Goal: Task Accomplishment & Management: Manage account settings

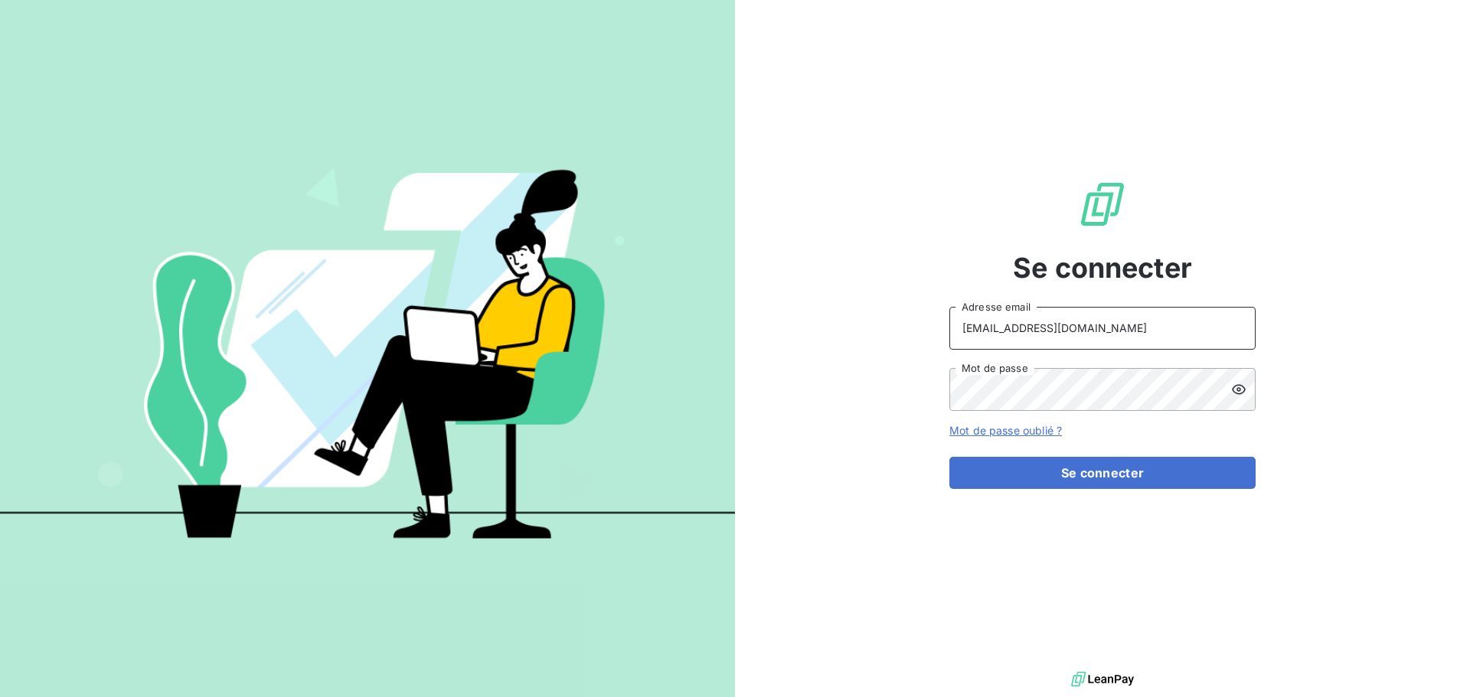
click at [1133, 327] on input "[EMAIL_ADDRESS][DOMAIN_NAME]" at bounding box center [1102, 328] width 306 height 43
click at [1079, 341] on input "PEIGNE" at bounding box center [1102, 328] width 306 height 43
type input "[EMAIL_ADDRESS][DOMAIN_NAME]"
click at [1077, 477] on button "Se connecter" at bounding box center [1102, 473] width 306 height 32
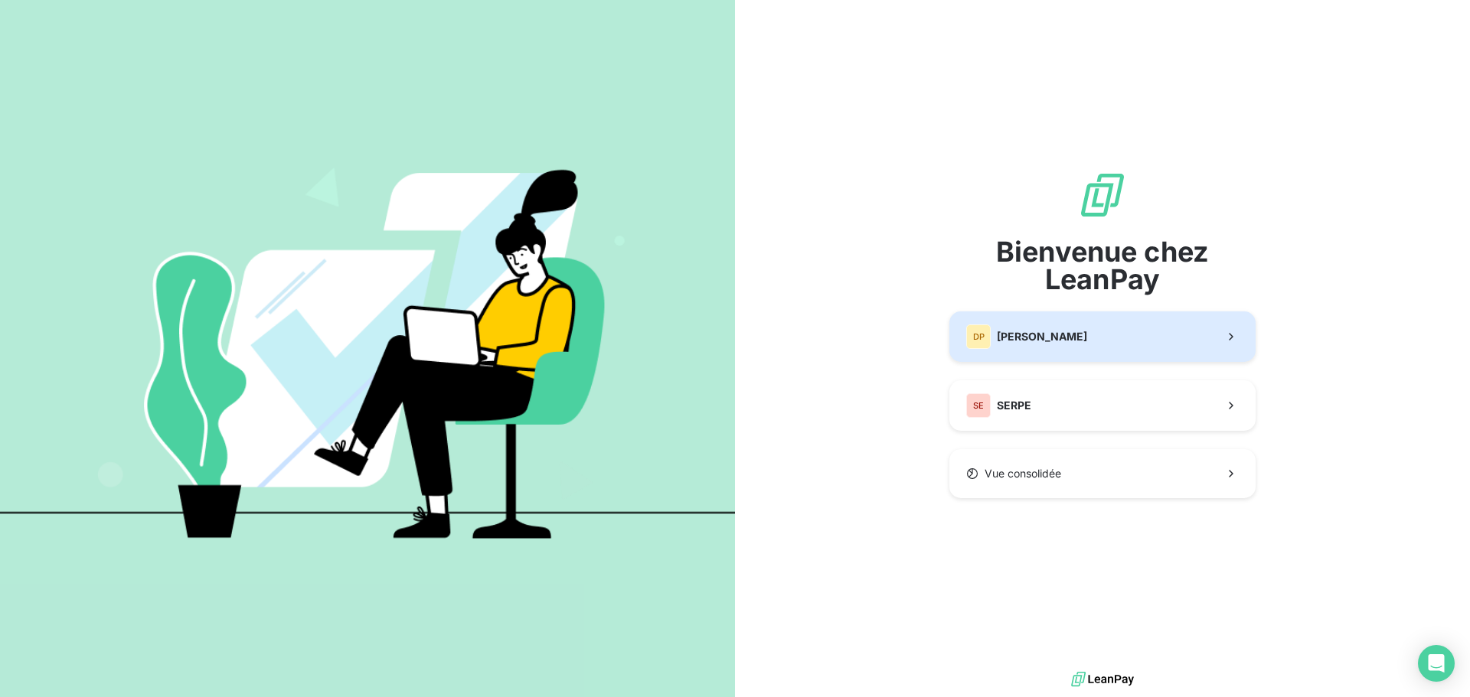
click at [1075, 356] on button "DP [PERSON_NAME]" at bounding box center [1102, 337] width 306 height 51
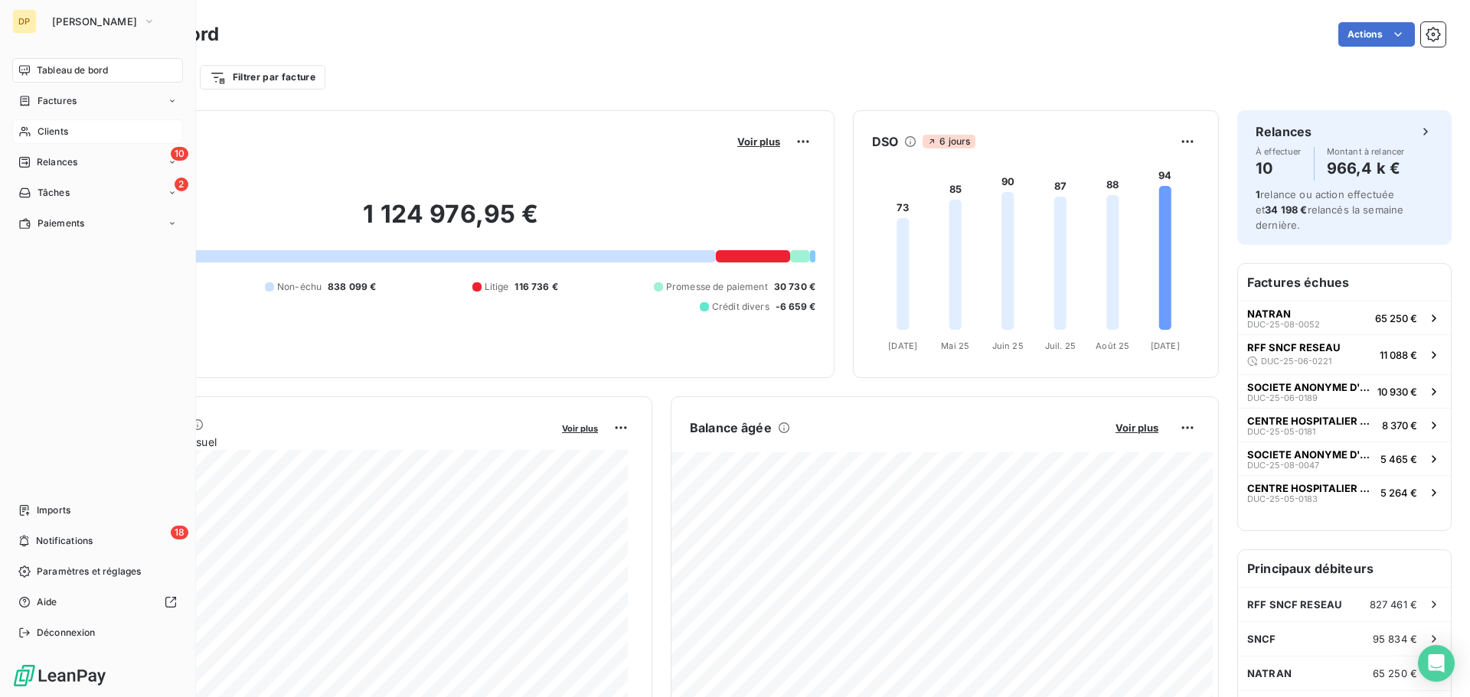
click at [47, 123] on div "Clients" at bounding box center [97, 131] width 171 height 24
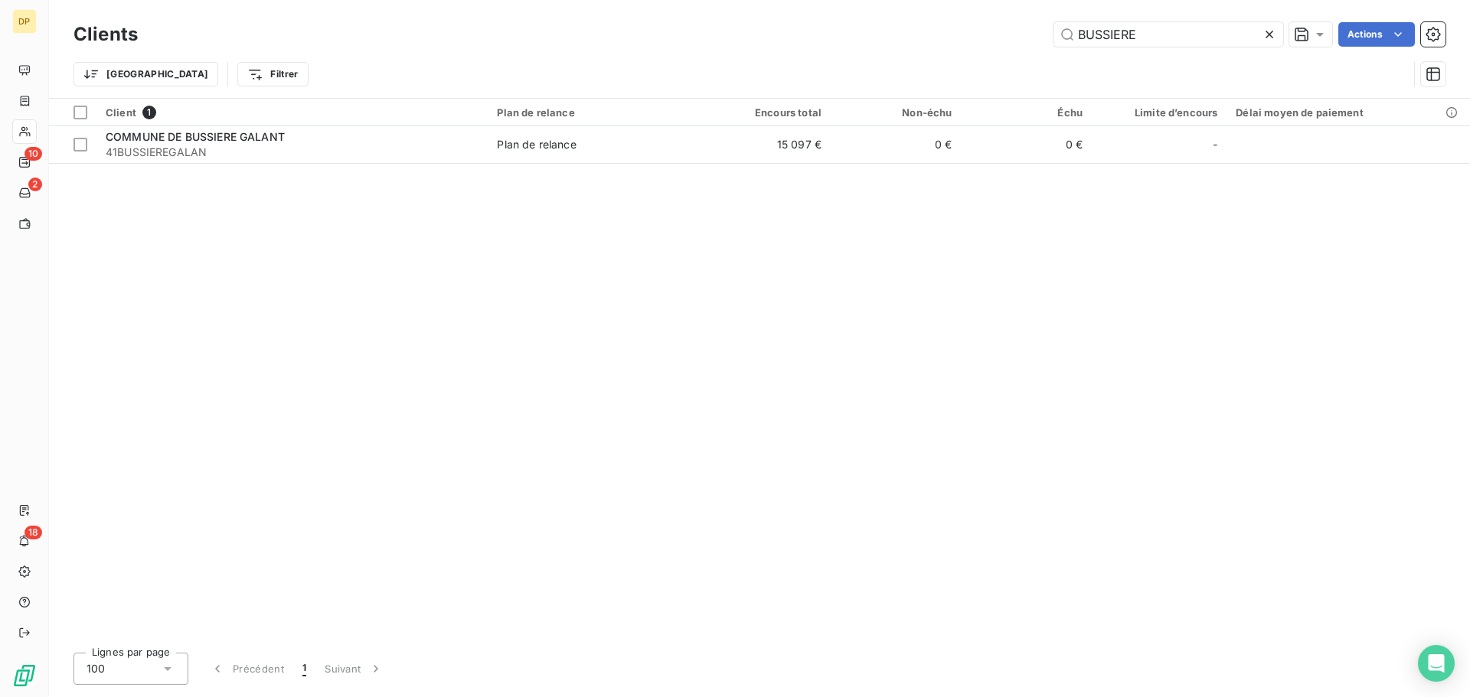
type input "BUSSIERE"
click at [581, 165] on div "Client 1 Plan de relance Encours total Non-échu Échu Limite d’encours Délai moy…" at bounding box center [759, 370] width 1421 height 542
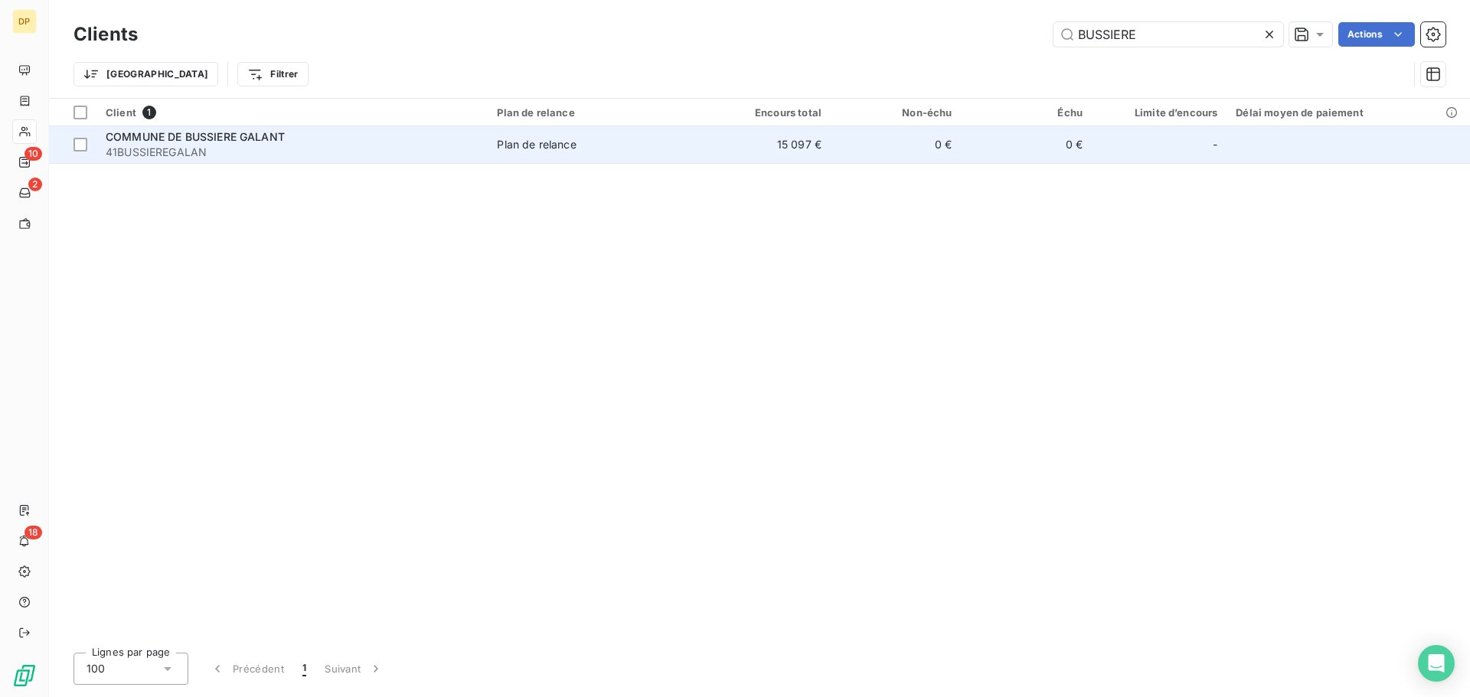
click at [584, 154] on td "Plan de relance" at bounding box center [594, 144] width 212 height 37
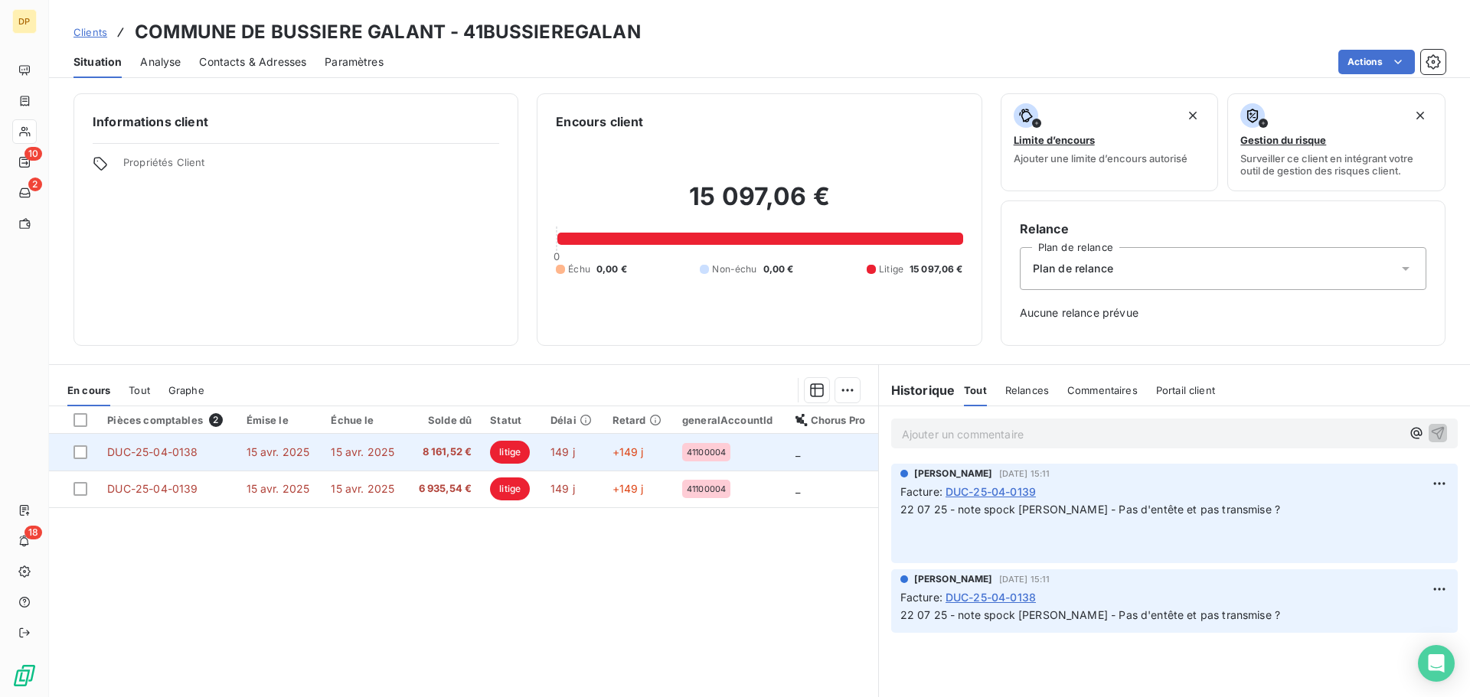
click at [345, 455] on span "15 avr. 2025" at bounding box center [363, 451] width 64 height 13
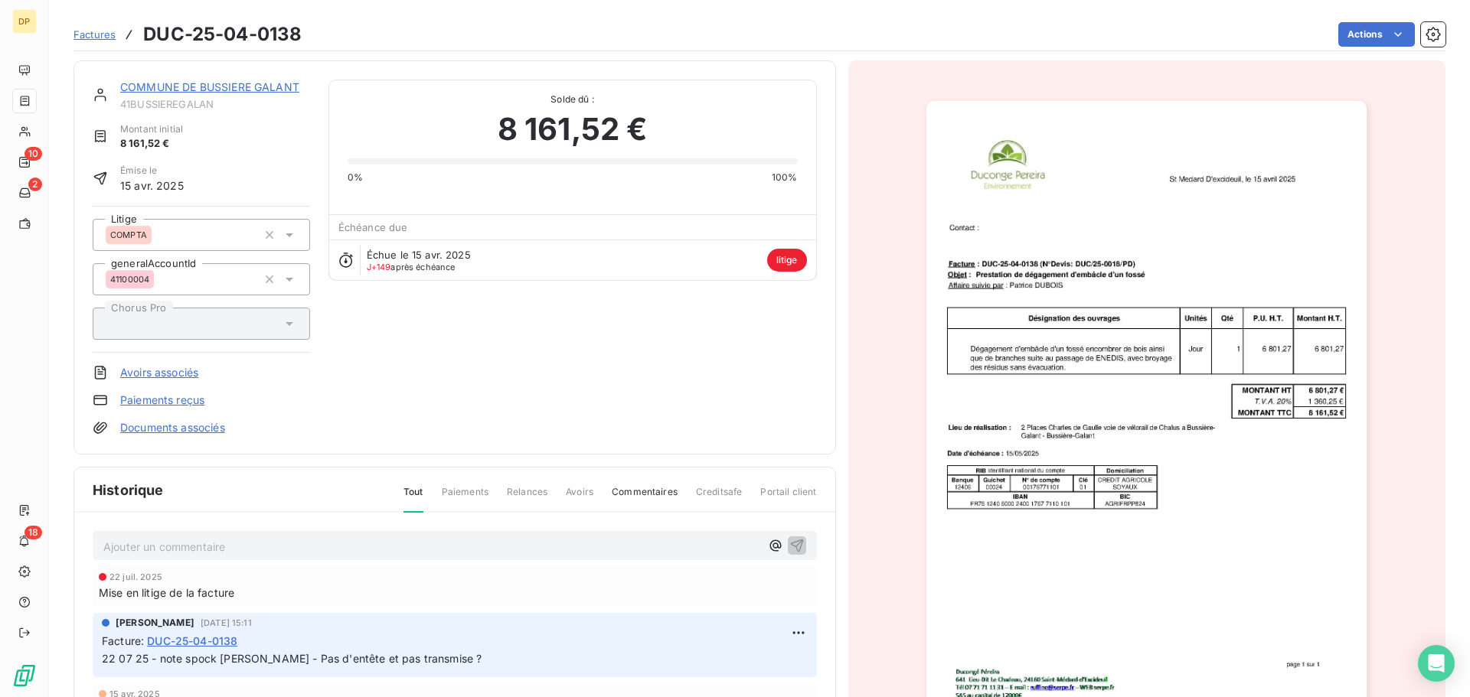
scroll to position [150, 0]
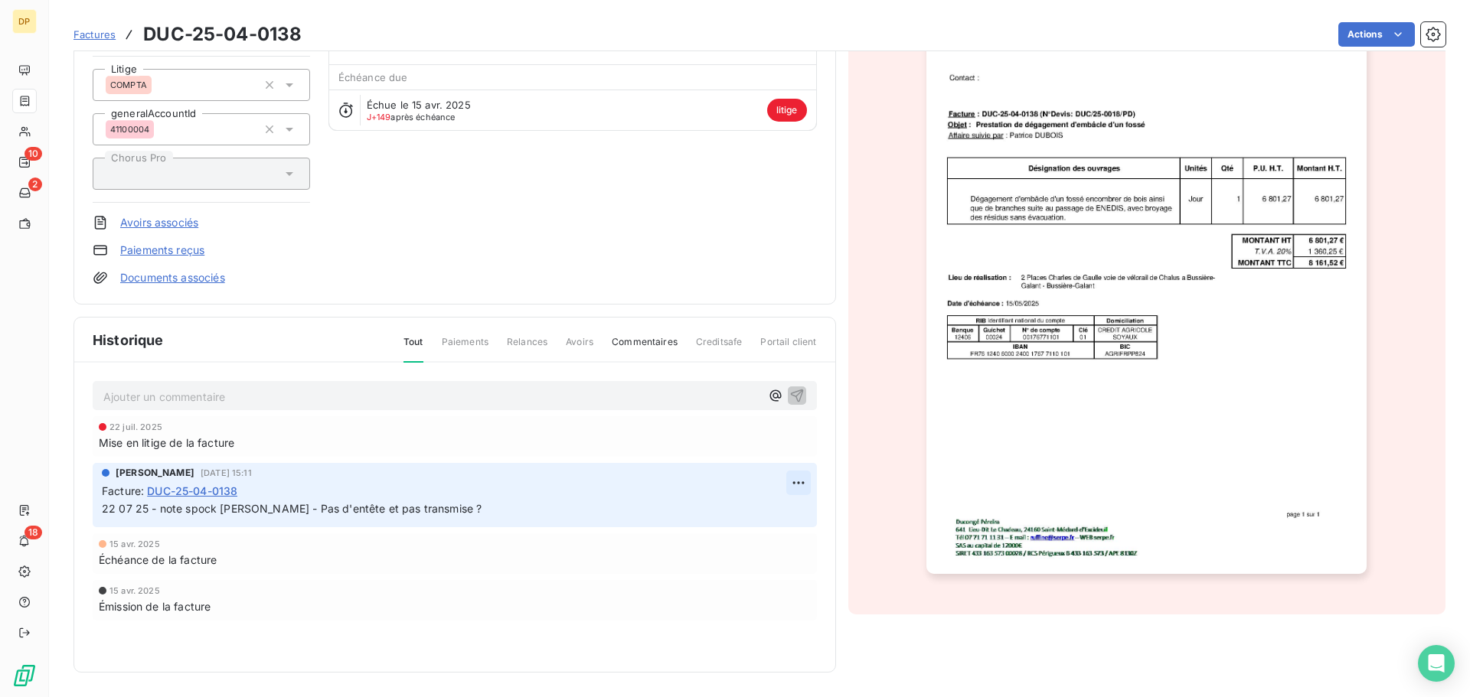
click at [798, 478] on html "DP 10 2 18 Factures DUC-25-04-0138 Actions COMMUNE DE BUSSIERE GALANT 41BUSSIER…" at bounding box center [735, 348] width 1470 height 697
click at [771, 522] on div "Editer" at bounding box center [756, 516] width 86 height 24
click at [104, 514] on span "22 07 25 - note spock [PERSON_NAME] - Pas d'entête et pas transmise ?" at bounding box center [292, 508] width 380 height 13
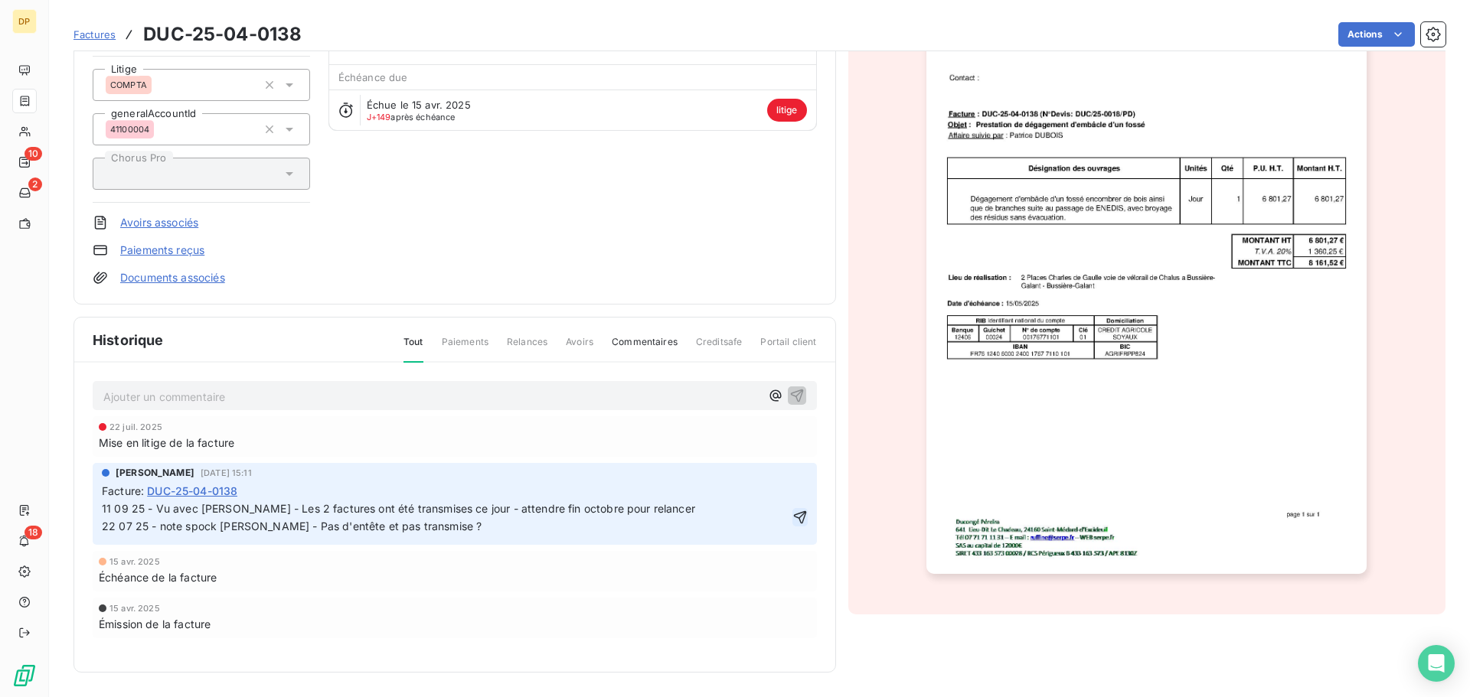
click at [796, 524] on icon "button" at bounding box center [799, 517] width 15 height 15
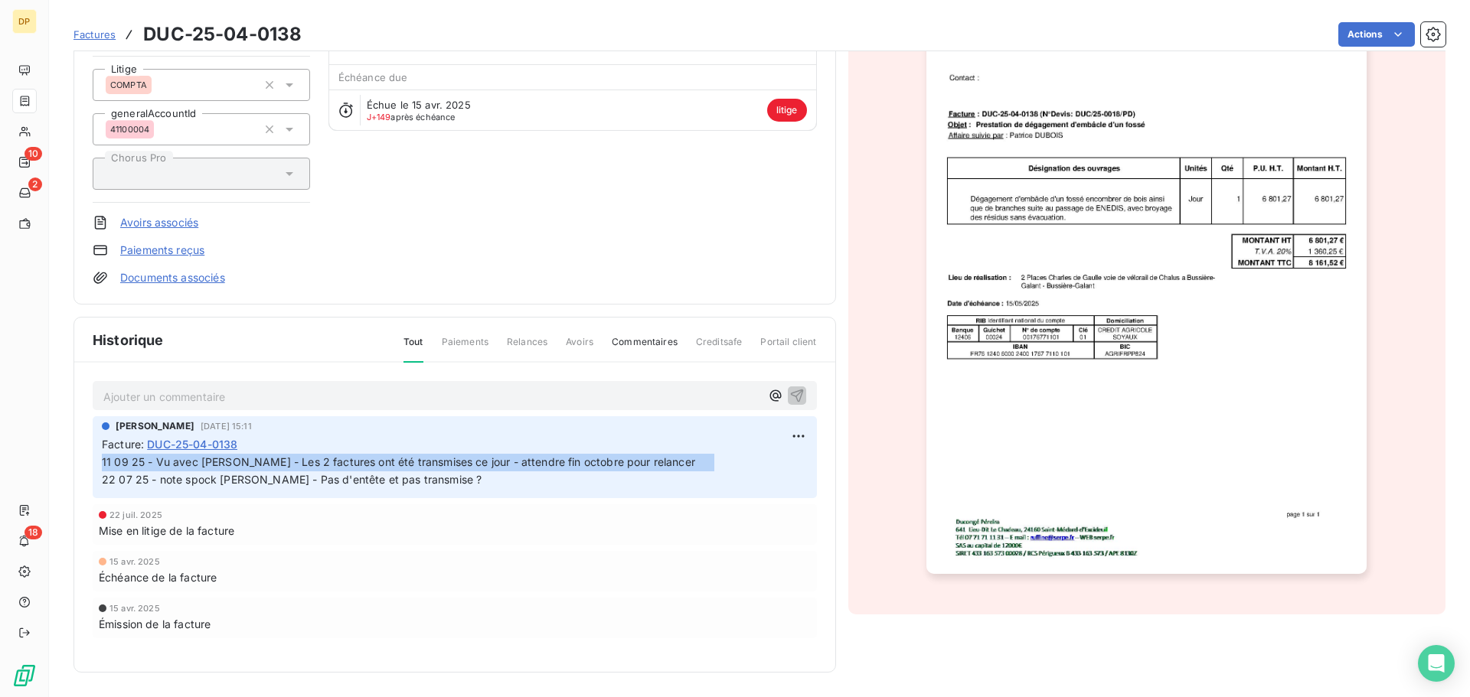
drag, startPoint x: 710, startPoint y: 463, endPoint x: 90, endPoint y: 469, distance: 620.0
click at [90, 469] on div "Ajouter un commentaire ﻿ [PERSON_NAME] [DATE] 15:11 Facture : DUC-25-04-0138 11…" at bounding box center [454, 532] width 761 height 338
copy span "11 09 25 - Vu avec [PERSON_NAME] - Les 2 factures ont été transmises ce jour - …"
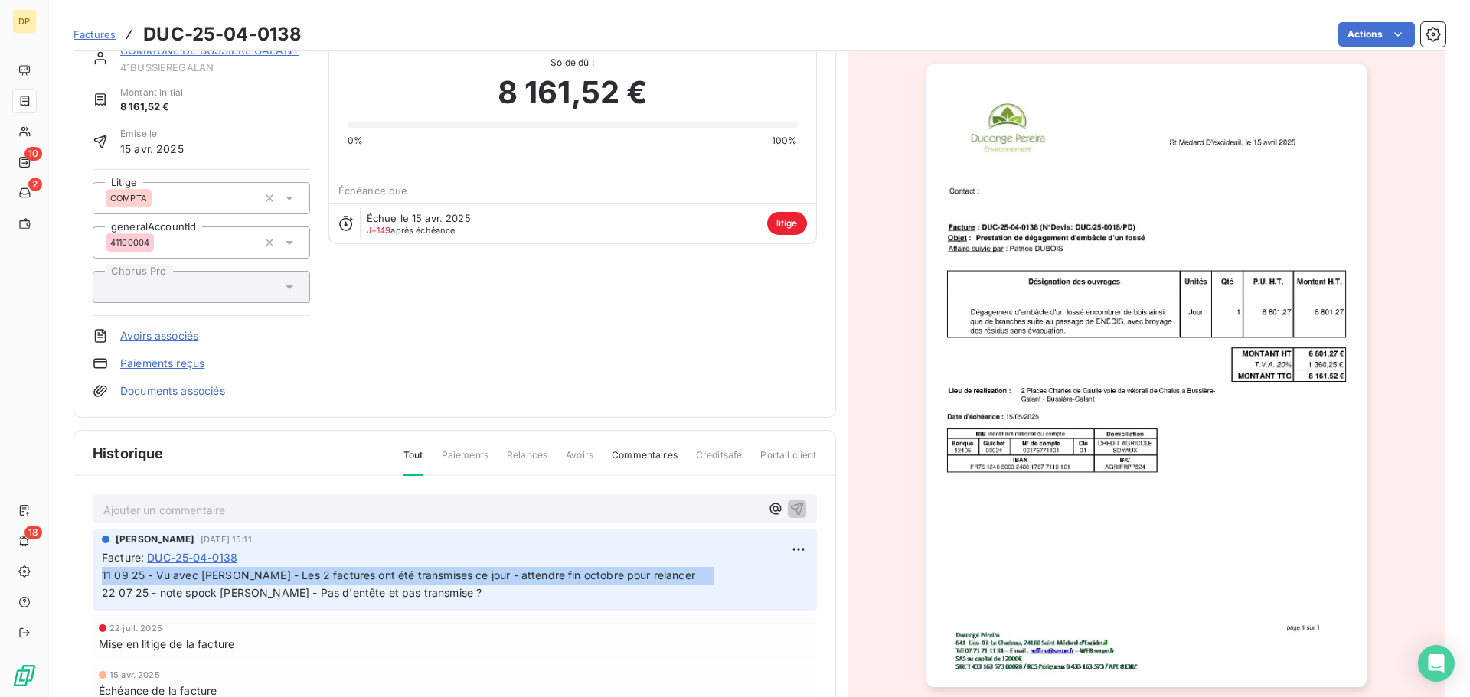
scroll to position [0, 0]
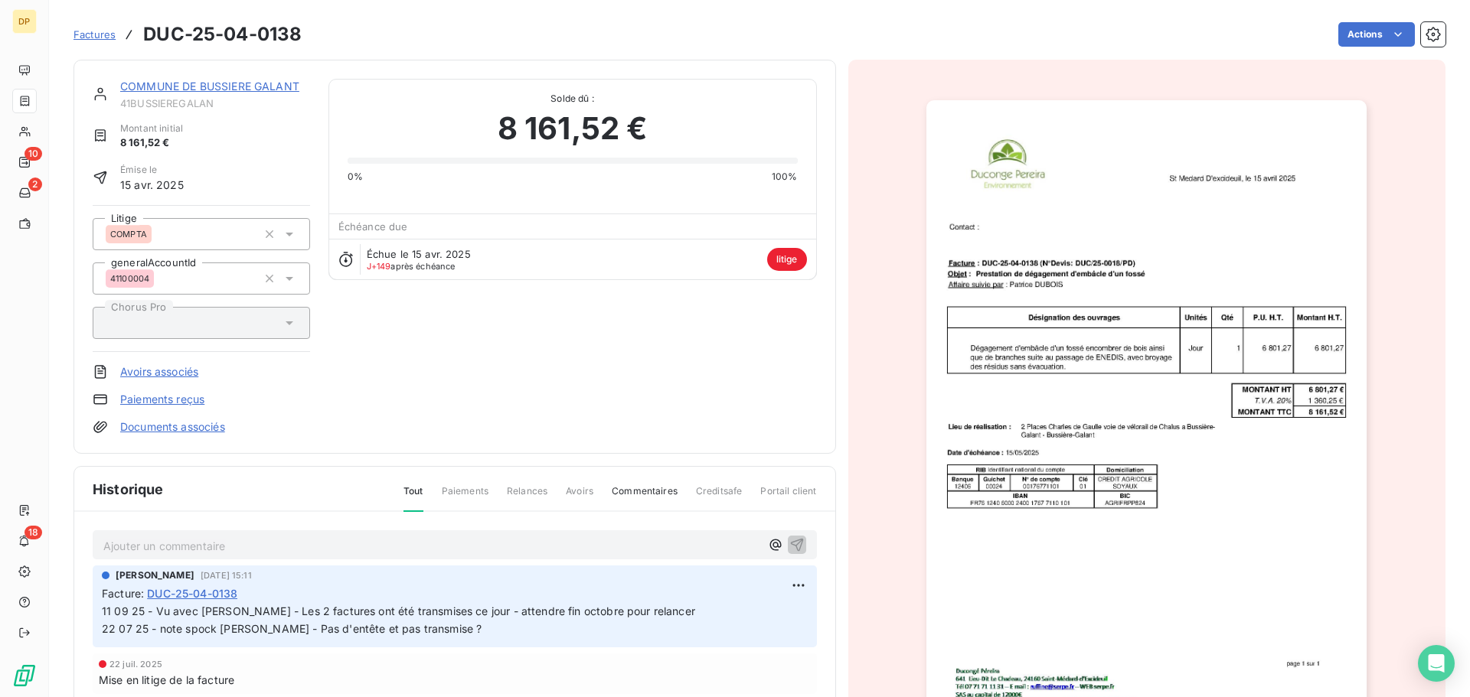
click at [240, 83] on link "COMMUNE DE BUSSIERE GALANT" at bounding box center [209, 86] width 179 height 13
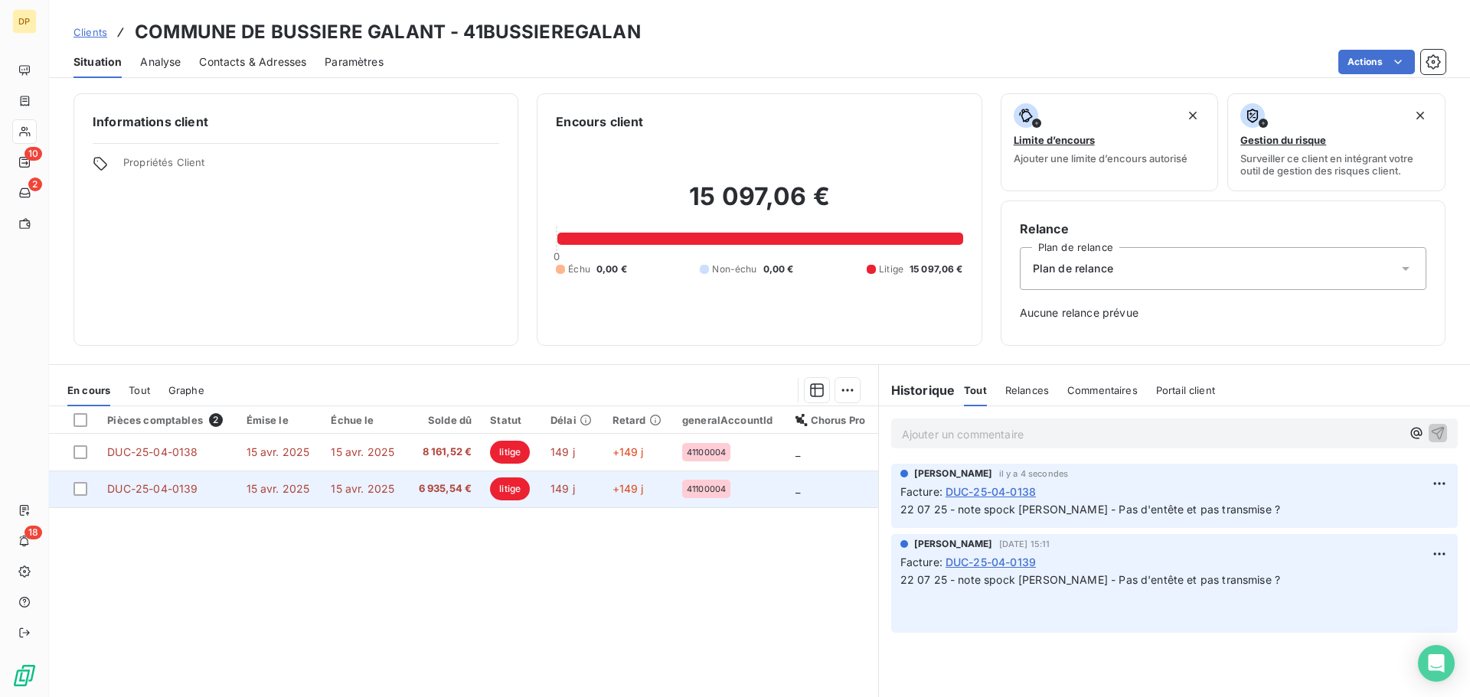
click at [383, 476] on td "15 avr. 2025" at bounding box center [363, 489] width 85 height 37
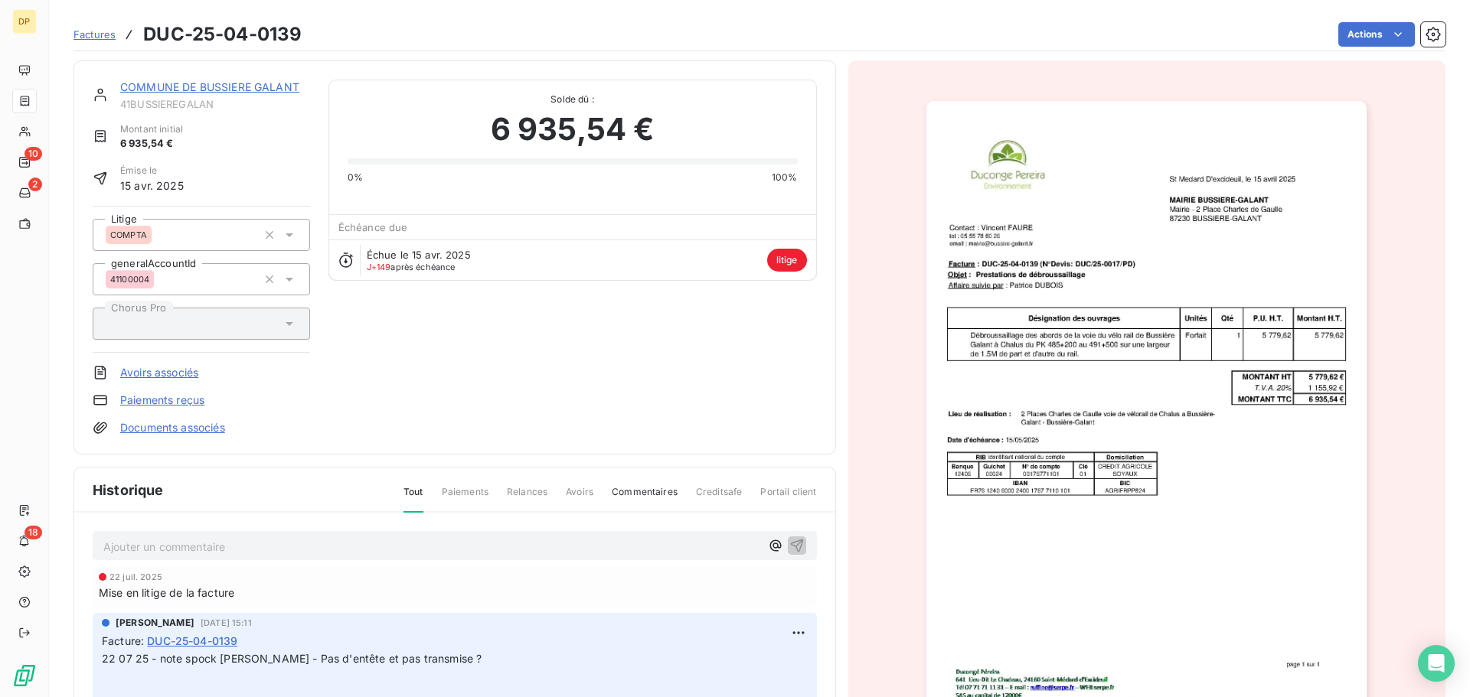
scroll to position [150, 0]
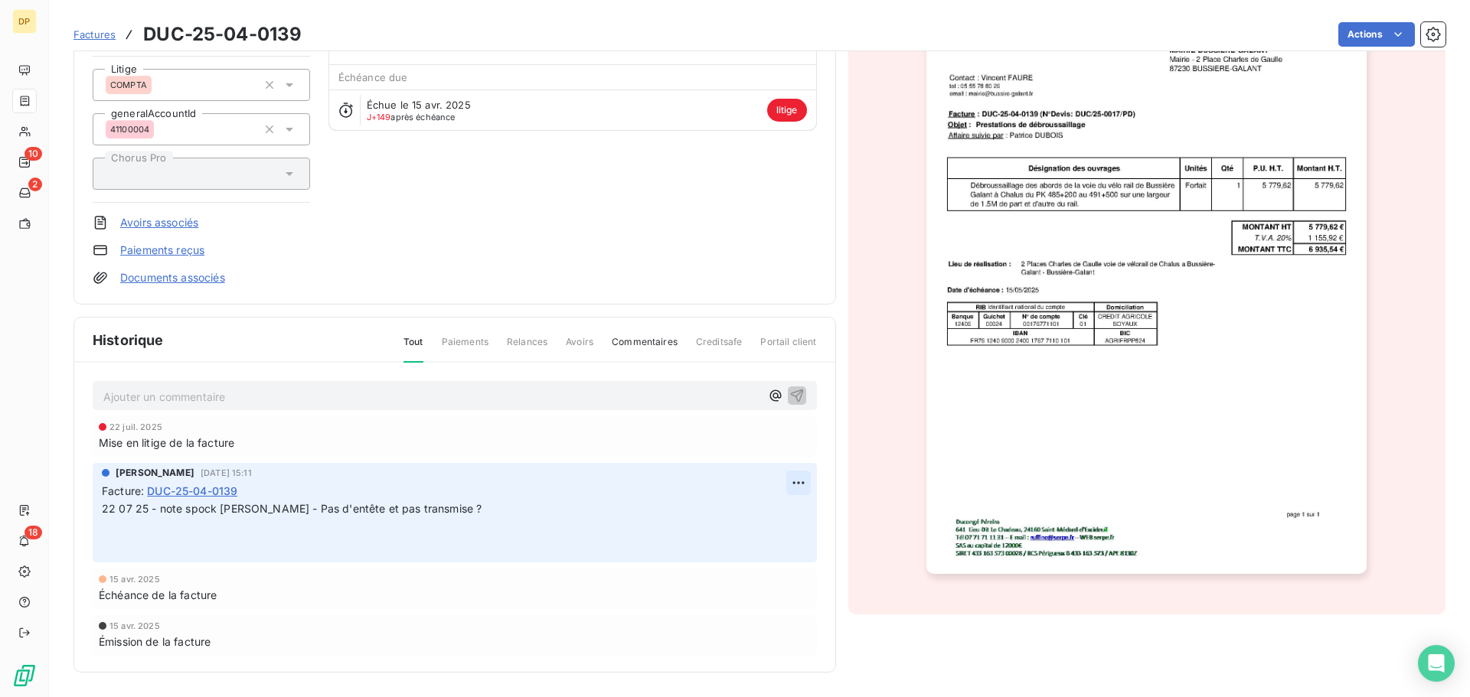
click at [784, 472] on html "DP 10 2 18 Factures DUC-25-04-0139 Actions COMMUNE DE BUSSIERE GALANT 41BUSSIER…" at bounding box center [735, 348] width 1470 height 697
click at [765, 509] on div "Editer" at bounding box center [744, 516] width 86 height 24
click at [102, 516] on p "22 07 25 - note spock [PERSON_NAME] - Pas d'entête et pas transmise ? ﻿ ﻿" at bounding box center [444, 527] width 684 height 53
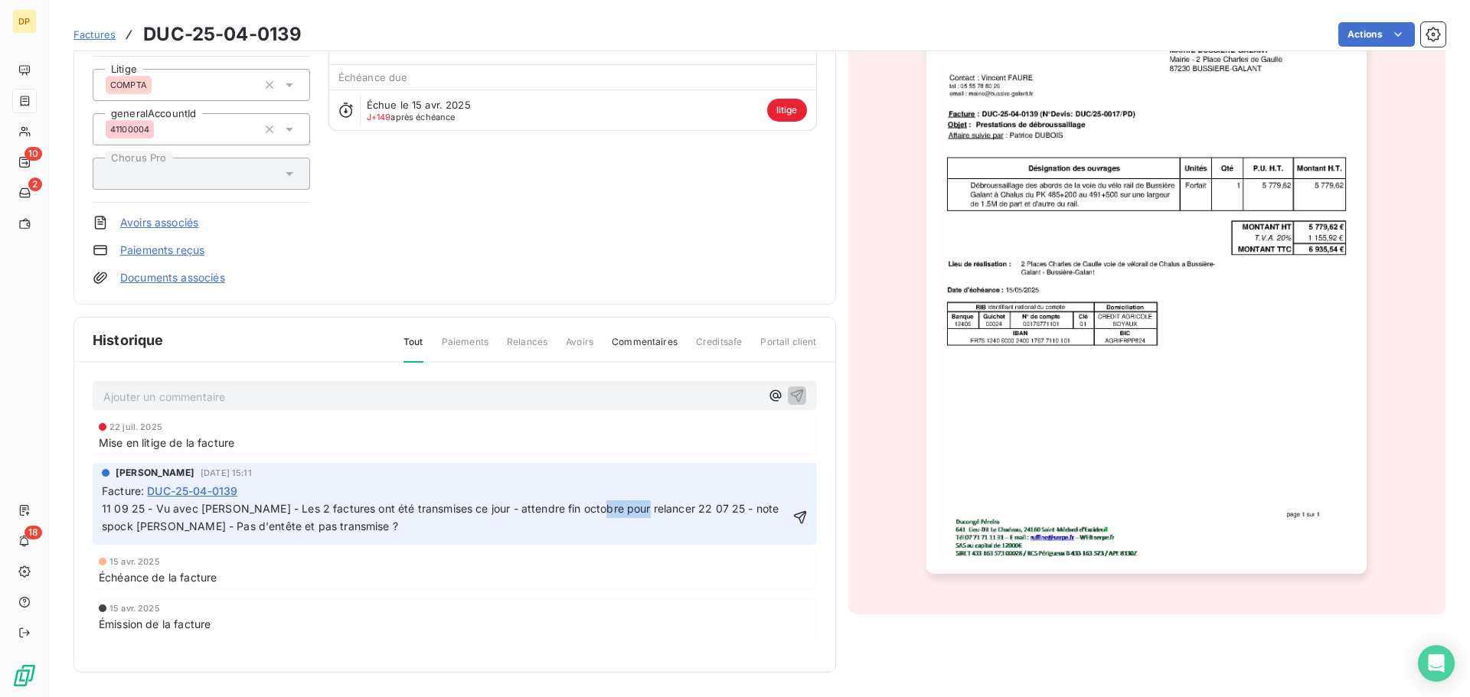
drag, startPoint x: 631, startPoint y: 511, endPoint x: 592, endPoint y: 512, distance: 39.8
click at [592, 512] on span "11 09 25 - Vu avec [PERSON_NAME] - Les 2 factures ont été transmises ce jour - …" at bounding box center [442, 517] width 680 height 31
click at [725, 508] on span "11 09 25 - Vu avec [PERSON_NAME] - Les 2 factures ont été transmises ce jour - …" at bounding box center [437, 517] width 670 height 31
click button "button" at bounding box center [799, 517] width 15 height 18
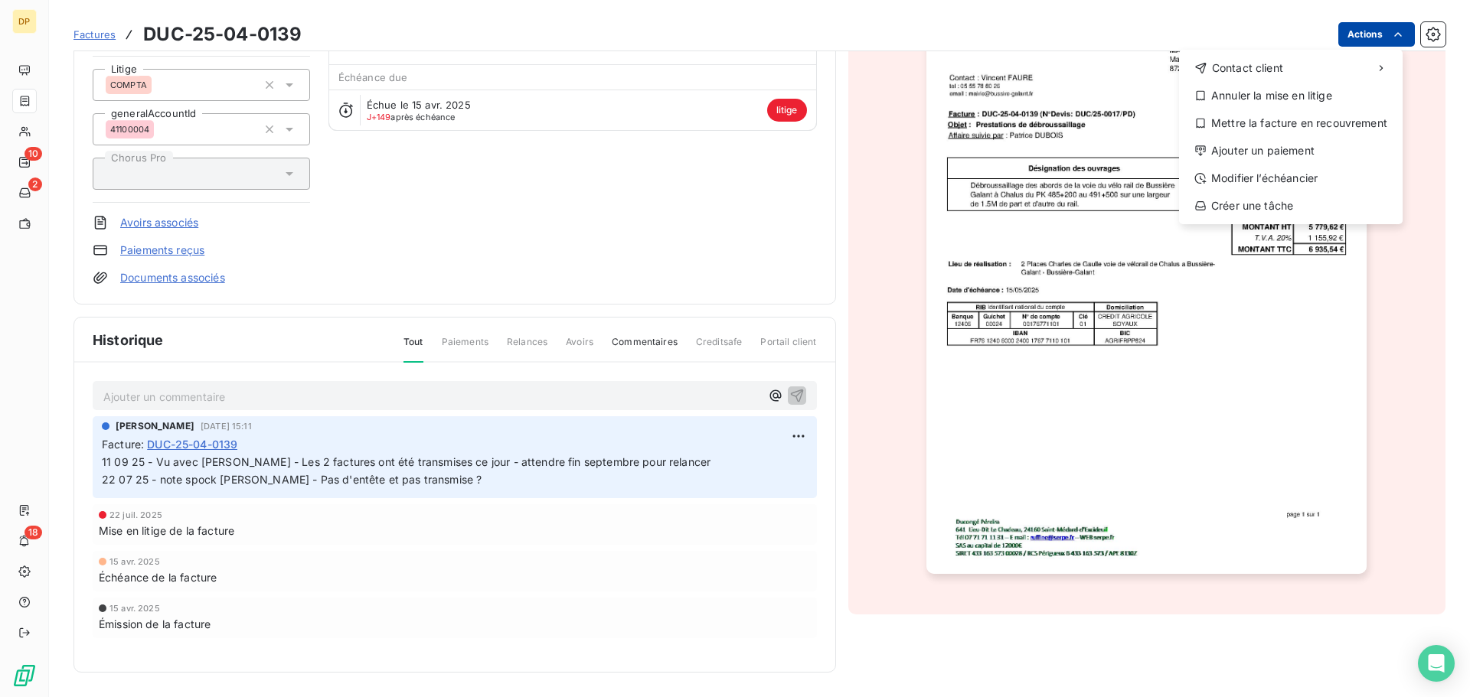
click at [1332, 38] on html "DP 10 2 18 Factures DUC-25-04-0139 Actions Contact client Annuler la mise en li…" at bounding box center [735, 348] width 1470 height 697
click at [1263, 149] on div "Ajouter un paiement" at bounding box center [1290, 151] width 211 height 24
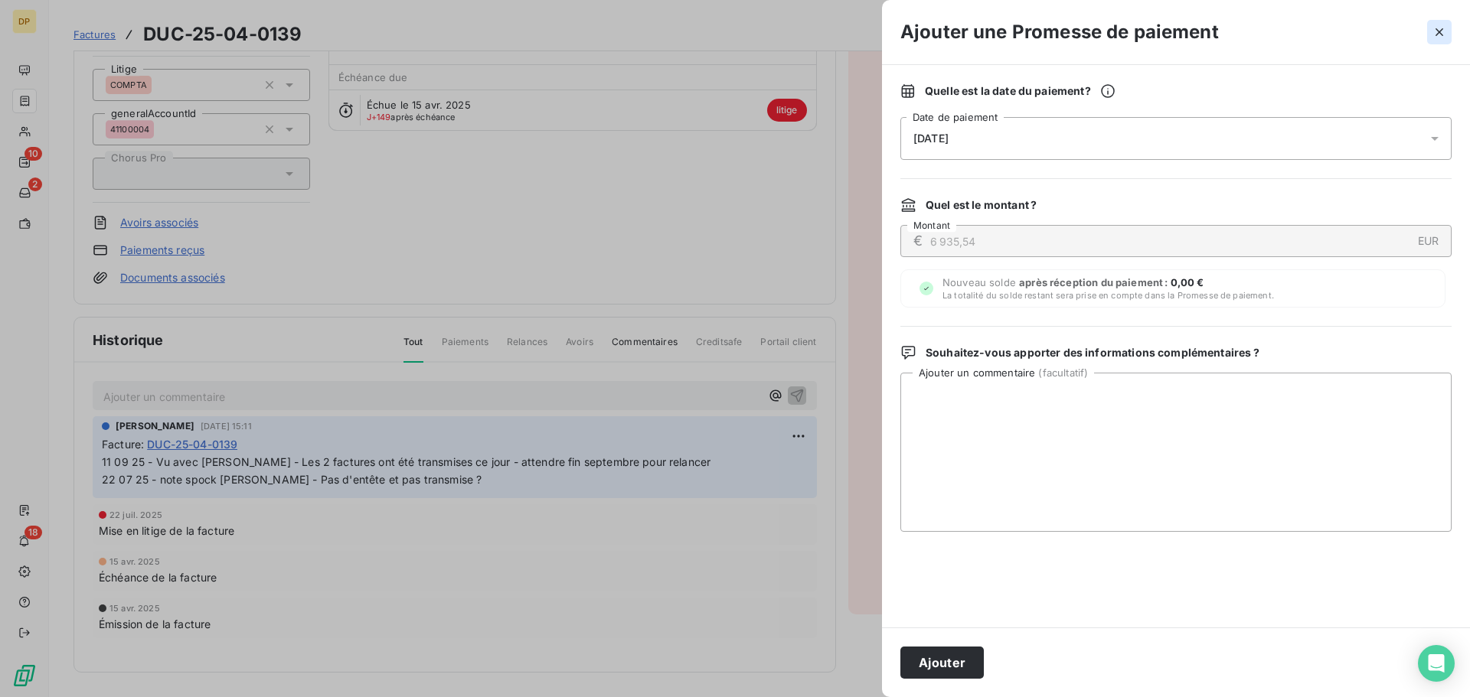
click at [1446, 27] on icon "button" at bounding box center [1438, 31] width 15 height 15
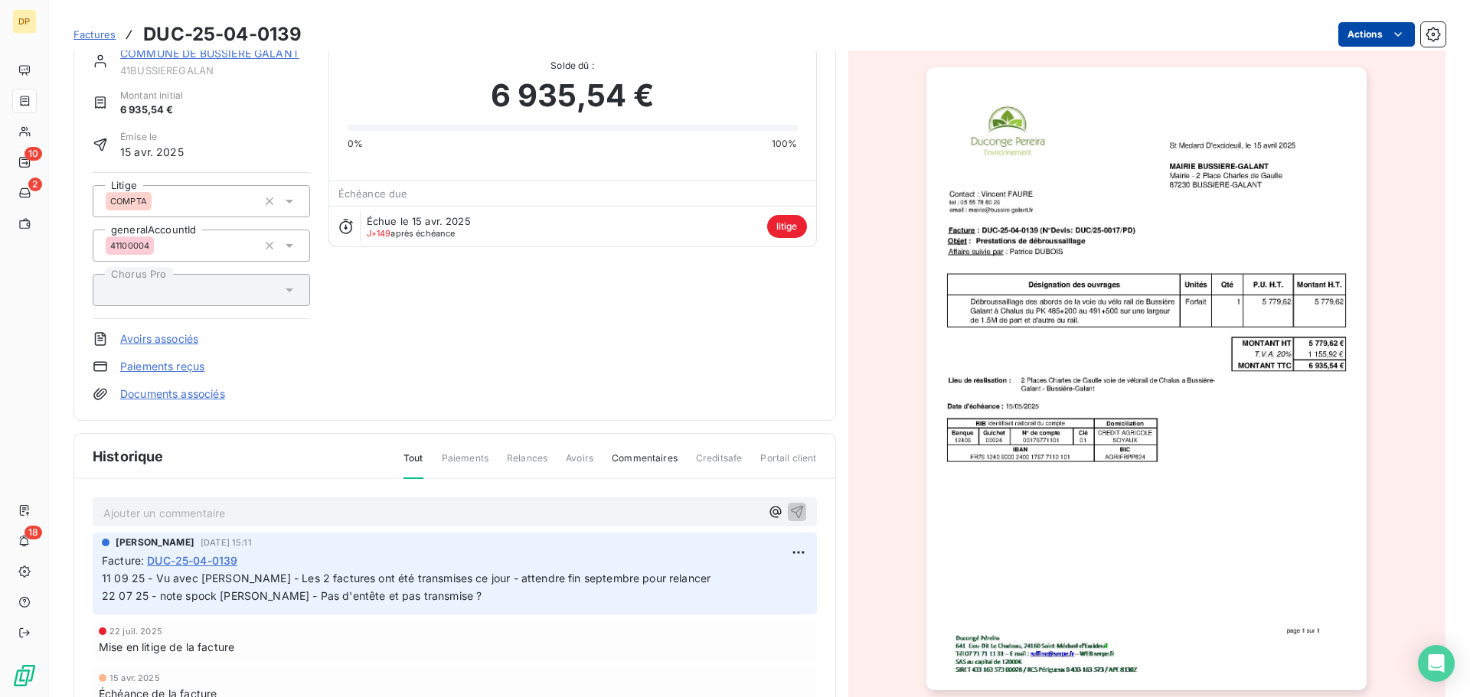
scroll to position [0, 0]
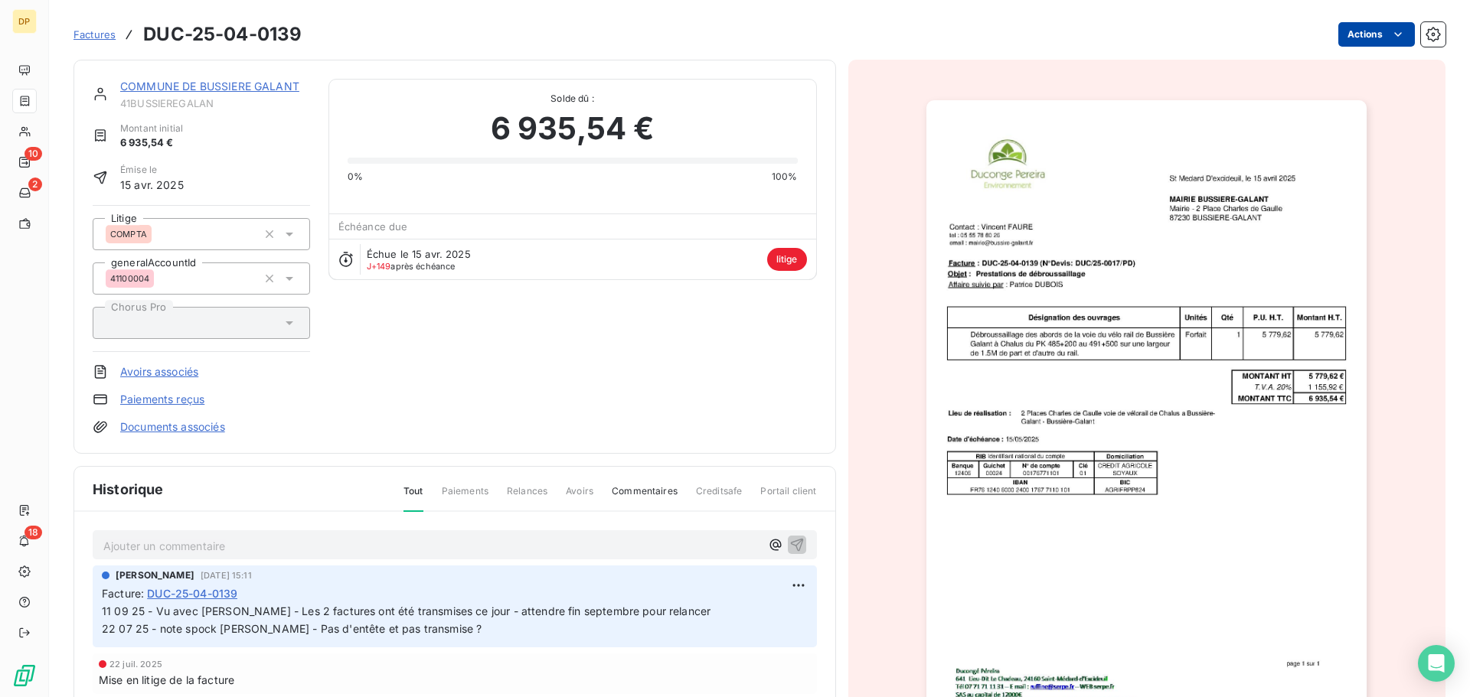
click at [1341, 39] on html "DP 10 2 18 Factures DUC-25-04-0139 Actions COMMUNE DE BUSSIERE GALANT 41BUSSIER…" at bounding box center [735, 348] width 1470 height 697
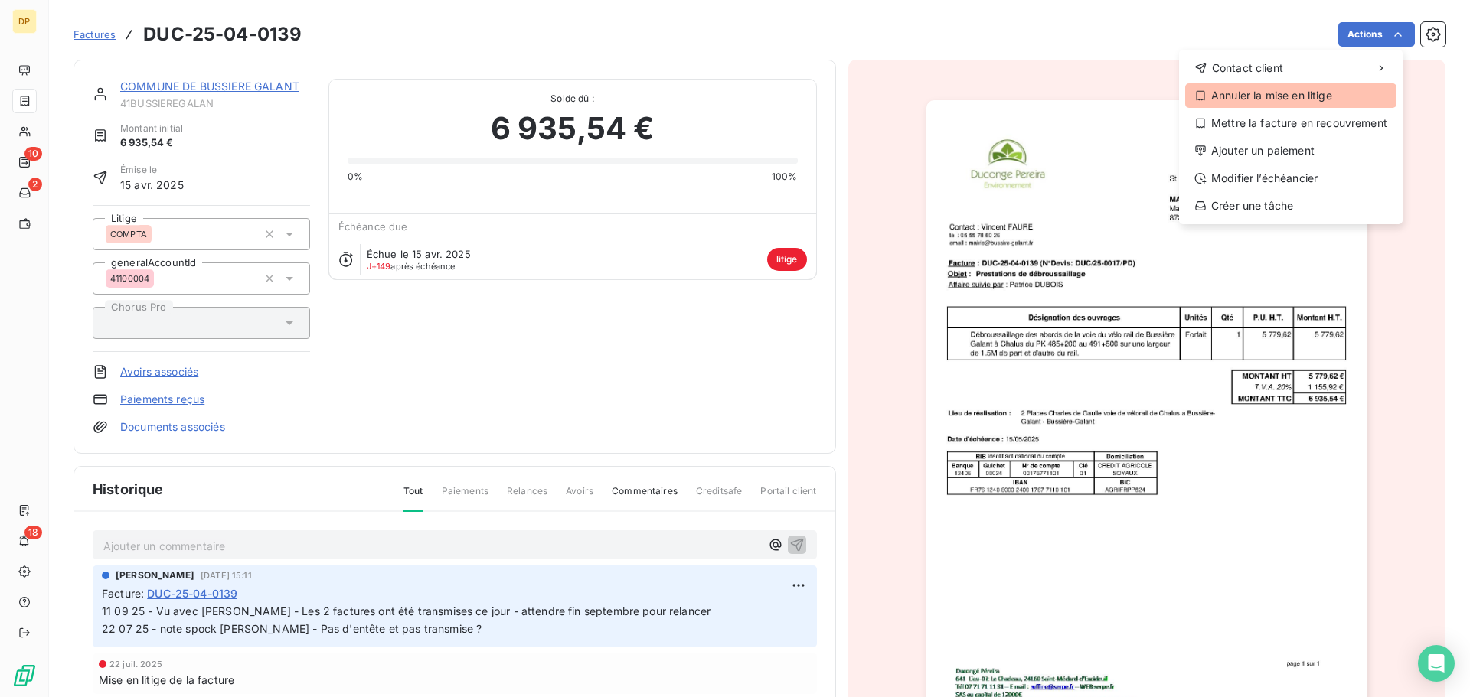
click at [1287, 96] on div "Annuler la mise en litige" at bounding box center [1290, 95] width 211 height 24
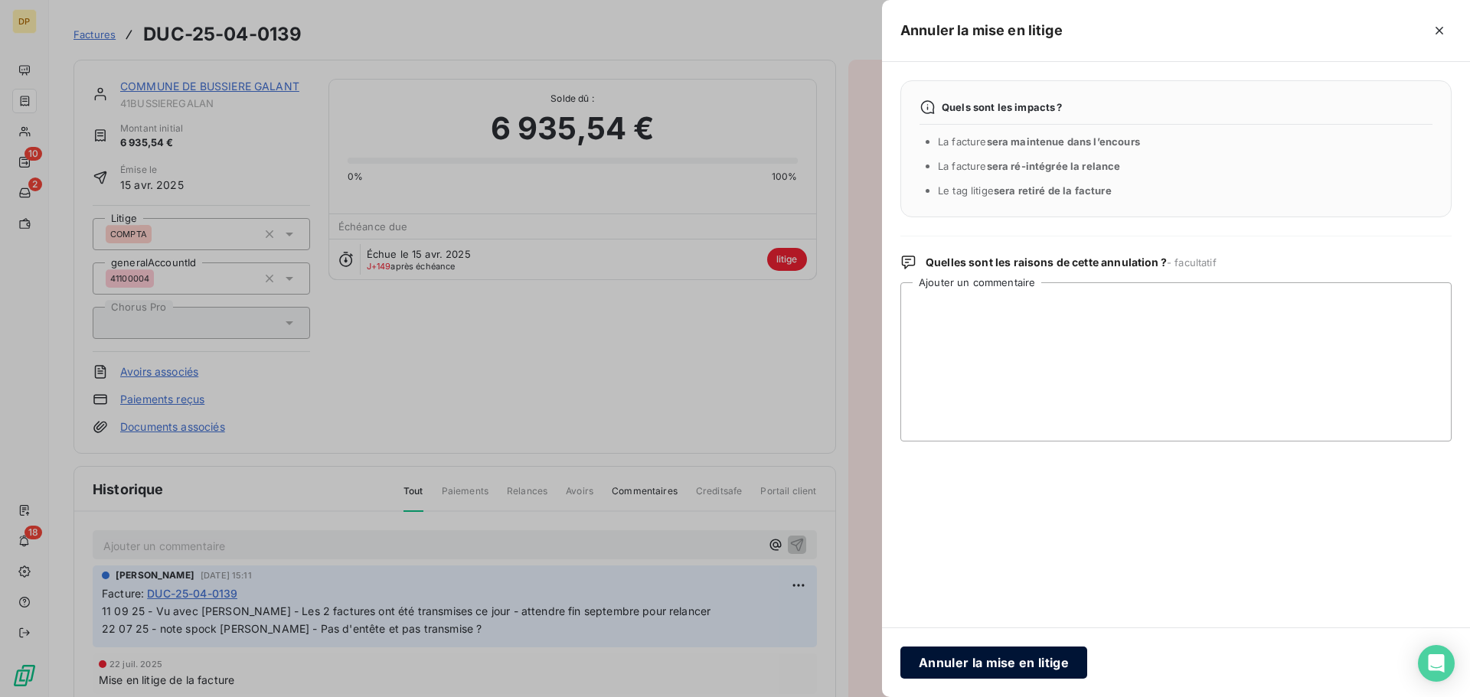
click at [1018, 666] on button "Annuler la mise en litige" at bounding box center [993, 663] width 187 height 32
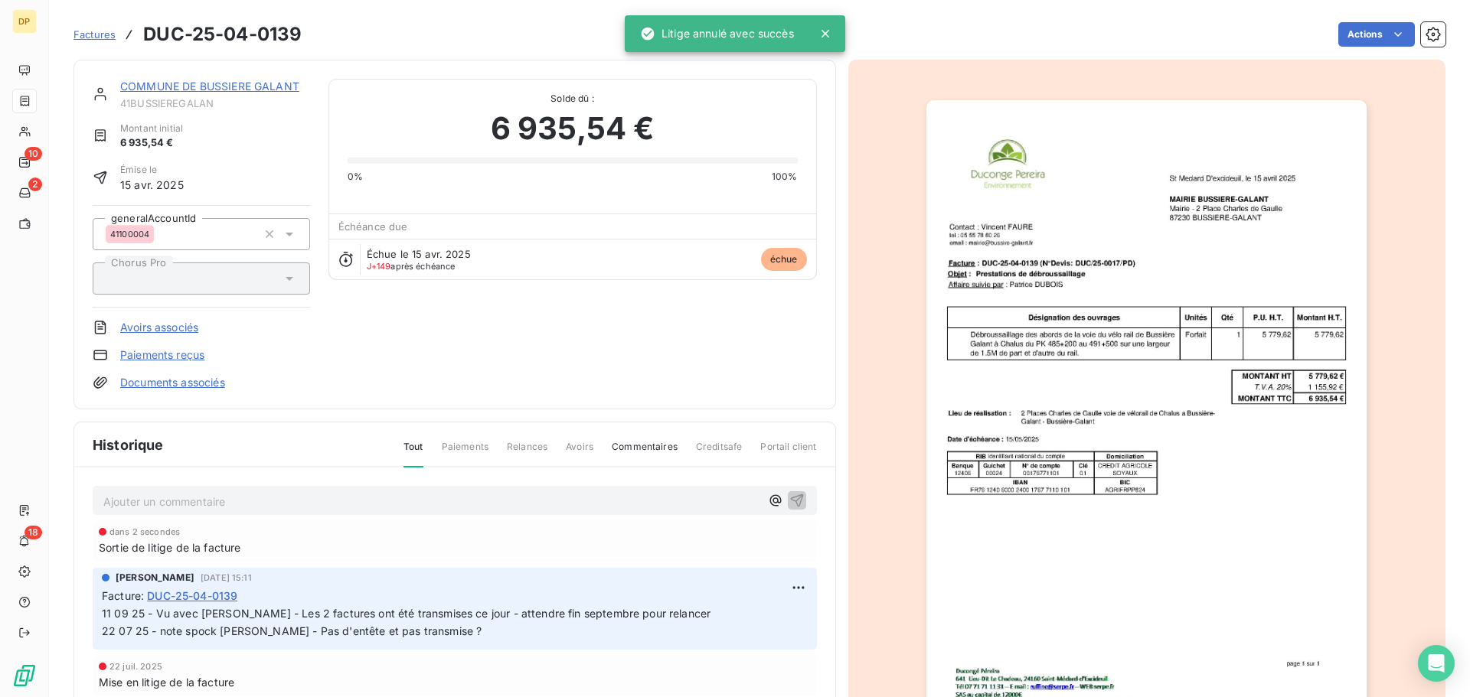
click at [263, 88] on link "COMMUNE DE BUSSIERE GALANT" at bounding box center [209, 86] width 179 height 13
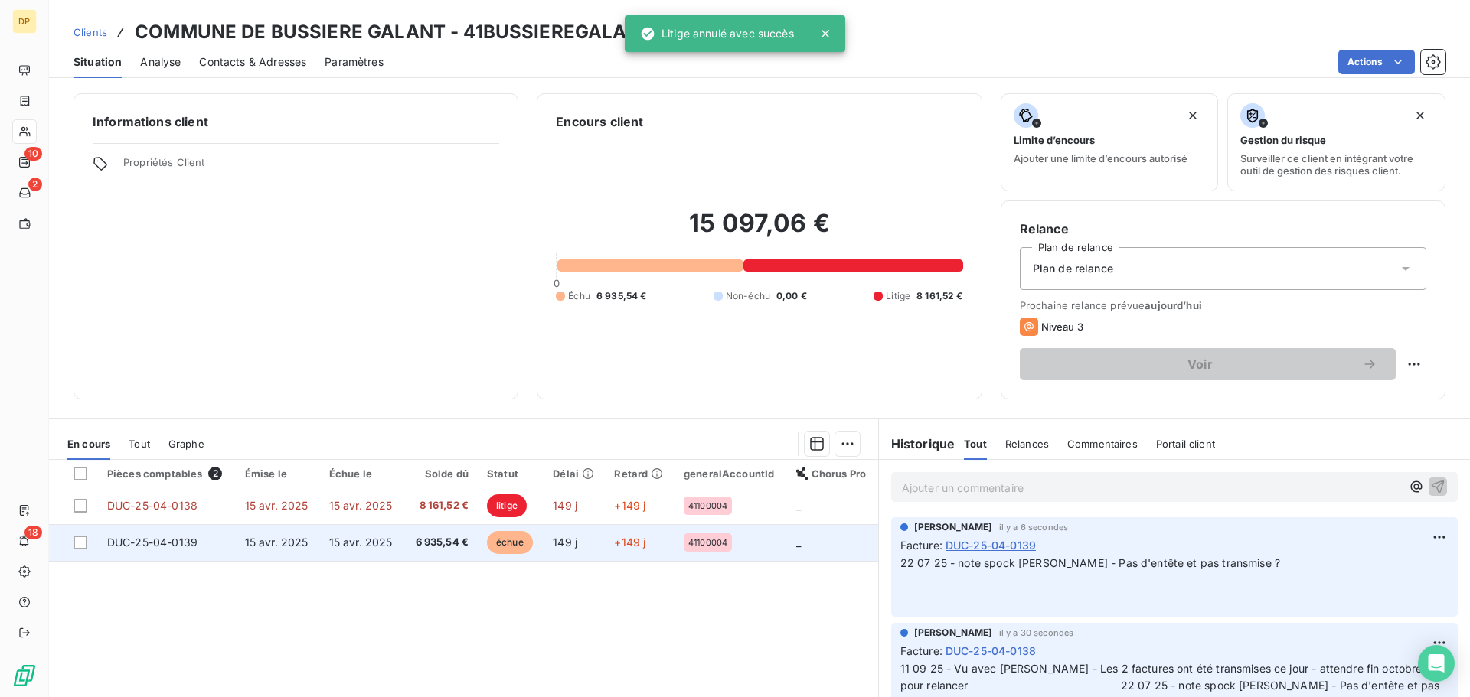
click at [390, 525] on td "15 avr. 2025" at bounding box center [362, 542] width 84 height 37
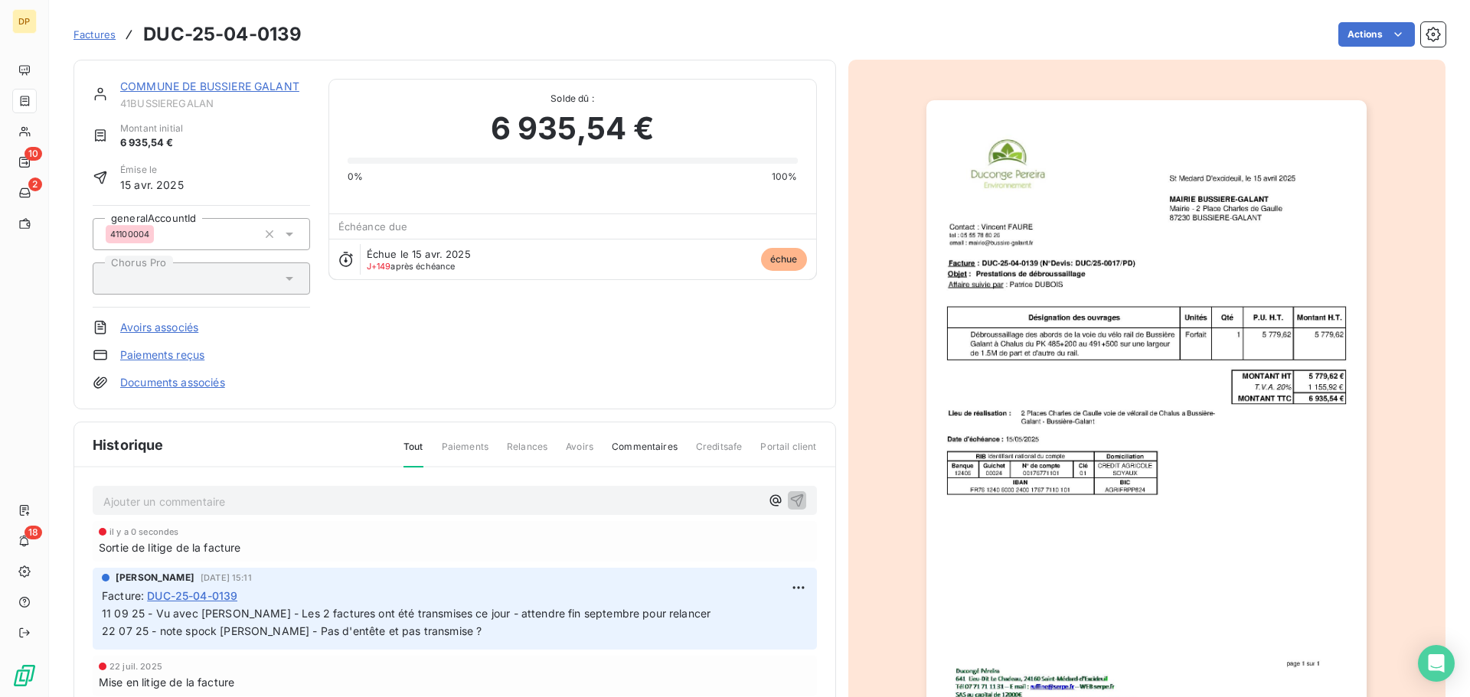
click at [246, 87] on link "COMMUNE DE BUSSIERE GALANT" at bounding box center [209, 86] width 179 height 13
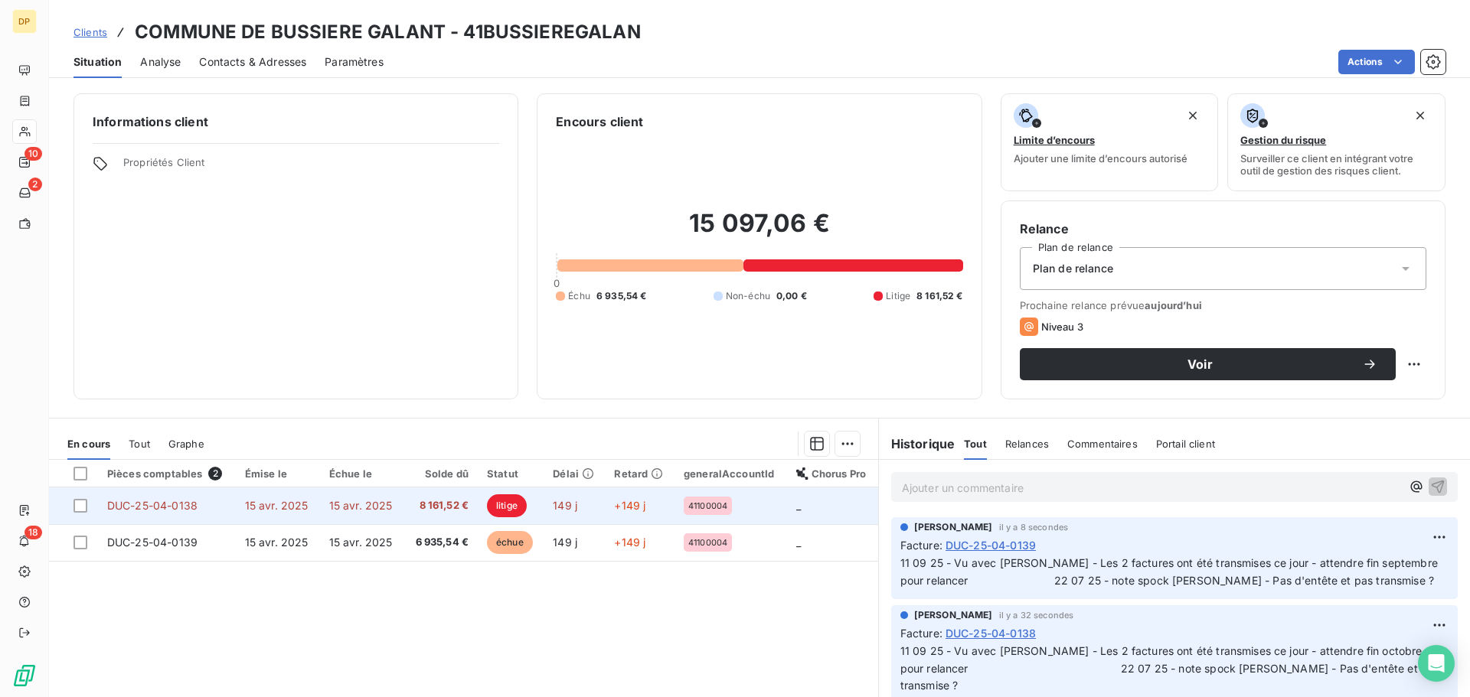
click at [413, 512] on span "8 161,52 €" at bounding box center [440, 505] width 55 height 15
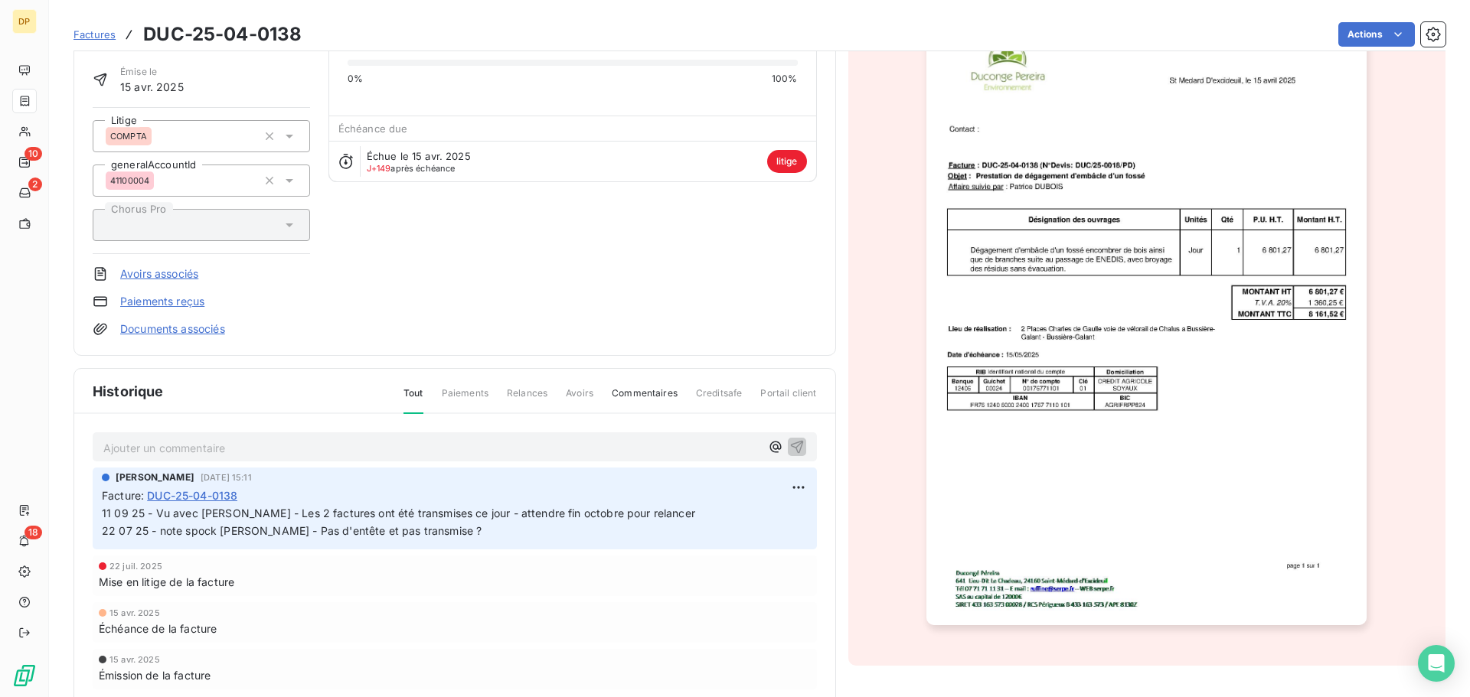
scroll to position [150, 0]
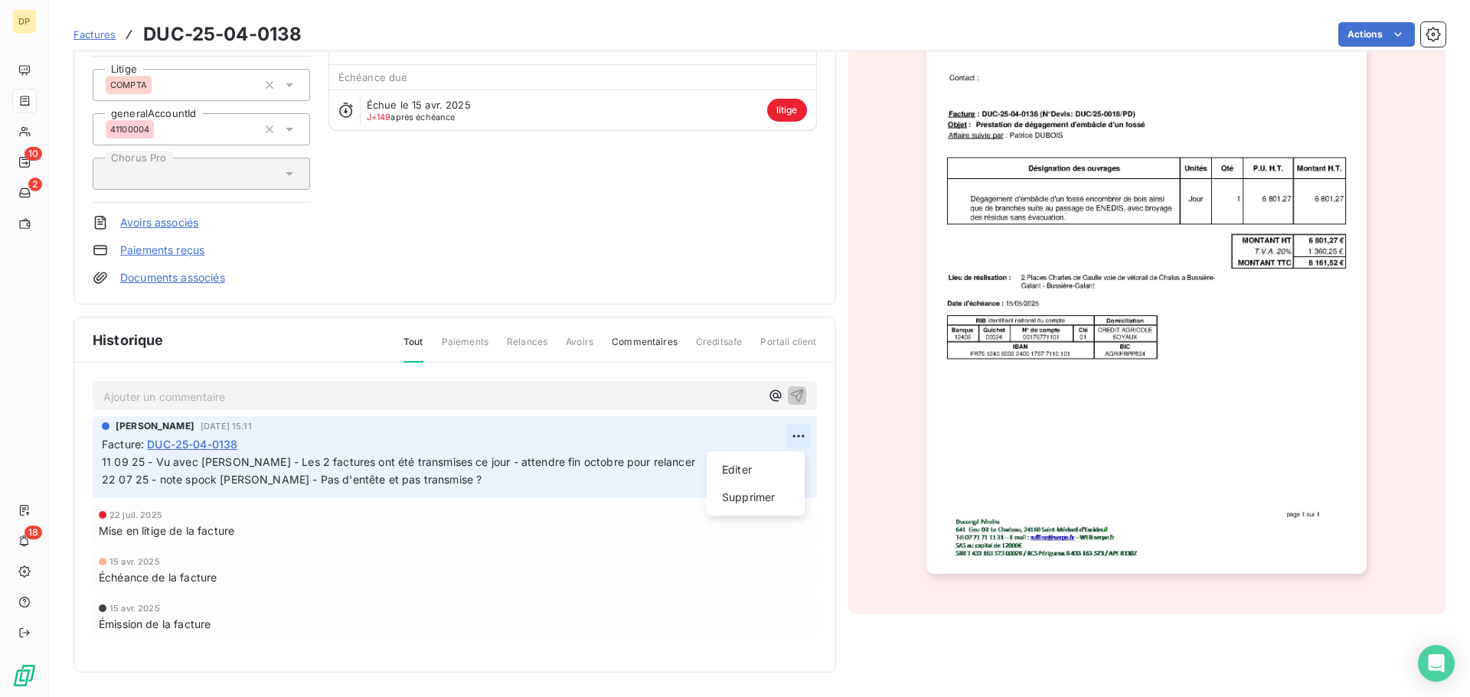
click at [796, 432] on html "DP 10 2 18 Factures DUC-25-04-0138 Actions COMMUNE DE BUSSIERE GALANT 41BUSSIER…" at bounding box center [735, 348] width 1470 height 697
click at [759, 465] on div "Editer" at bounding box center [756, 470] width 86 height 24
drag, startPoint x: 631, startPoint y: 462, endPoint x: 595, endPoint y: 459, distance: 36.0
click at [595, 459] on span "11 09 25 - Vu avec [PERSON_NAME] - Les 2 factures ont été transmises ce jour - …" at bounding box center [475, 470] width 746 height 31
click at [798, 470] on icon "button" at bounding box center [799, 470] width 15 height 15
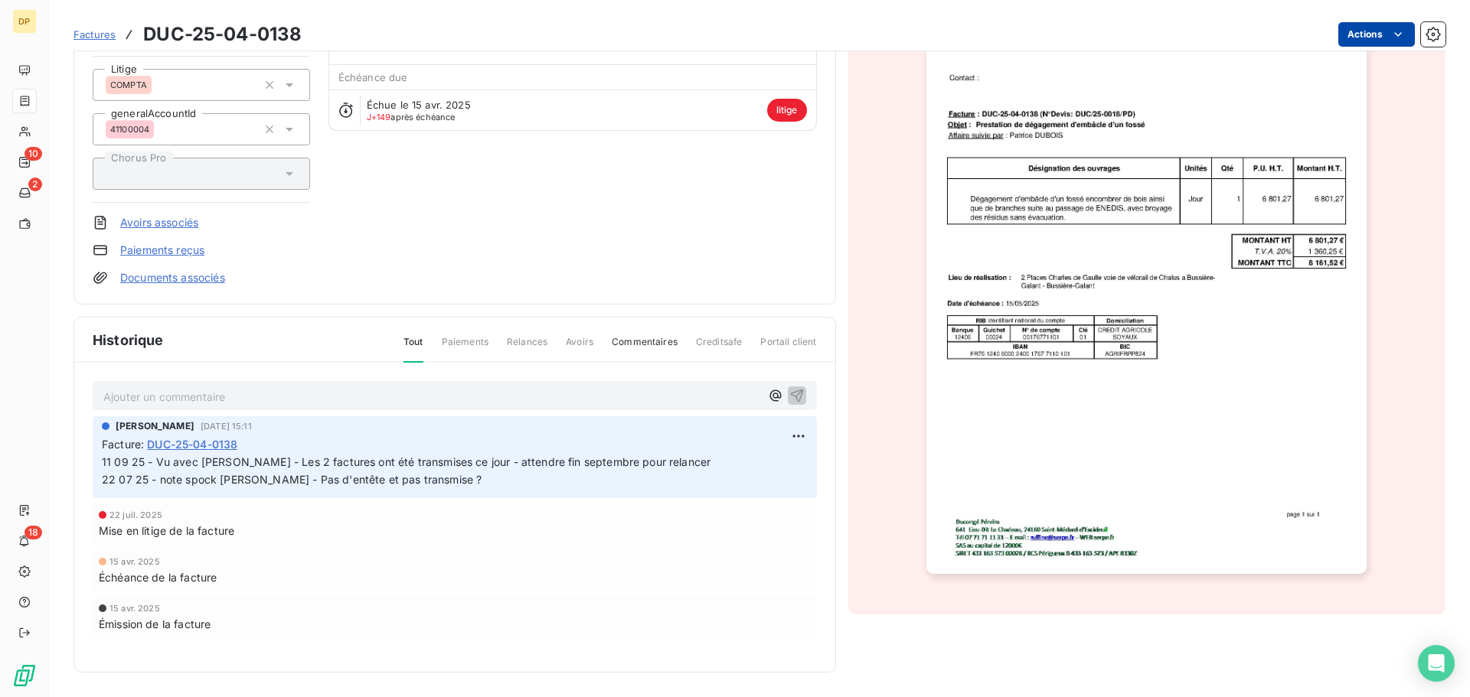
click at [1359, 24] on html "DP 10 2 18 Factures DUC-25-04-0138 Actions COMMUNE DE BUSSIERE GALANT 41BUSSIER…" at bounding box center [735, 348] width 1470 height 697
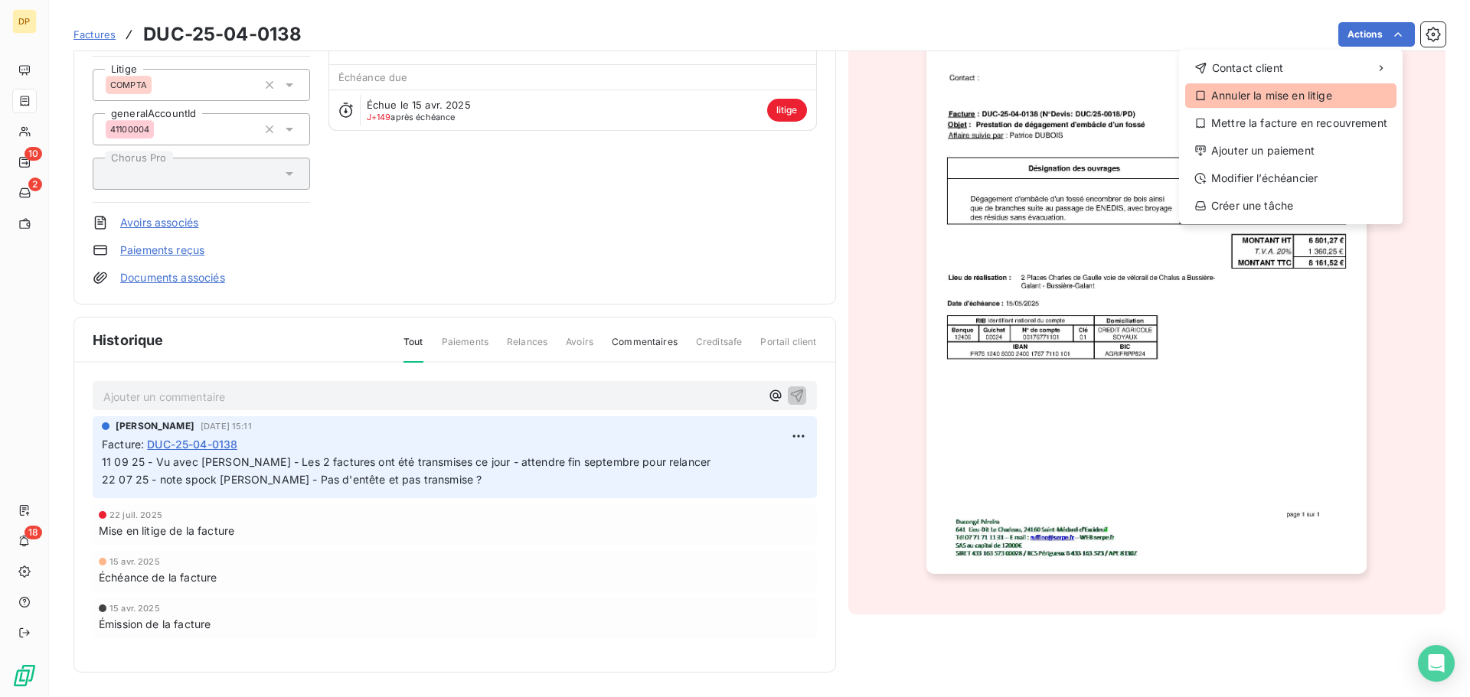
click at [1306, 100] on div "Annuler la mise en litige" at bounding box center [1290, 95] width 211 height 24
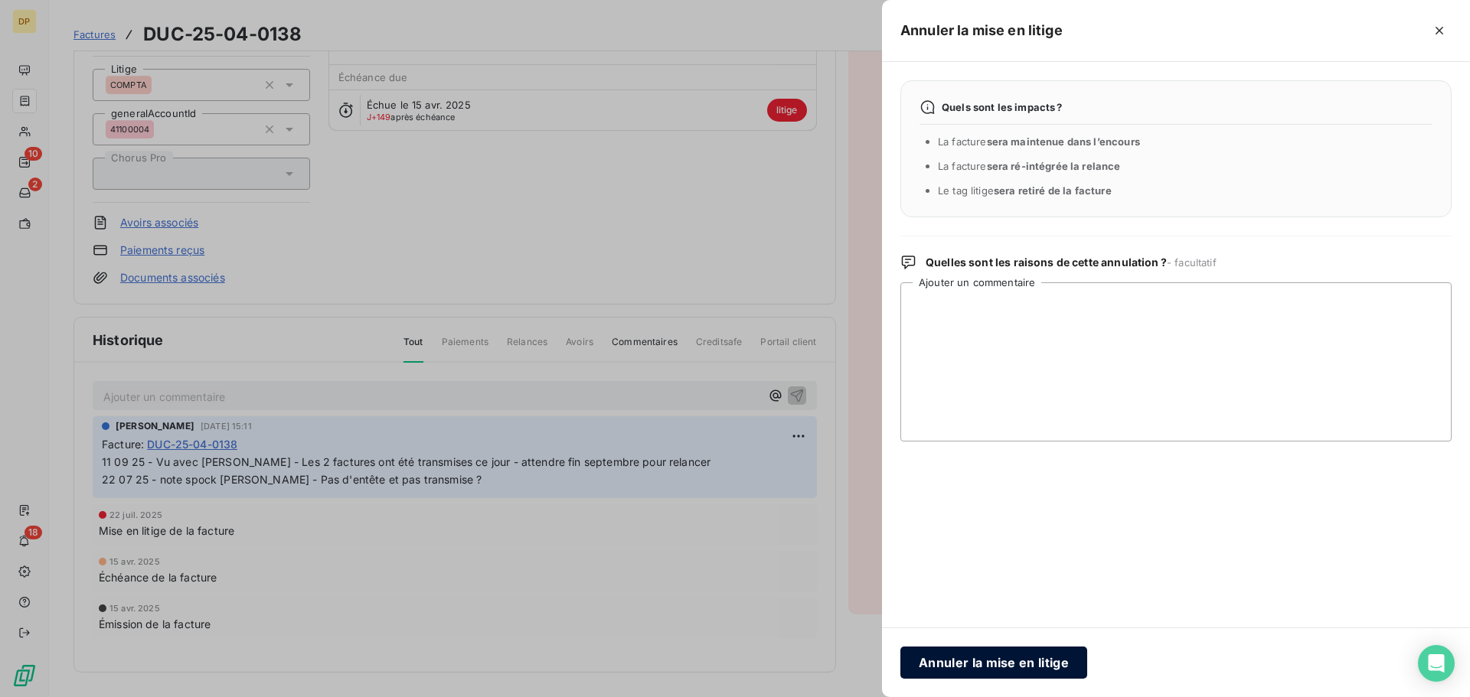
click at [1020, 663] on button "Annuler la mise en litige" at bounding box center [993, 663] width 187 height 32
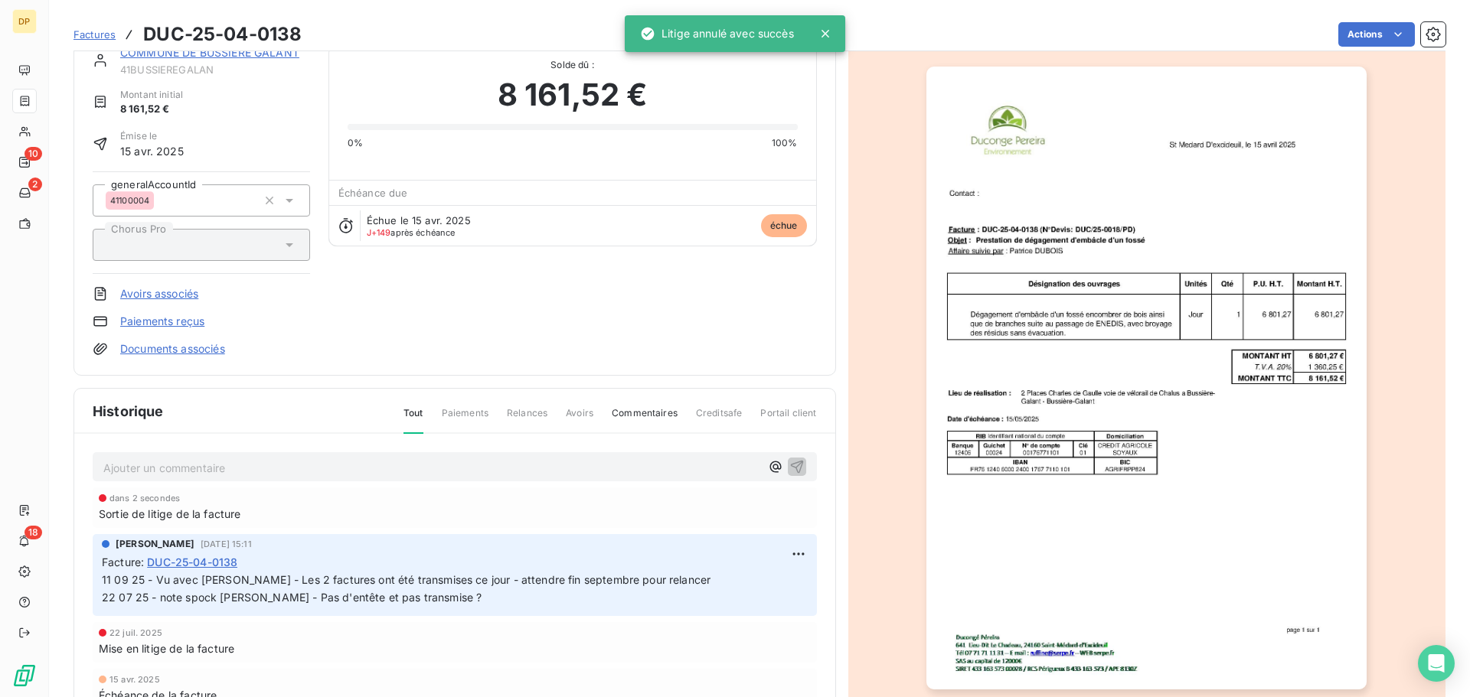
scroll to position [0, 0]
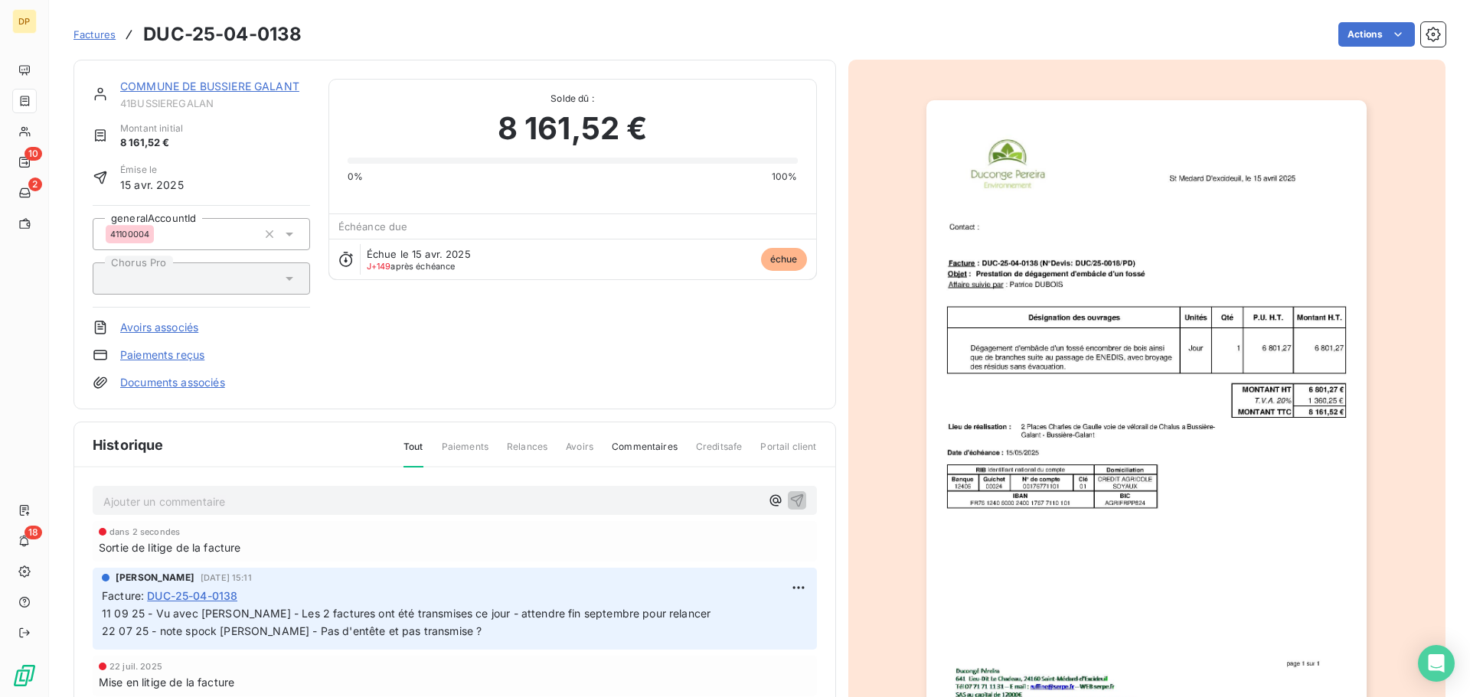
click at [189, 82] on link "COMMUNE DE BUSSIERE GALANT" at bounding box center [209, 86] width 179 height 13
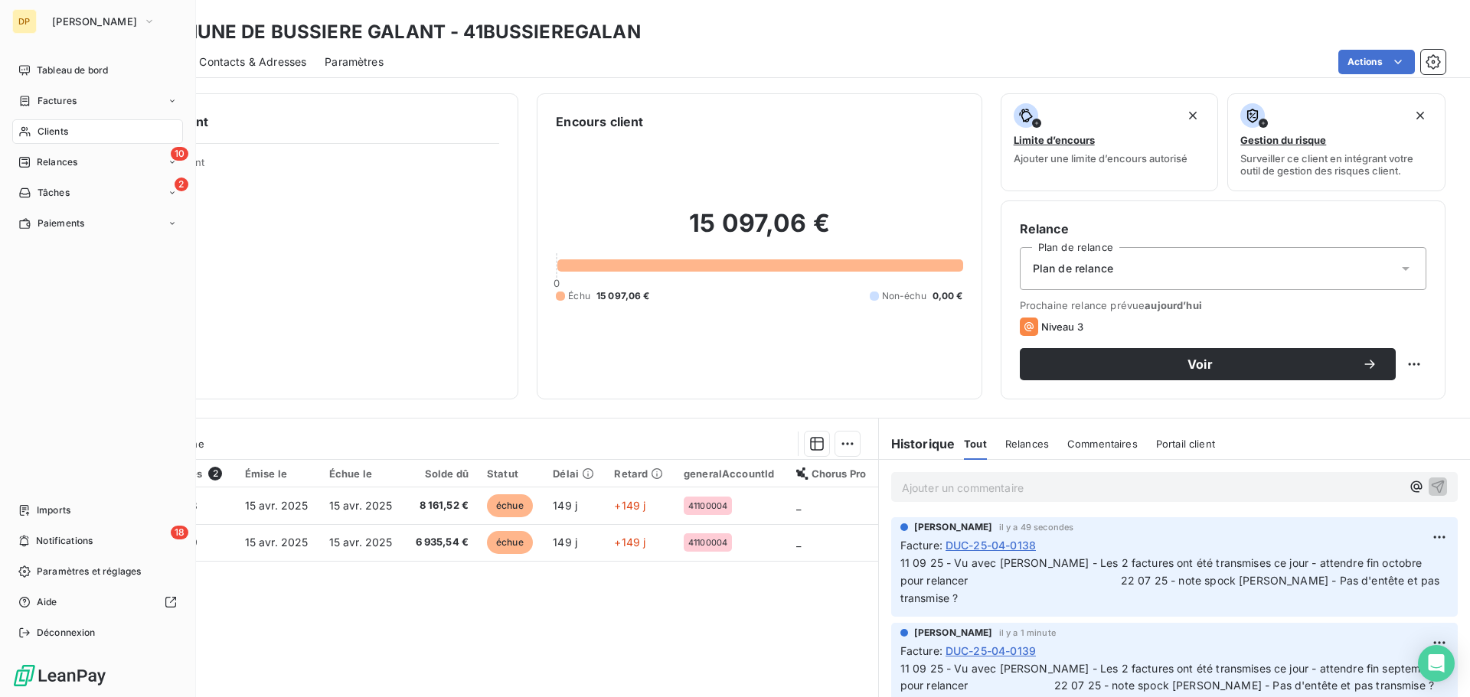
click at [51, 175] on nav "Tableau de bord Factures Clients 10 Relances 2 Tâches Paiements" at bounding box center [97, 147] width 171 height 178
click at [111, 157] on div "10 Relances" at bounding box center [97, 162] width 171 height 24
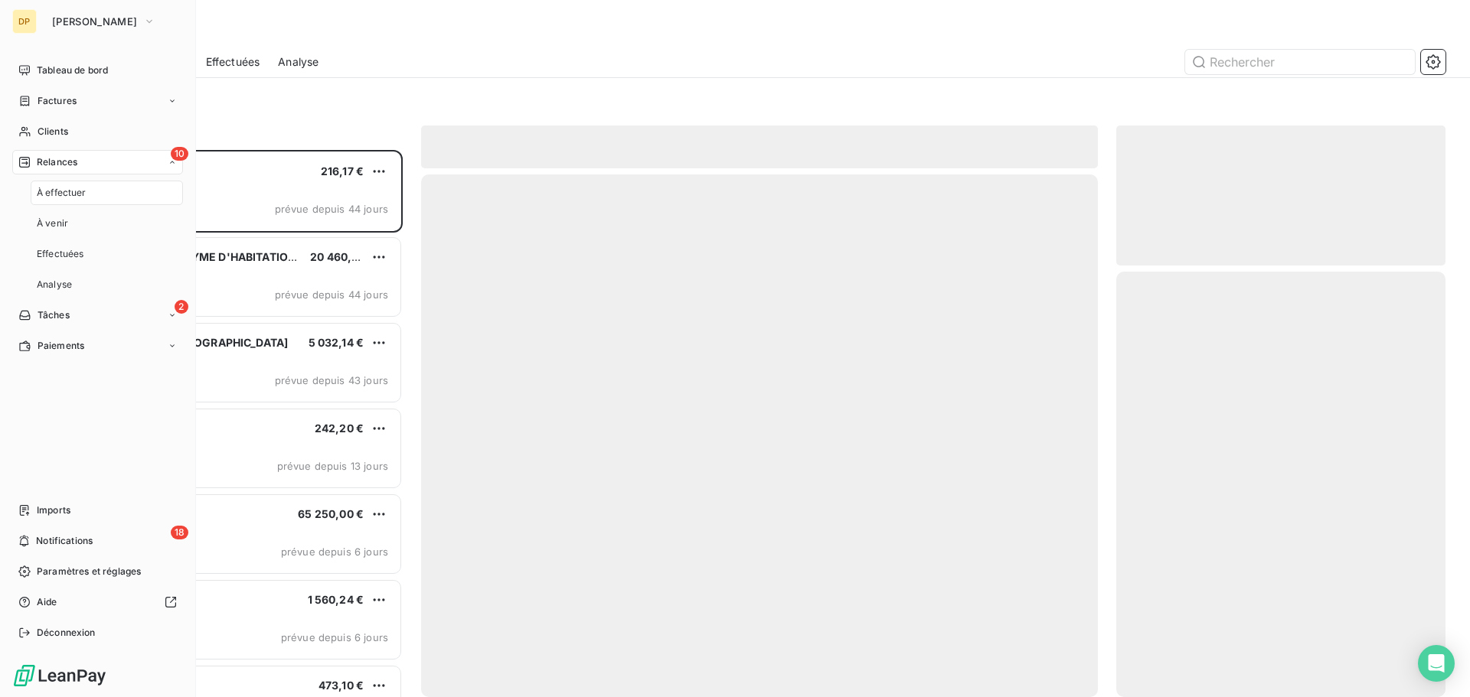
scroll to position [536, 318]
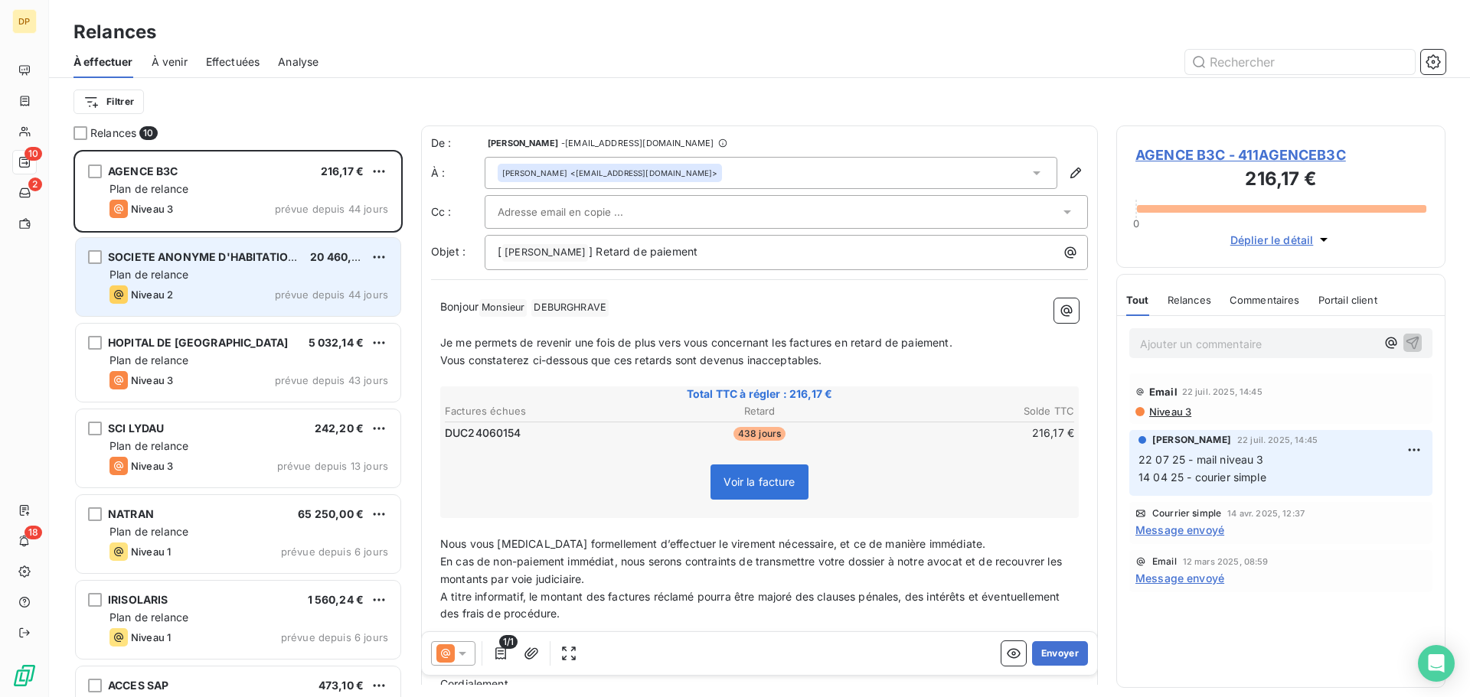
click at [279, 279] on div "Plan de relance" at bounding box center [248, 274] width 279 height 15
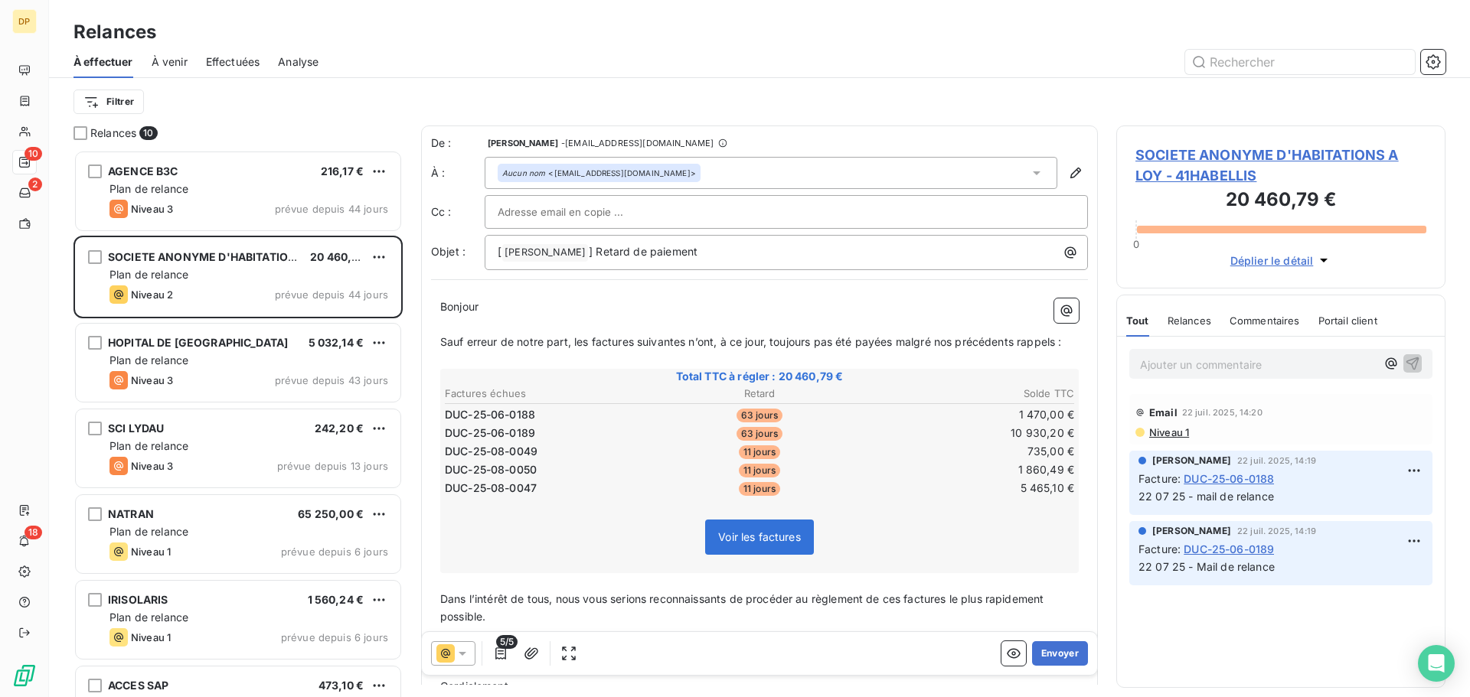
click at [1183, 155] on span "SOCIETE ANONYME D'HABITATIONS A LOY - 41HABELLIS" at bounding box center [1280, 165] width 291 height 41
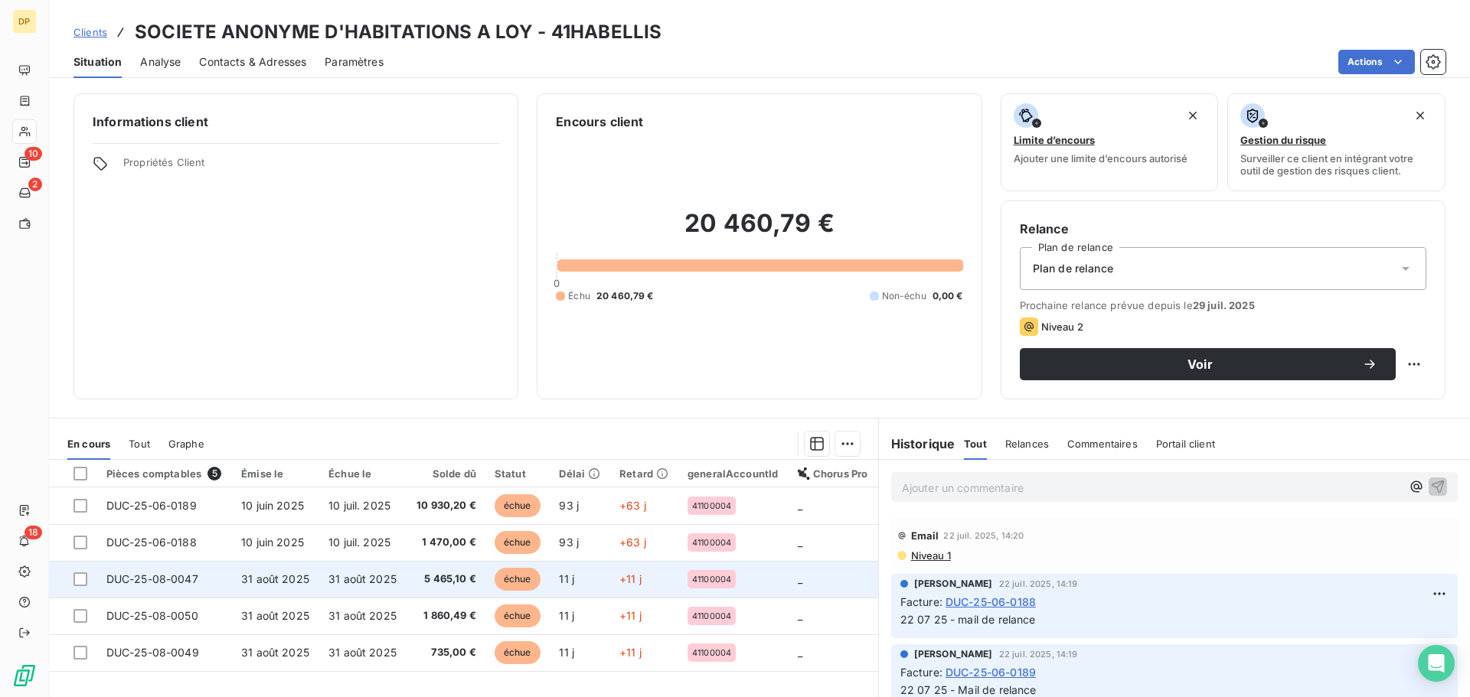
click at [347, 586] on td "31 août 2025" at bounding box center [362, 579] width 87 height 37
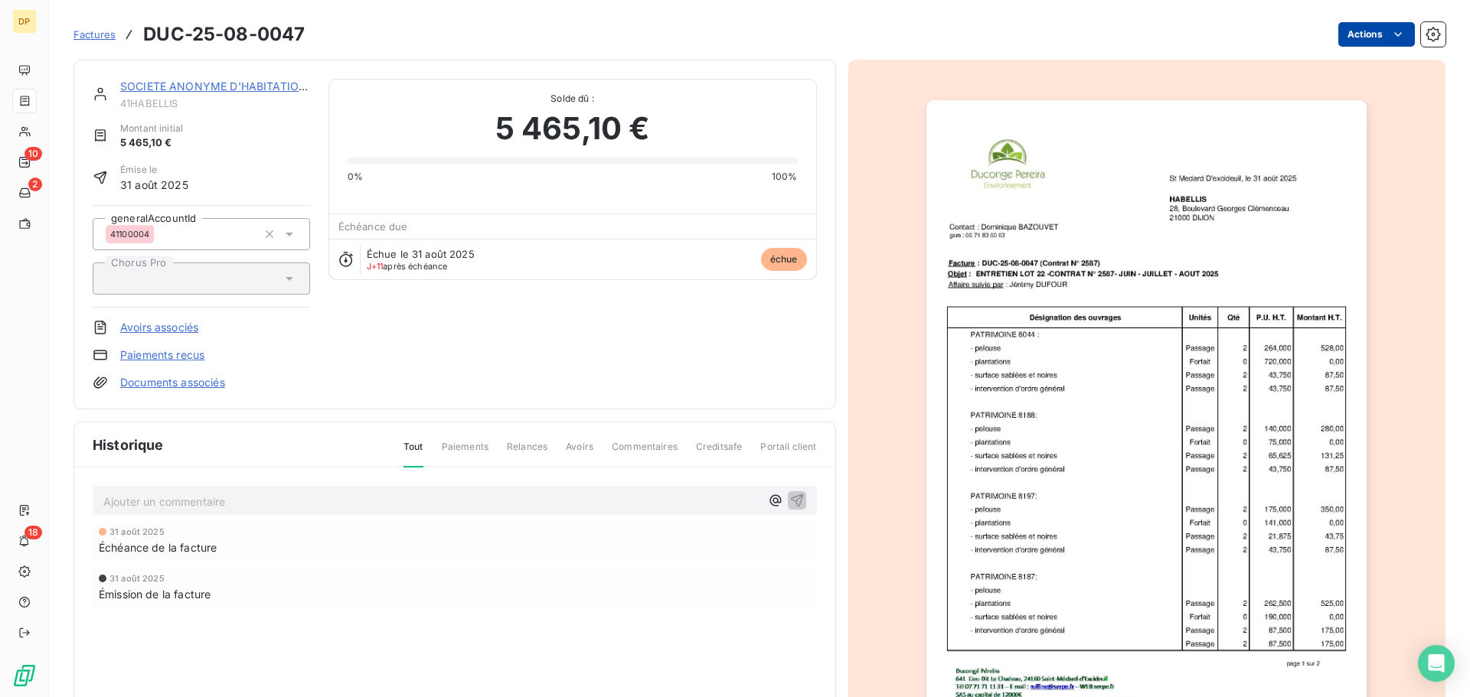
click at [1336, 43] on html "DP 10 2 18 Factures DUC-25-08-0047 Actions SOCIETE ANONYME D'HABITATIONS A LOY …" at bounding box center [735, 348] width 1470 height 697
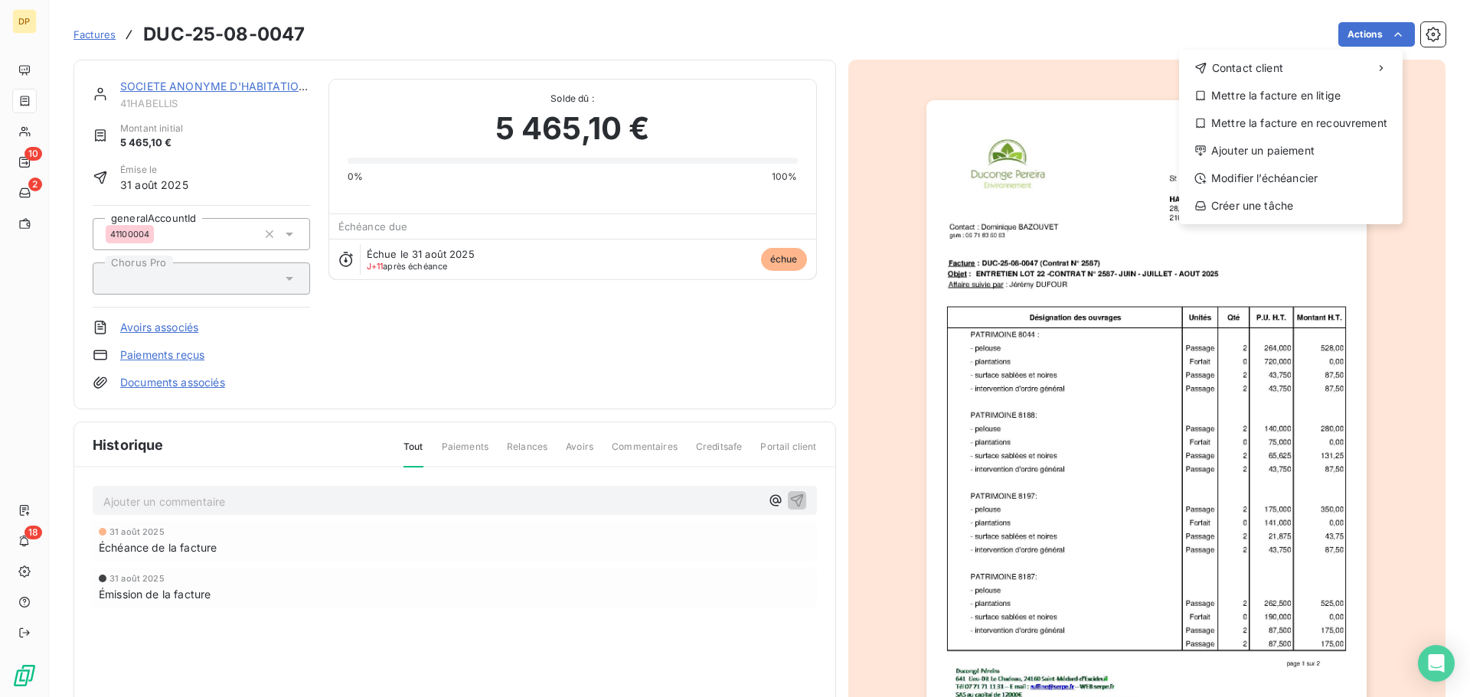
click at [1264, 191] on div "Contact client Mettre la facture en litige Mettre la facture en recouvrement Aj…" at bounding box center [1290, 137] width 223 height 175
click at [1268, 169] on div "Modifier l’échéancier" at bounding box center [1290, 178] width 211 height 24
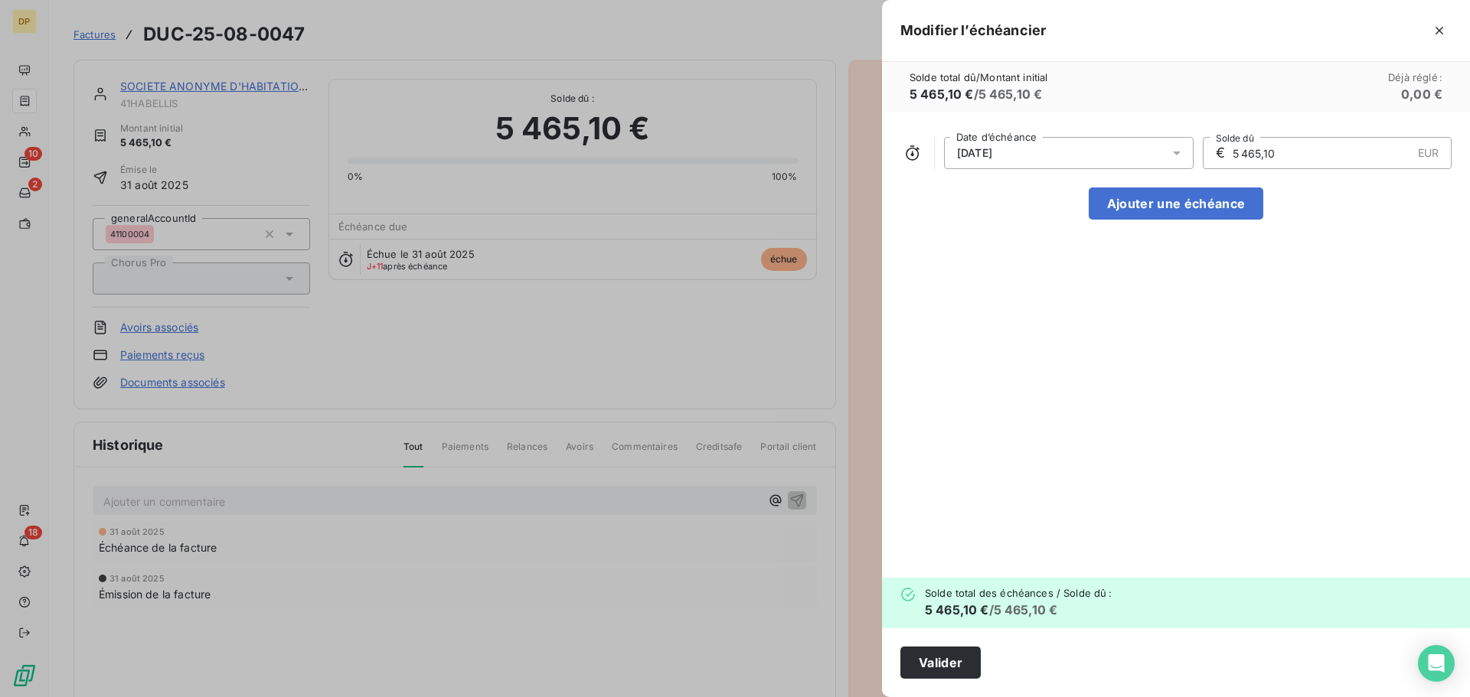
click at [1173, 146] on icon at bounding box center [1176, 152] width 15 height 15
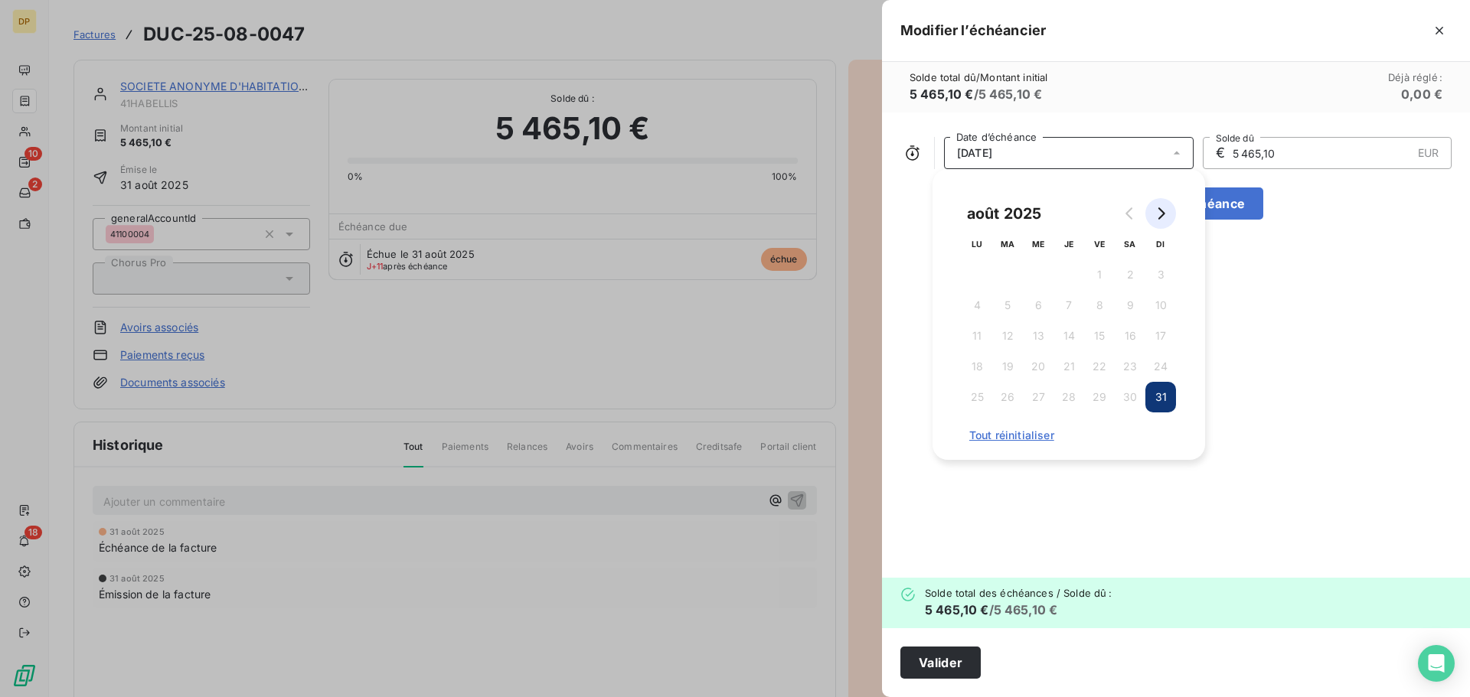
click at [1161, 217] on icon "Go to next month" at bounding box center [1161, 213] width 7 height 12
click at [1008, 400] on button "30" at bounding box center [1007, 397] width 31 height 31
click at [943, 668] on button "Valider" at bounding box center [940, 663] width 80 height 32
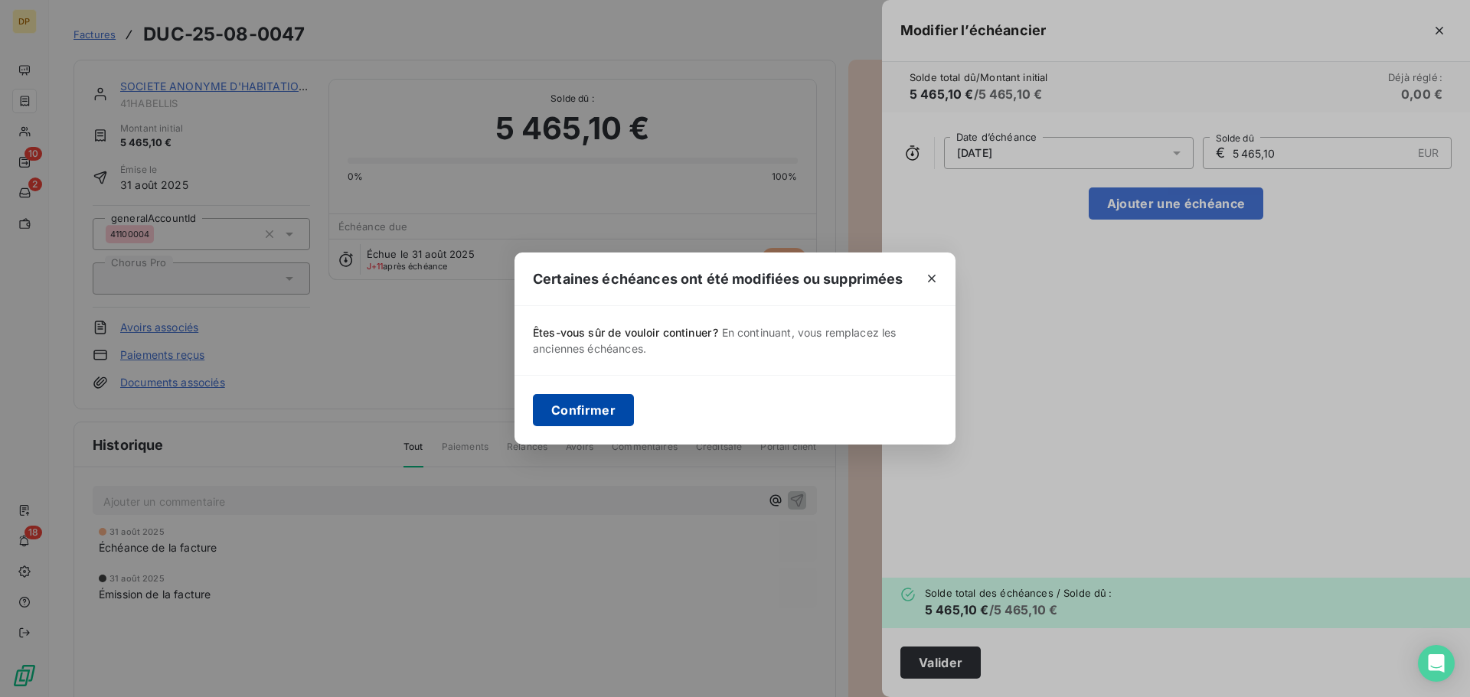
click at [615, 410] on button "Confirmer" at bounding box center [583, 410] width 101 height 32
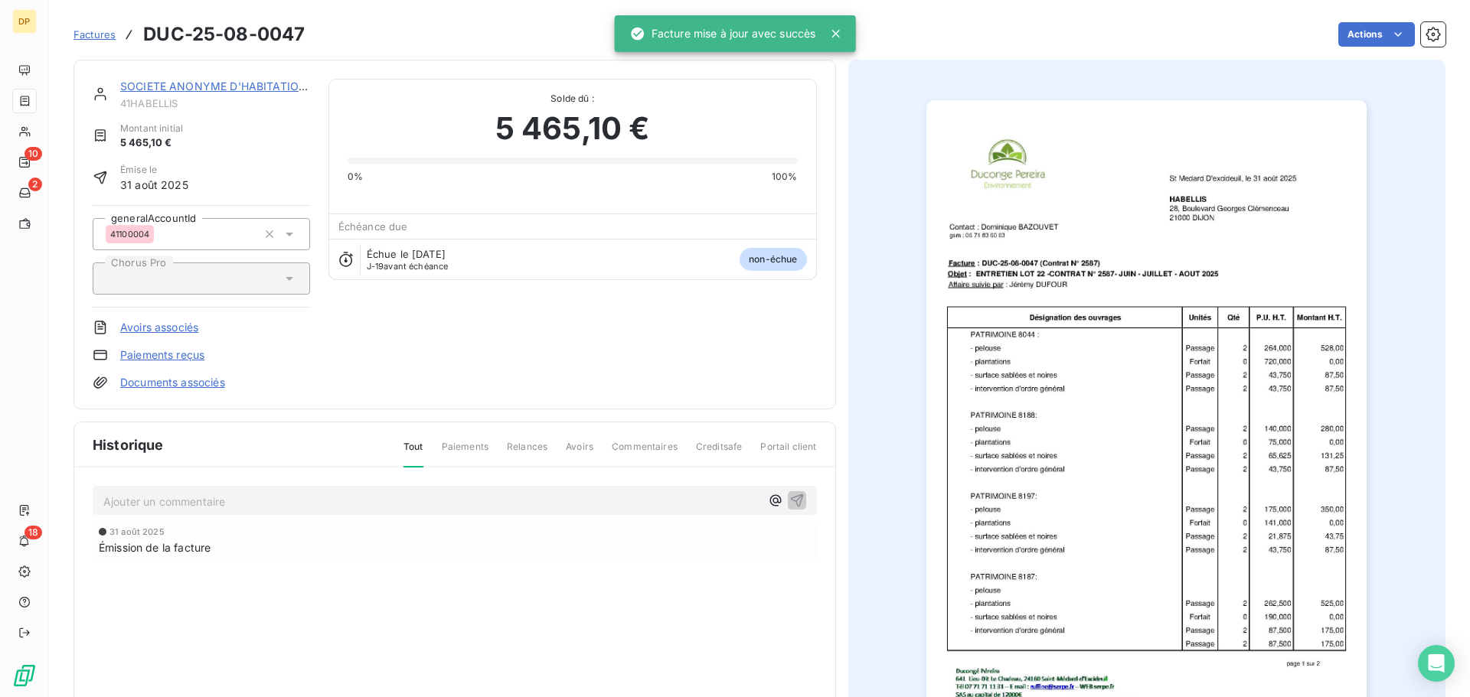
click at [274, 85] on link "SOCIETE ANONYME D'HABITATIONS A LOY" at bounding box center [235, 86] width 230 height 13
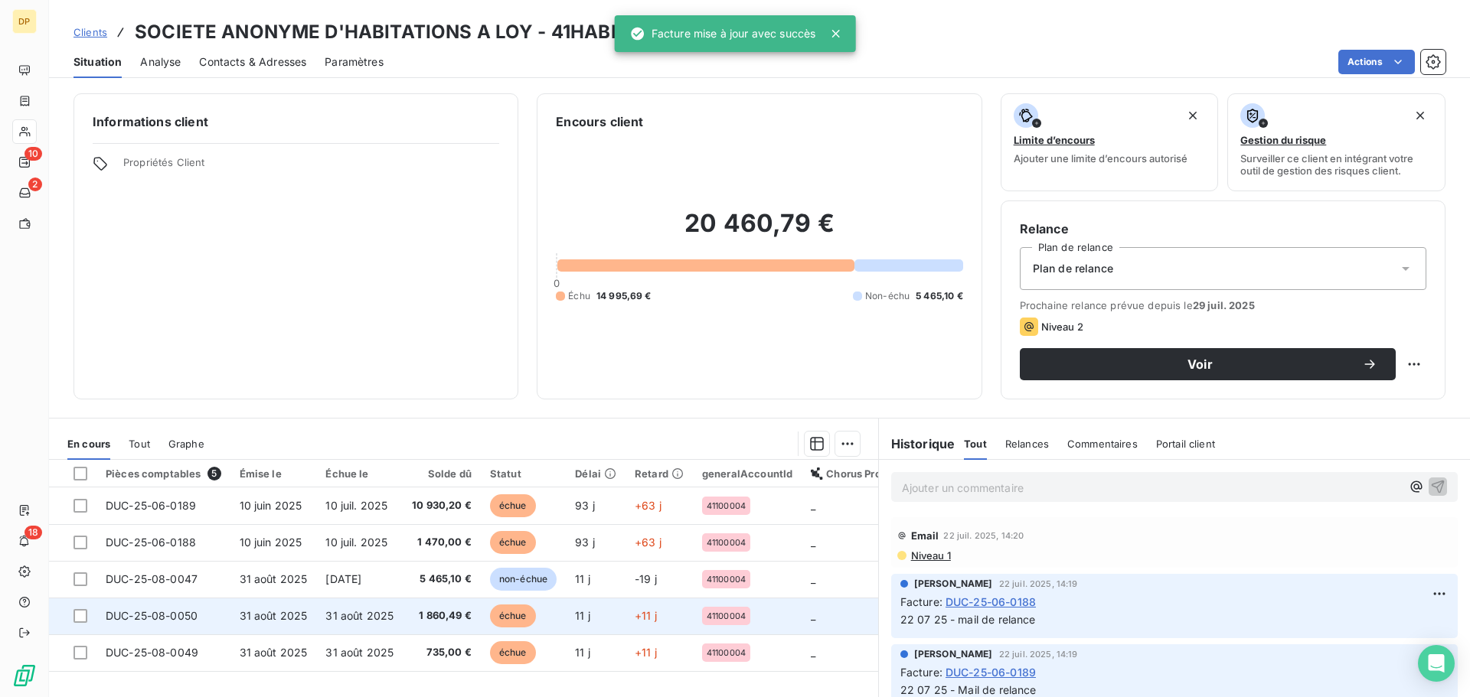
click at [347, 613] on span "31 août 2025" at bounding box center [359, 615] width 68 height 13
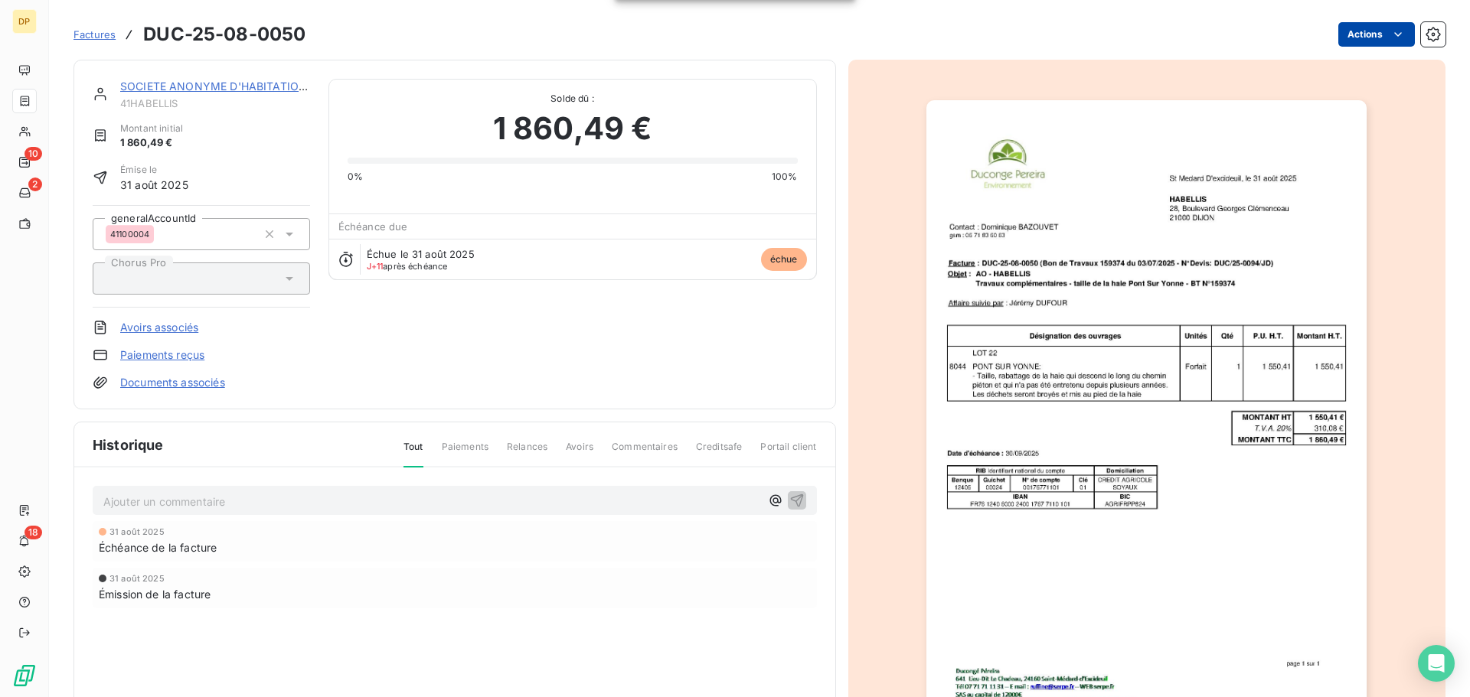
click at [1359, 31] on html "DP 10 2 18 Factures DUC-25-08-0050 Actions SOCIETE ANONYME D'HABITATIONS A LOY …" at bounding box center [735, 348] width 1470 height 697
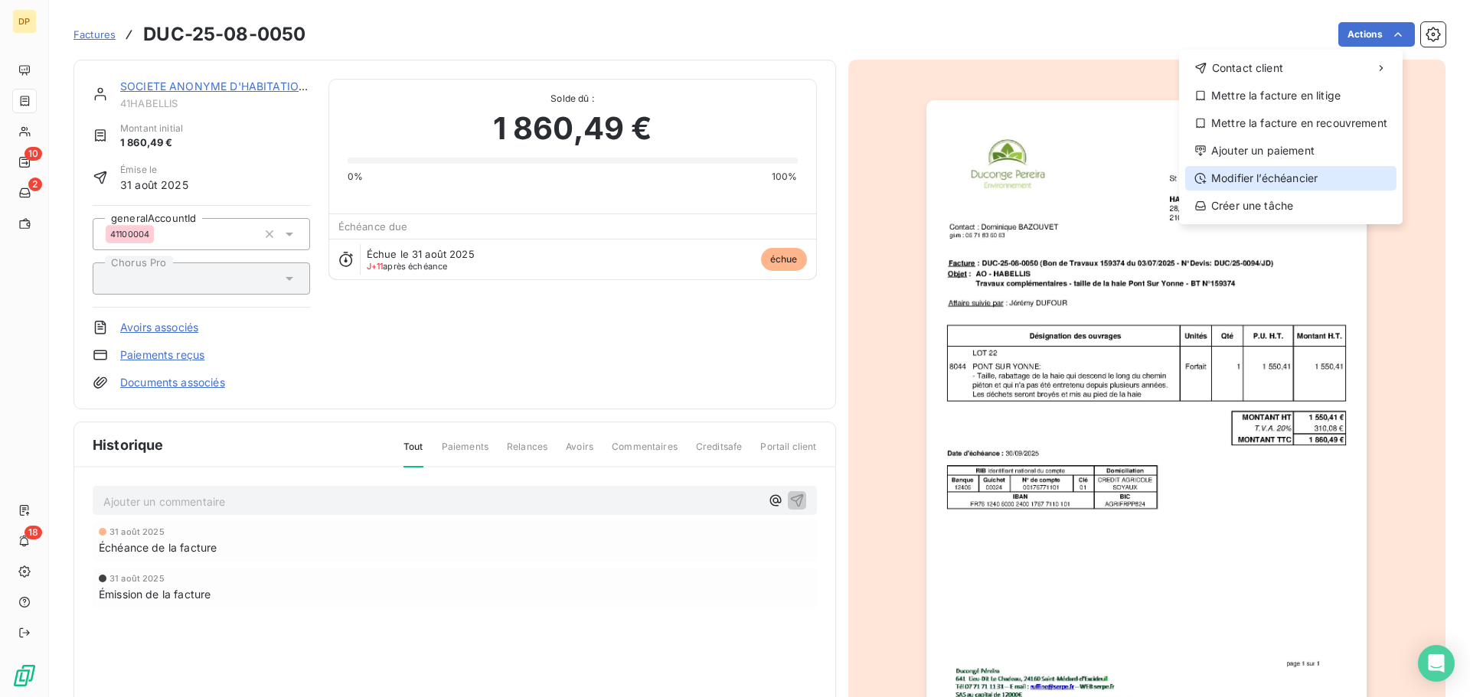
click at [1302, 184] on div "Modifier l’échéancier" at bounding box center [1290, 178] width 211 height 24
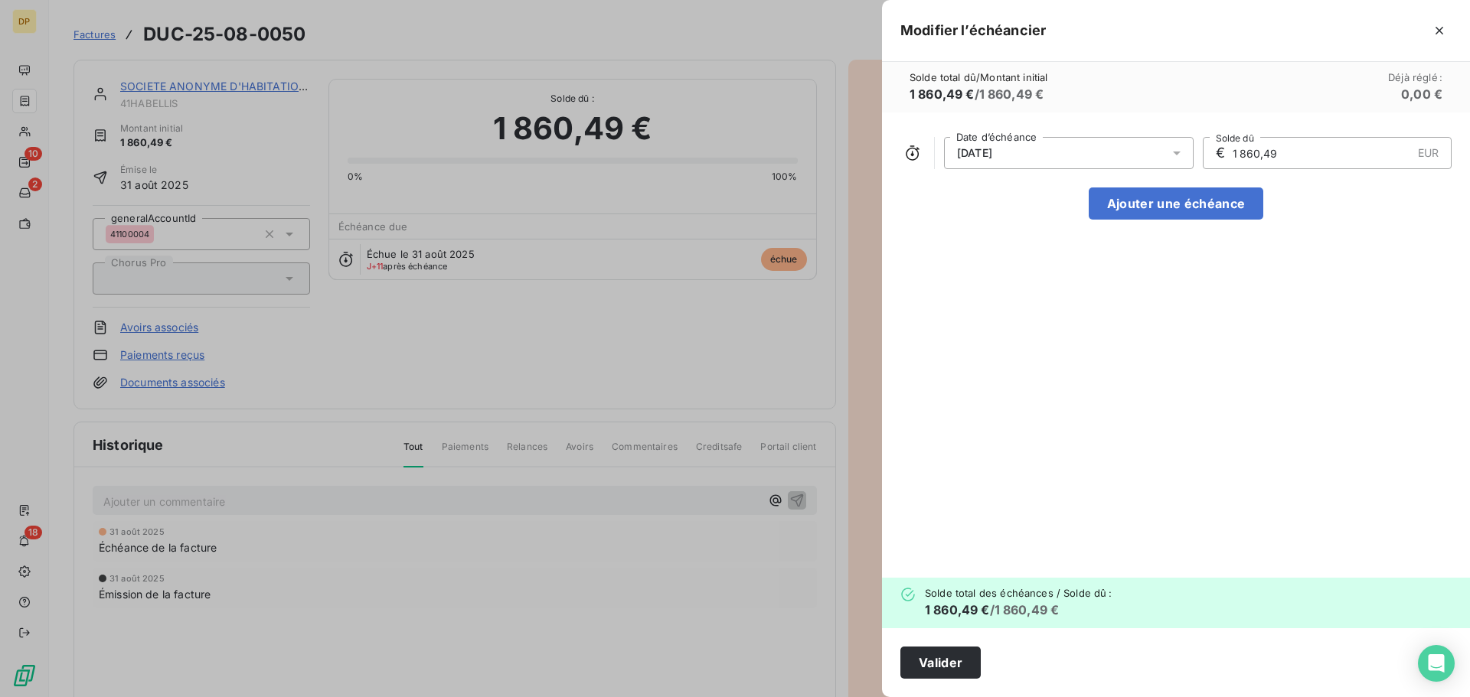
click at [1166, 150] on div "[DATE]" at bounding box center [1069, 153] width 250 height 32
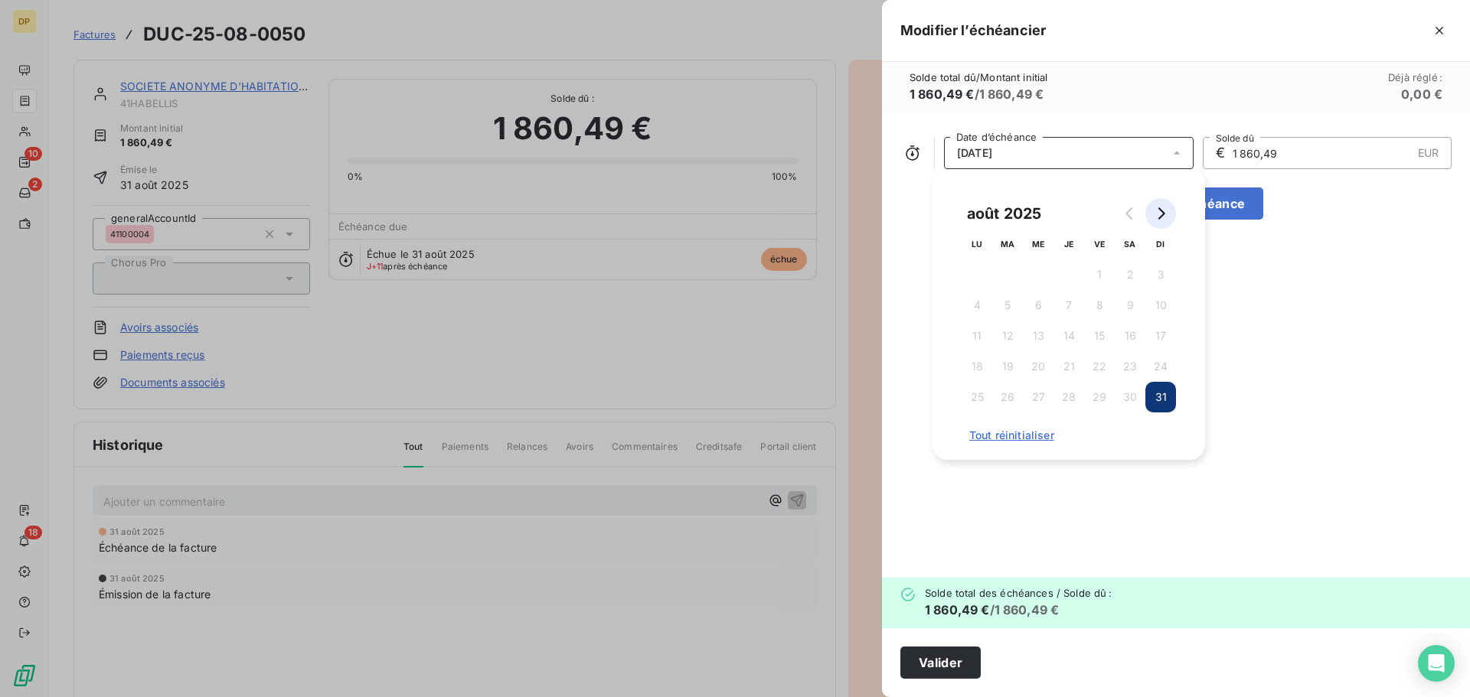
click at [1164, 220] on button "Go to next month" at bounding box center [1160, 213] width 31 height 31
click at [1016, 401] on button "30" at bounding box center [1007, 397] width 31 height 31
click at [954, 668] on button "Valider" at bounding box center [940, 663] width 80 height 32
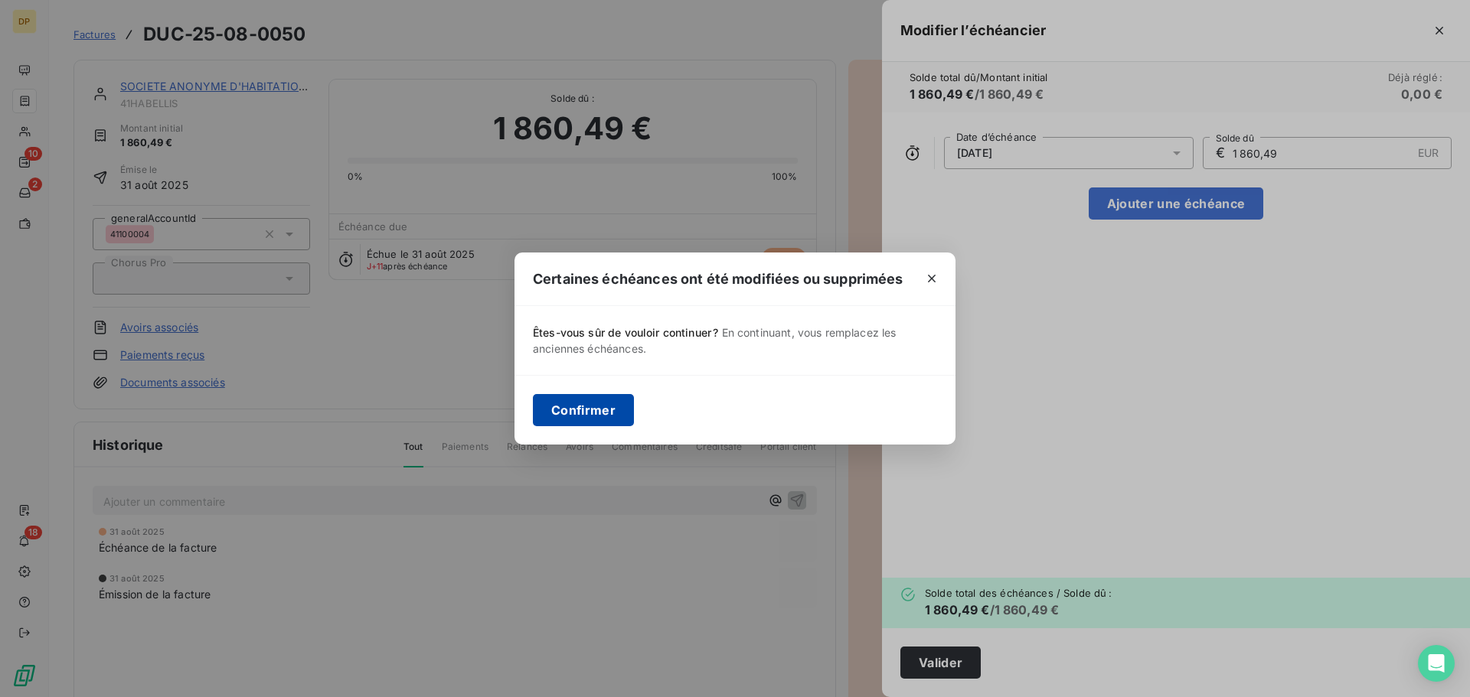
click at [583, 420] on button "Confirmer" at bounding box center [583, 410] width 101 height 32
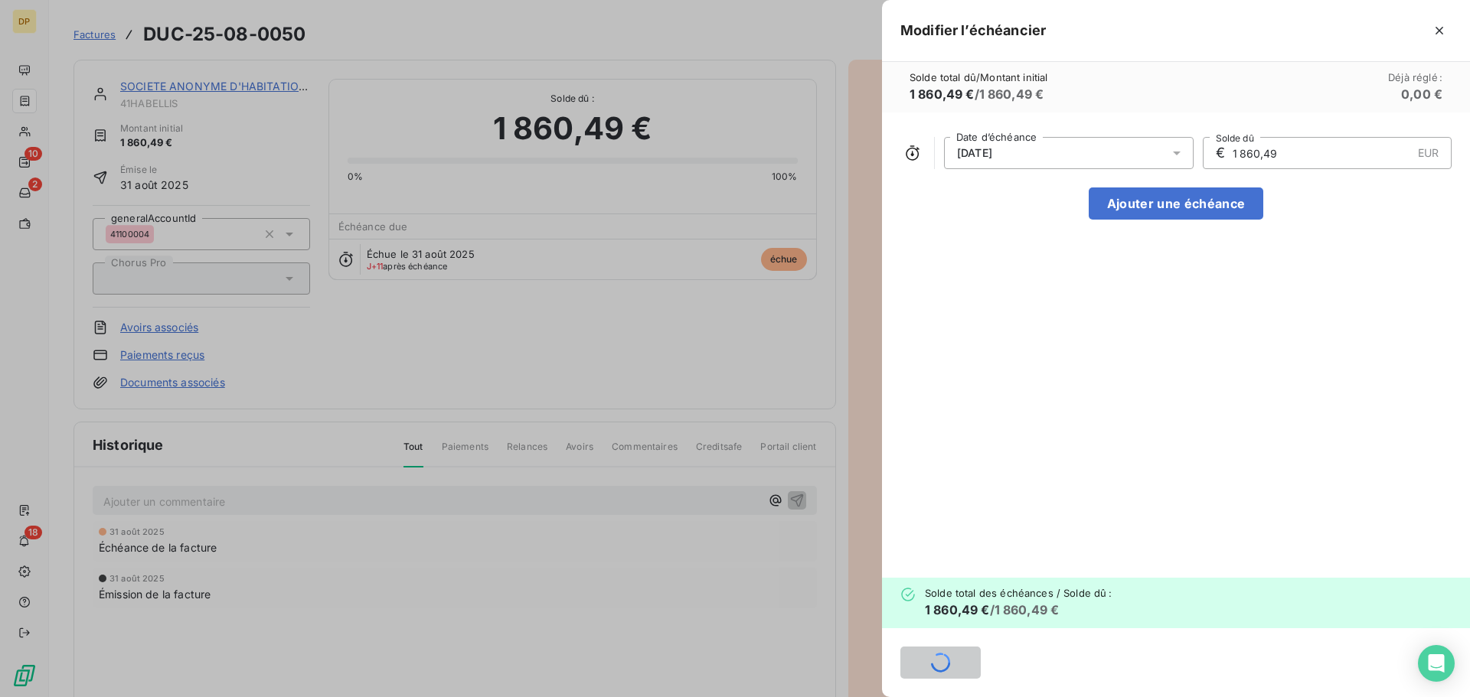
click at [232, 85] on div at bounding box center [735, 348] width 1470 height 697
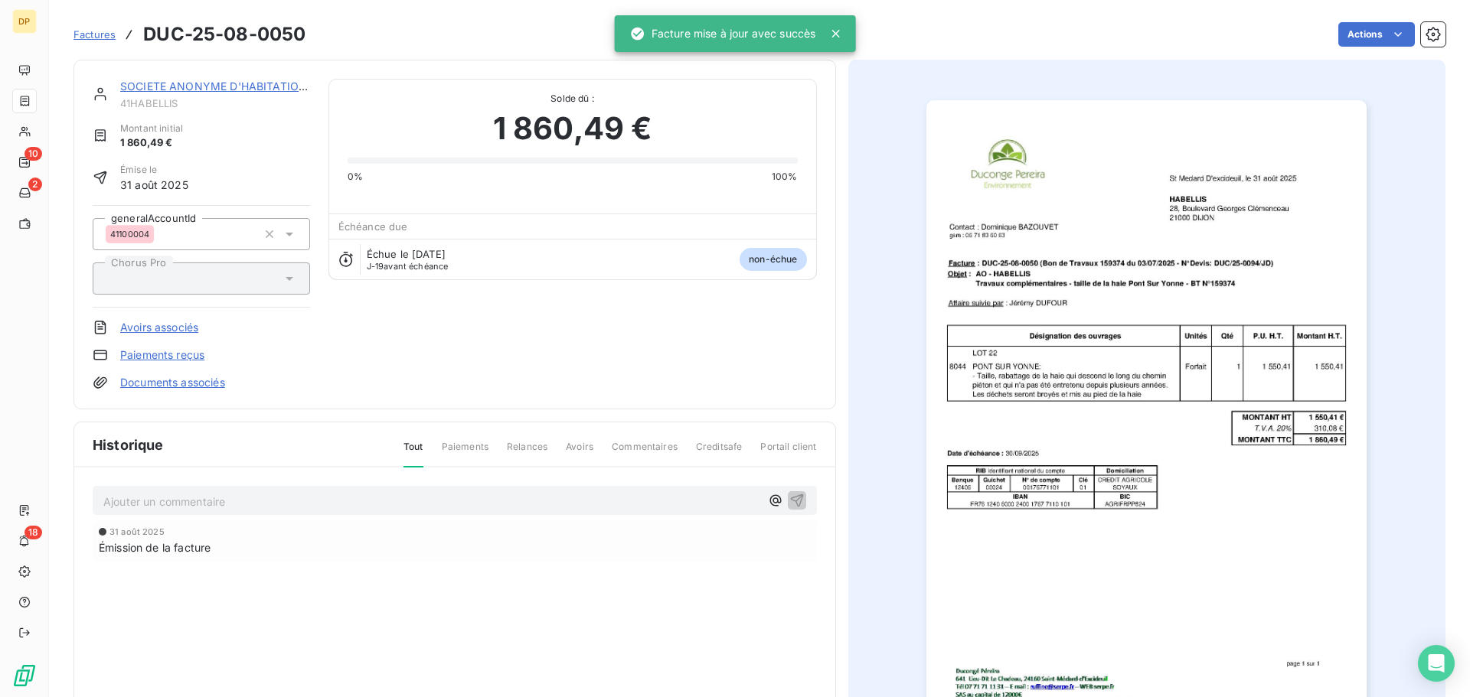
click at [272, 81] on link "SOCIETE ANONYME D'HABITATIONS A LOY" at bounding box center [235, 86] width 230 height 13
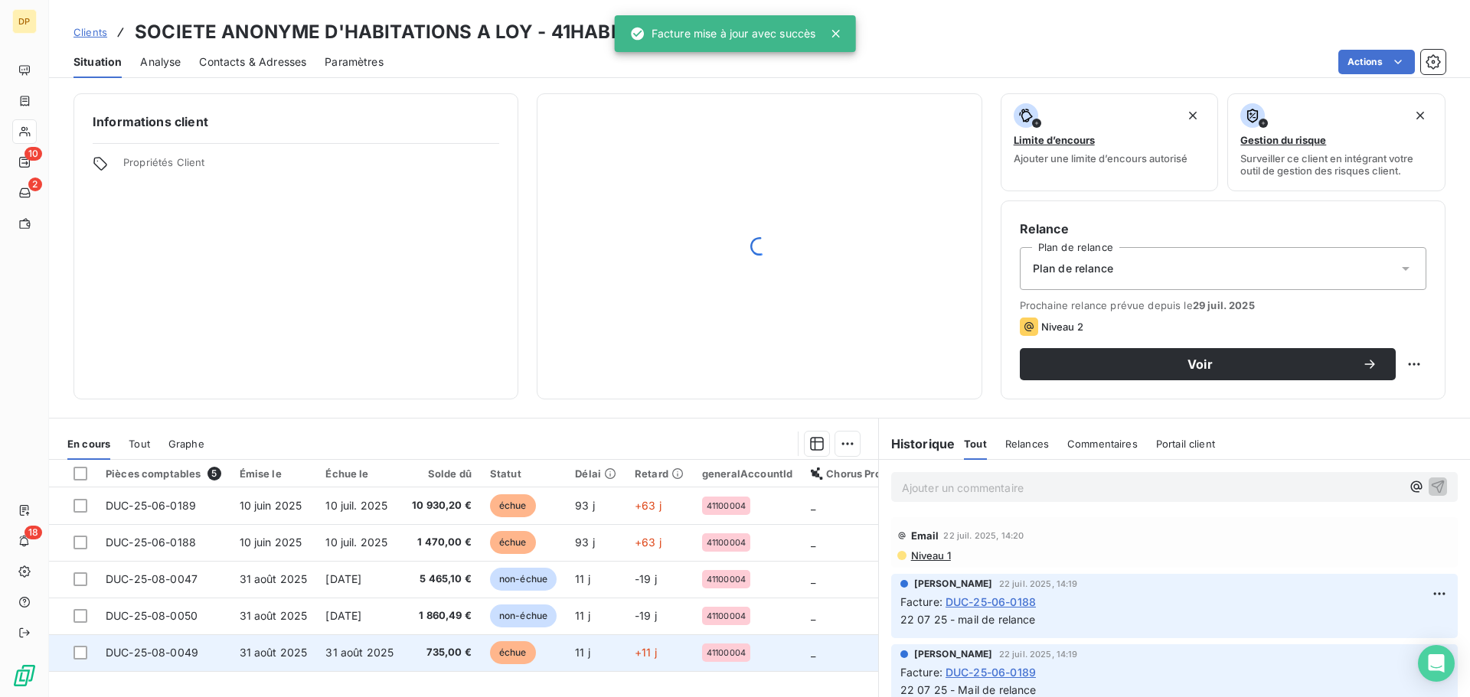
click at [442, 668] on td "735,00 €" at bounding box center [442, 653] width 78 height 37
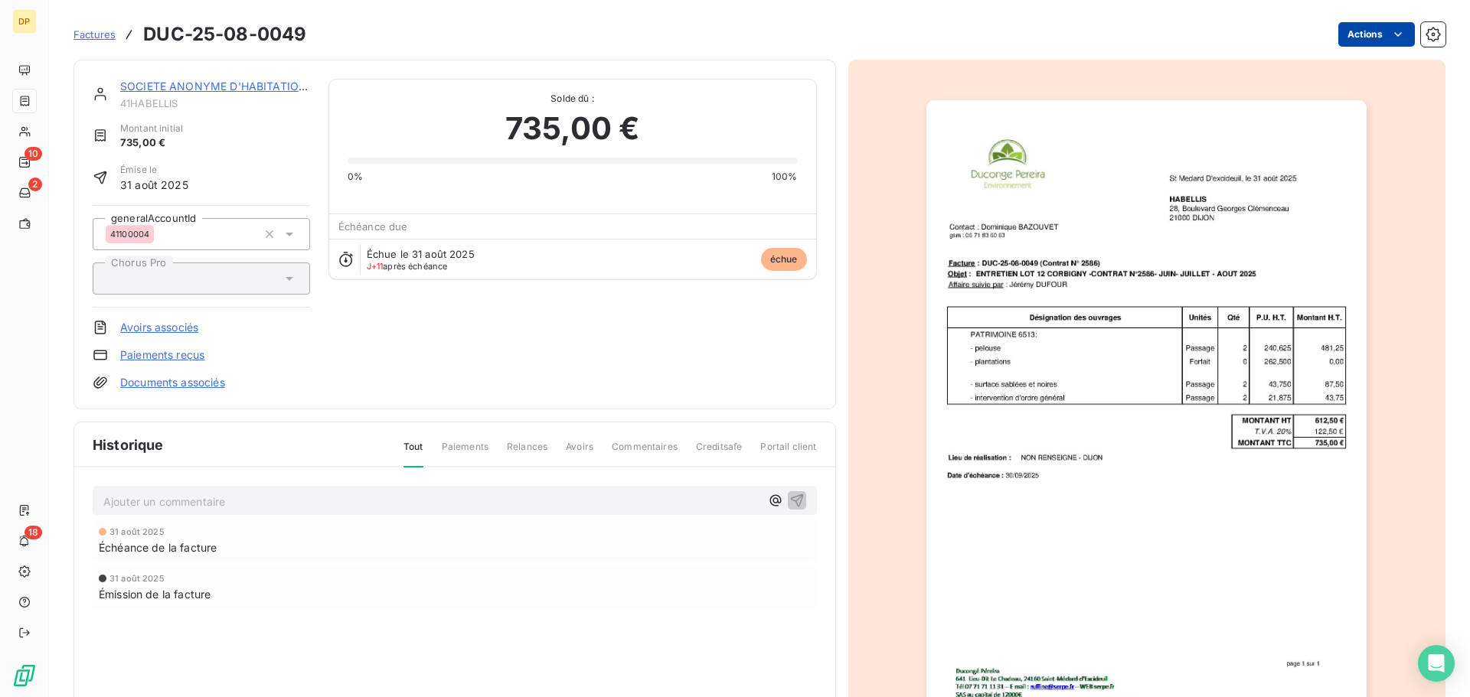
click at [1343, 32] on html "DP 10 2 18 Factures DUC-25-08-0049 Actions SOCIETE ANONYME D'HABITATIONS A LOY …" at bounding box center [735, 348] width 1470 height 697
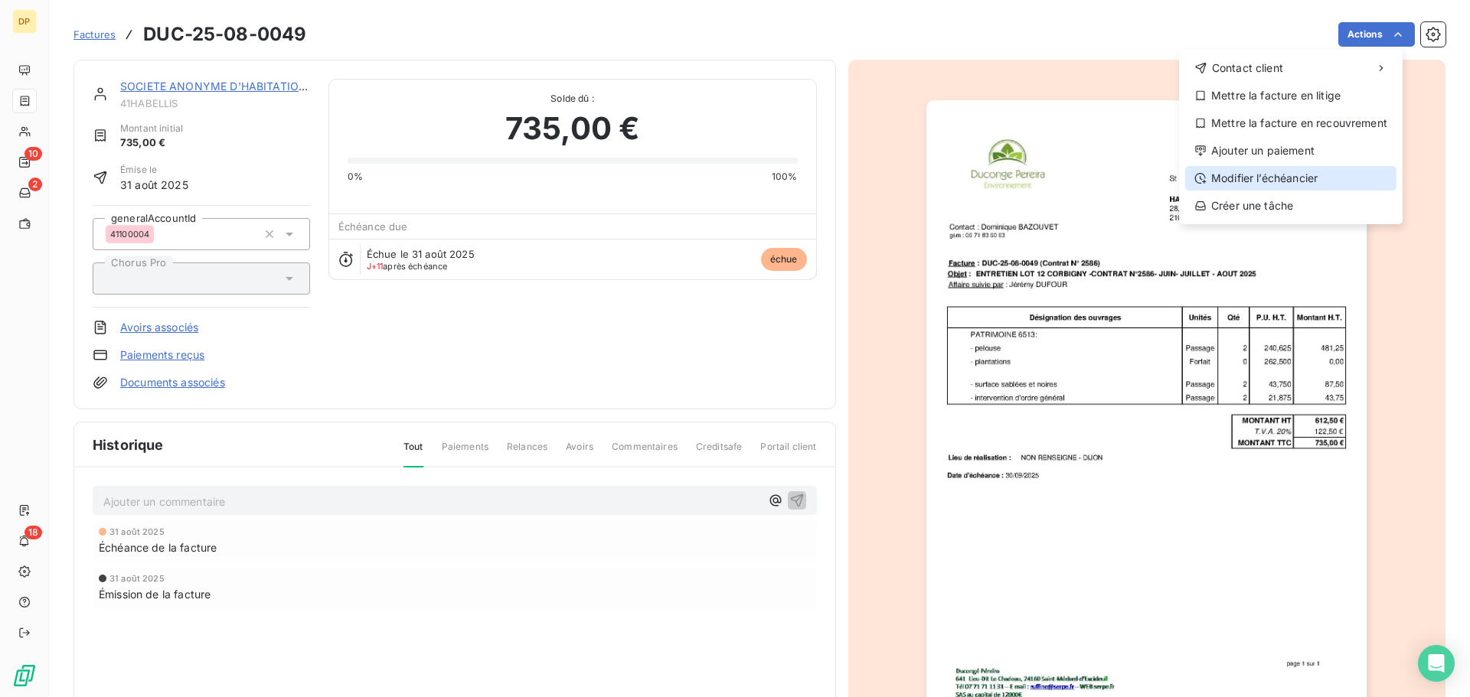
click at [1268, 168] on div "Modifier l’échéancier" at bounding box center [1290, 178] width 211 height 24
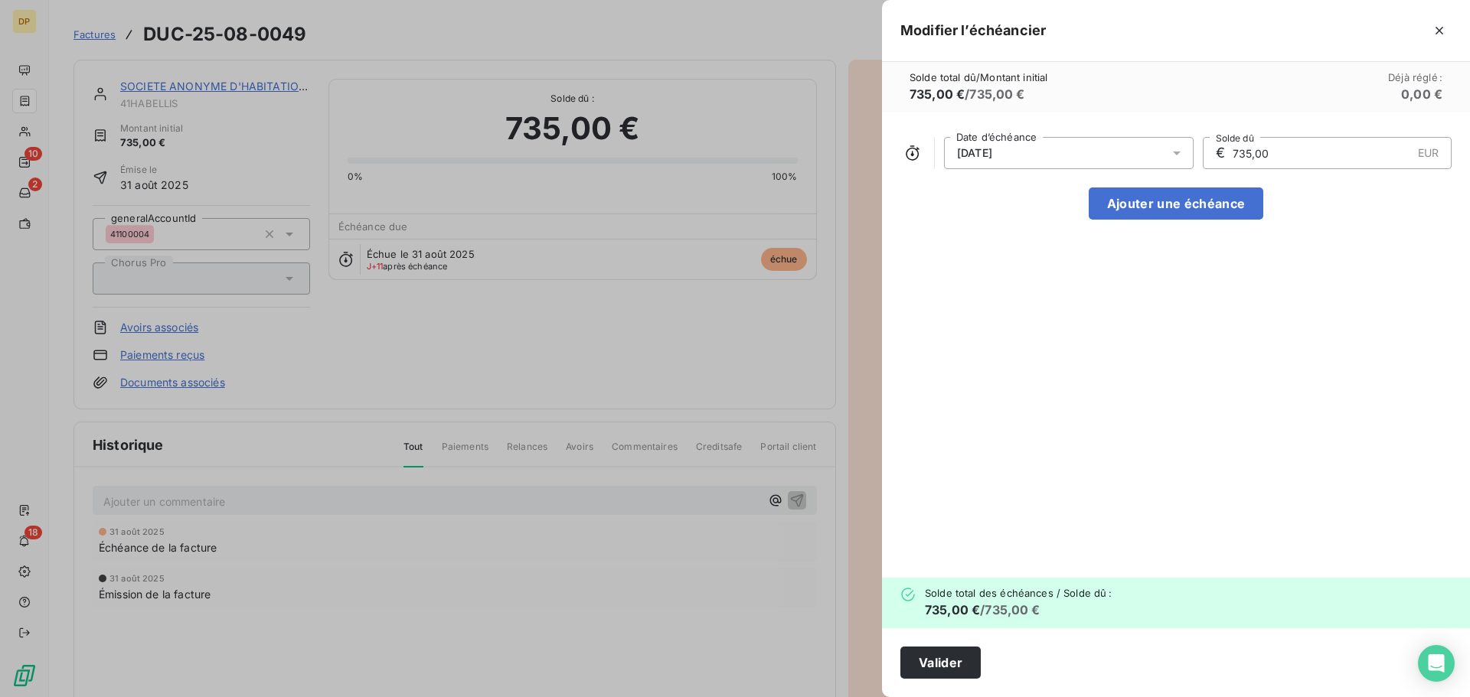
click at [1150, 154] on div "[DATE]" at bounding box center [1069, 153] width 250 height 32
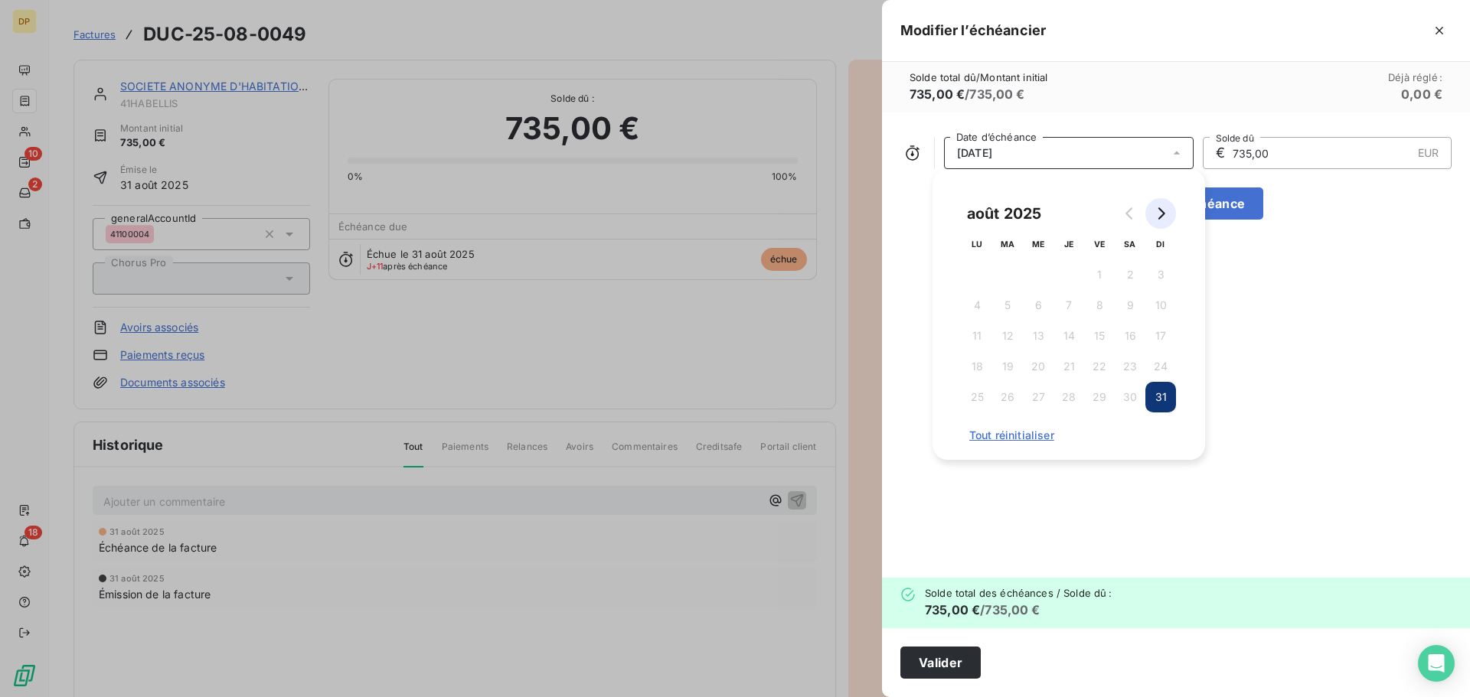
click at [1157, 212] on icon "Go to next month" at bounding box center [1160, 213] width 12 height 12
click at [1002, 405] on button "30" at bounding box center [1007, 397] width 31 height 31
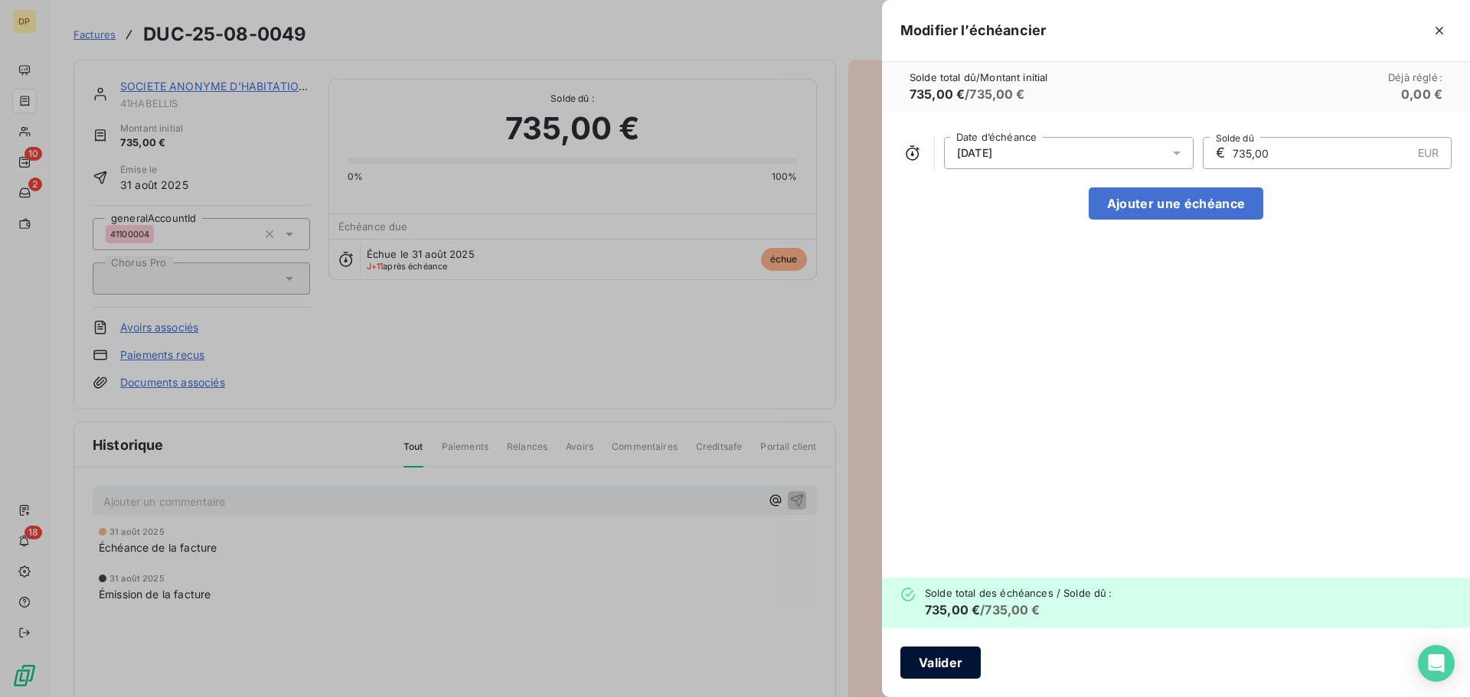
click at [959, 651] on button "Valider" at bounding box center [940, 663] width 80 height 32
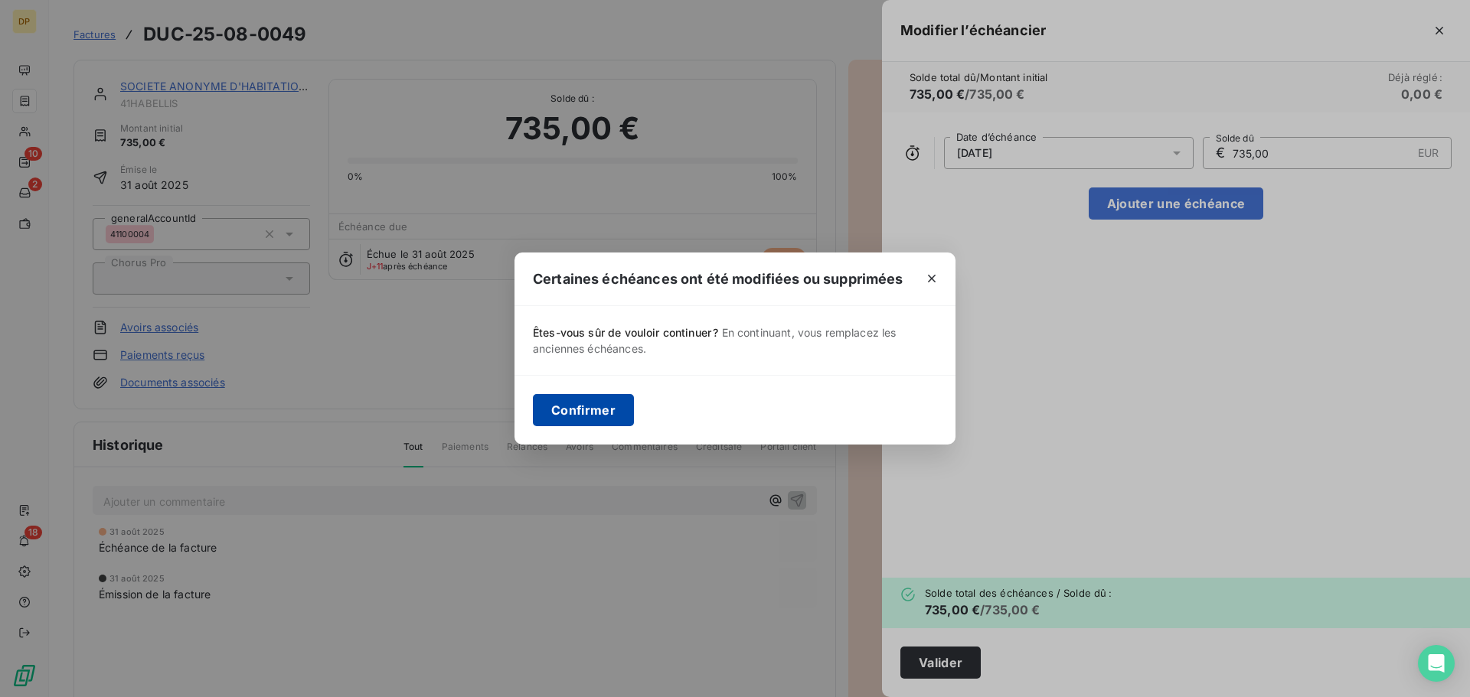
click at [574, 412] on button "Confirmer" at bounding box center [583, 410] width 101 height 32
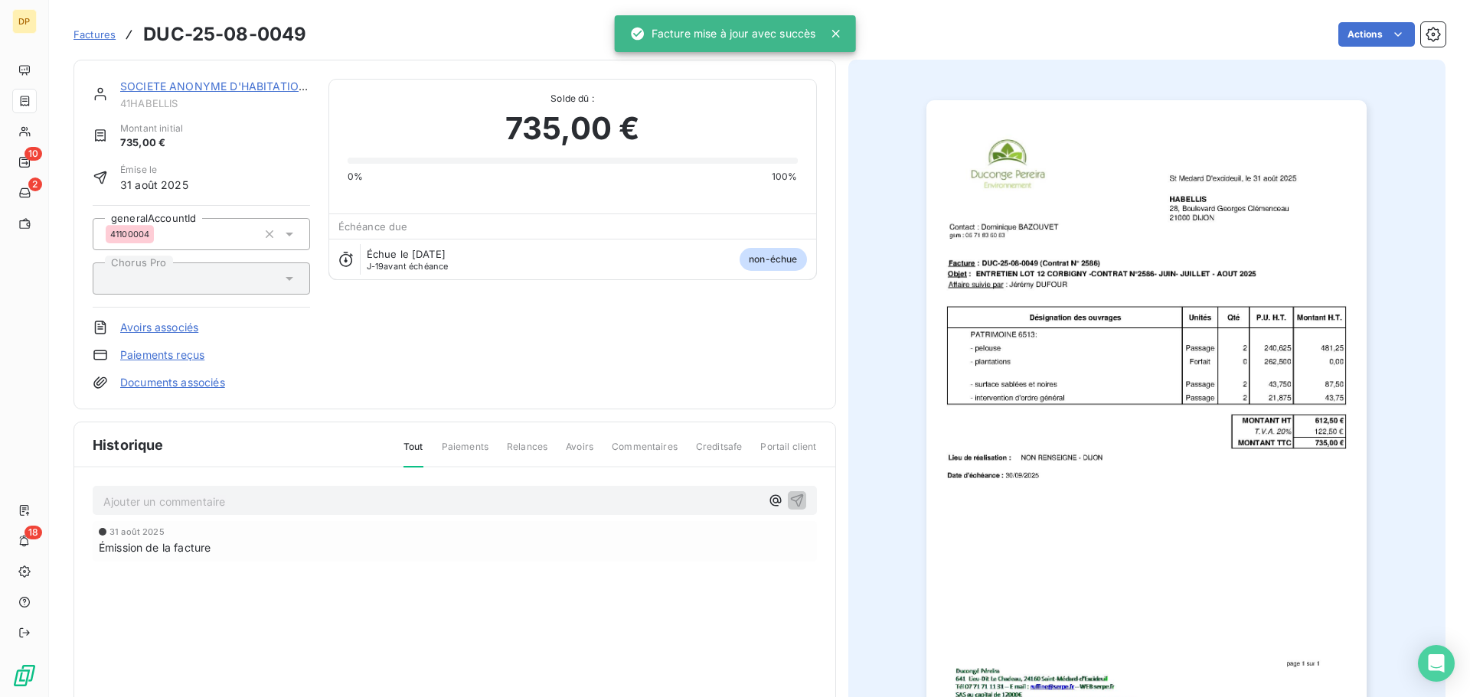
click at [225, 83] on link "SOCIETE ANONYME D'HABITATIONS A LOY" at bounding box center [235, 86] width 230 height 13
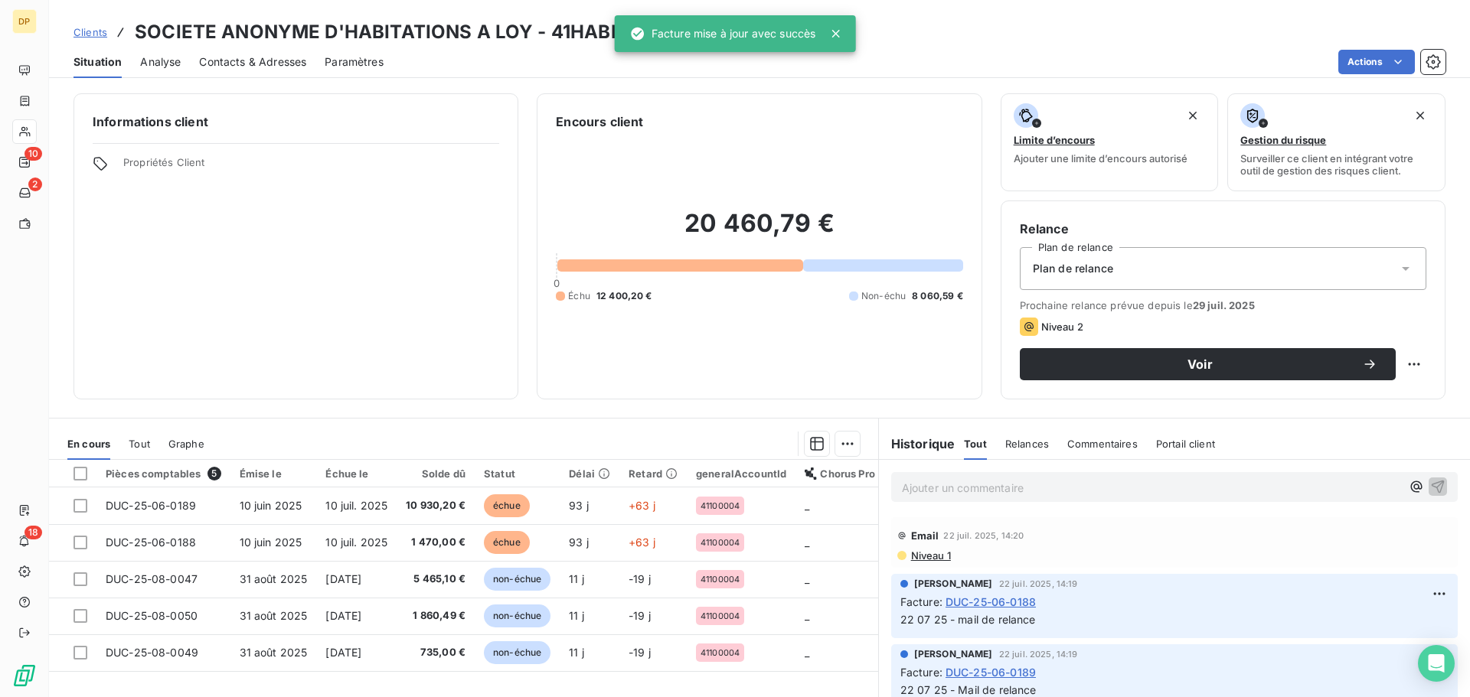
click at [266, 66] on span "Contacts & Adresses" at bounding box center [252, 61] width 107 height 15
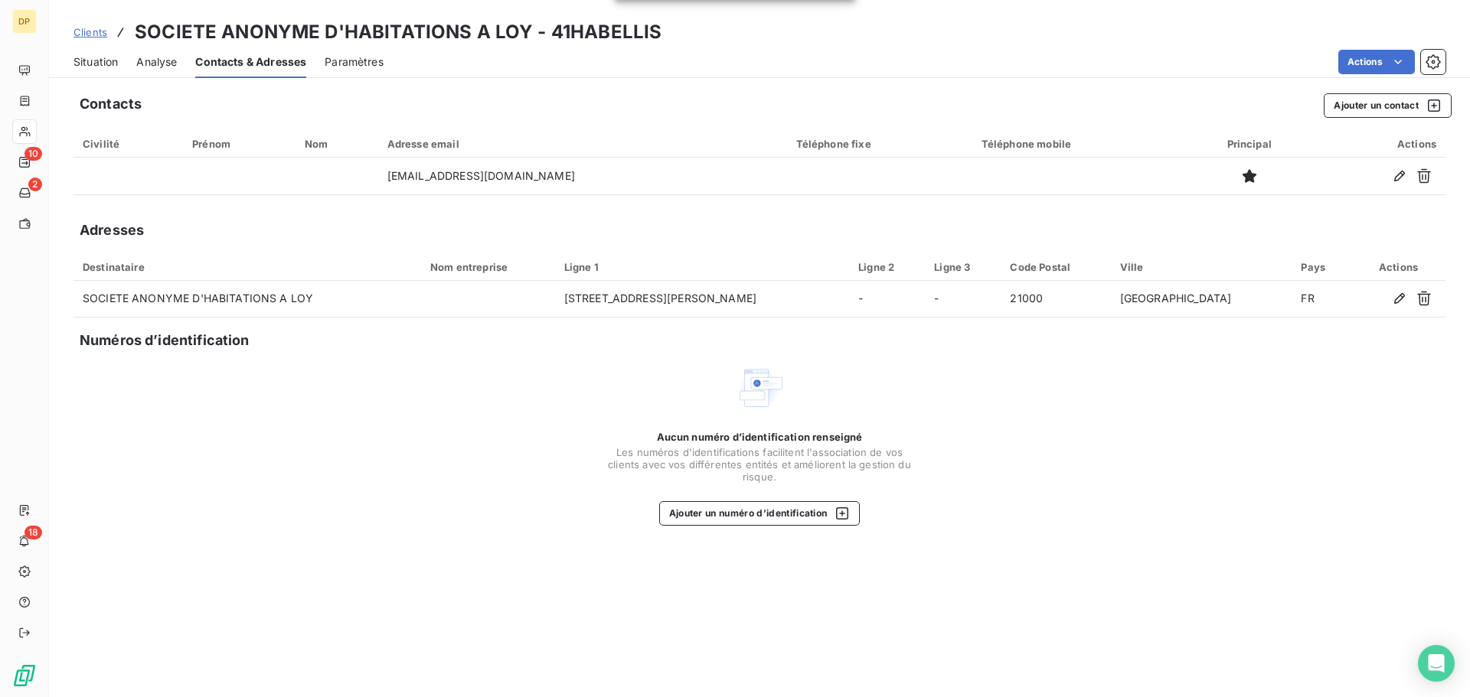
click at [101, 60] on span "Situation" at bounding box center [95, 61] width 44 height 15
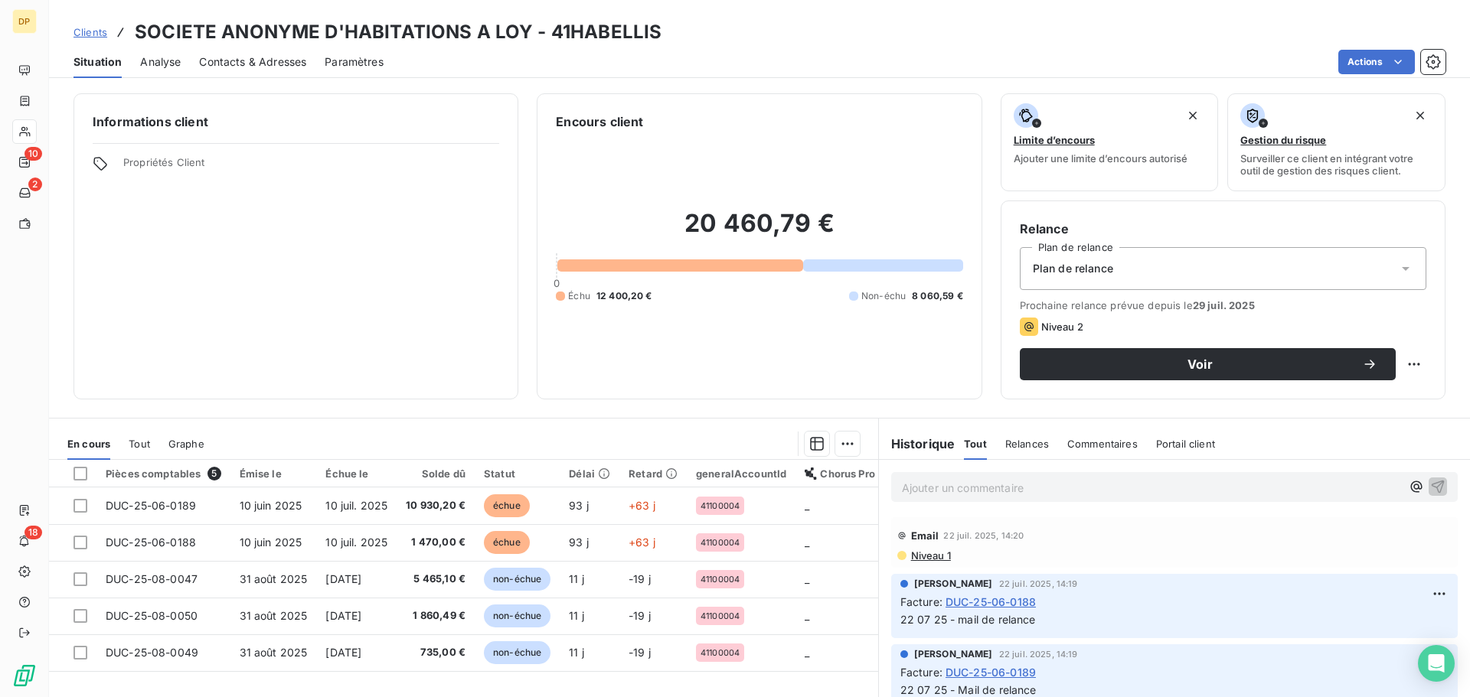
click at [282, 63] on span "Contacts & Adresses" at bounding box center [252, 61] width 107 height 15
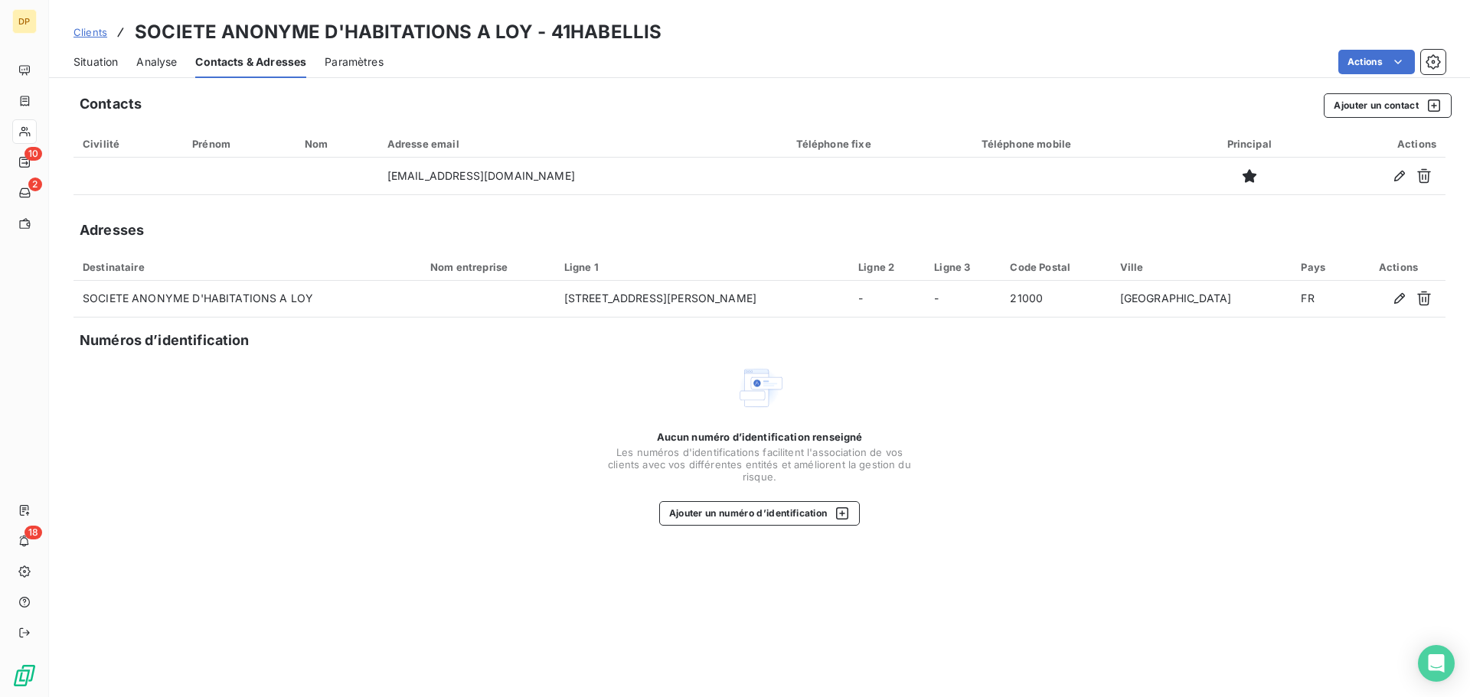
click at [100, 58] on span "Situation" at bounding box center [95, 61] width 44 height 15
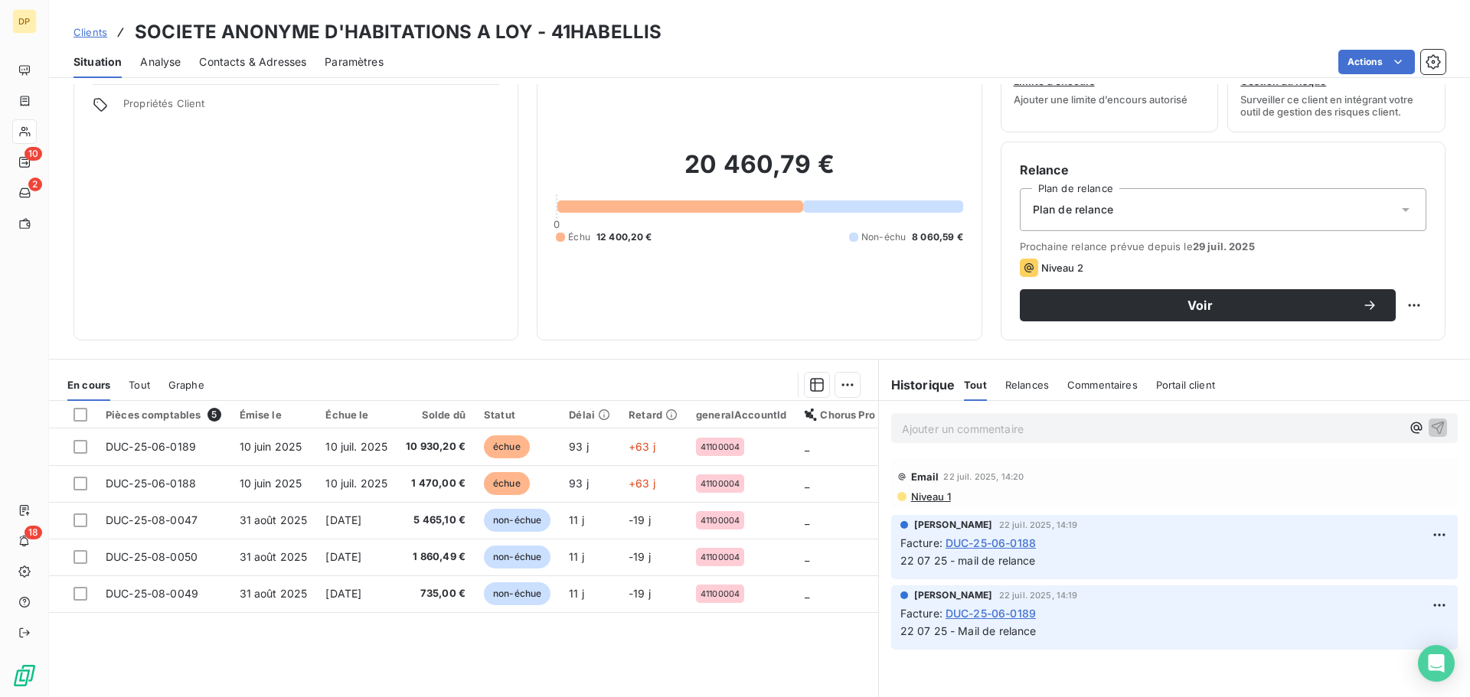
scroll to position [103, 0]
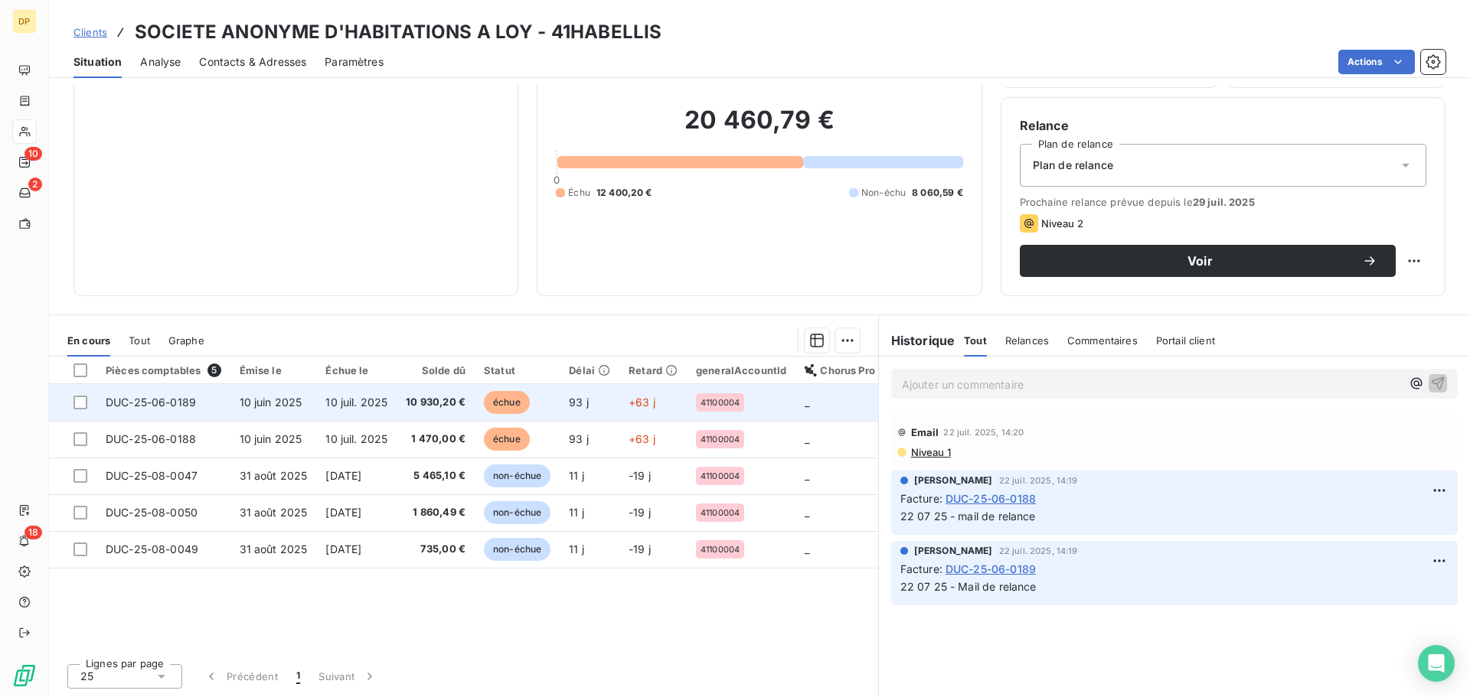
click at [331, 409] on td "10 juil. 2025" at bounding box center [356, 402] width 80 height 37
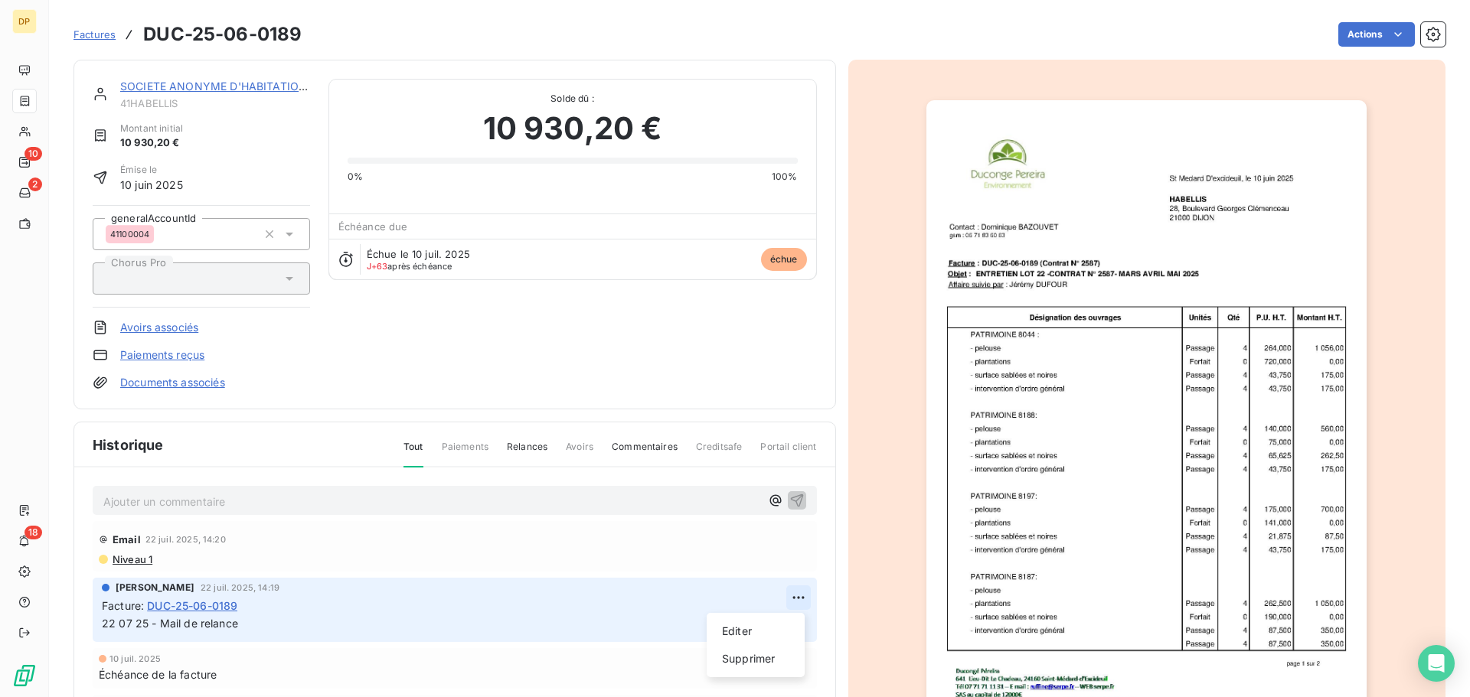
click at [794, 598] on html "DP 10 2 18 Factures DUC-25-06-0189 Actions SOCIETE ANONYME D'HABITATIONS A LOY …" at bounding box center [735, 348] width 1470 height 697
click at [762, 634] on div "Editer" at bounding box center [756, 631] width 86 height 24
click at [105, 628] on span "22 07 25 - Mail de relance" at bounding box center [170, 623] width 136 height 13
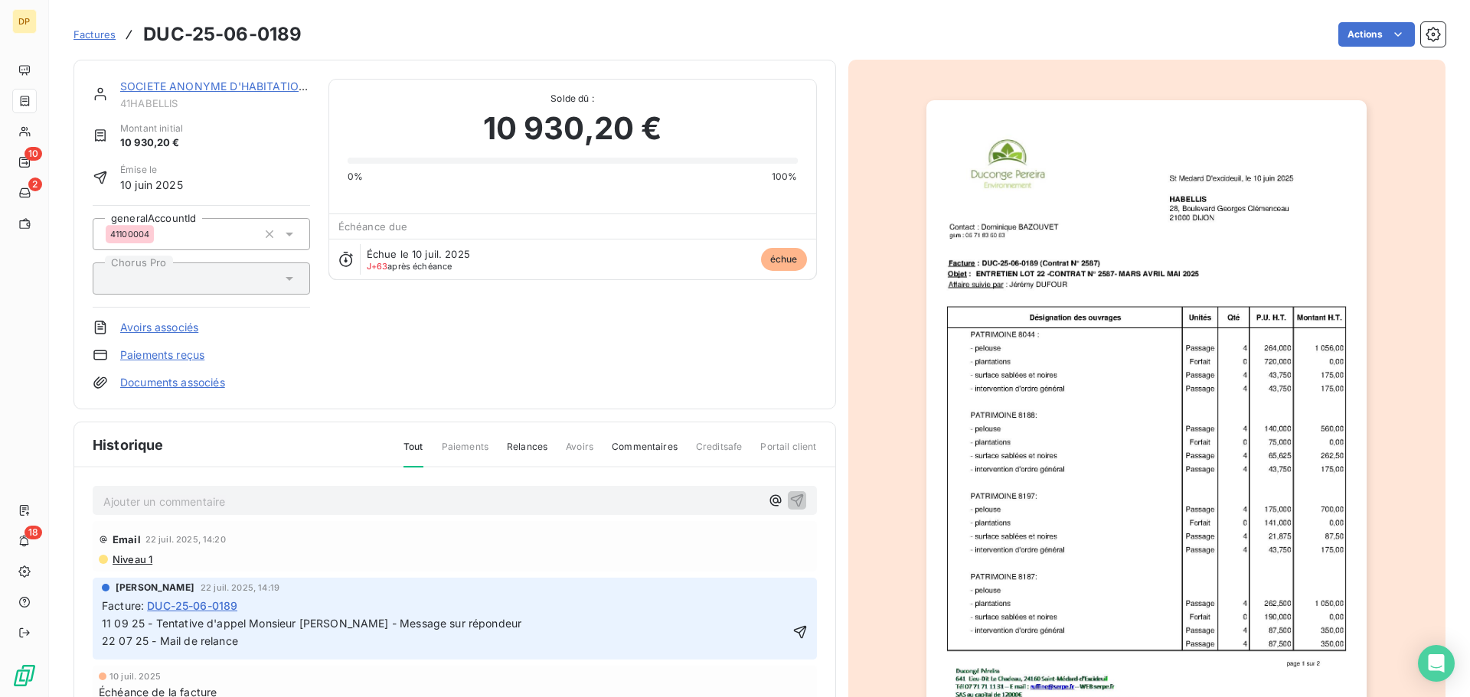
click at [100, 622] on div "[PERSON_NAME] [DATE] 14:19 Facture : DUC-25-06-0189 11 09 25 - Tentative d'appe…" at bounding box center [455, 619] width 724 height 82
click at [156, 631] on p "11 09 25 - Tentative d'appel Monsieur [PERSON_NAME] - Message sur répondeur 22 …" at bounding box center [445, 632] width 687 height 35
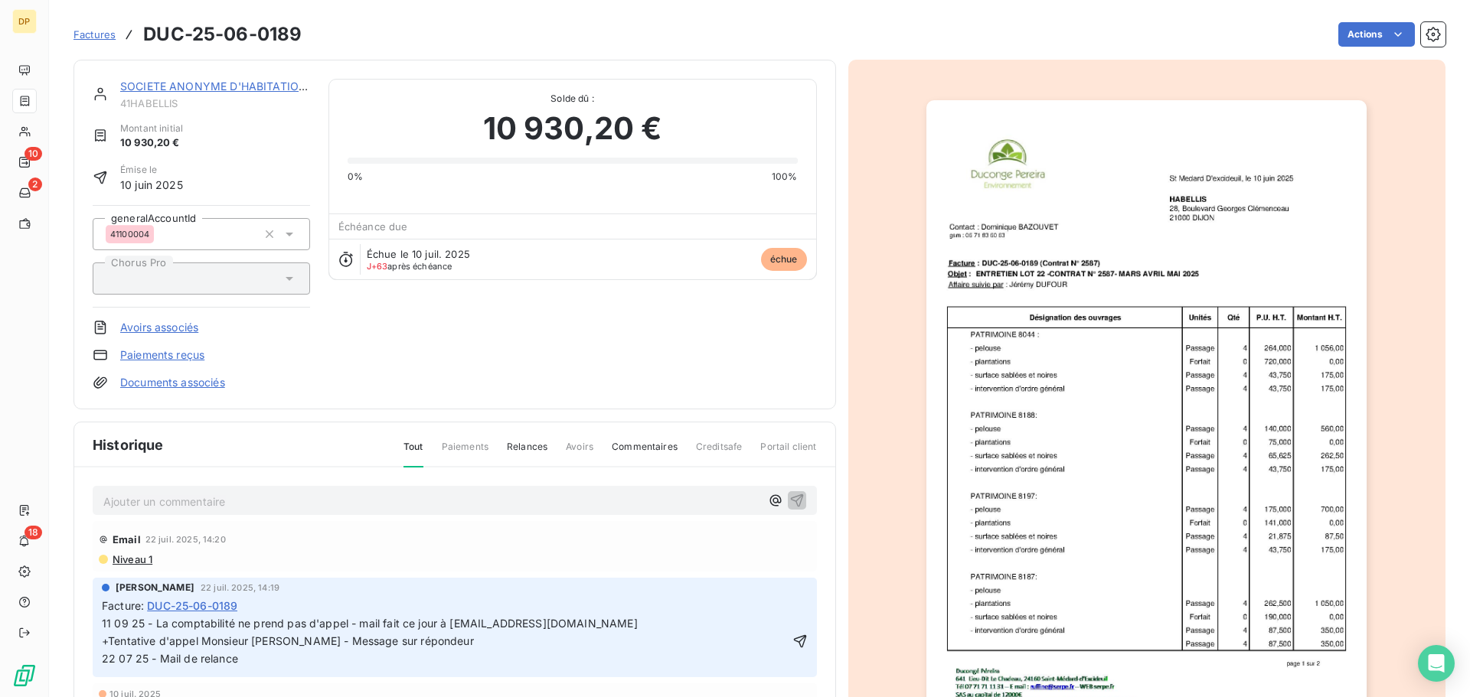
click at [791, 642] on div "[PERSON_NAME] [DATE] 14:19 Facture : DUC-25-06-0189 11 09 25 - La comptabilité …" at bounding box center [455, 628] width 724 height 100
click at [792, 641] on icon "button" at bounding box center [799, 641] width 15 height 15
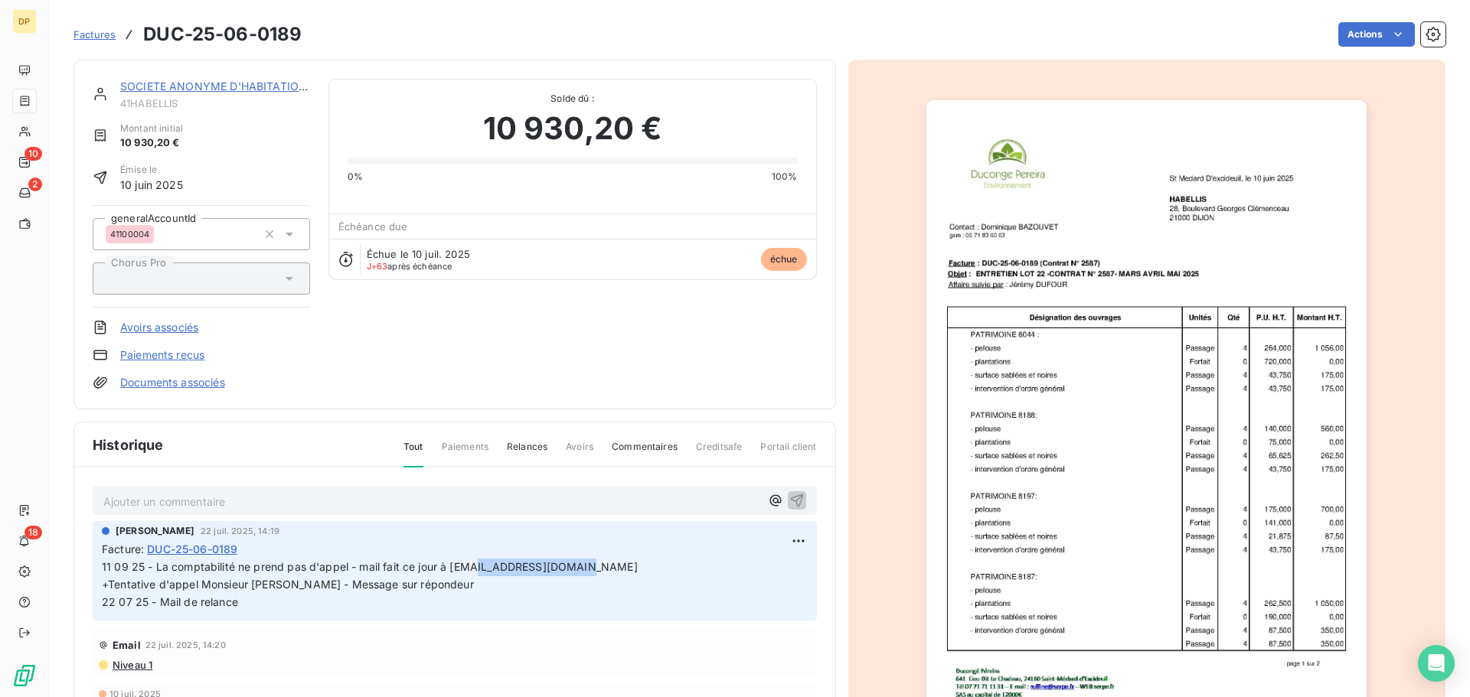
drag, startPoint x: 563, startPoint y: 569, endPoint x: 476, endPoint y: 566, distance: 87.3
click at [476, 566] on span "11 09 25 - La comptabilité ne prend pas d'appel - mail fait ce jour à [EMAIL_AD…" at bounding box center [504, 584] width 805 height 48
click at [494, 589] on span "11 09 25 - La comptabilité ne prend pas d'appel - mail fait ce jour à [EMAIL_AD…" at bounding box center [504, 584] width 805 height 48
drag, startPoint x: 566, startPoint y: 569, endPoint x: 451, endPoint y: 564, distance: 115.7
click at [451, 564] on span "11 09 25 - La comptabilité ne prend pas d'appel - mail fait ce jour à [EMAIL_AD…" at bounding box center [504, 584] width 805 height 48
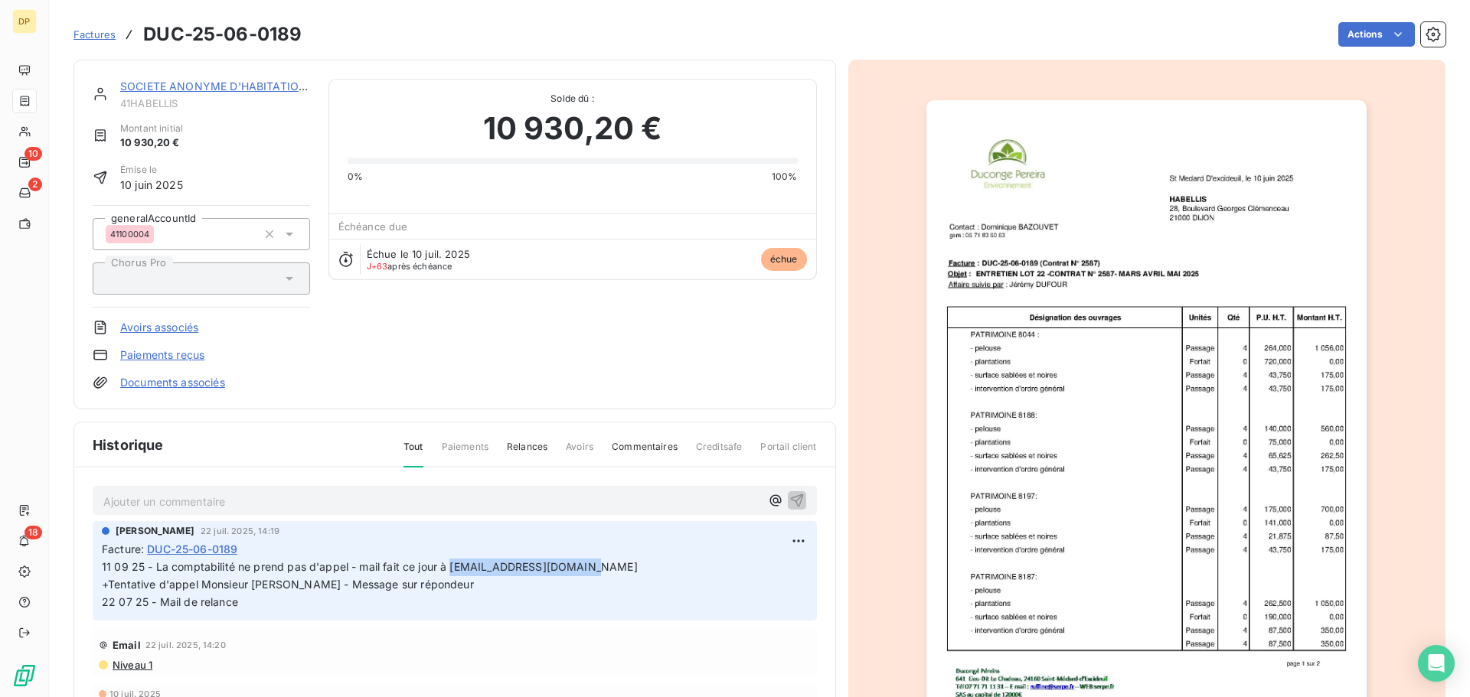
copy span "[EMAIL_ADDRESS][DOMAIN_NAME]"
click at [233, 93] on div "SOCIETE ANONYME D'HABITATIONS A LOY" at bounding box center [215, 86] width 190 height 15
click at [233, 89] on link "SOCIETE ANONYME D'HABITATIONS A LOY" at bounding box center [235, 86] width 230 height 13
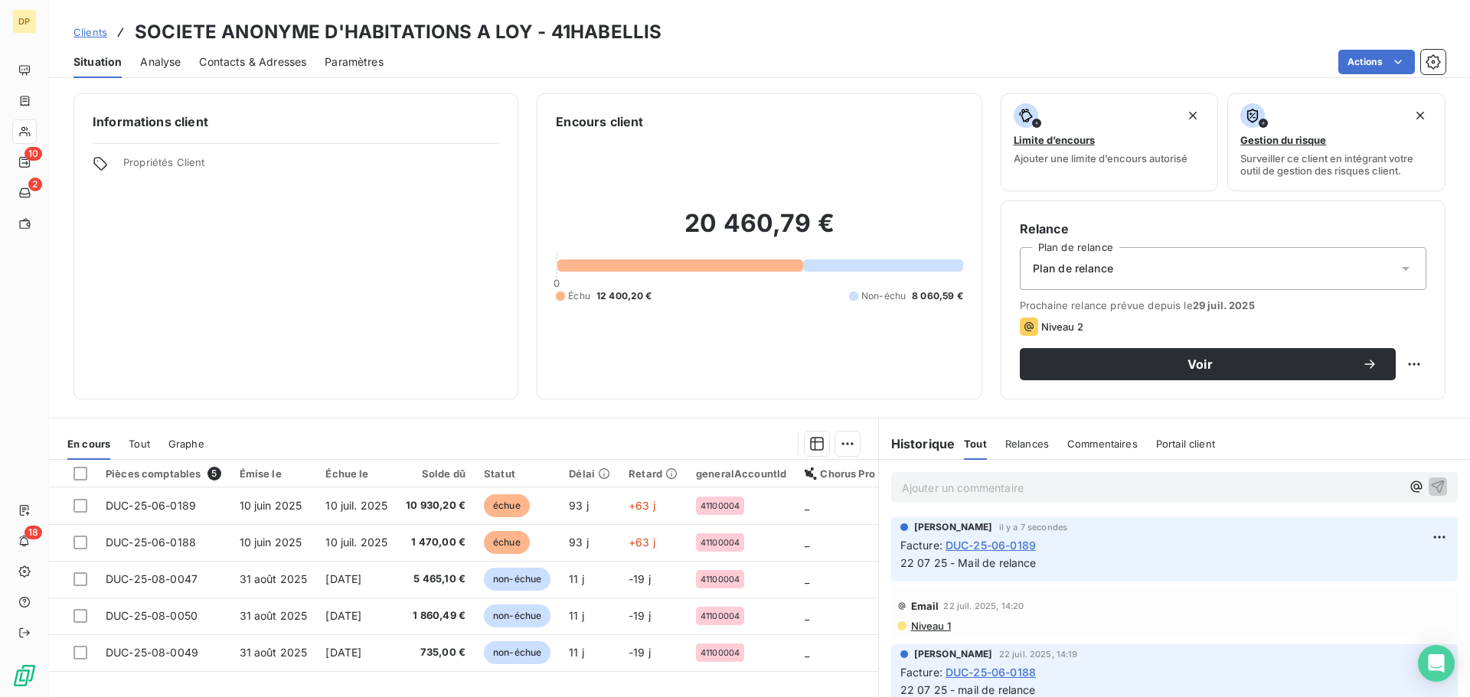
click at [295, 61] on span "Contacts & Adresses" at bounding box center [252, 61] width 107 height 15
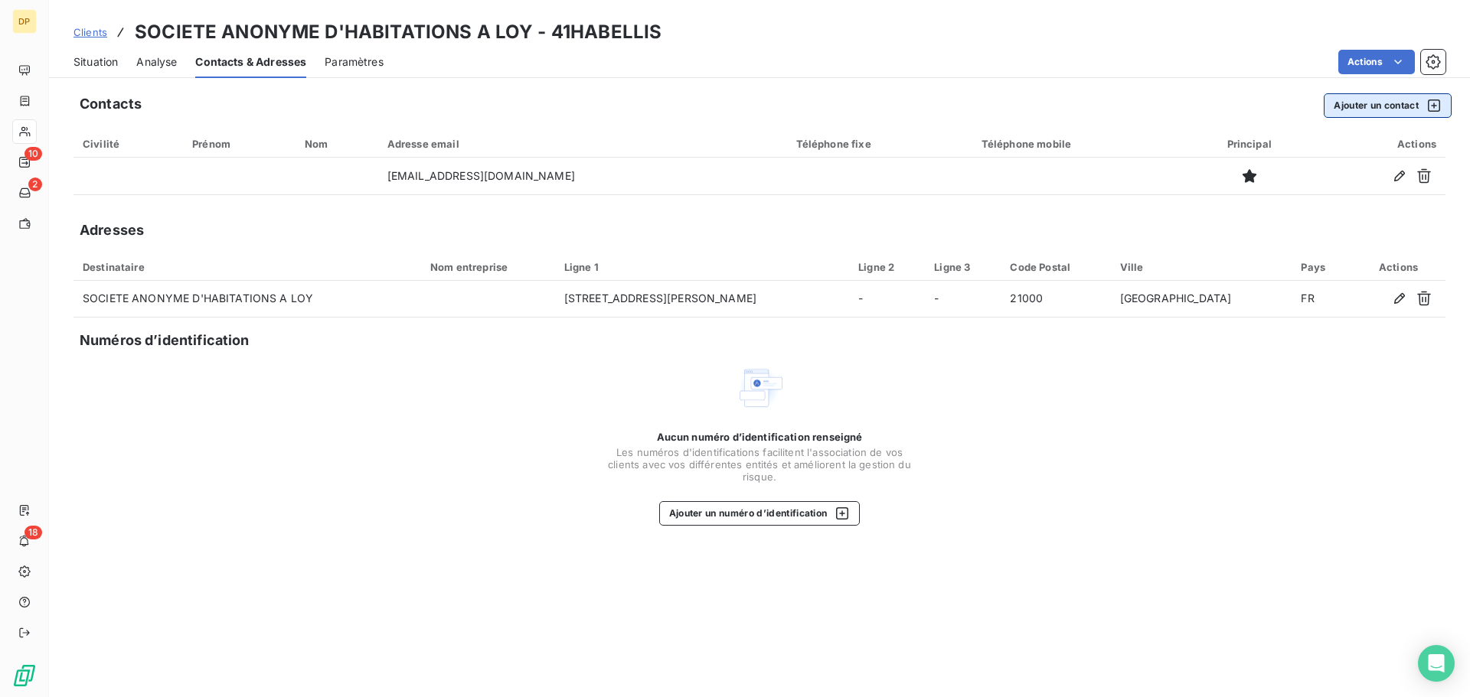
click at [1340, 109] on button "Ajouter un contact" at bounding box center [1387, 105] width 128 height 24
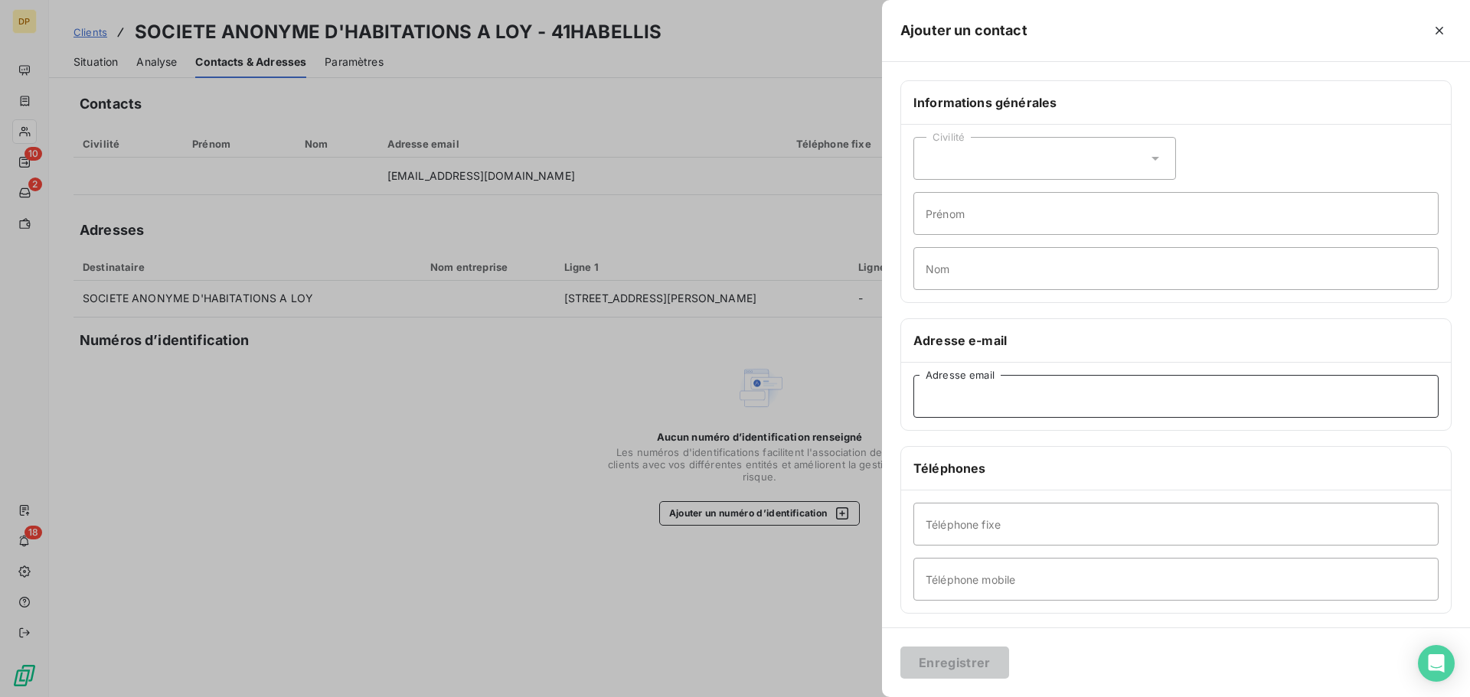
paste input "[EMAIL_ADDRESS][DOMAIN_NAME]"
type input "[EMAIL_ADDRESS][DOMAIN_NAME]"
click at [920, 668] on button "Enregistrer" at bounding box center [954, 663] width 109 height 32
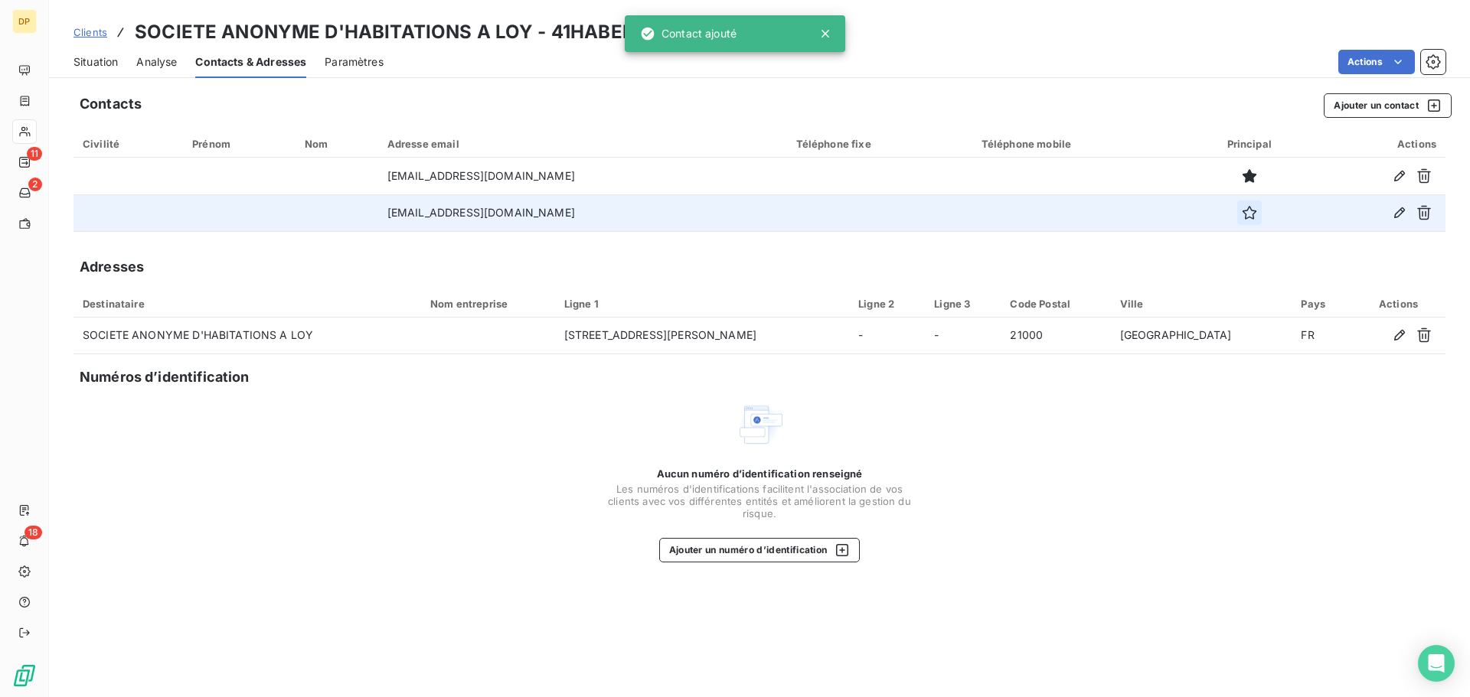
click at [1242, 217] on icon "button" at bounding box center [1249, 213] width 14 height 14
click at [85, 57] on span "Situation" at bounding box center [95, 61] width 44 height 15
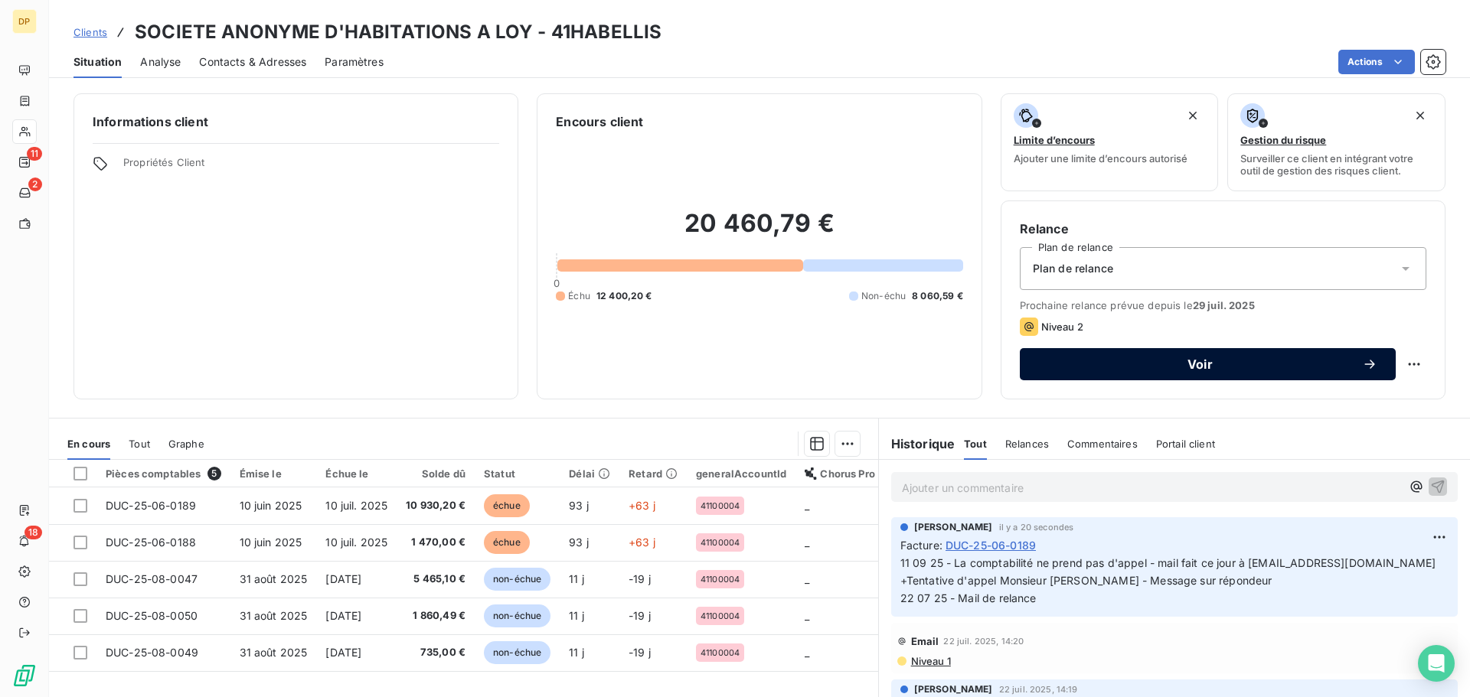
click at [1075, 364] on span "Voir" at bounding box center [1200, 364] width 324 height 12
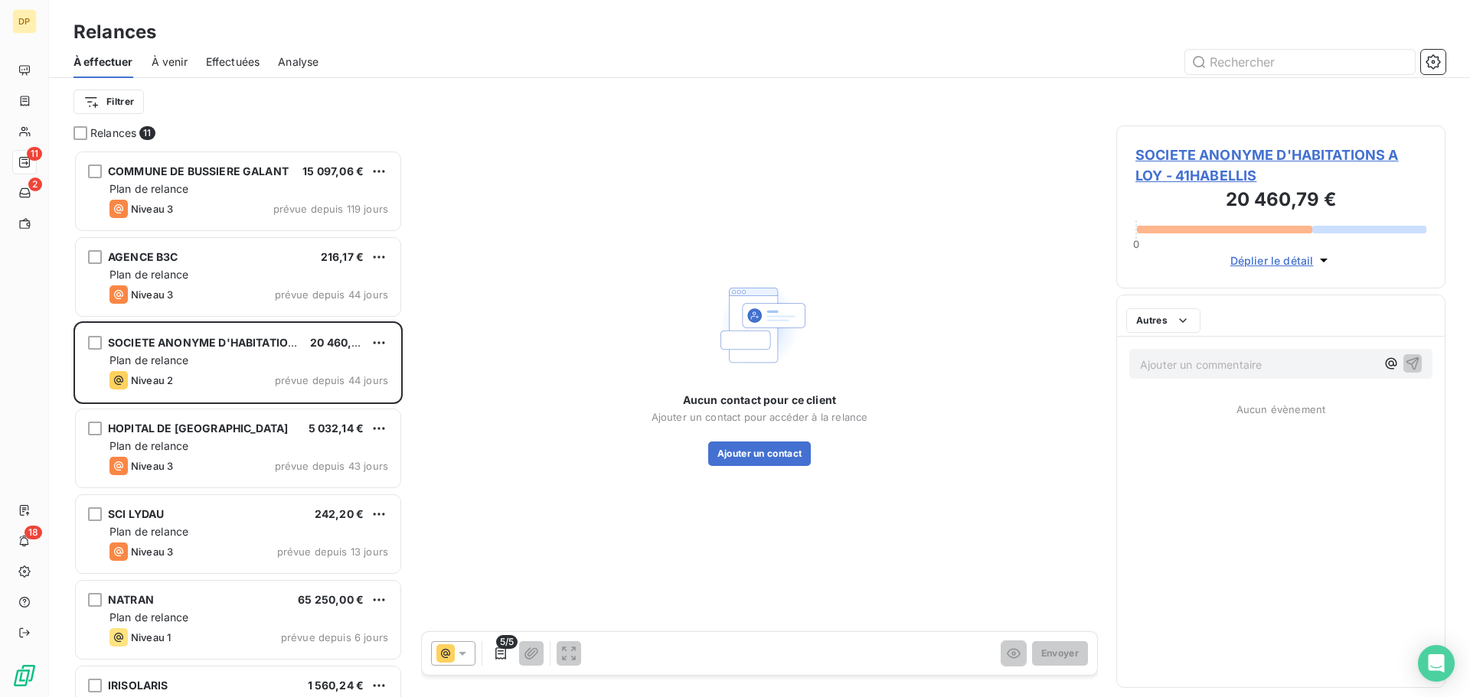
scroll to position [536, 318]
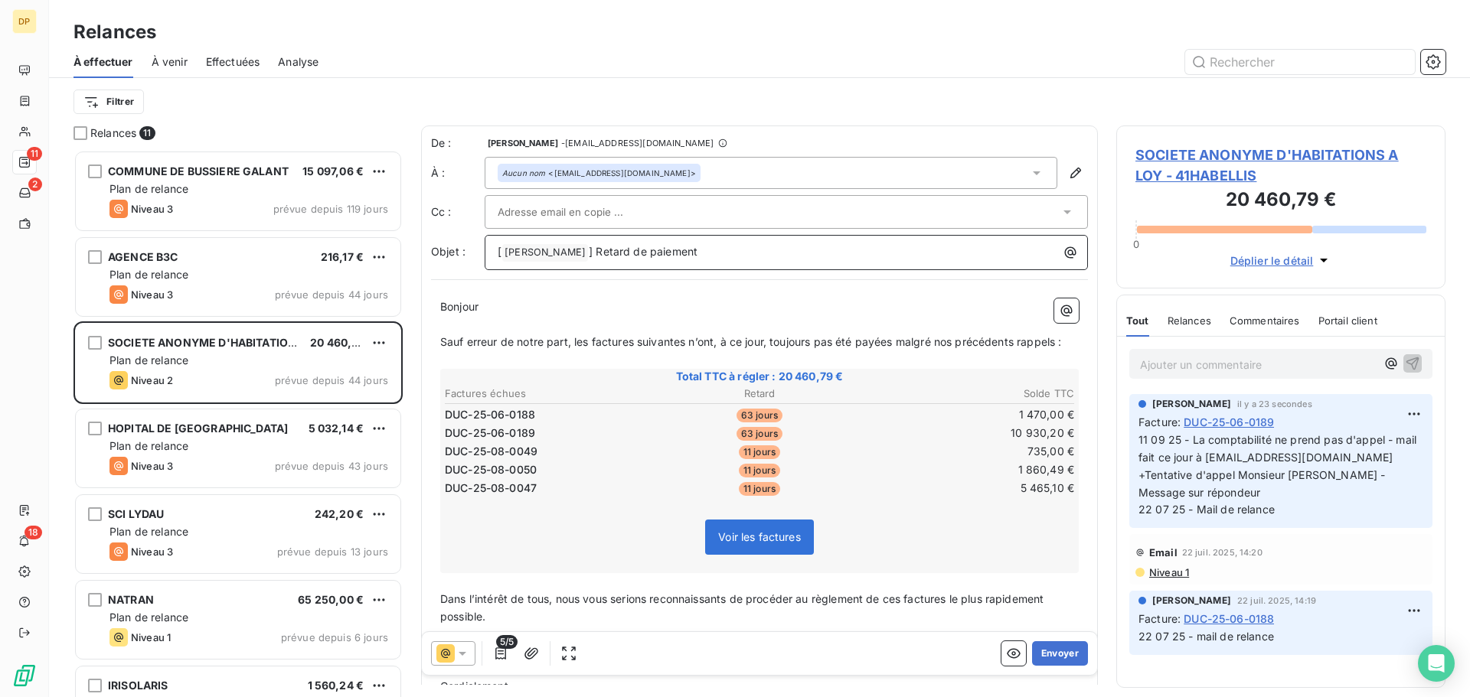
click at [608, 256] on span "] Retard de paiement" at bounding box center [643, 251] width 109 height 13
click at [957, 344] on span "Sauf erreur de notre part, les factures suivantes n’ont, à ce jour, toujours pa…" at bounding box center [750, 341] width 621 height 13
click at [1026, 348] on p "Sauf erreur de notre part, les factures suivantes n’ont, à ce jour, toujours pa…" at bounding box center [759, 343] width 638 height 18
click at [1060, 337] on span "Sauf erreur de notre part, les factures suivantes n’ont, à ce jour, toujours pa…" at bounding box center [752, 341] width 625 height 13
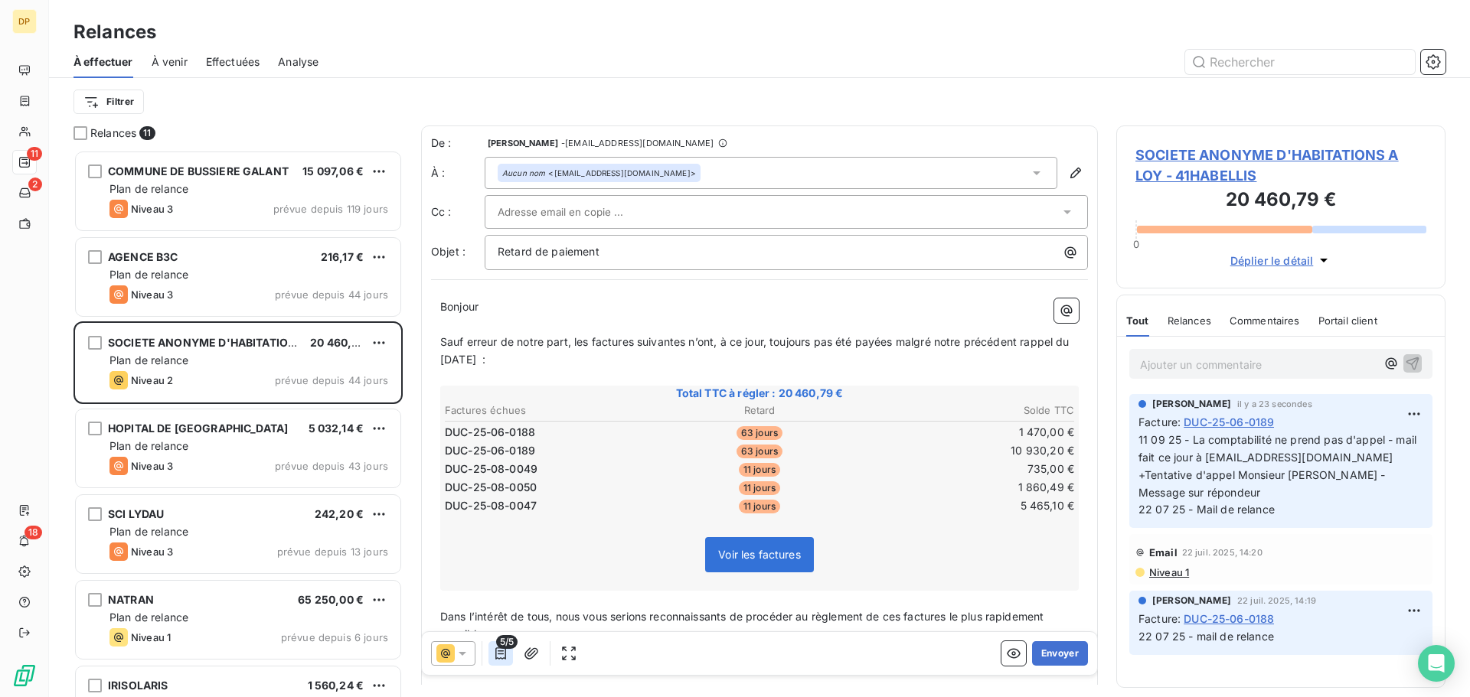
click at [498, 658] on icon "button" at bounding box center [500, 654] width 11 height 12
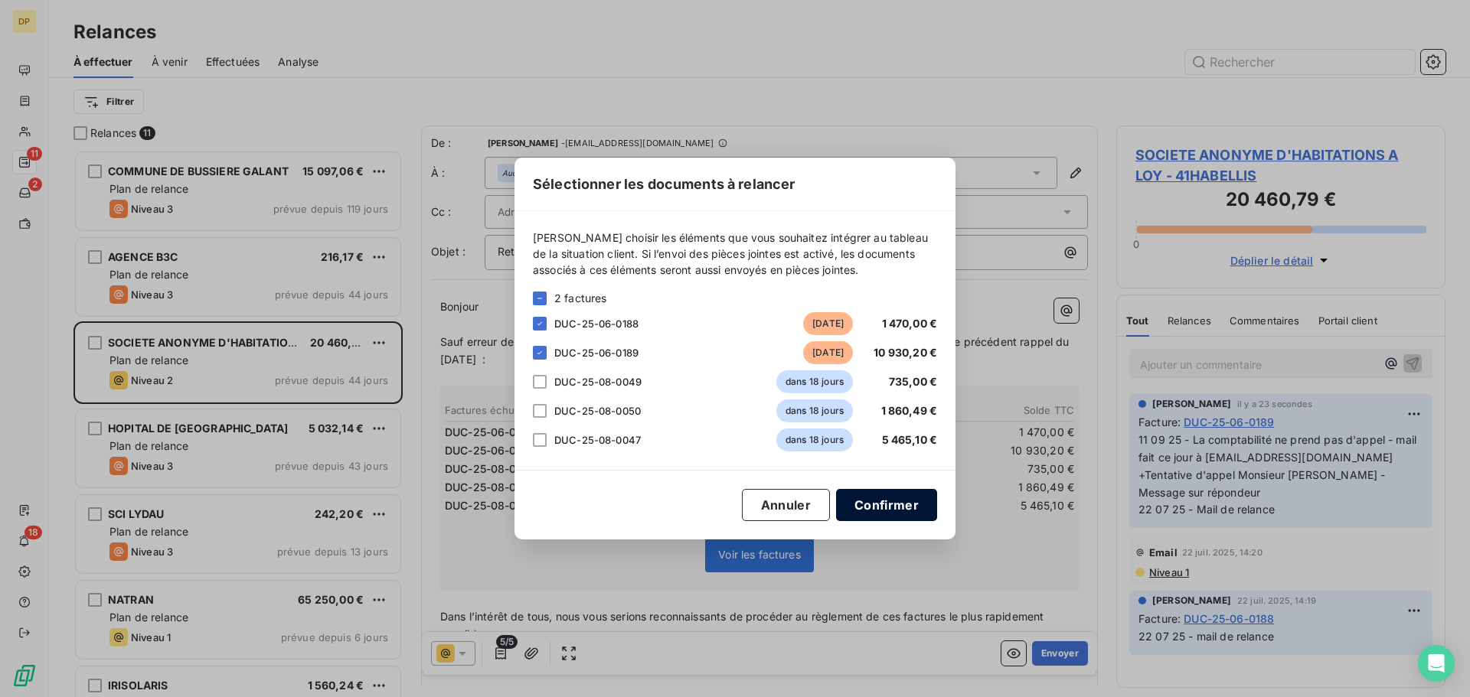
click at [899, 507] on button "Confirmer" at bounding box center [886, 505] width 101 height 32
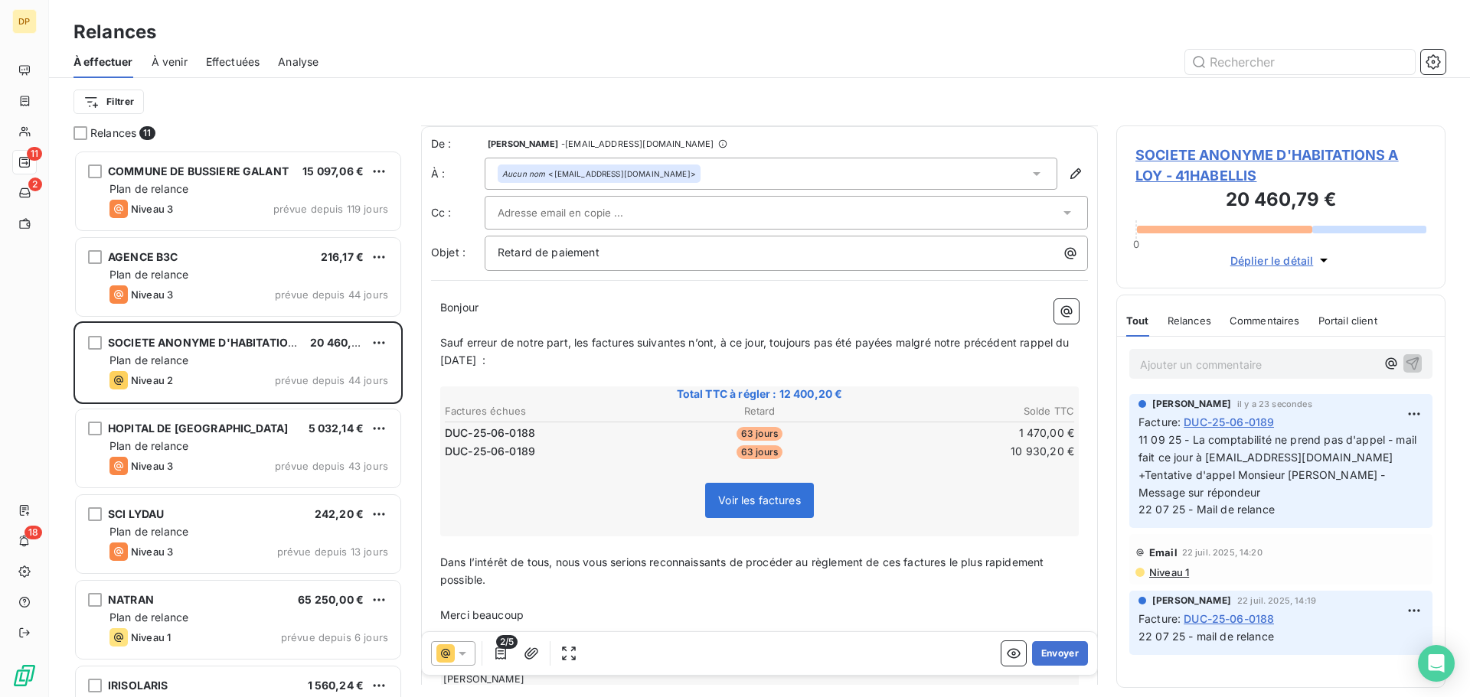
scroll to position [85, 0]
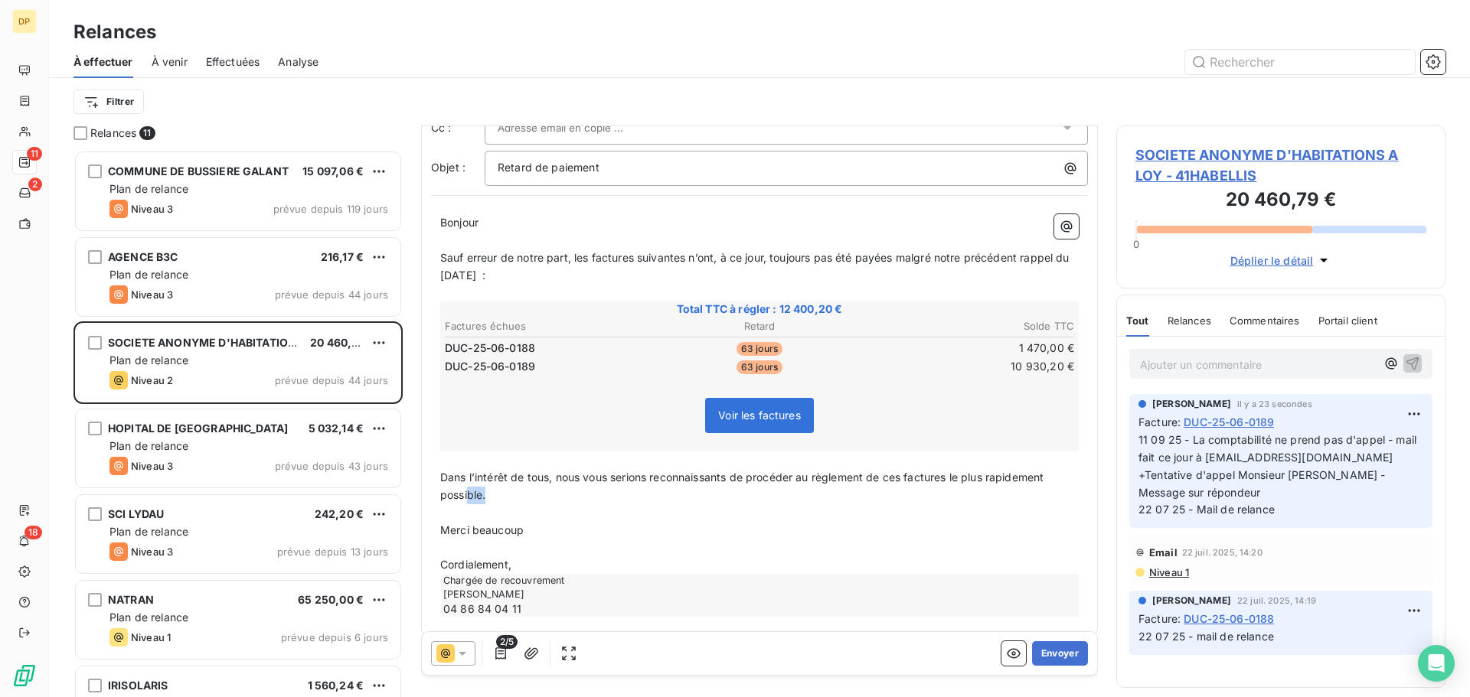
drag, startPoint x: 511, startPoint y: 503, endPoint x: 468, endPoint y: 498, distance: 42.3
click at [468, 498] on p "Dans l’intérêt de tous, nous vous serions reconnaissants de procéder au règleme…" at bounding box center [759, 486] width 638 height 35
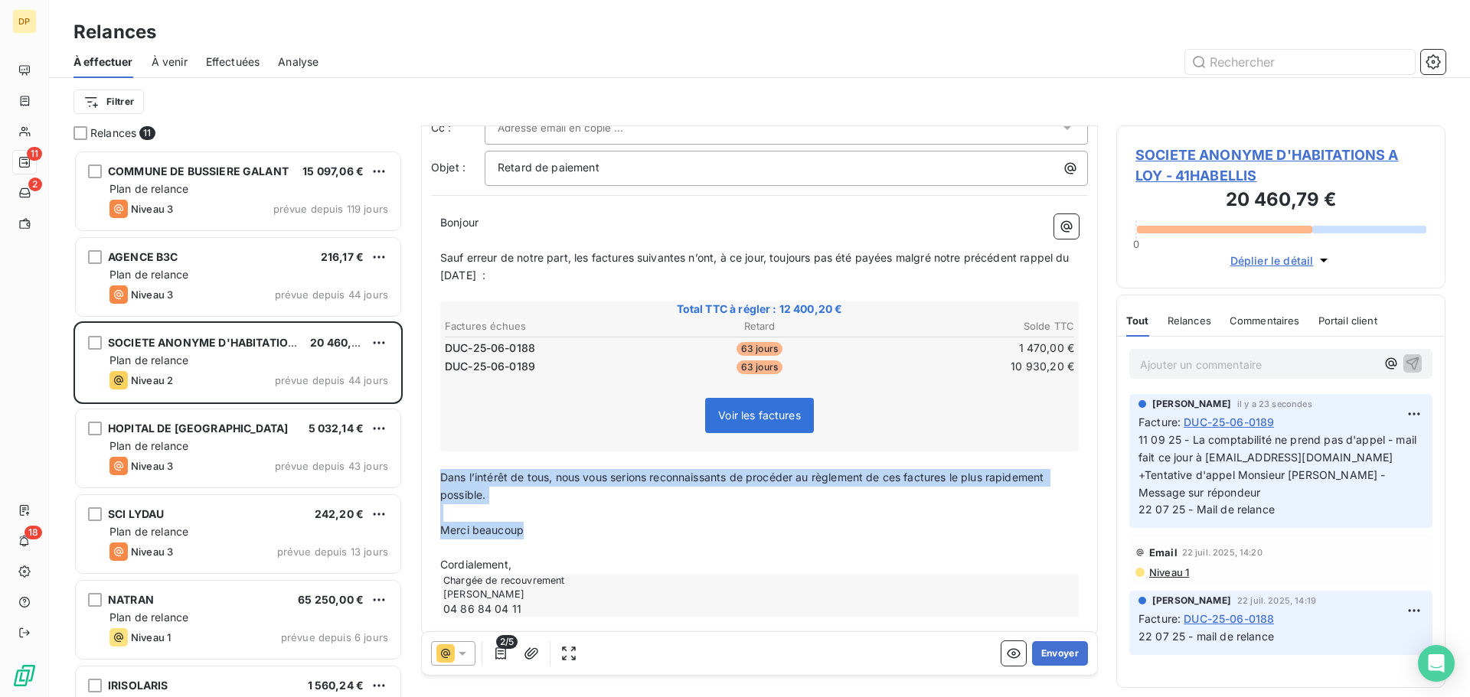
drag, startPoint x: 540, startPoint y: 530, endPoint x: 439, endPoint y: 475, distance: 114.4
click at [439, 475] on div "Bonjour ﻿ ﻿ ﻿ ﻿ Sauf erreur de notre part, les factures suivantes n’ont, à ce j…" at bounding box center [759, 415] width 657 height 421
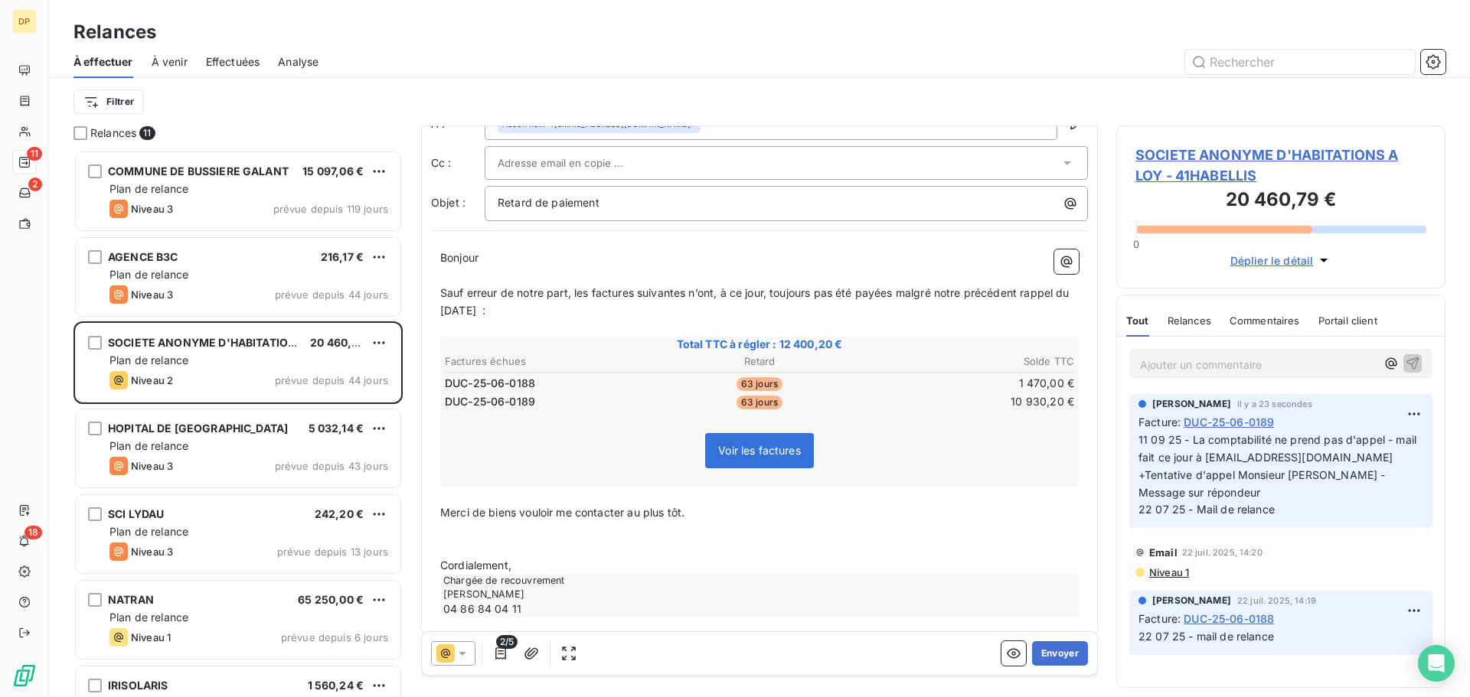
scroll to position [67, 0]
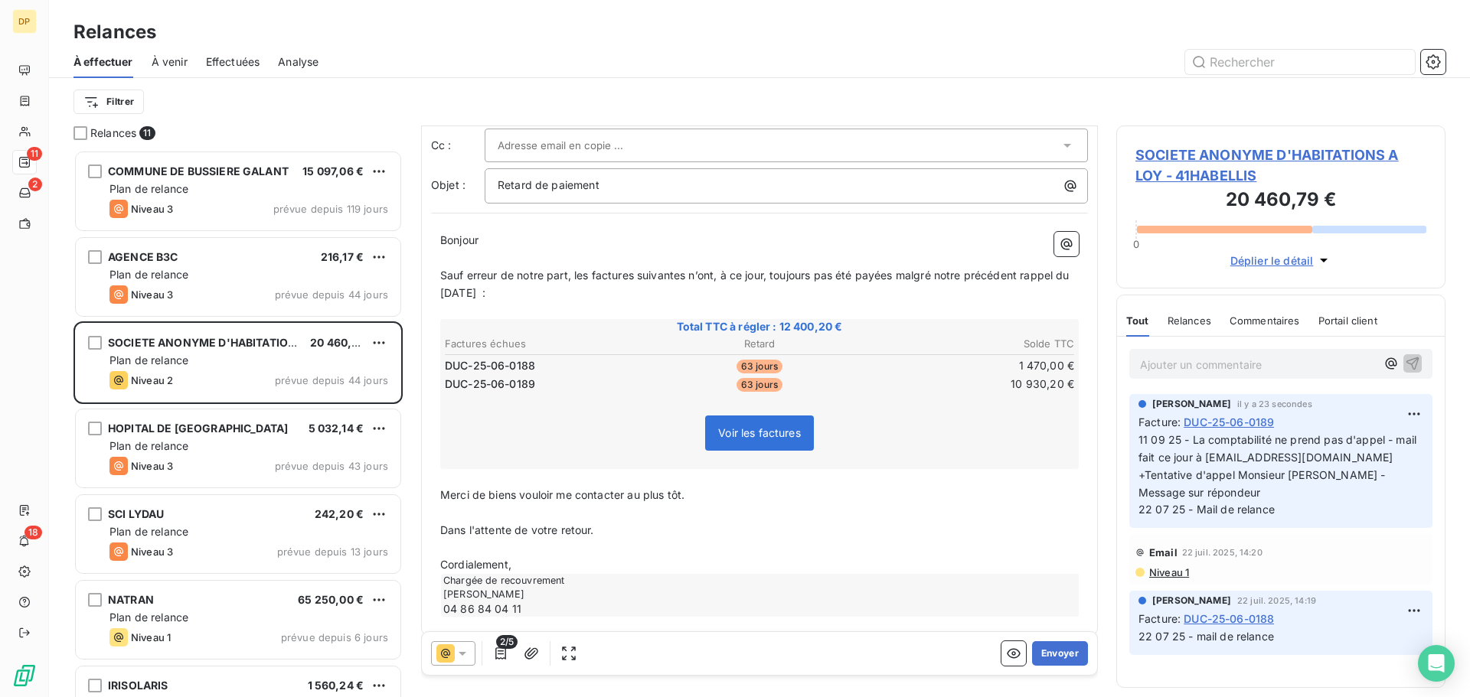
click at [547, 561] on p "Cordialement," at bounding box center [759, 565] width 638 height 18
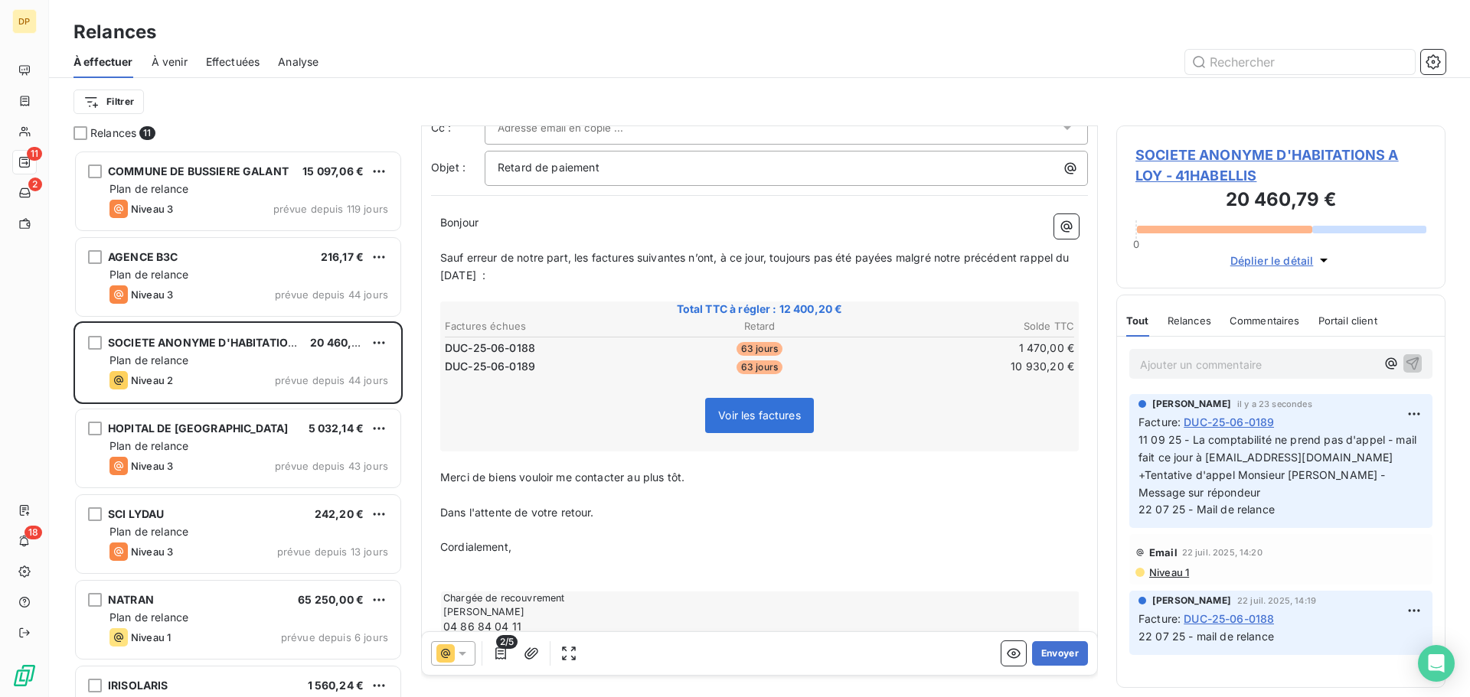
click at [958, 599] on div "Chargée de recouvrement [PERSON_NAME] 04 86 84 04 11" at bounding box center [760, 613] width 638 height 43
click at [532, 647] on icon "button" at bounding box center [531, 653] width 15 height 15
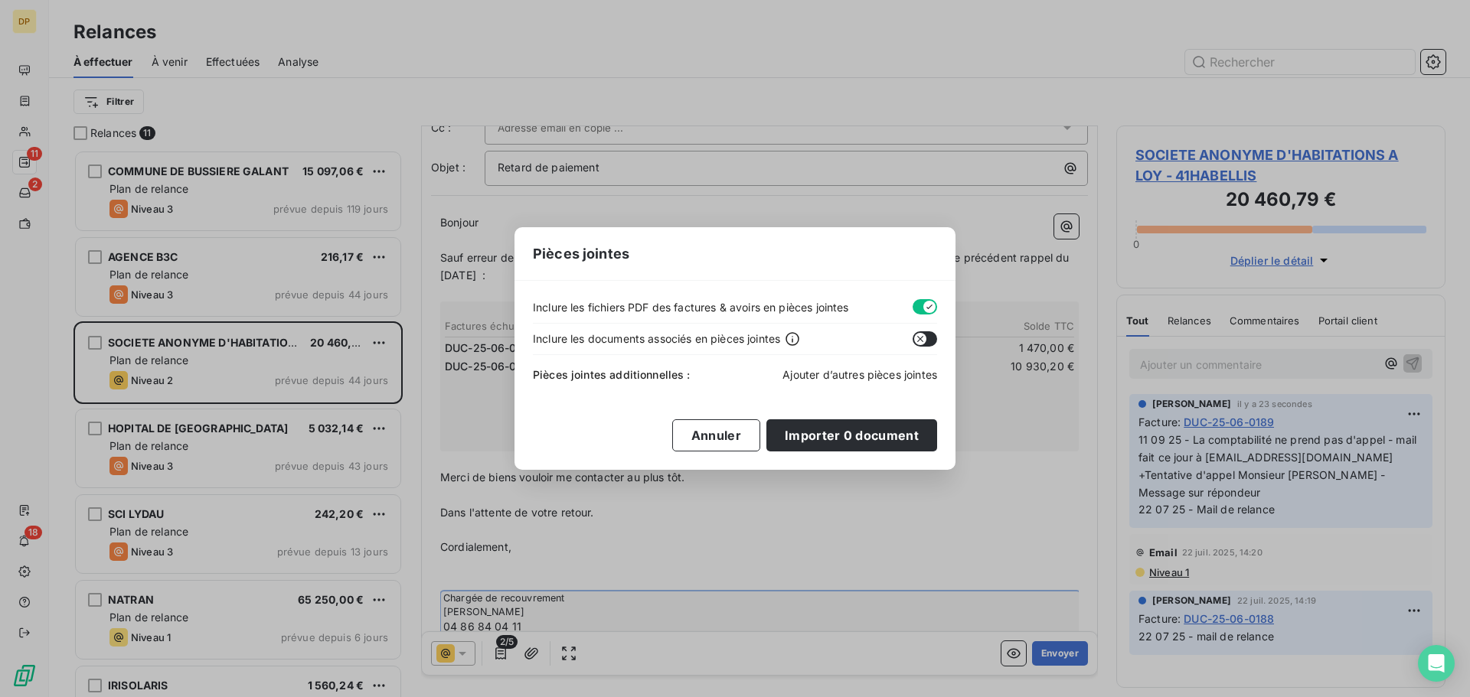
click at [849, 369] on span "Ajouter d’autres pièces jointes" at bounding box center [859, 374] width 155 height 13
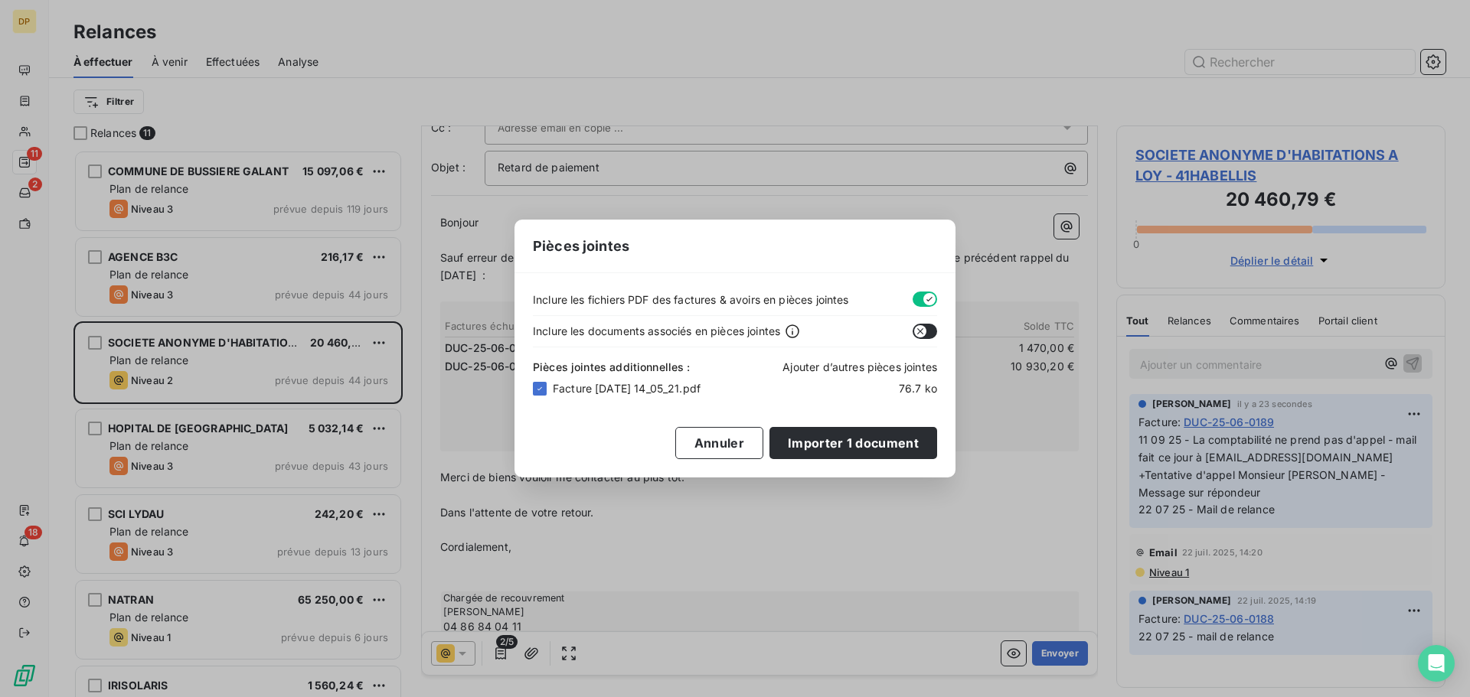
click at [870, 364] on span "Ajouter d’autres pièces jointes" at bounding box center [859, 367] width 155 height 13
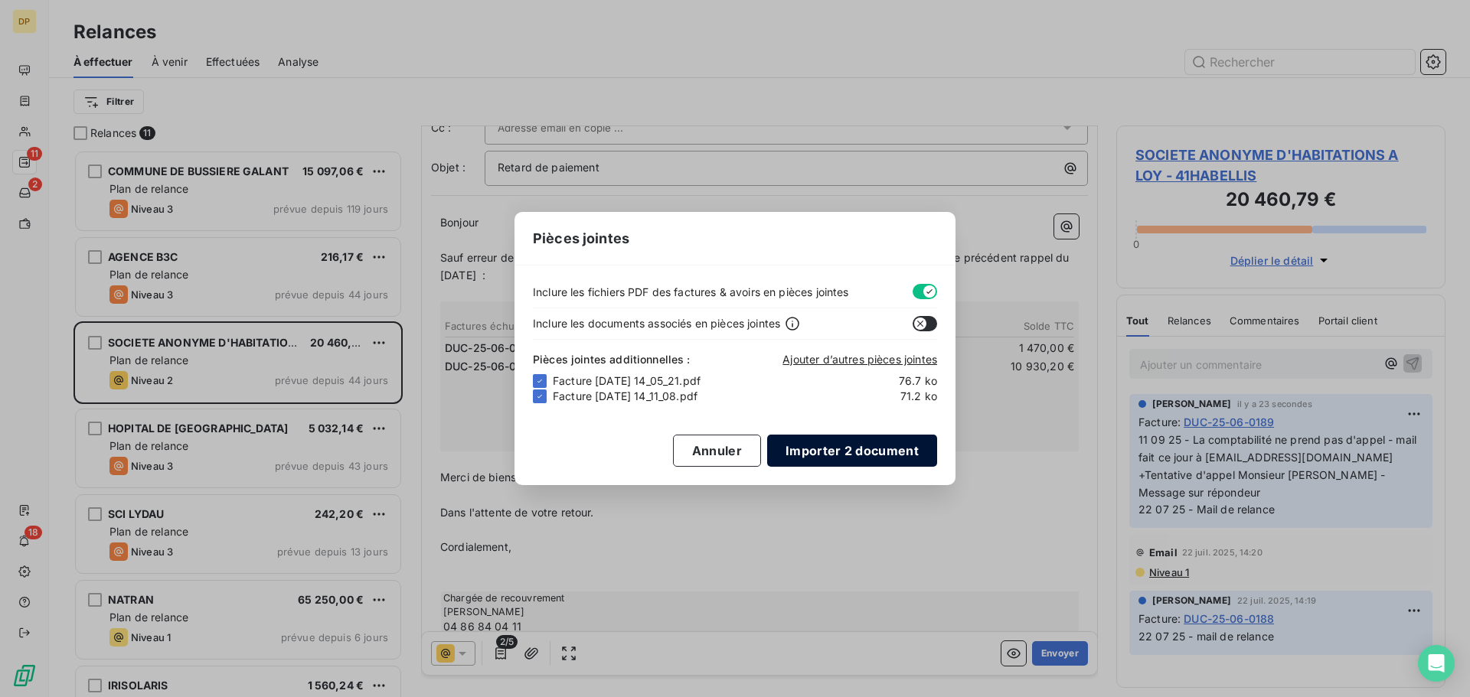
click at [878, 447] on button "Importer 2 document" at bounding box center [852, 451] width 170 height 32
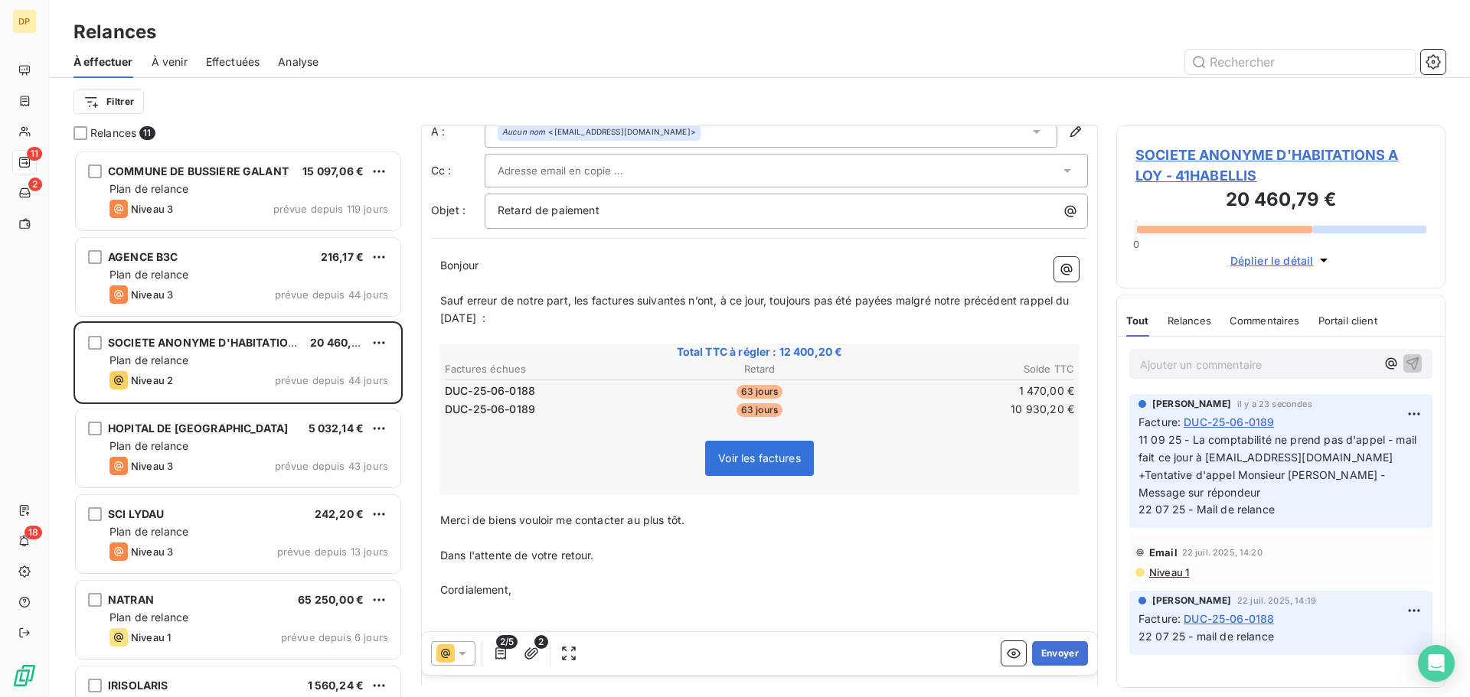
scroll to position [0, 0]
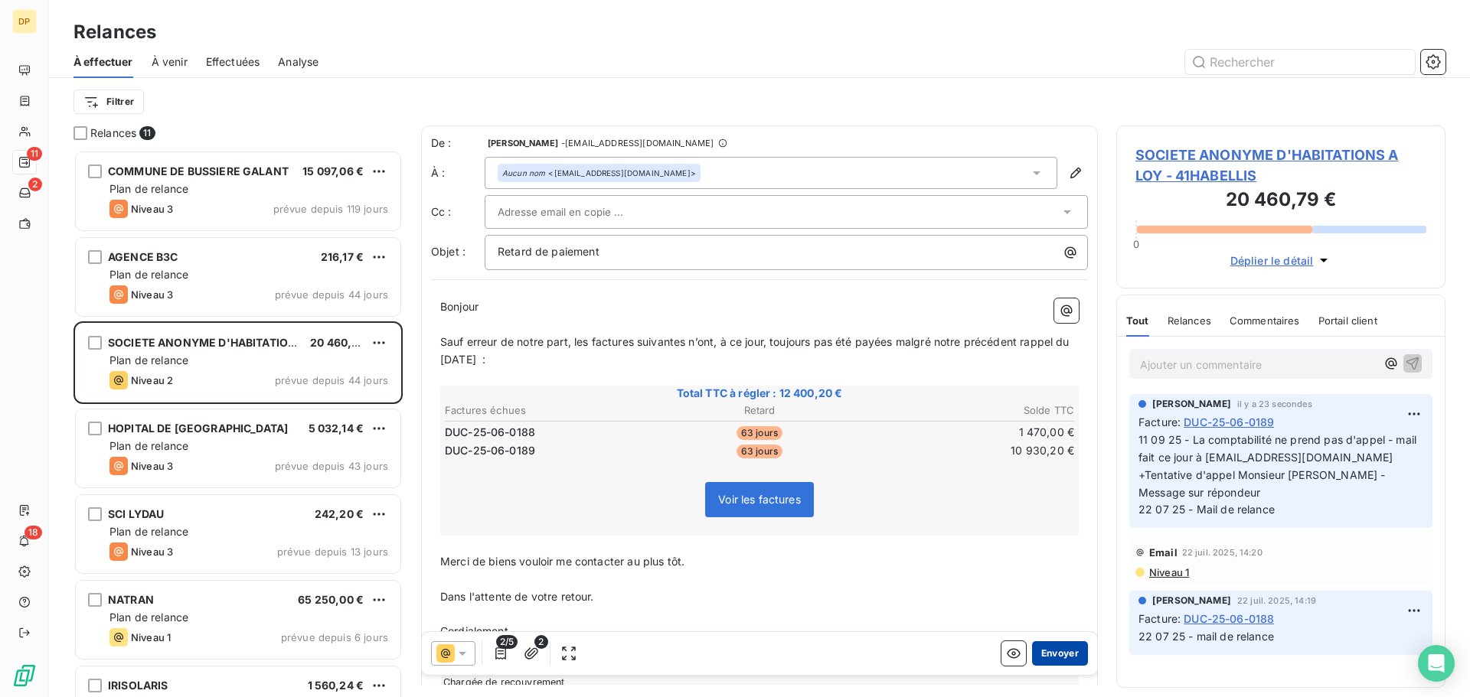
click at [1051, 647] on button "Envoyer" at bounding box center [1060, 653] width 56 height 24
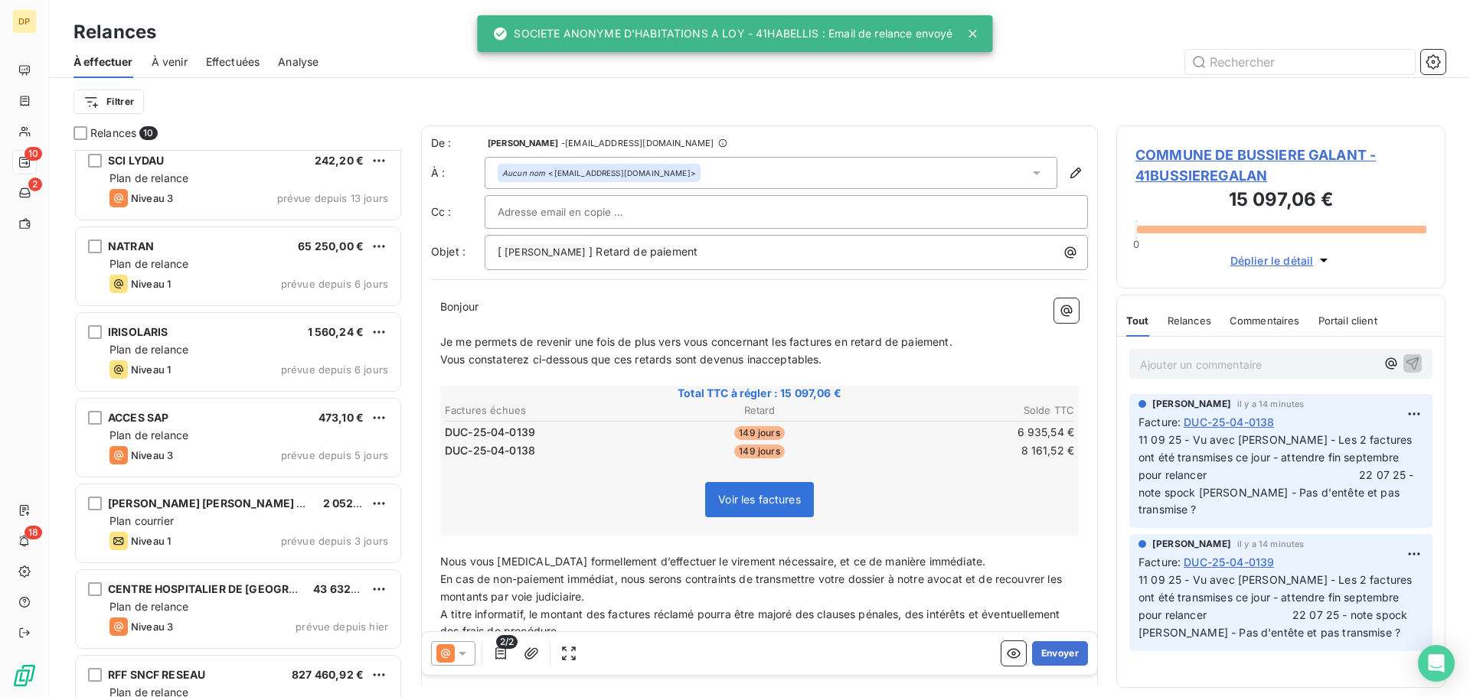
scroll to position [311, 0]
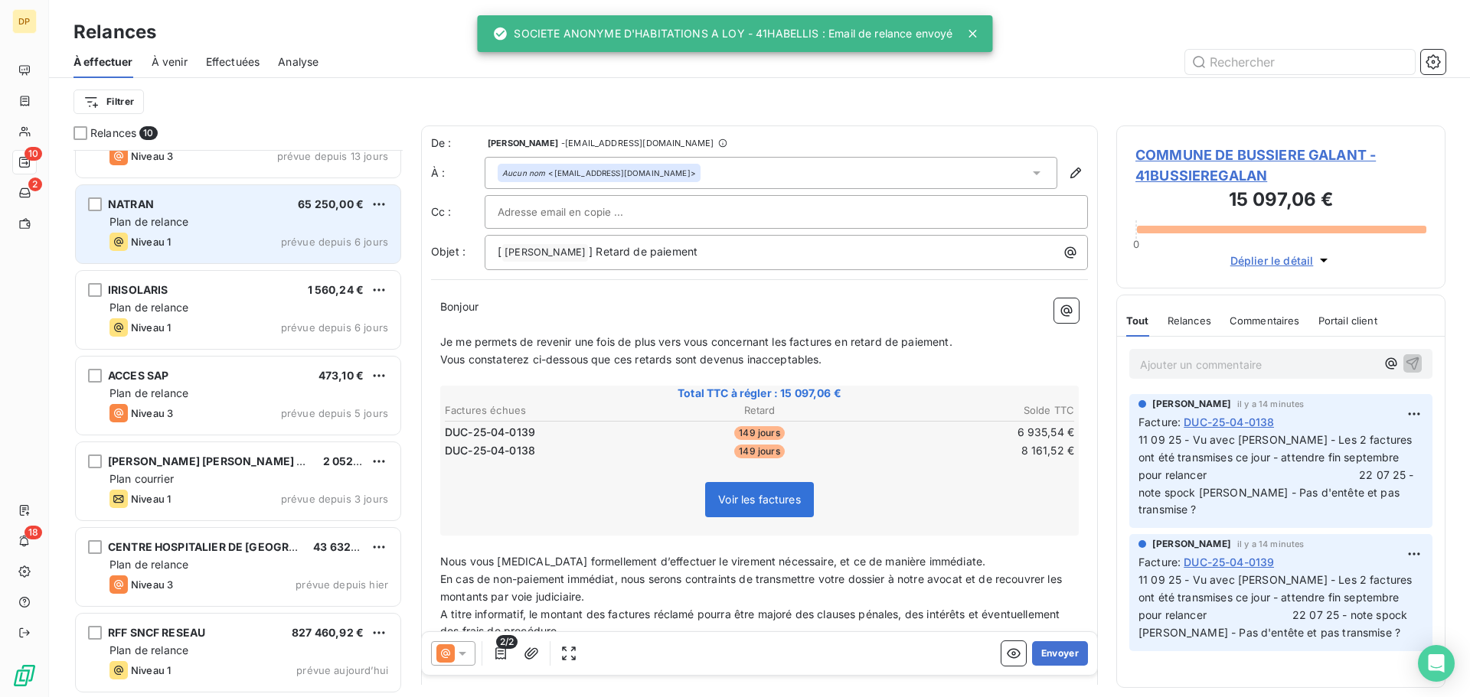
click at [323, 231] on div "NATRAN 65 250,00 € Plan de relance Niveau 1 prévue depuis 6 jours" at bounding box center [238, 224] width 325 height 78
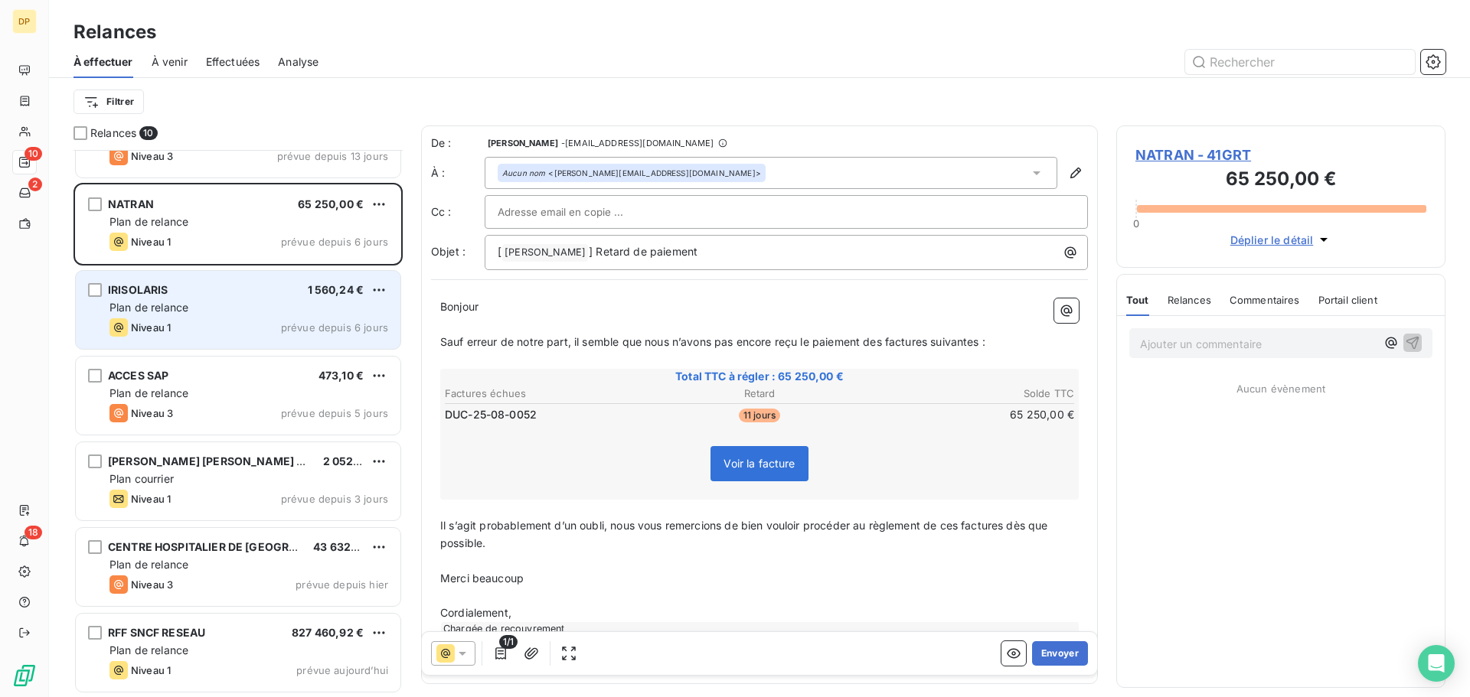
click at [255, 322] on div "Niveau 1 prévue depuis 6 jours" at bounding box center [248, 327] width 279 height 18
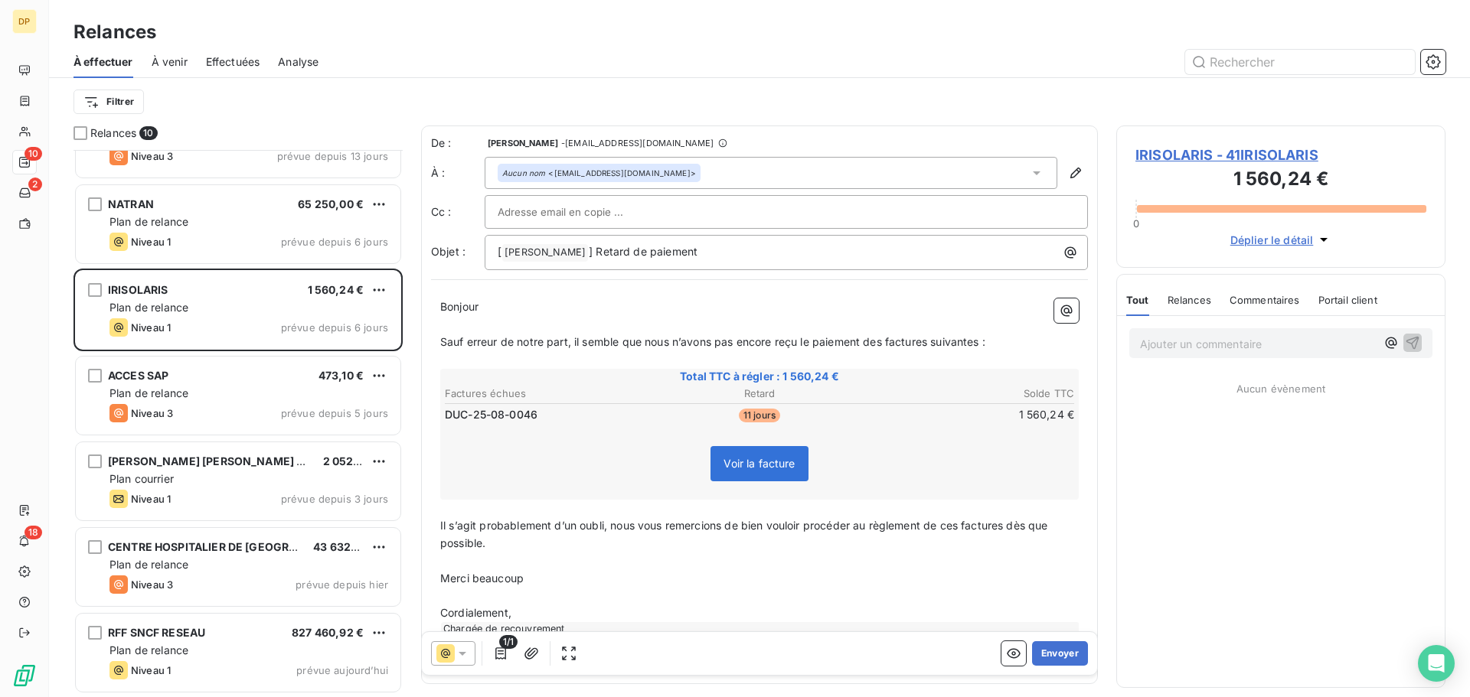
click at [1269, 150] on span "IRISOLARIS - 41IRISOLARIS" at bounding box center [1280, 155] width 291 height 21
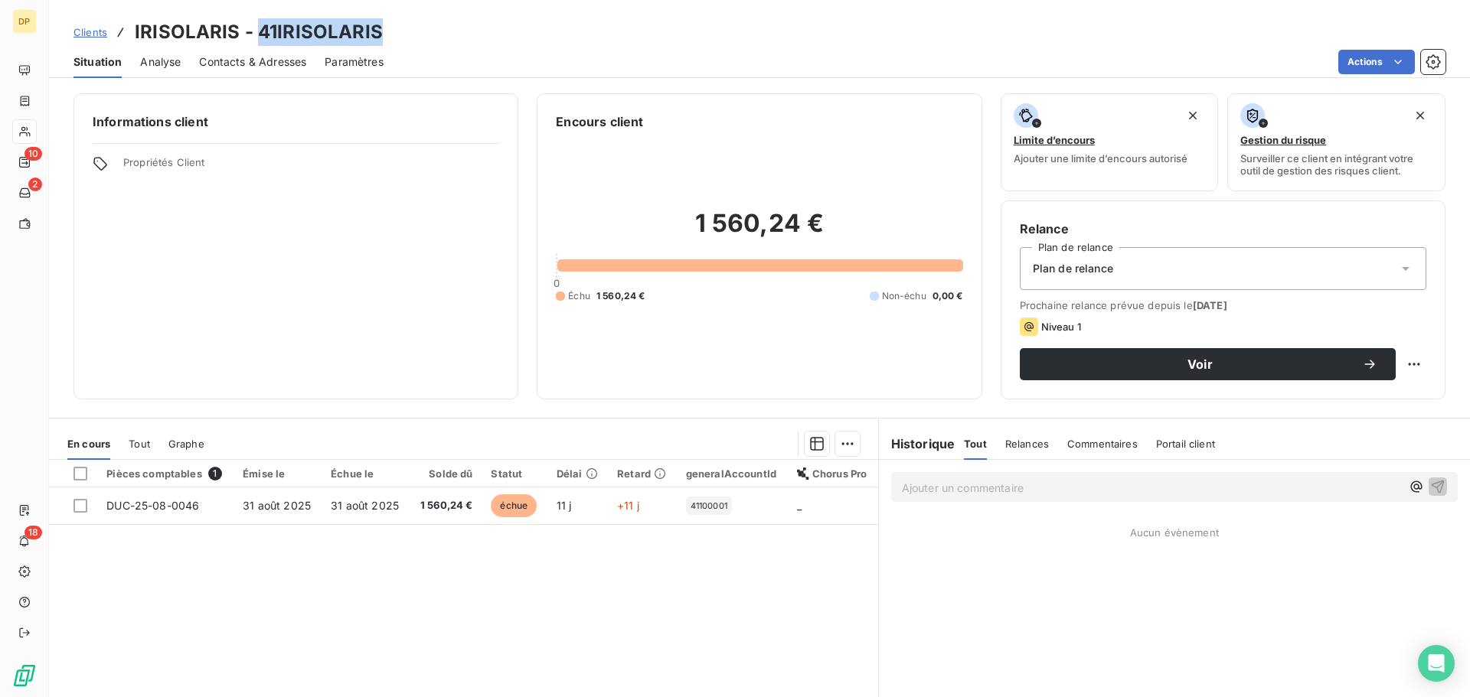
drag, startPoint x: 330, startPoint y: 37, endPoint x: 256, endPoint y: 29, distance: 74.6
click at [256, 29] on div "Clients IRISOLARIS - 41IRISOLARIS" at bounding box center [759, 32] width 1421 height 28
copy h3 "41IRISOLARIS"
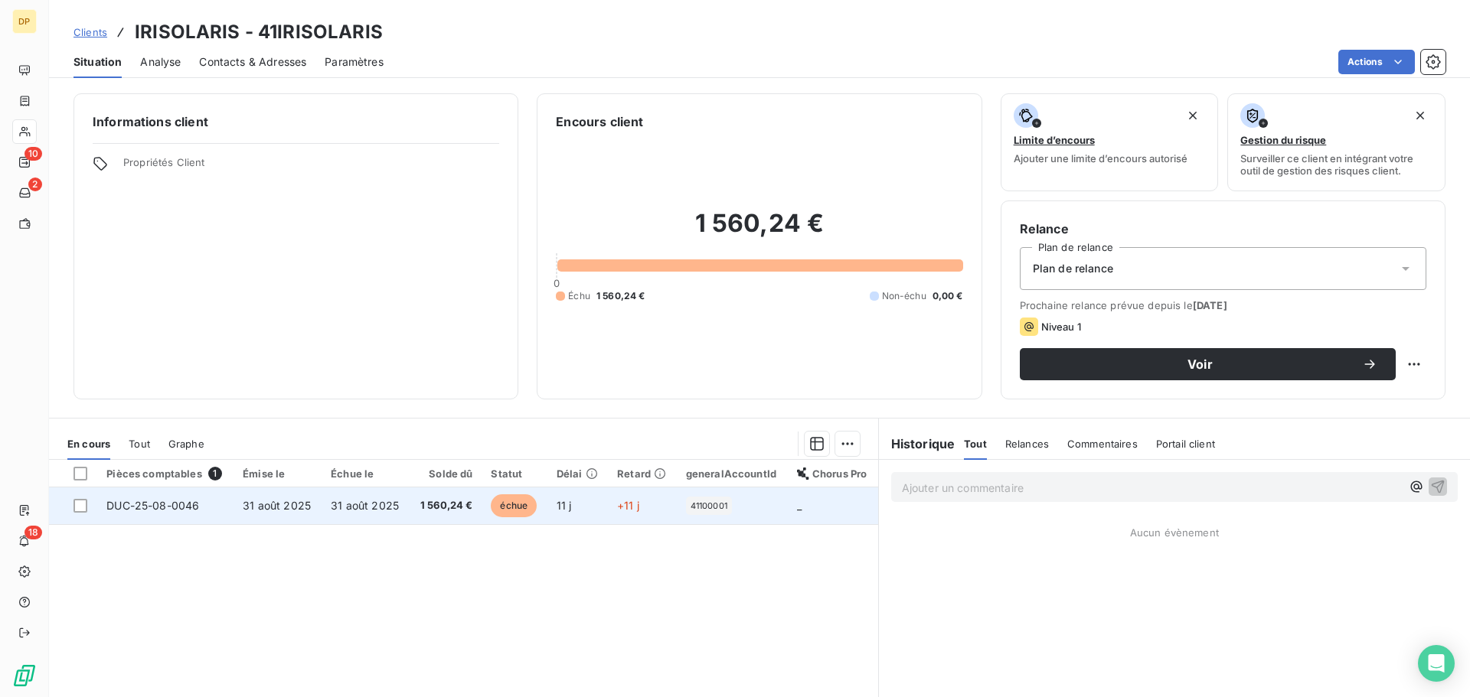
click at [464, 507] on span "1 560,24 €" at bounding box center [446, 505] width 54 height 15
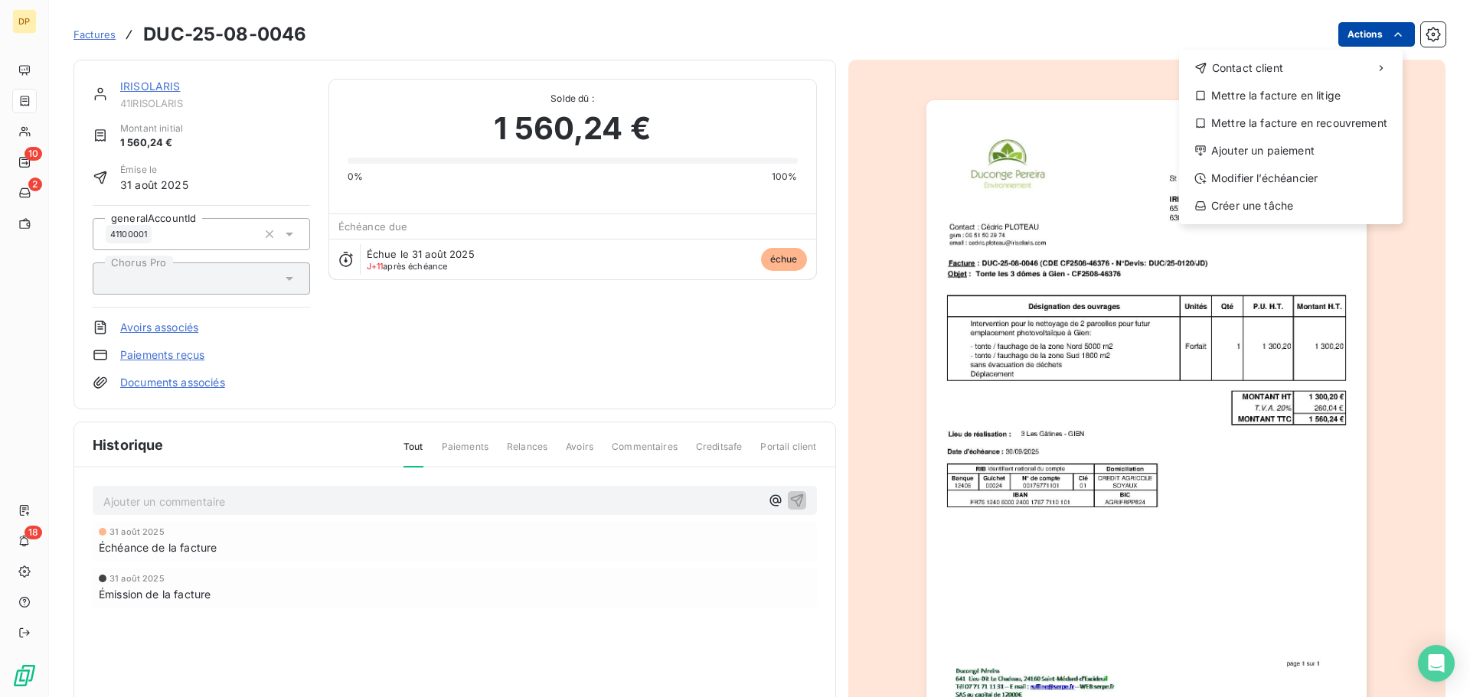
click at [1354, 31] on html "DP 10 2 18 Factures DUC-25-08-0046 Actions Contact client Mettre la facture en …" at bounding box center [735, 348] width 1470 height 697
click at [1269, 181] on div "Modifier l’échéancier" at bounding box center [1290, 178] width 211 height 24
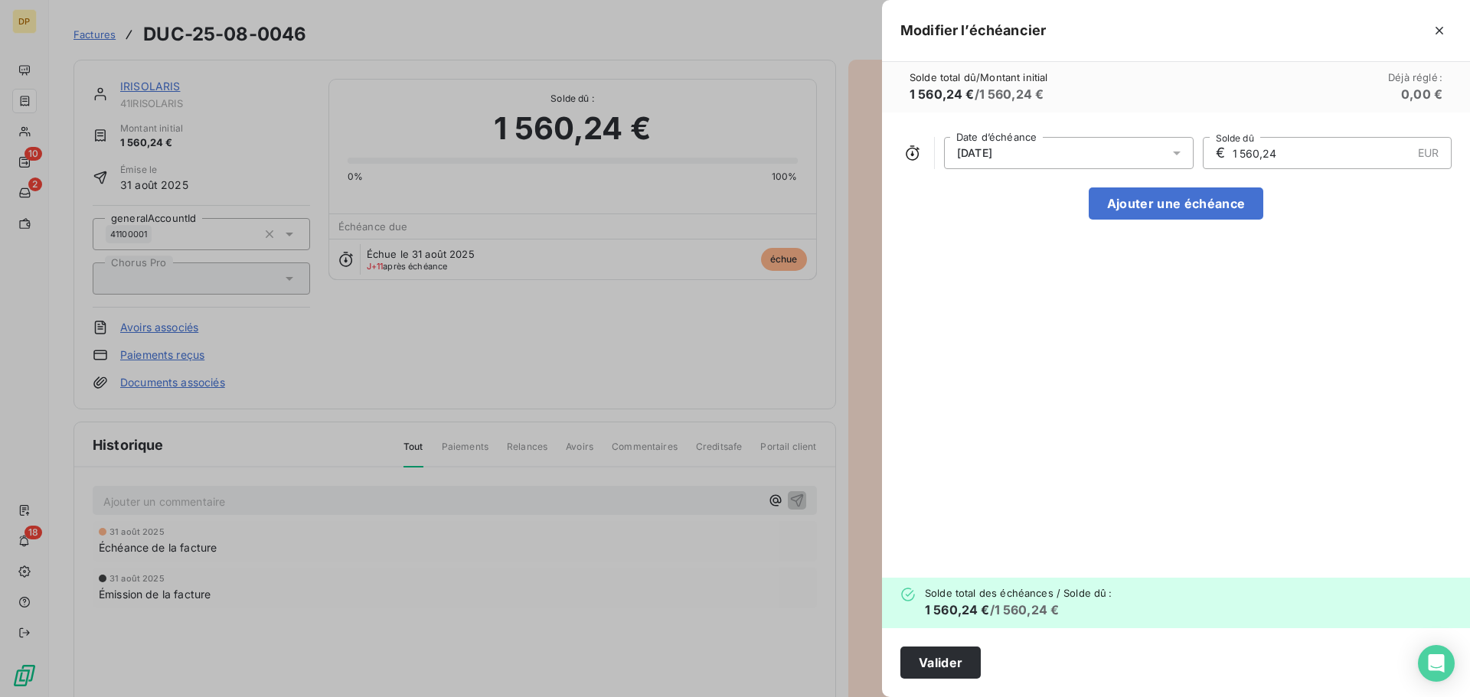
click at [1050, 157] on div "[DATE]" at bounding box center [1069, 153] width 250 height 32
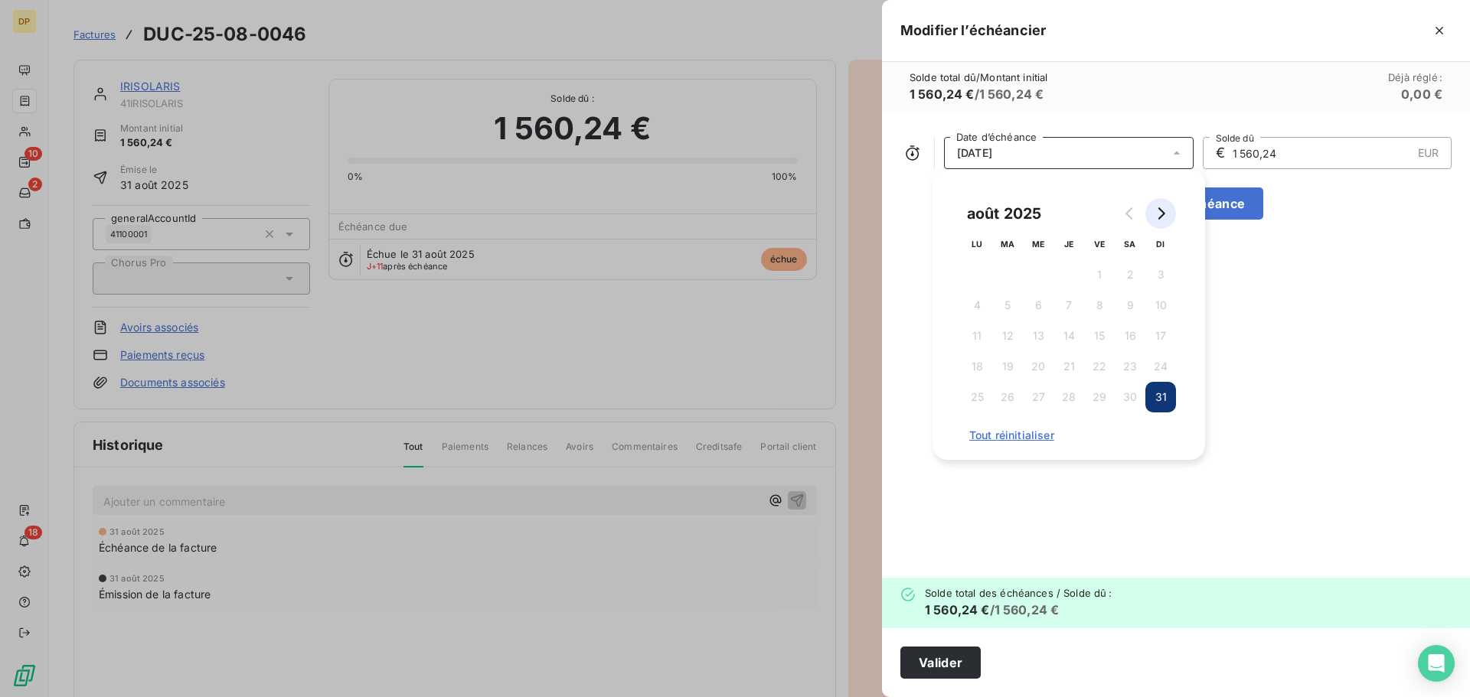
click at [1154, 212] on icon "Go to next month" at bounding box center [1160, 213] width 12 height 12
click at [1010, 396] on button "30" at bounding box center [1007, 397] width 31 height 31
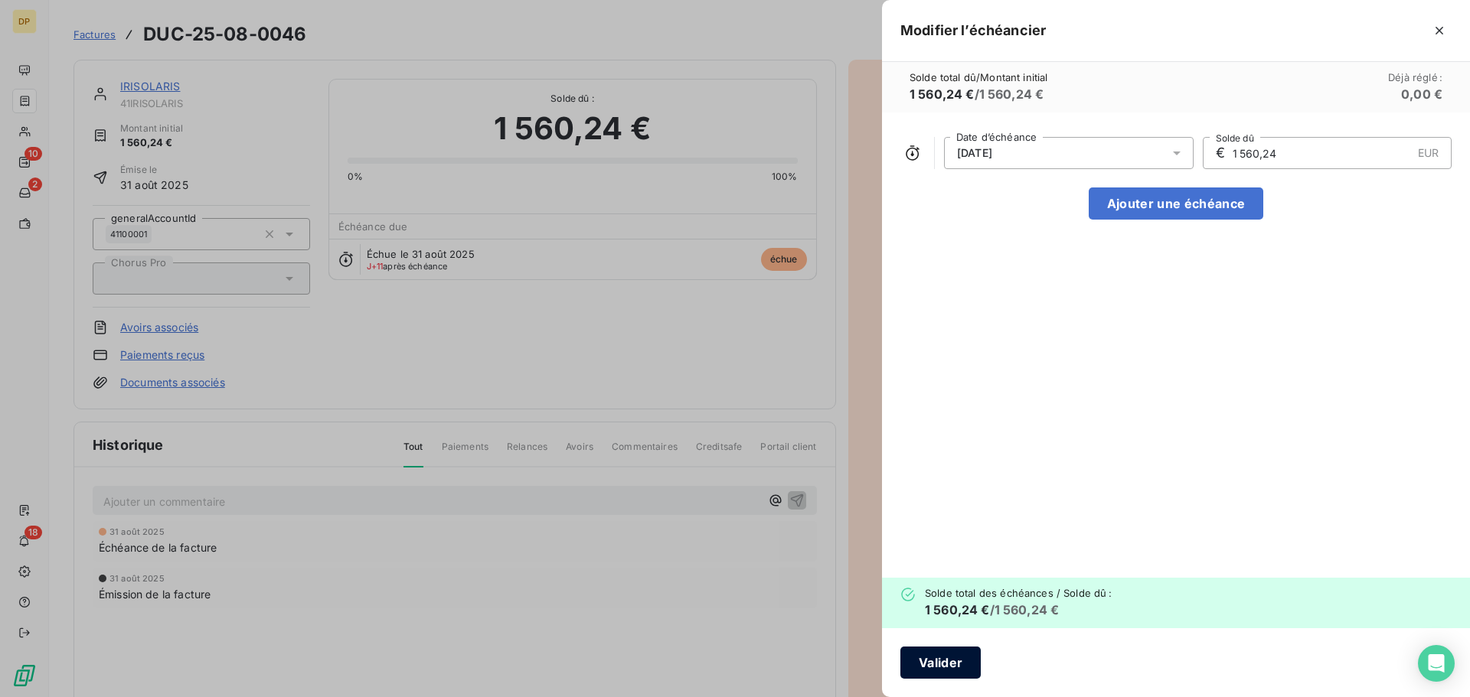
click at [957, 664] on button "Valider" at bounding box center [940, 663] width 80 height 32
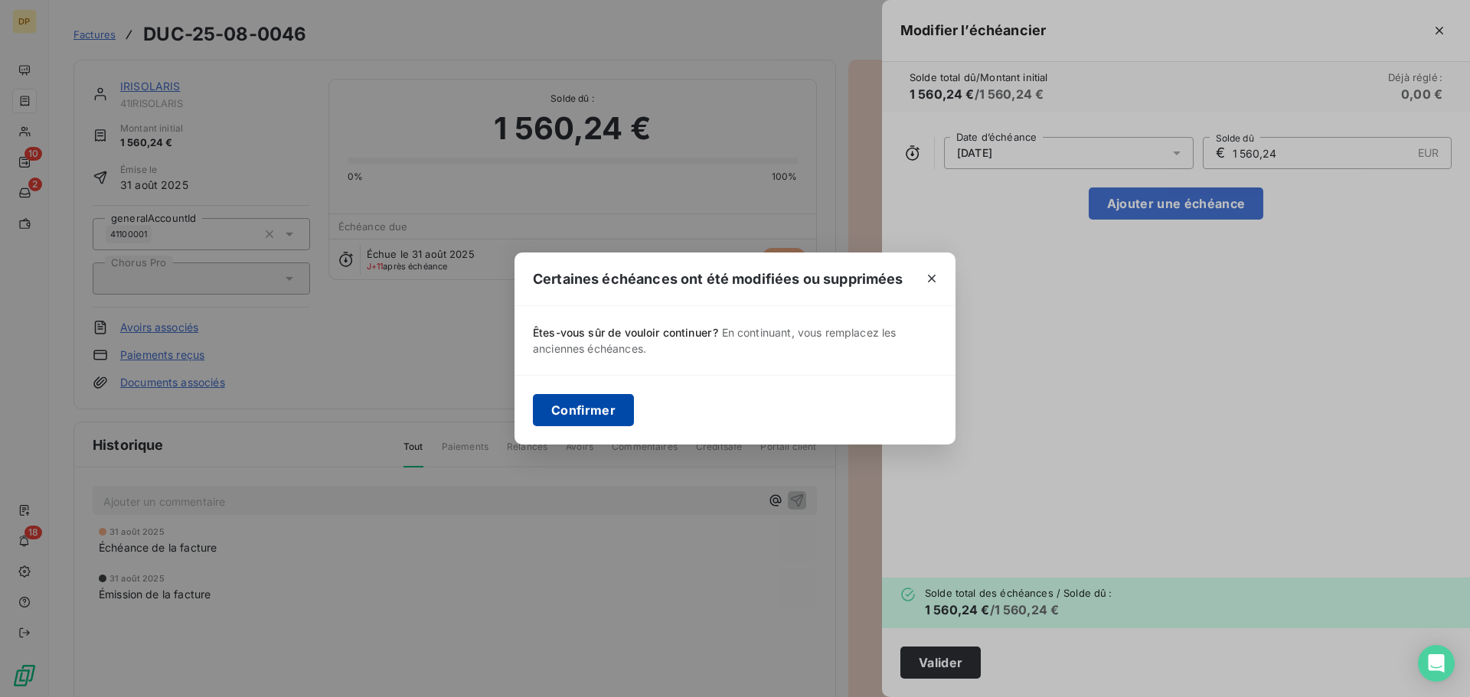
click at [589, 415] on button "Confirmer" at bounding box center [583, 410] width 101 height 32
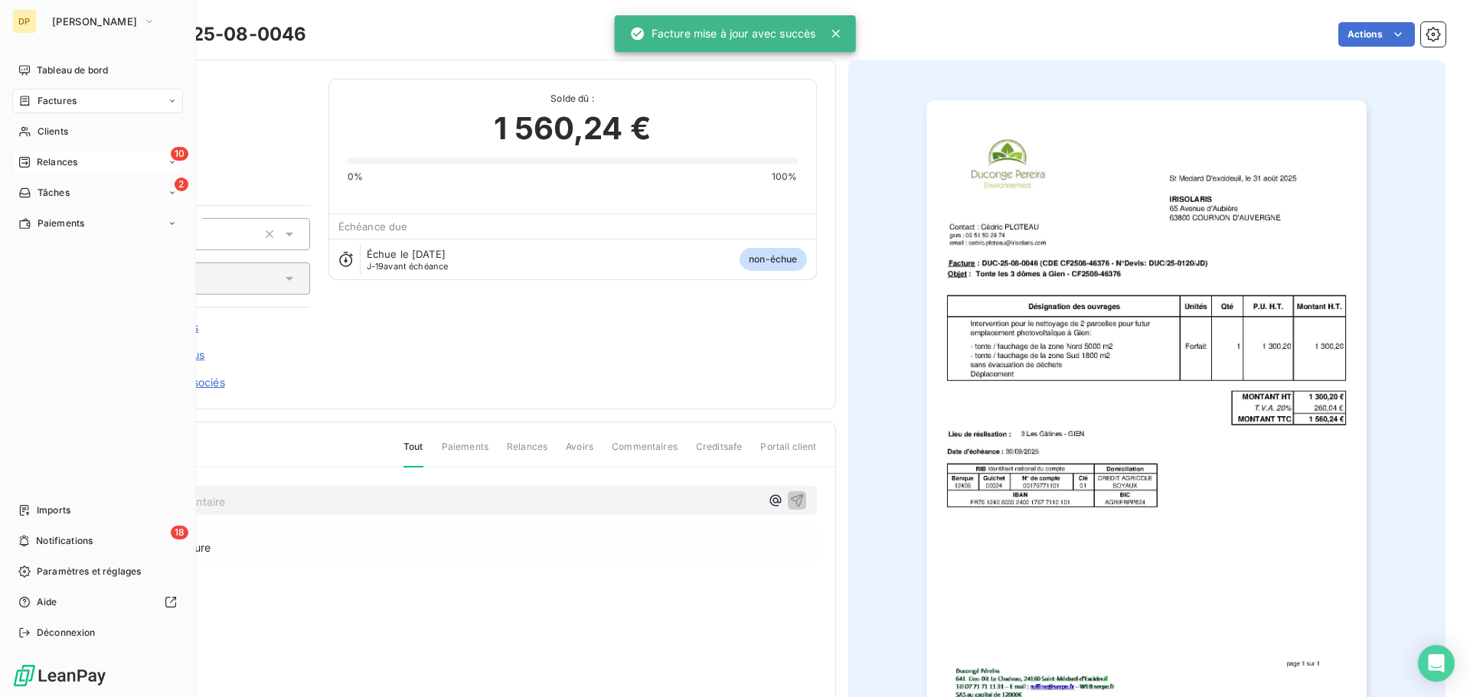
click at [37, 154] on div "10 Relances" at bounding box center [97, 162] width 171 height 24
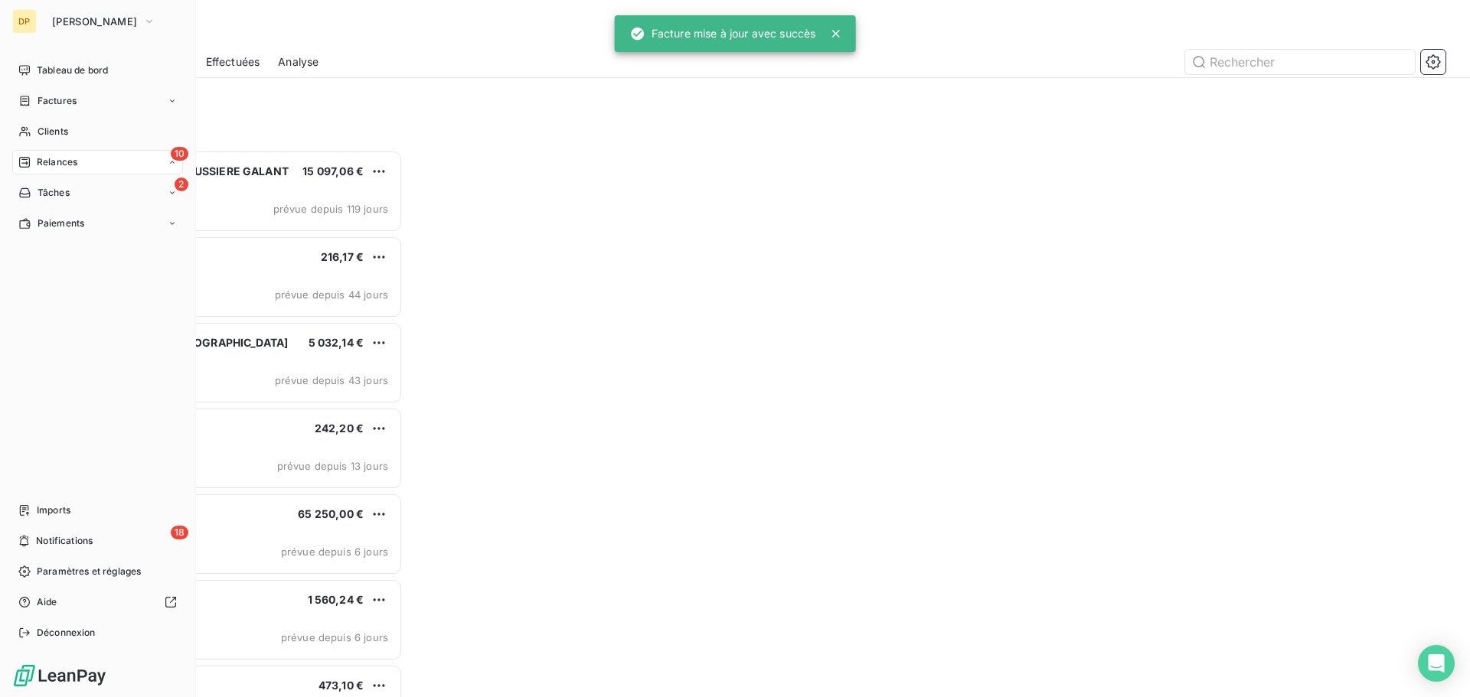
scroll to position [536, 318]
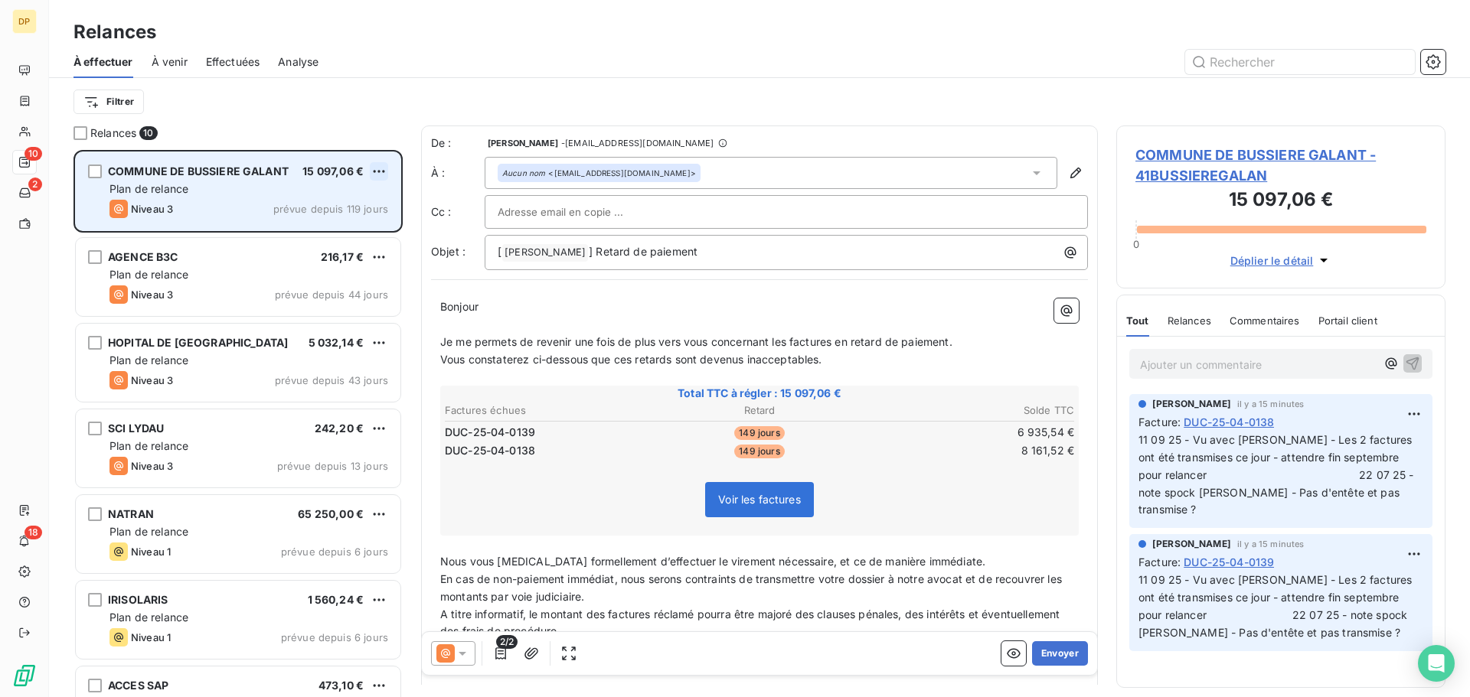
click at [377, 166] on html "DP 10 2 18 Relances À effectuer À venir Effectuées Analyse Filtrer Relances 10 …" at bounding box center [735, 348] width 1470 height 697
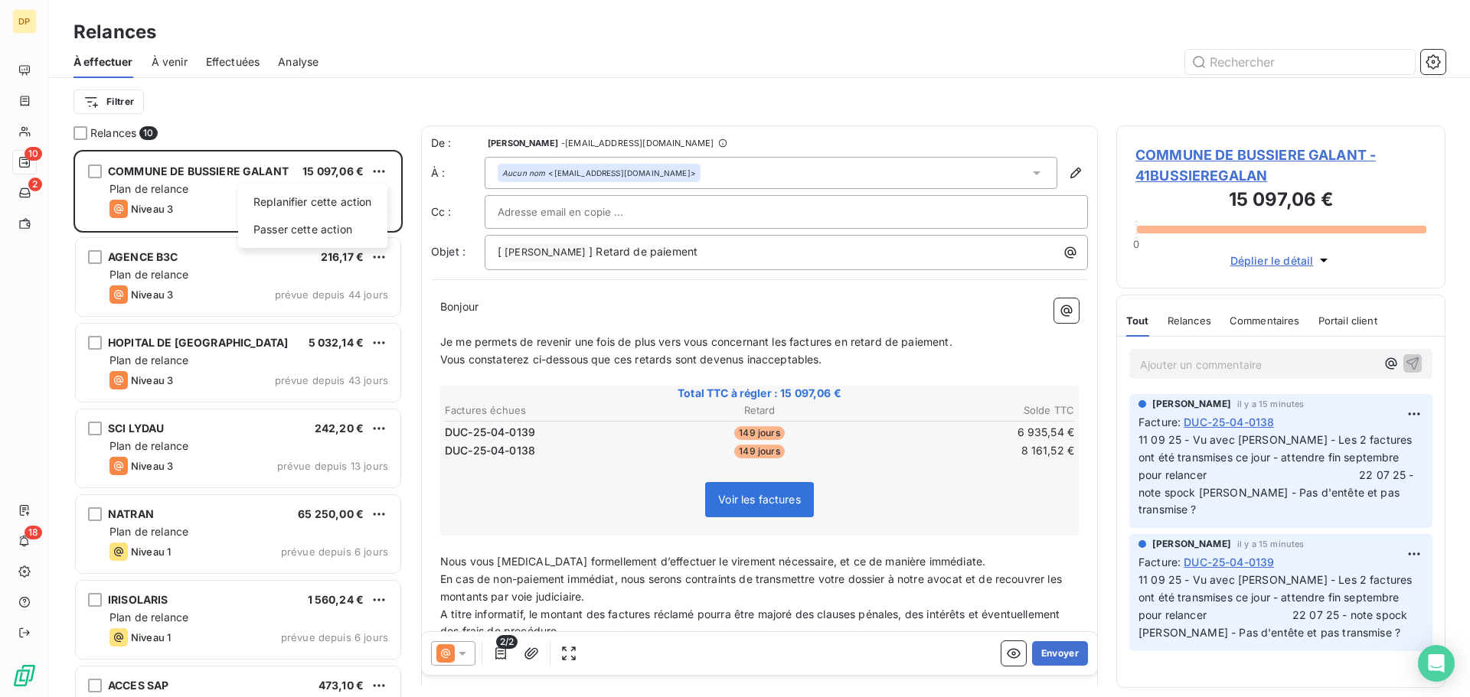
click at [466, 656] on html "DP 10 2 18 Relances À effectuer À venir Effectuées Analyse Filtrer Relances 10 …" at bounding box center [735, 348] width 1470 height 697
click at [465, 656] on icon at bounding box center [462, 653] width 15 height 15
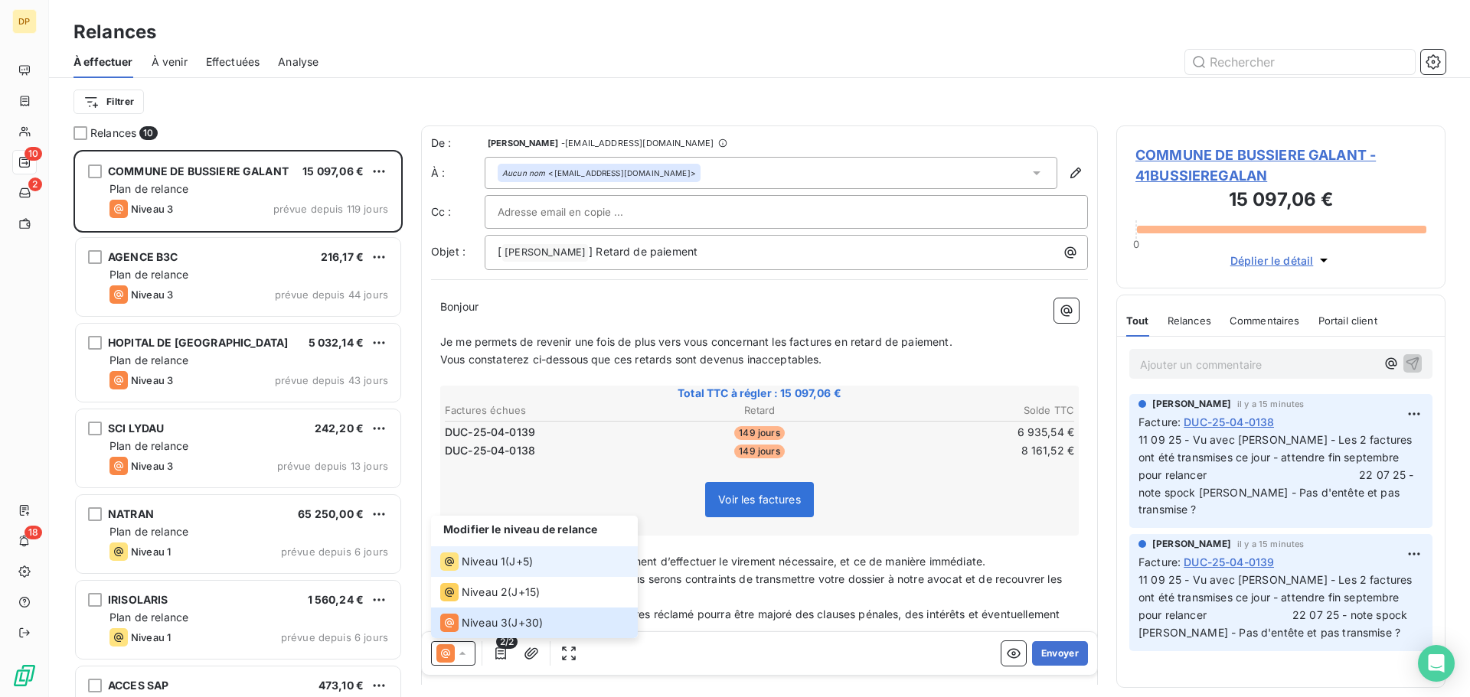
click at [475, 566] on span "Niveau 1" at bounding box center [484, 561] width 44 height 15
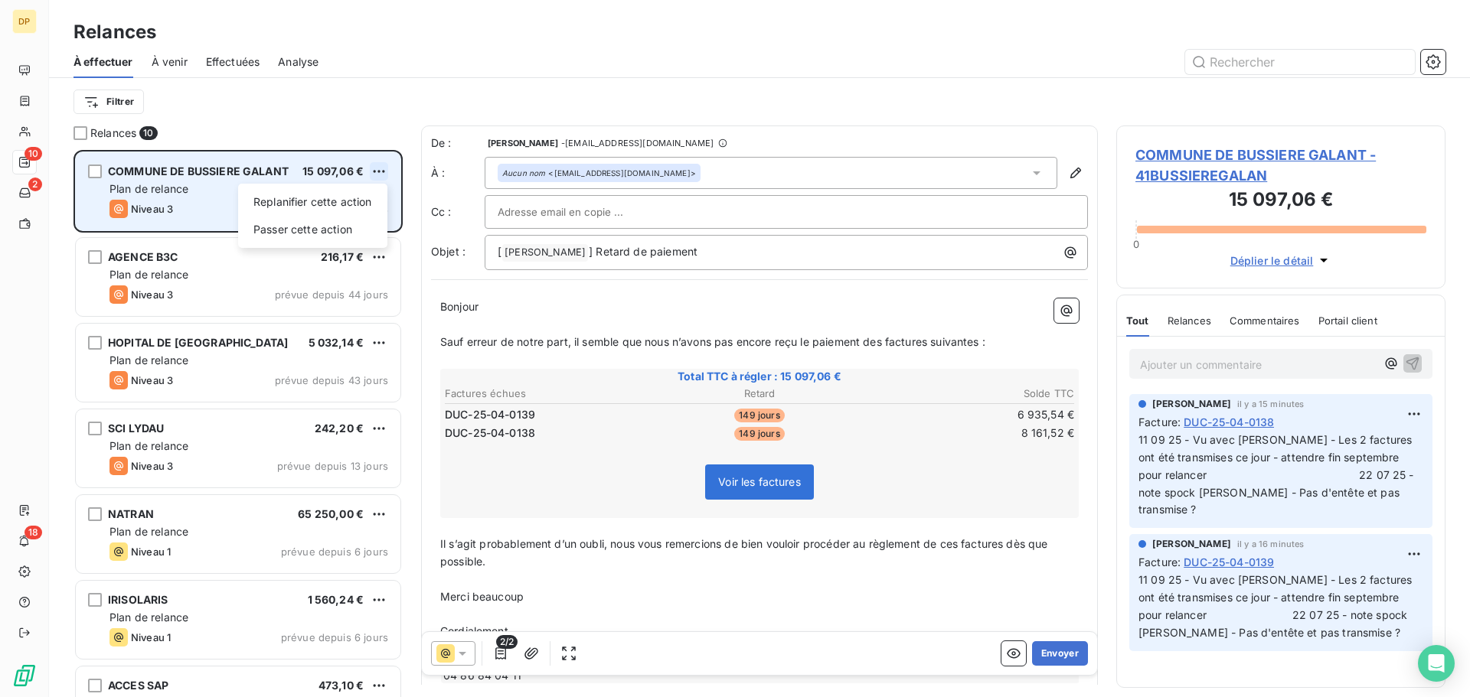
click at [376, 171] on html "DP 10 2 18 Relances À effectuer À venir Effectuées Analyse Filtrer Relances 10 …" at bounding box center [735, 348] width 1470 height 697
click at [355, 207] on div "Replanifier cette action" at bounding box center [312, 202] width 137 height 24
select select "8"
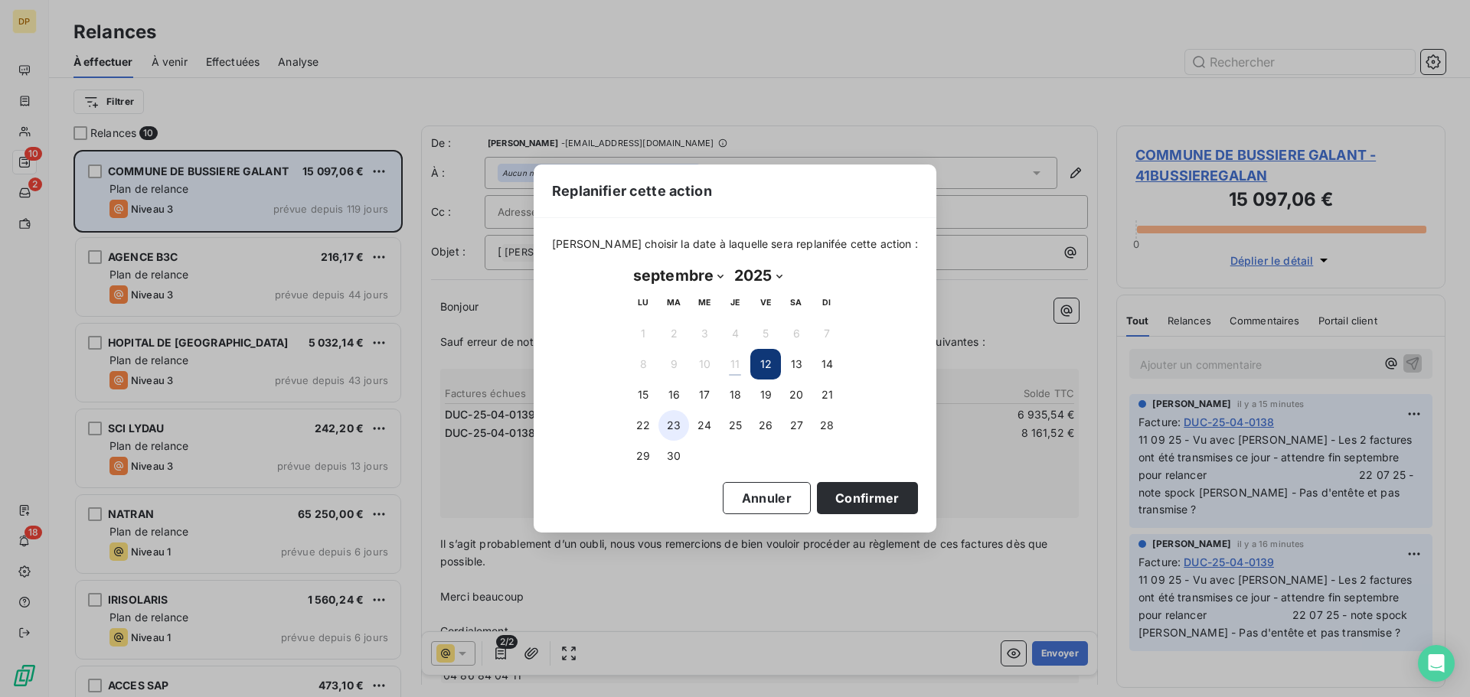
click at [679, 430] on button "23" at bounding box center [673, 425] width 31 height 31
click at [857, 496] on button "Confirmer" at bounding box center [867, 498] width 101 height 32
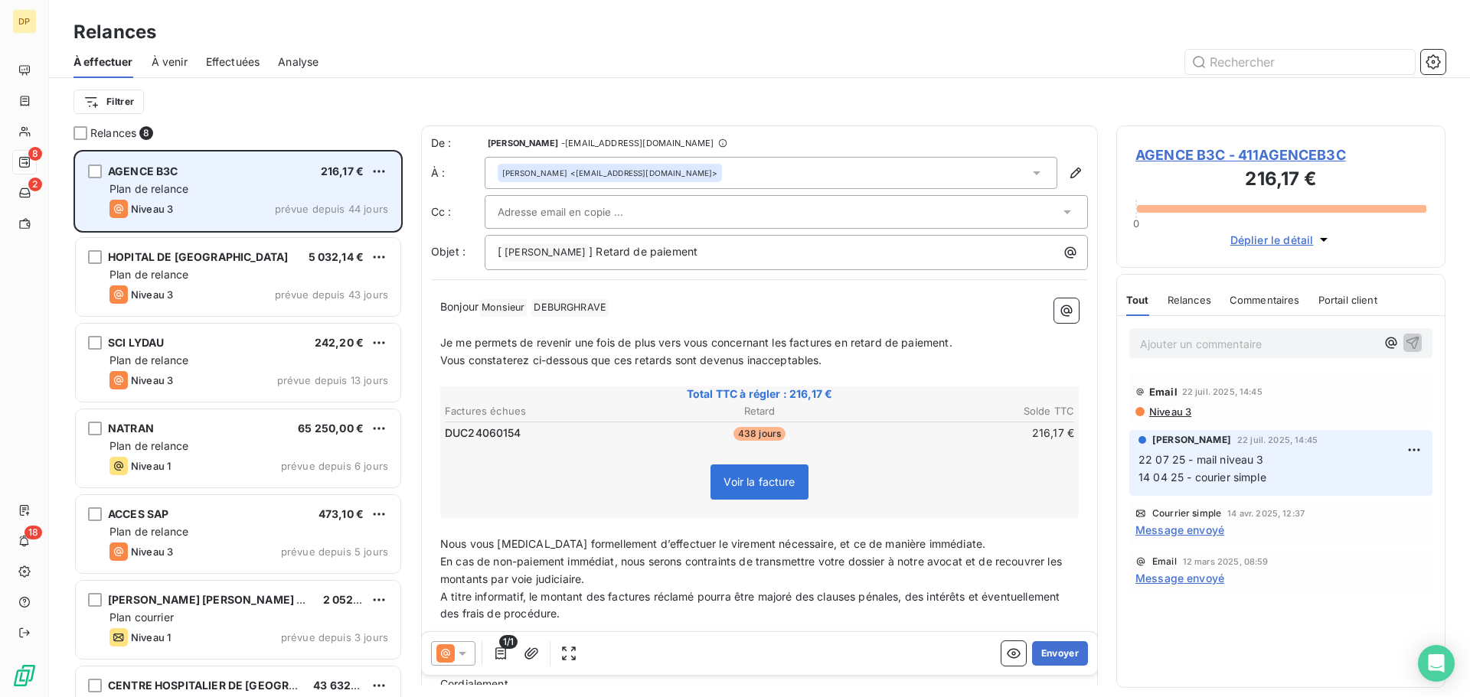
click at [341, 180] on div "AGENCE B3C 216,17 € Plan de relance Niveau 3 prévue depuis 44 jours" at bounding box center [238, 191] width 325 height 78
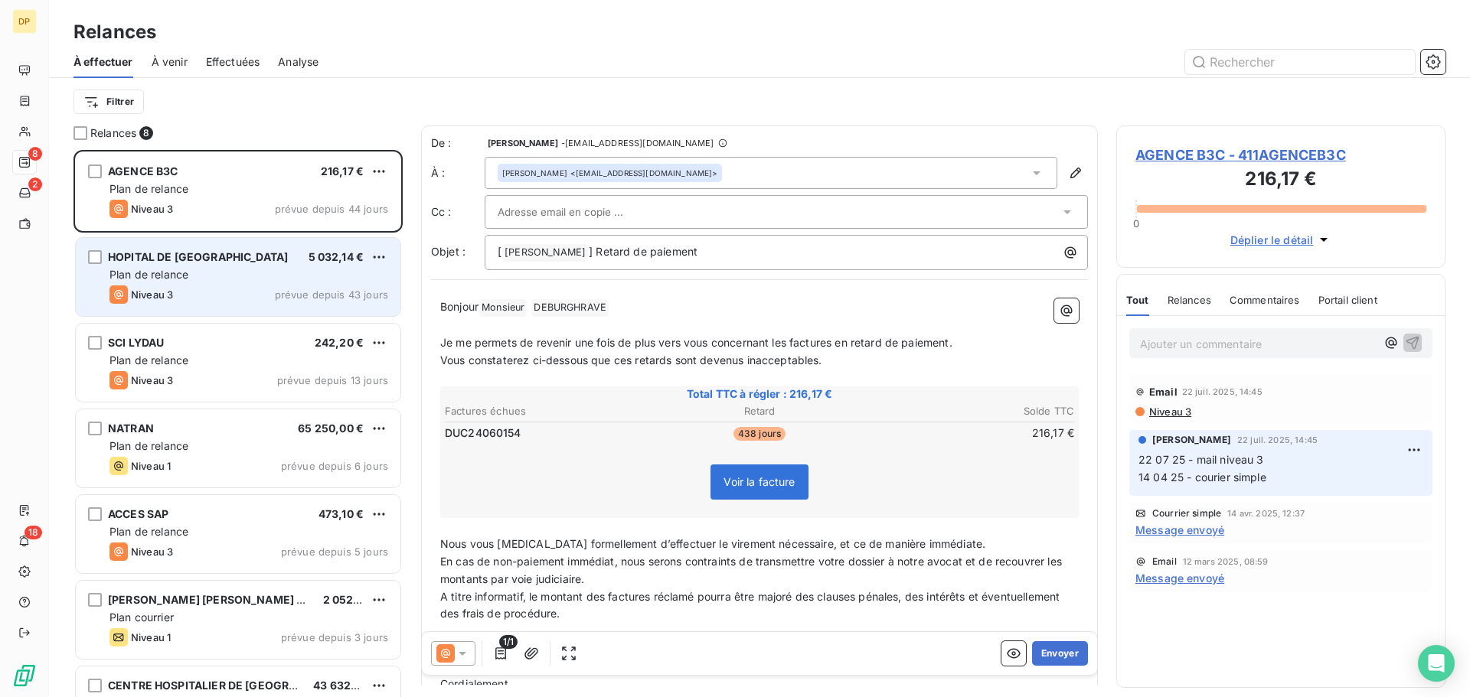
click at [275, 301] on div "Niveau 3 prévue depuis 43 jours" at bounding box center [248, 294] width 279 height 18
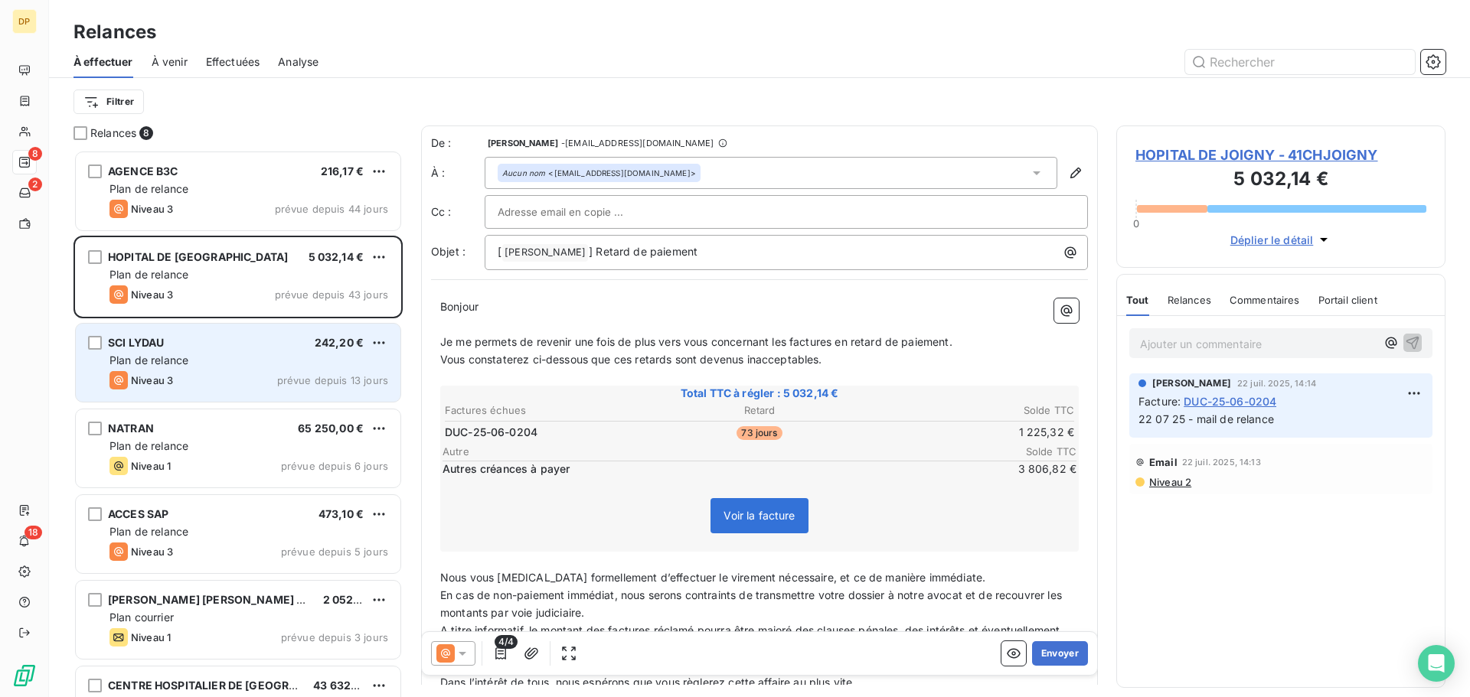
click at [318, 387] on div "Niveau 3 prévue depuis 13 jours" at bounding box center [248, 380] width 279 height 18
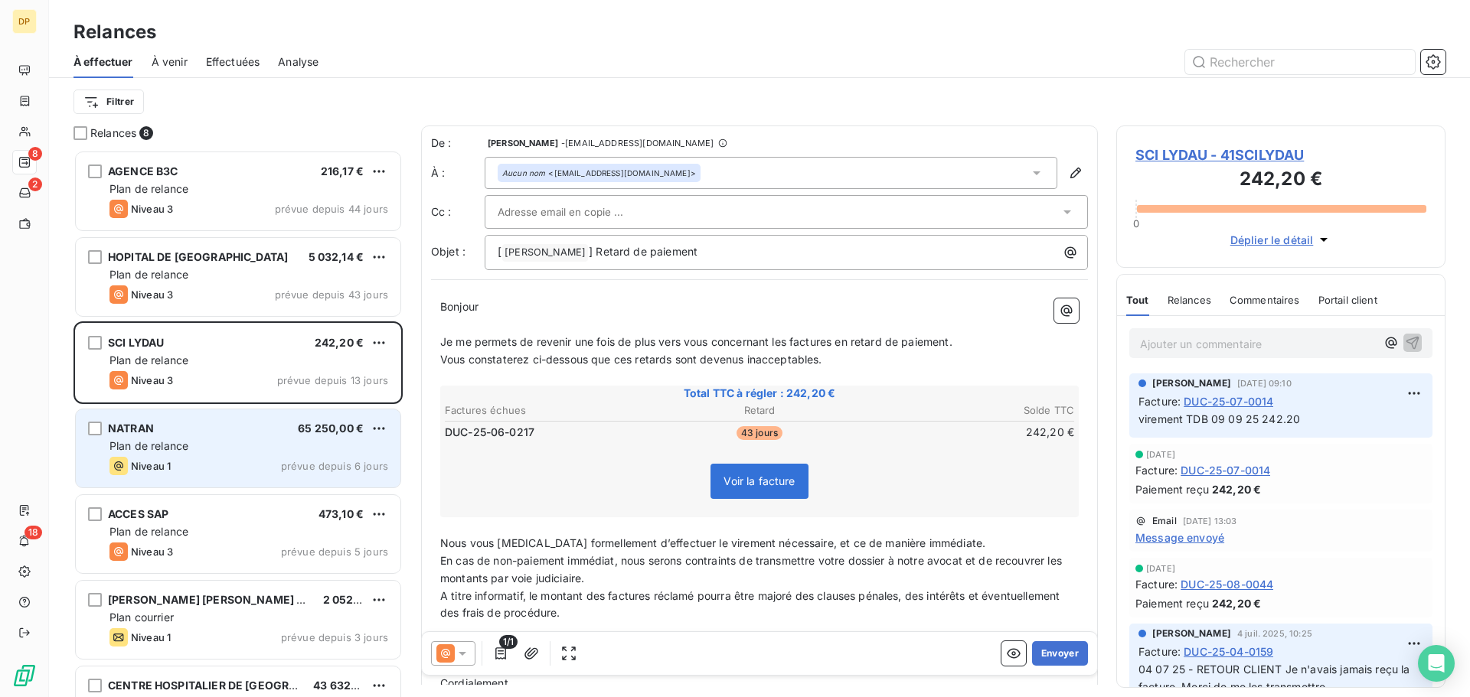
click at [298, 449] on div "Plan de relance" at bounding box center [248, 446] width 279 height 15
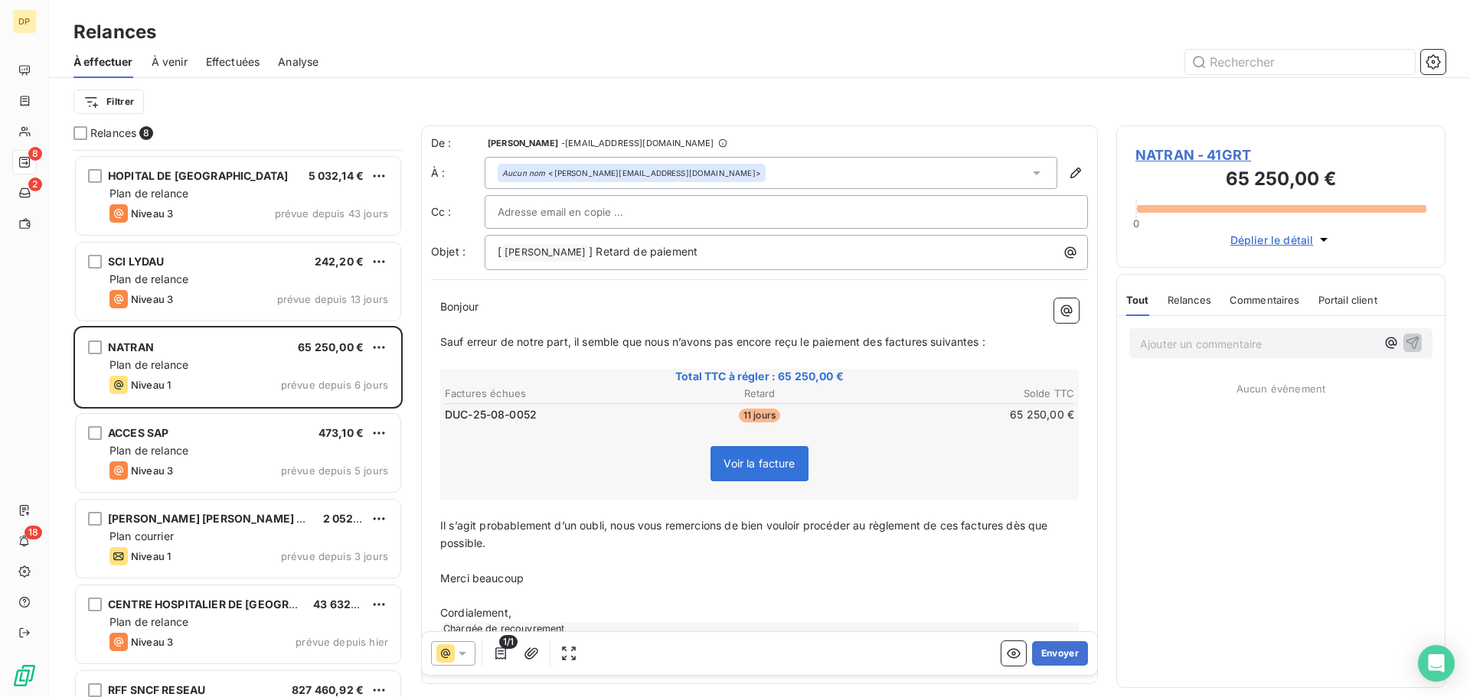
scroll to position [139, 0]
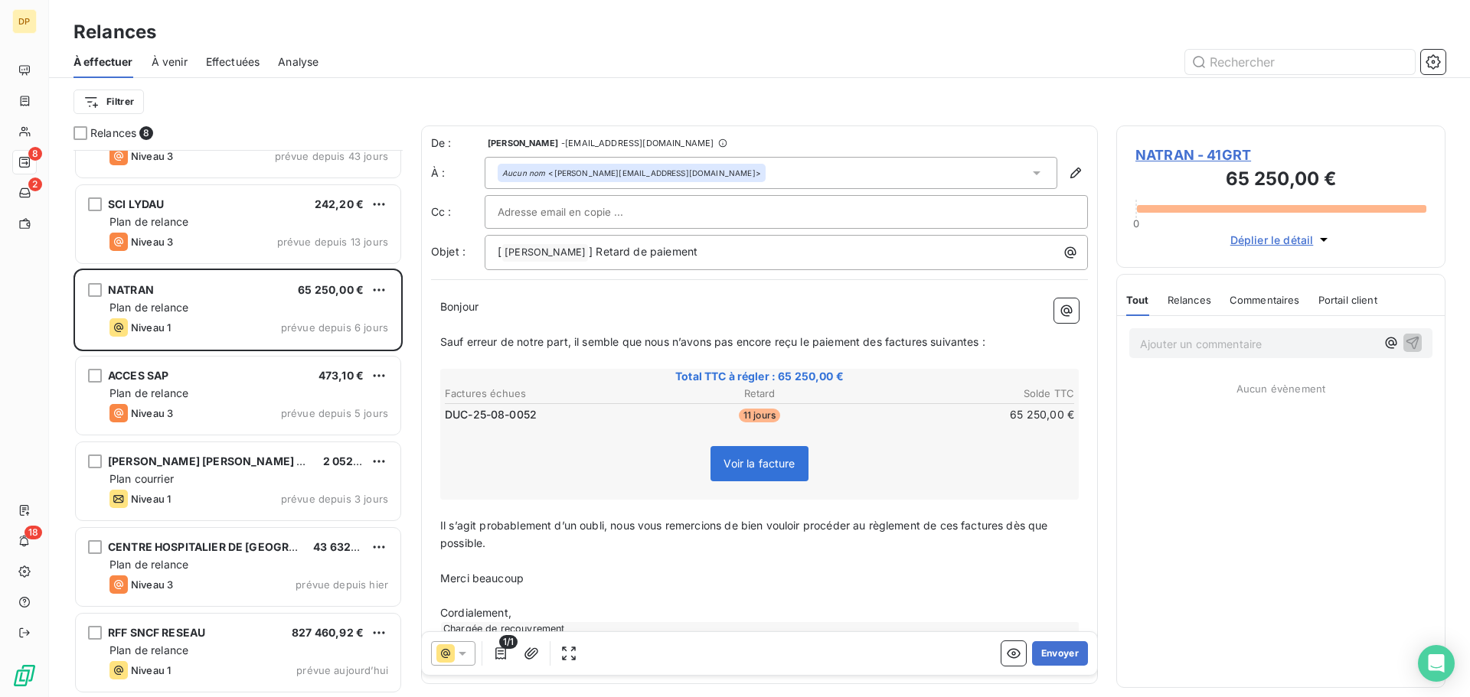
click at [380, 296] on html "DP 8 2 18 Relances À effectuer À venir Effectuées Analyse Filtrer Relances 8 AG…" at bounding box center [735, 348] width 1470 height 697
click at [1146, 341] on html "DP 8 2 18 Relances À effectuer À venir Effectuées Analyse Filtrer Relances 8 AG…" at bounding box center [735, 348] width 1470 height 697
click at [1146, 341] on p "Ajouter un commentaire ﻿" at bounding box center [1258, 343] width 236 height 19
click at [1415, 339] on icon "button" at bounding box center [1412, 342] width 13 height 13
click at [374, 292] on html "DP 8 2 18 Relances À effectuer À venir Effectuées Analyse Filtrer Relances 8 AG…" at bounding box center [735, 348] width 1470 height 697
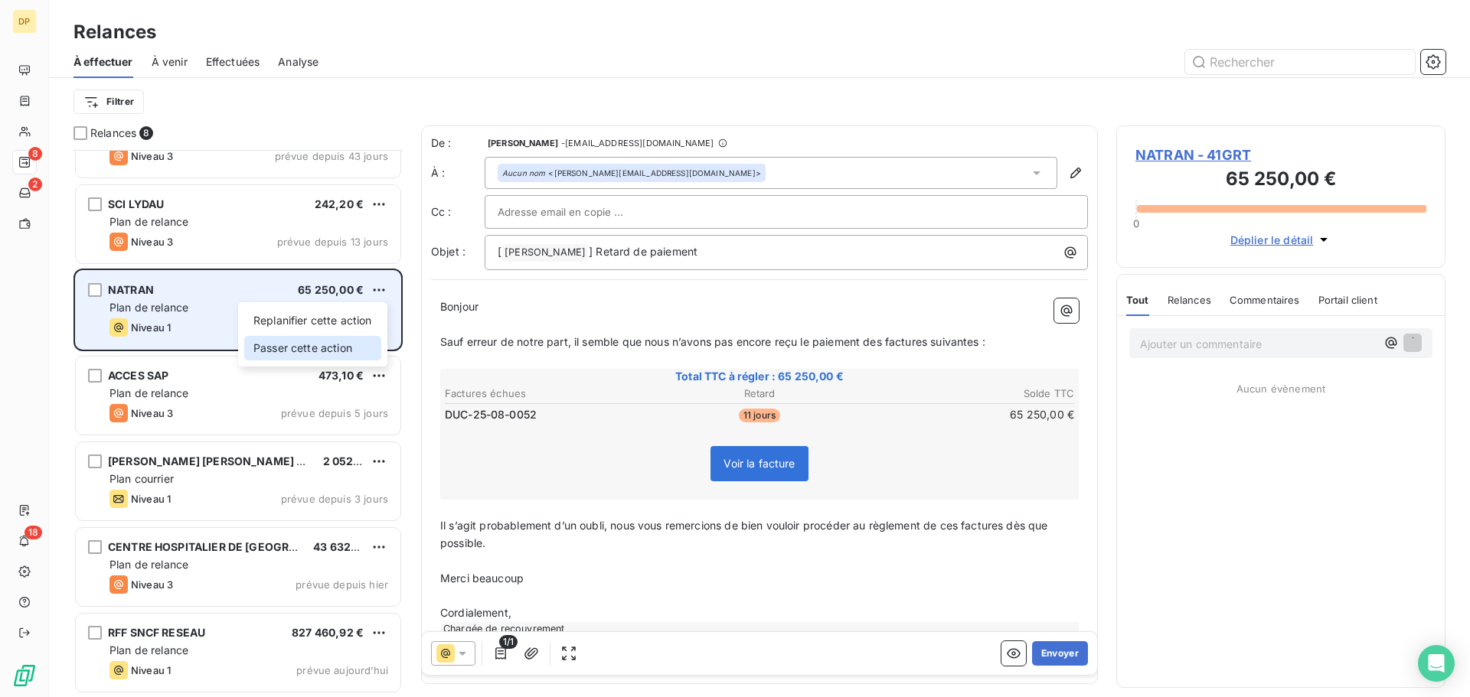
click at [341, 347] on div "Passer cette action" at bounding box center [312, 348] width 137 height 24
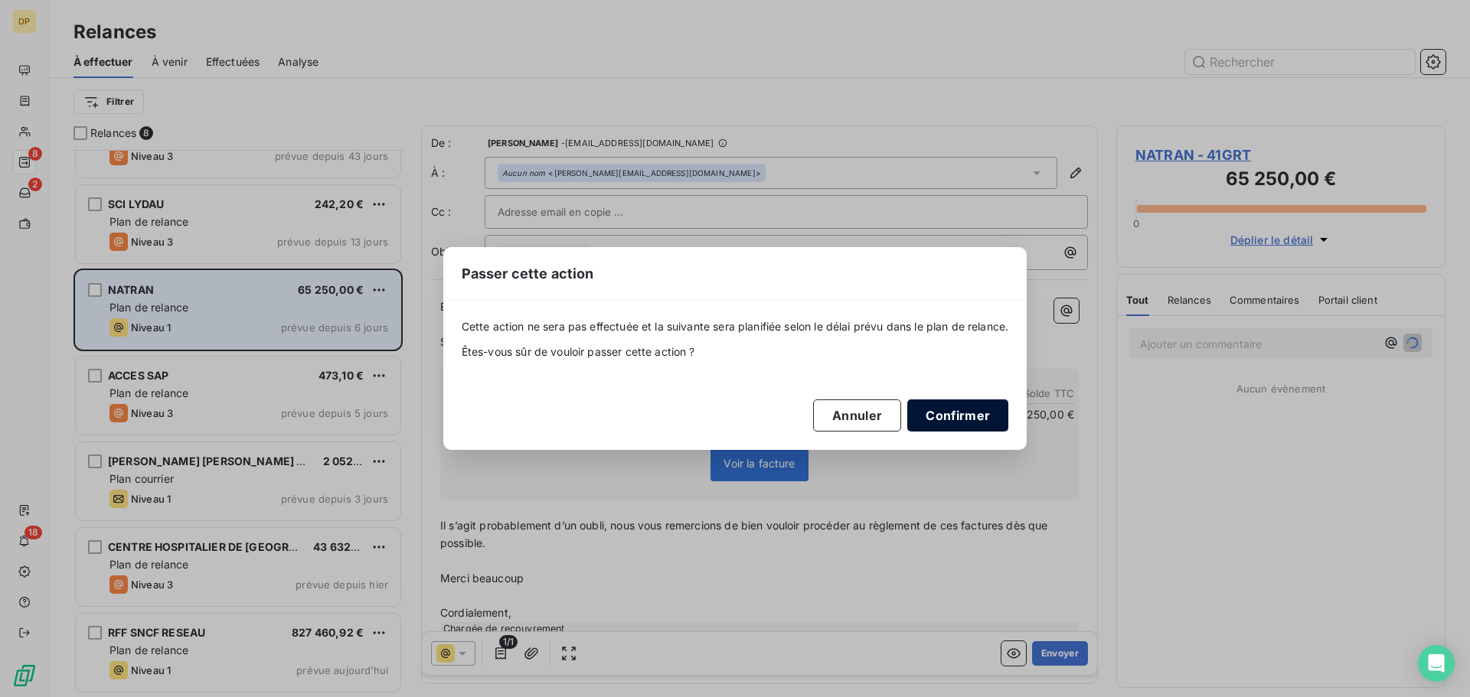
click at [979, 415] on button "Confirmer" at bounding box center [957, 416] width 101 height 32
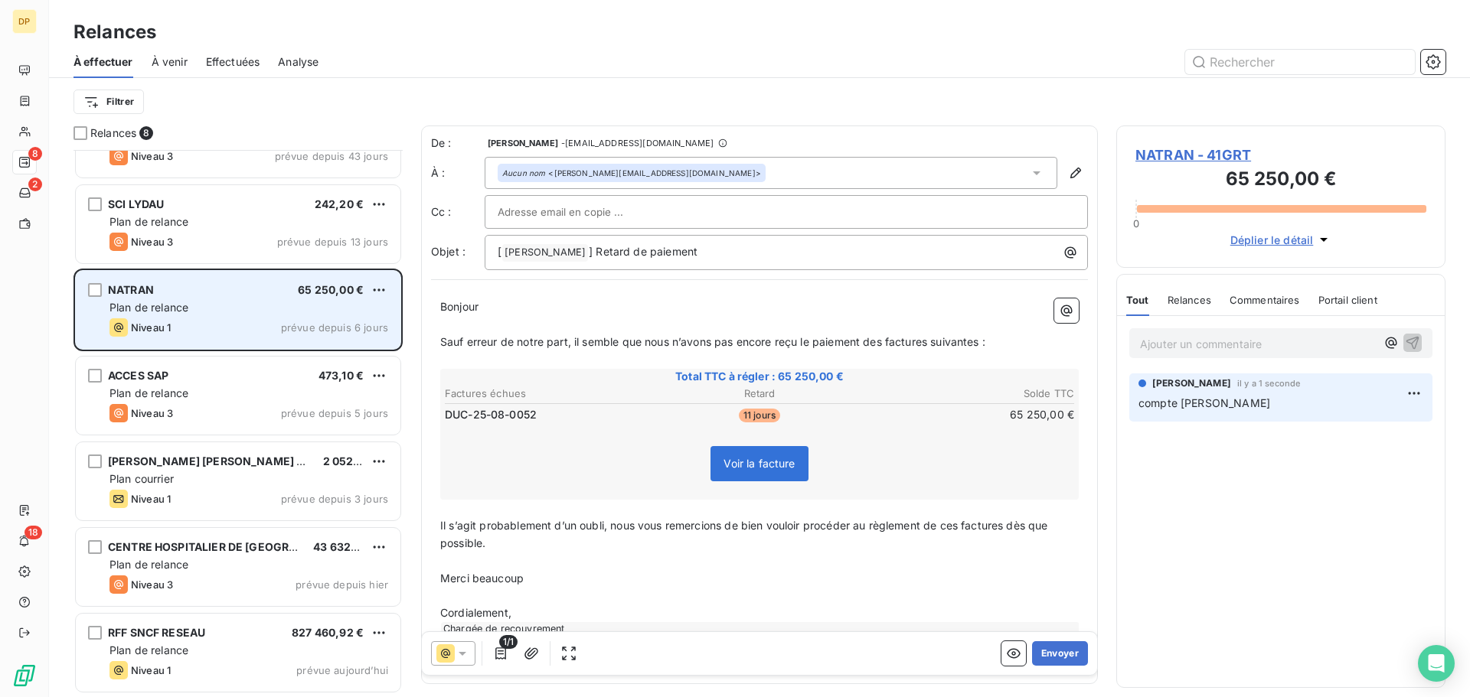
scroll to position [53, 0]
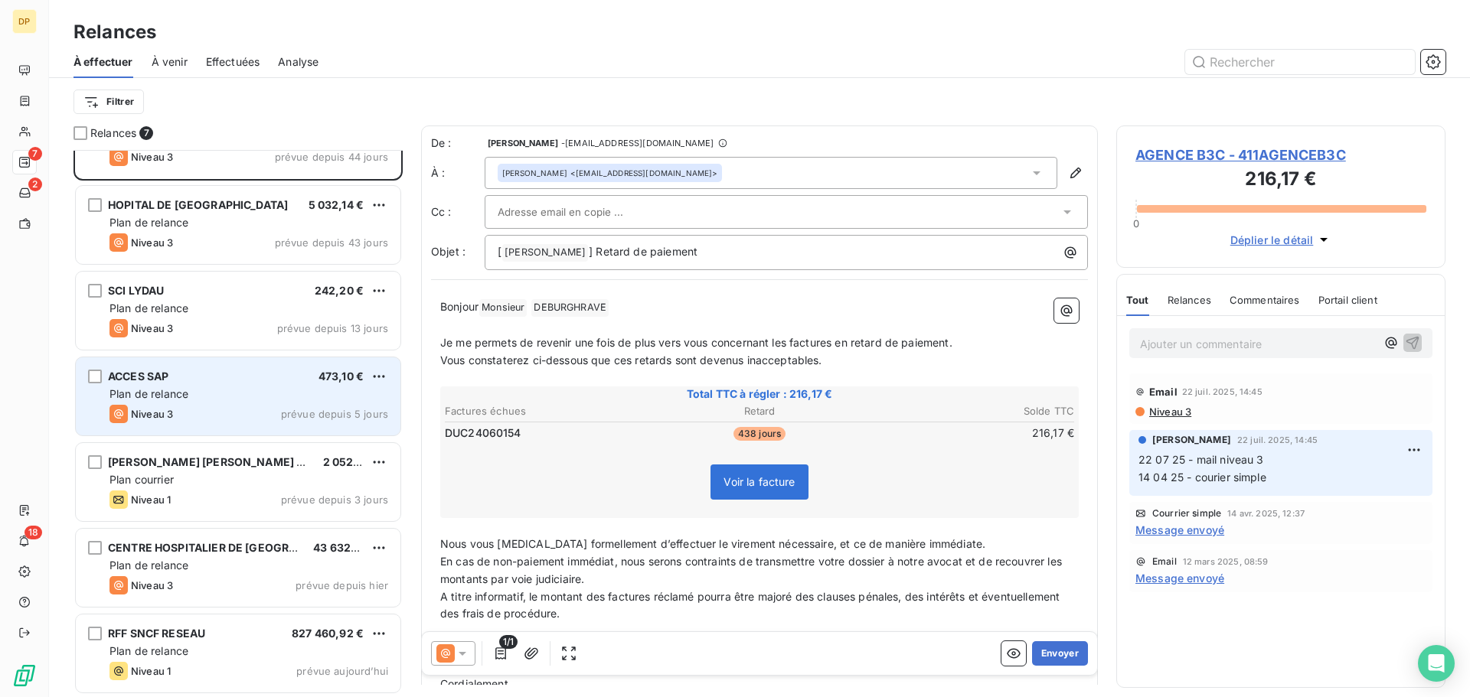
click at [254, 403] on div "ACCES SAP 473,10 € Plan de relance Niveau 3 prévue depuis 5 jours" at bounding box center [238, 396] width 325 height 78
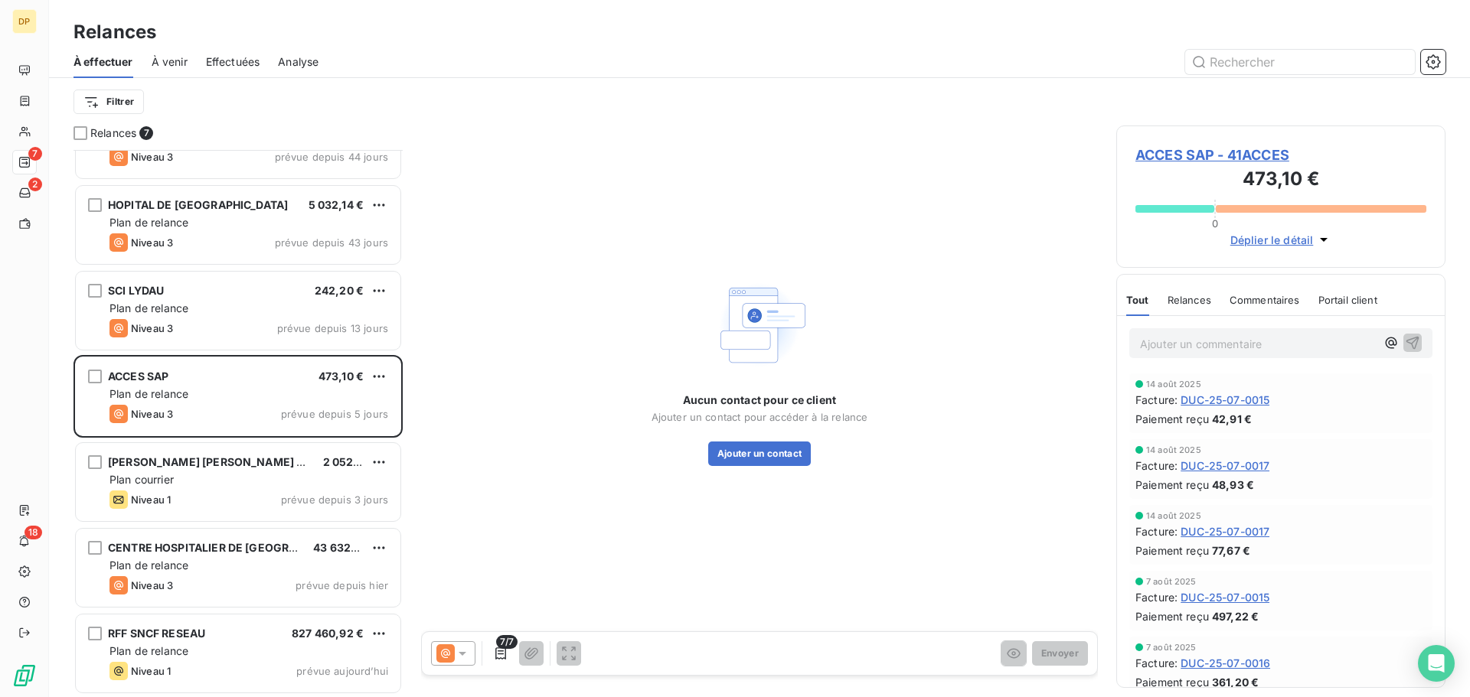
click at [1256, 330] on div "Ajouter un commentaire ﻿" at bounding box center [1280, 343] width 303 height 30
click at [1251, 342] on p "Ajouter un commentaire ﻿" at bounding box center [1258, 343] width 236 height 19
click at [1240, 165] on span "ACCES SAP - 41ACCES" at bounding box center [1280, 155] width 291 height 21
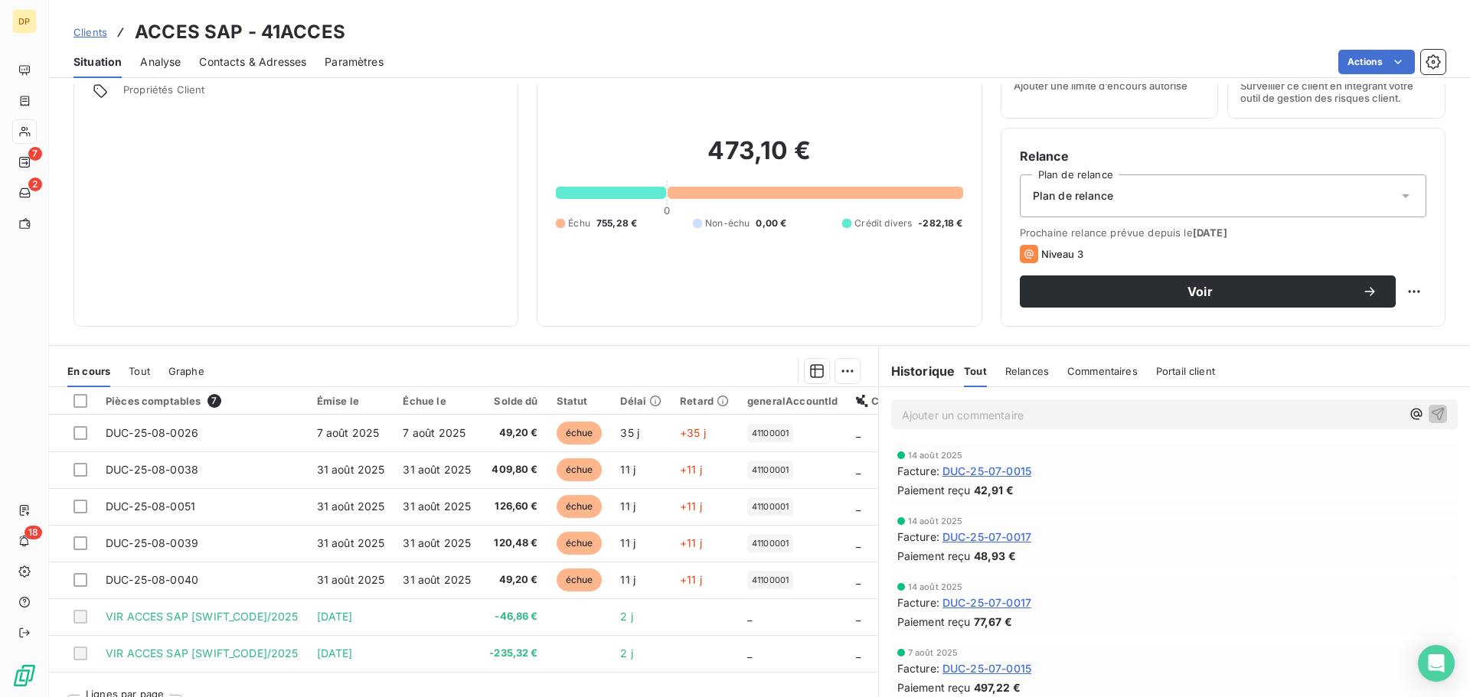
scroll to position [103, 0]
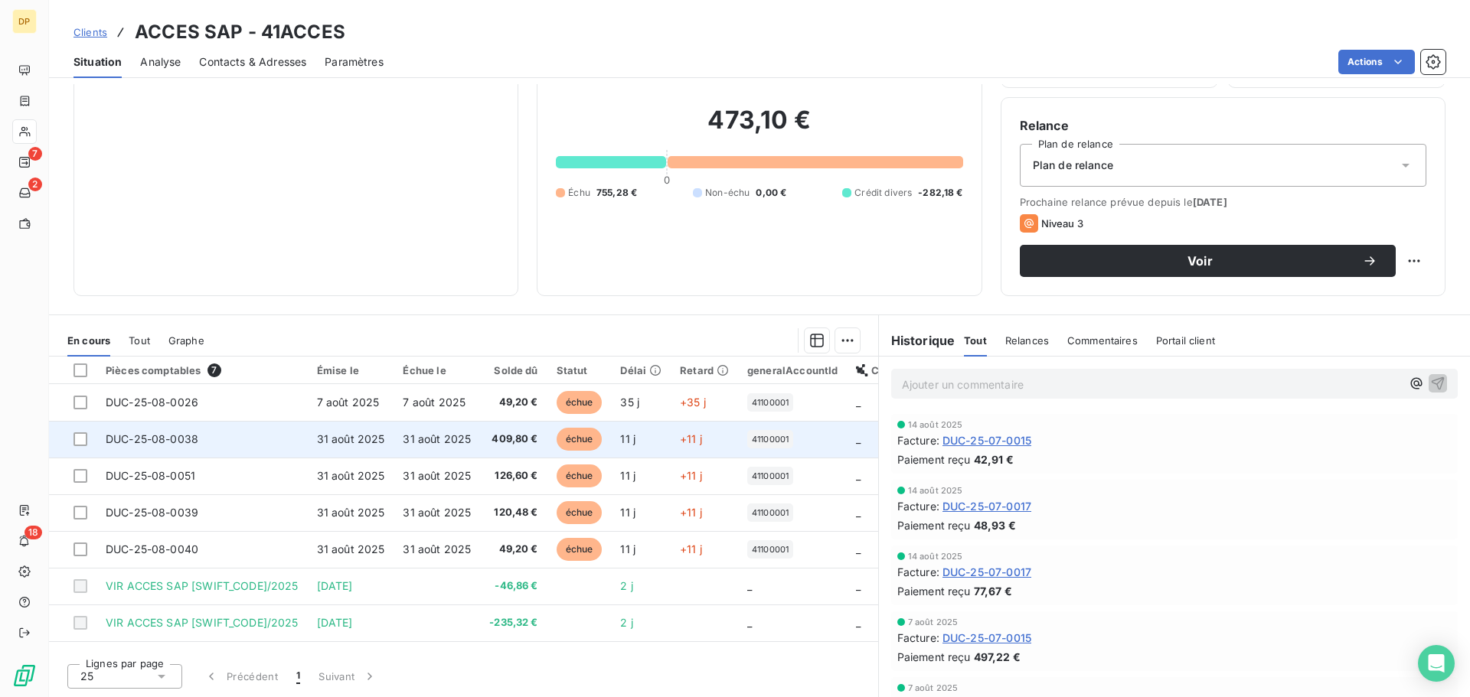
click at [405, 428] on td "31 août 2025" at bounding box center [436, 439] width 86 height 37
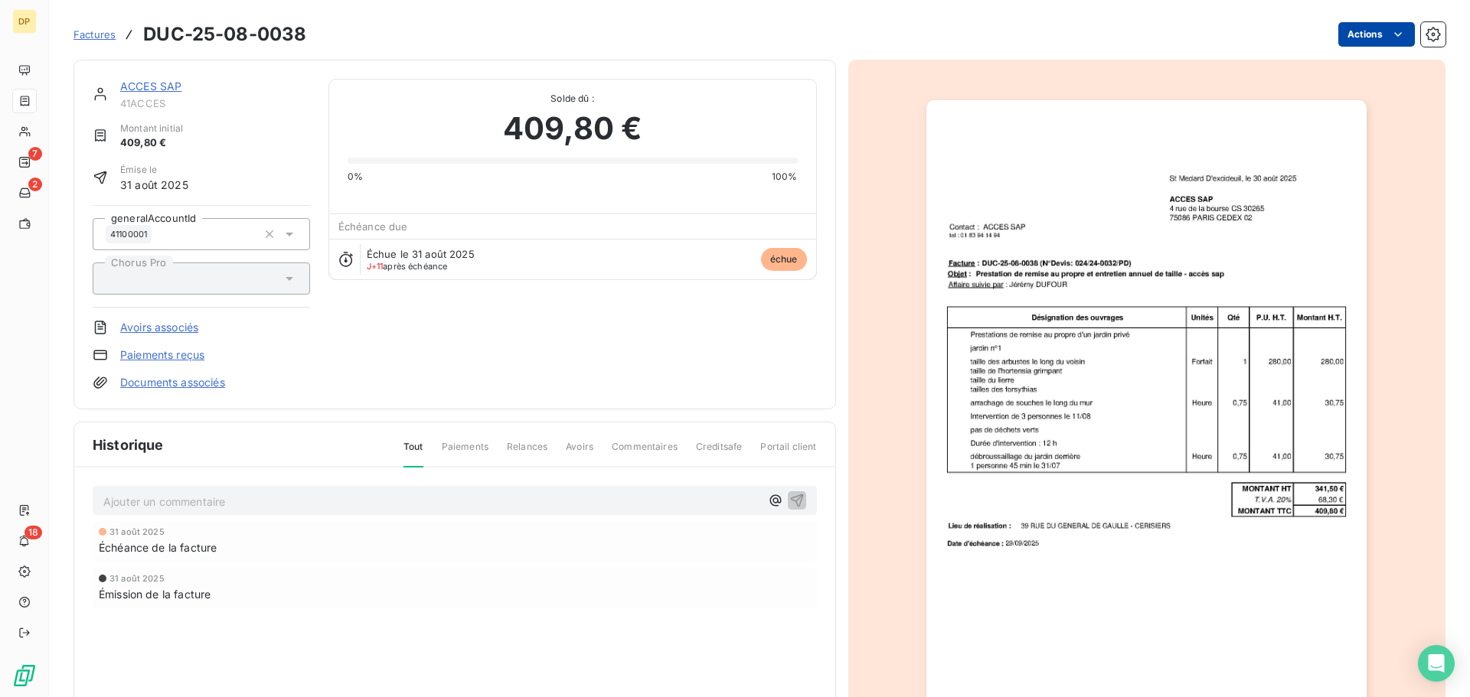
click at [1338, 26] on html "DP 7 2 18 Factures DUC-25-08-0038 Actions ACCES SAP 41ACCES Montant initial 409…" at bounding box center [735, 348] width 1470 height 697
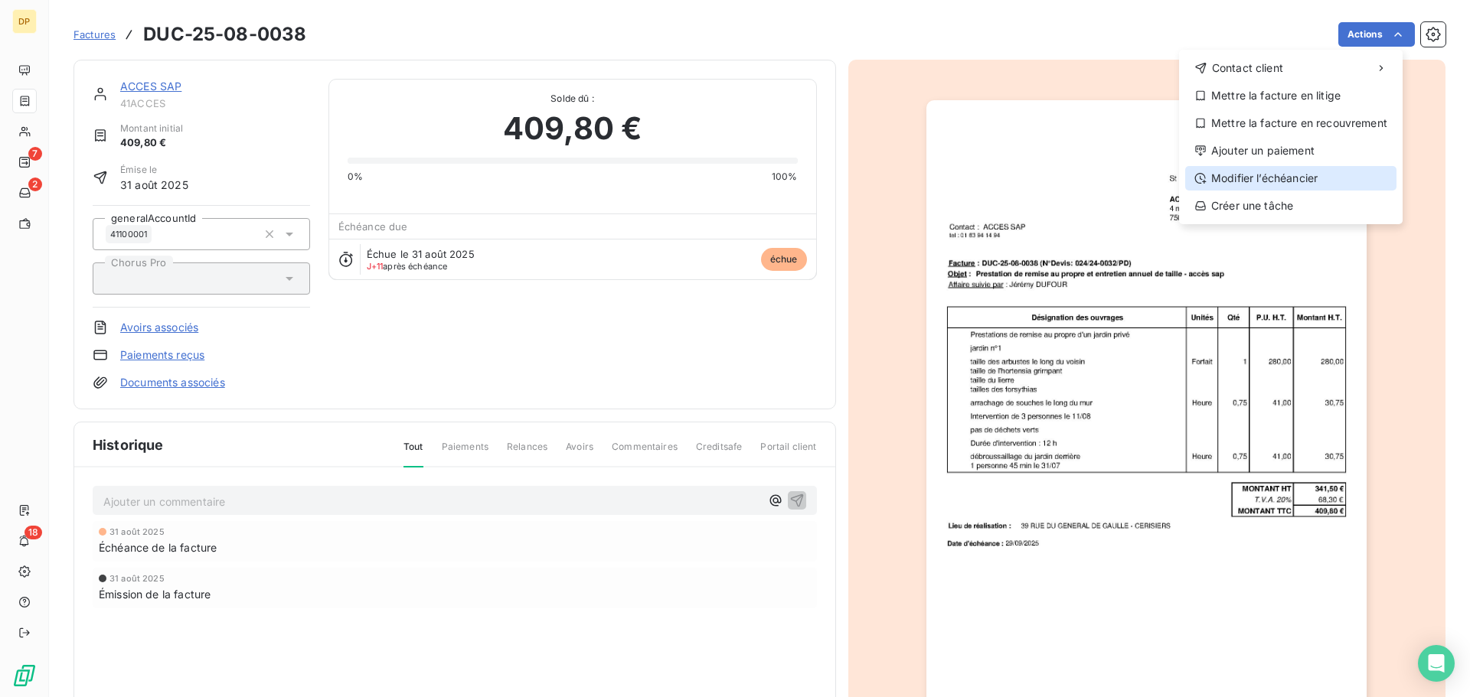
click at [1275, 179] on div "Modifier l’échéancier" at bounding box center [1290, 178] width 211 height 24
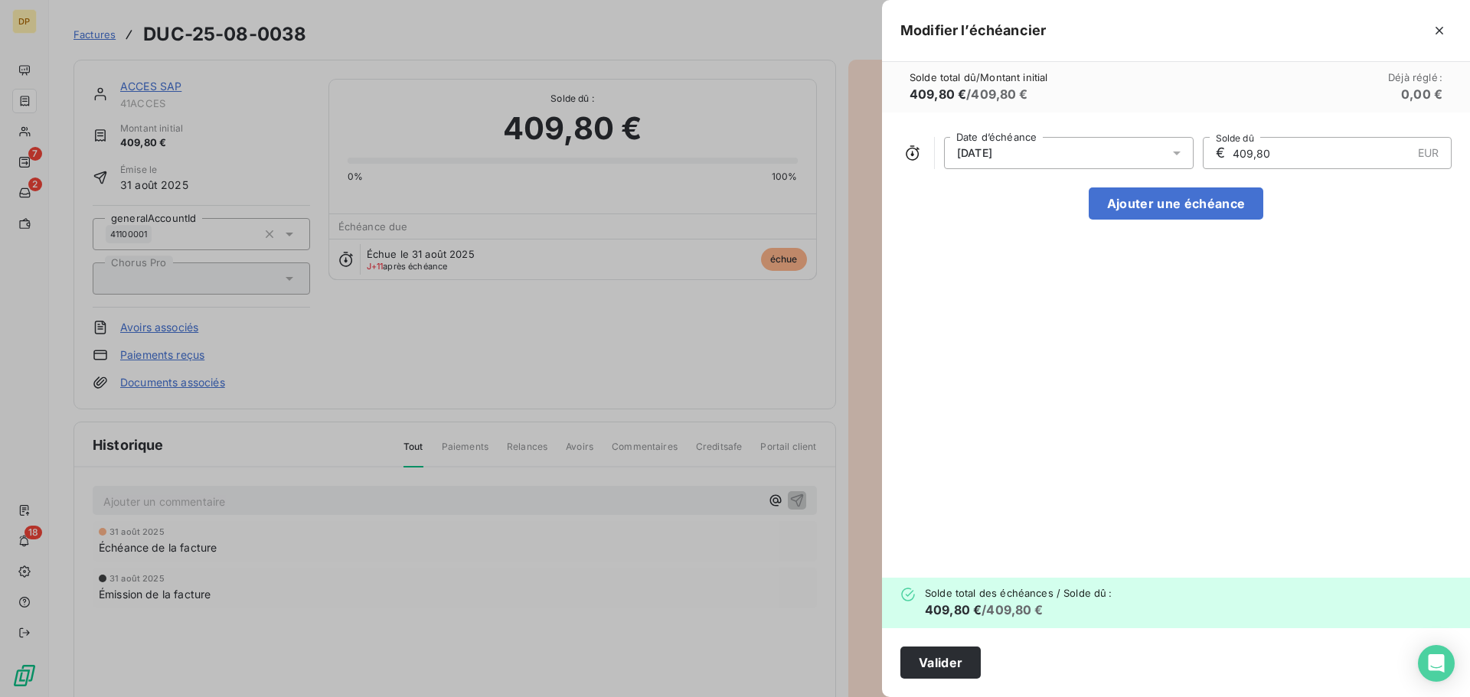
click at [1031, 162] on div "[DATE]" at bounding box center [1069, 153] width 250 height 32
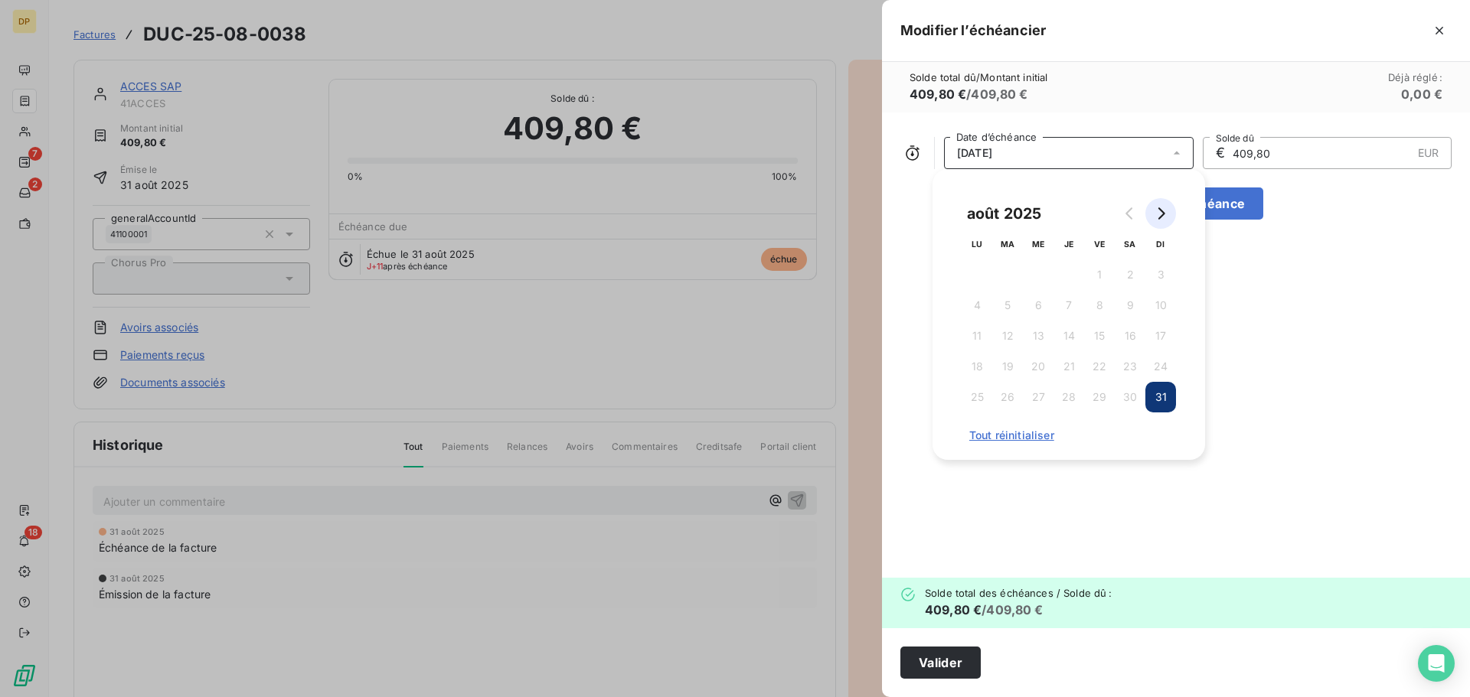
click at [1150, 216] on button "Go to next month" at bounding box center [1160, 213] width 31 height 31
click at [1002, 403] on button "30" at bounding box center [1007, 397] width 31 height 31
click at [927, 660] on button "Valider" at bounding box center [940, 663] width 80 height 32
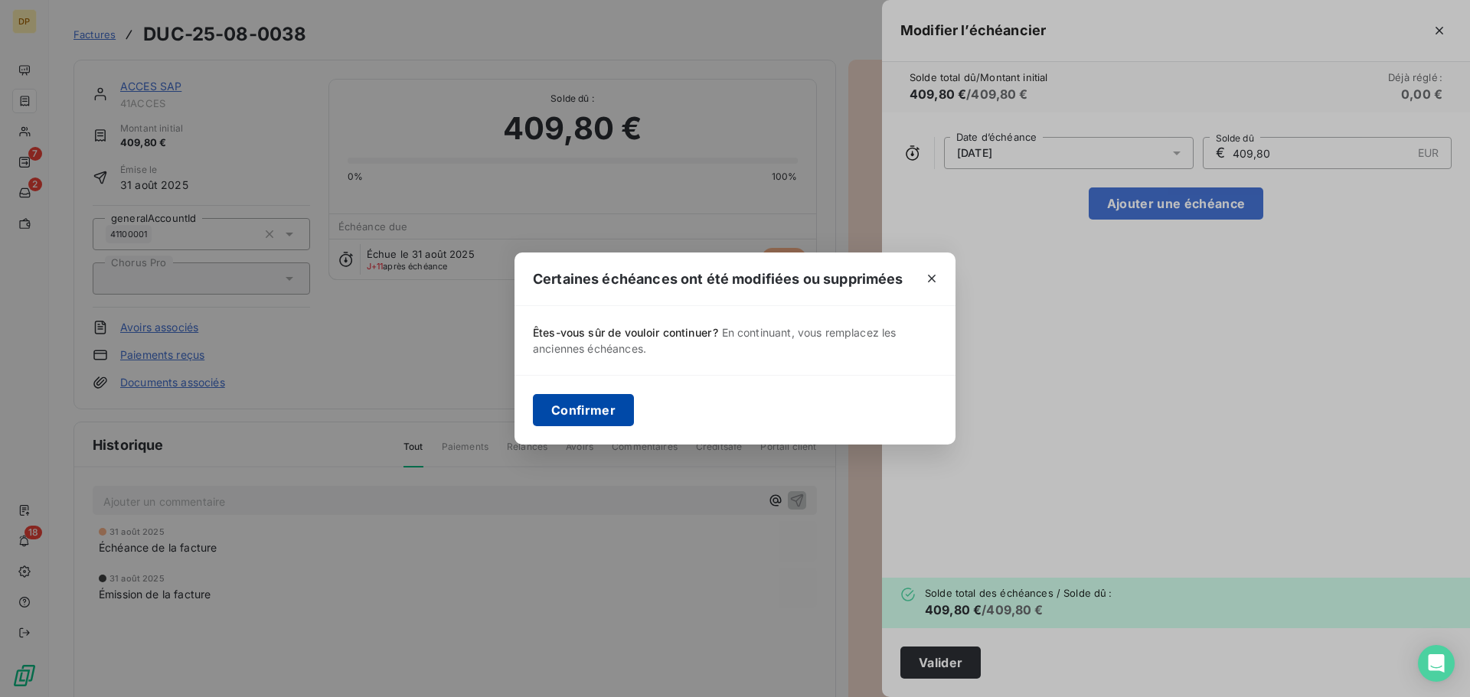
click at [573, 410] on button "Confirmer" at bounding box center [583, 410] width 101 height 32
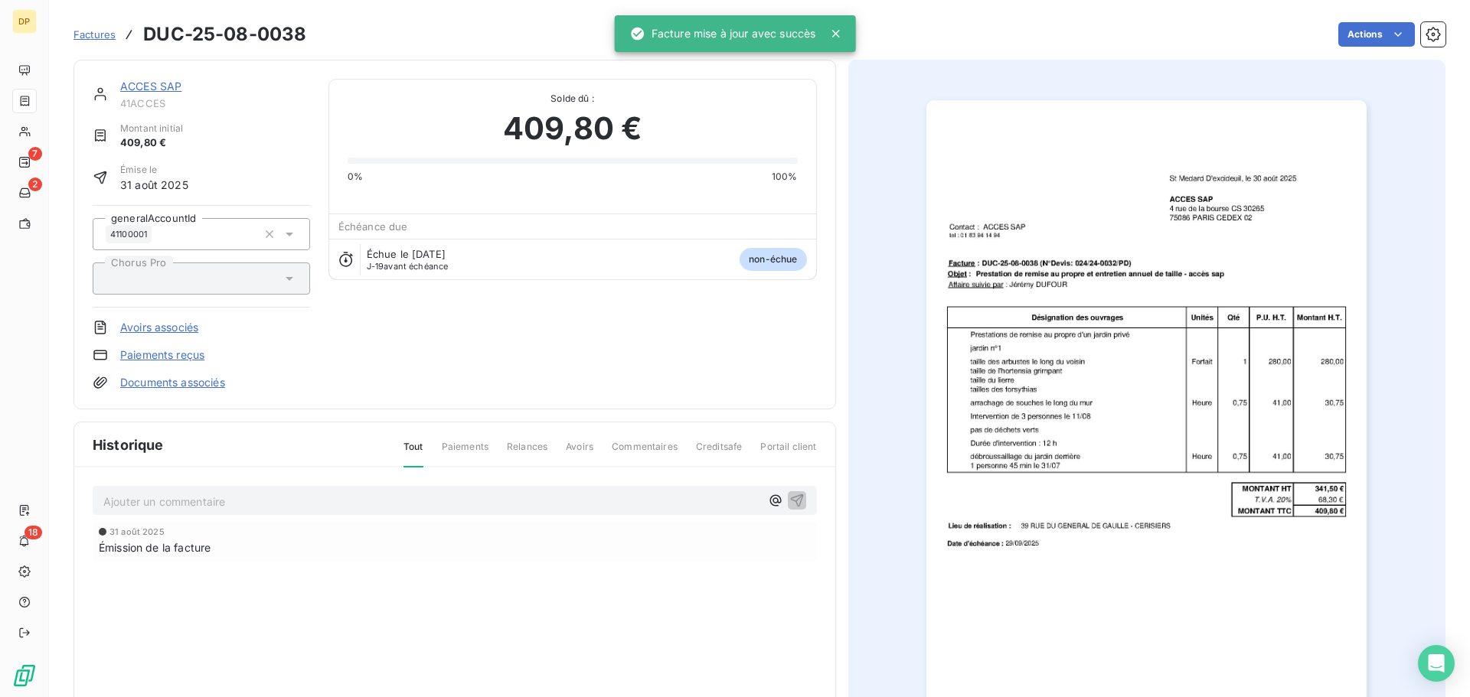
click at [167, 85] on link "ACCES SAP" at bounding box center [150, 86] width 61 height 13
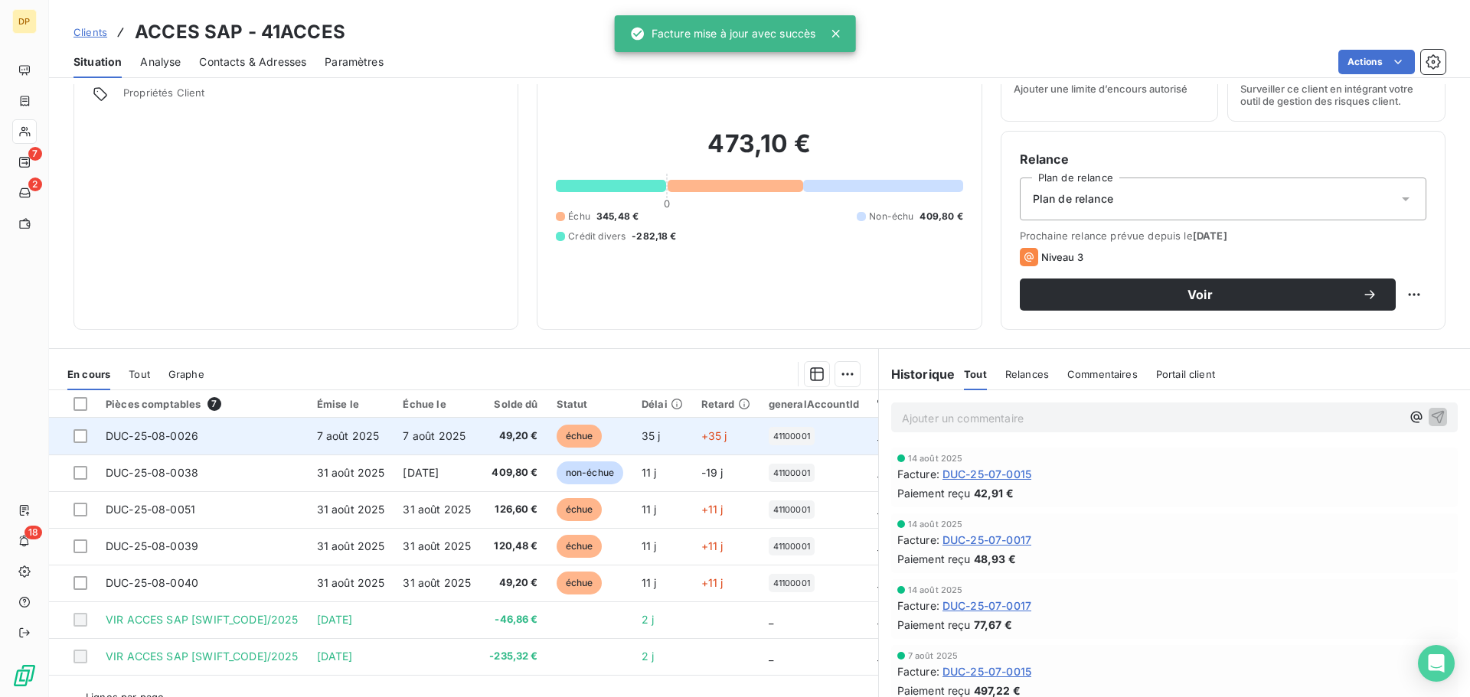
scroll to position [103, 0]
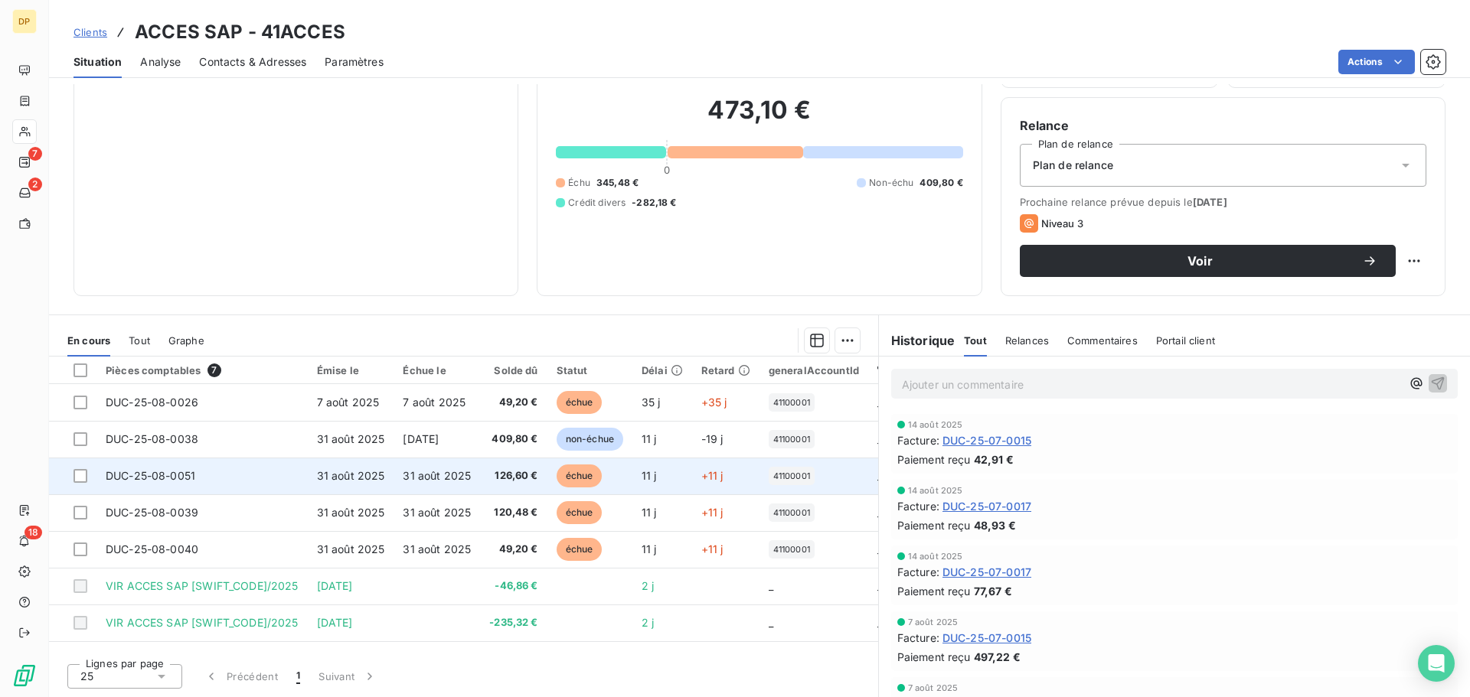
click at [292, 473] on td "DUC-25-08-0051" at bounding box center [201, 476] width 211 height 37
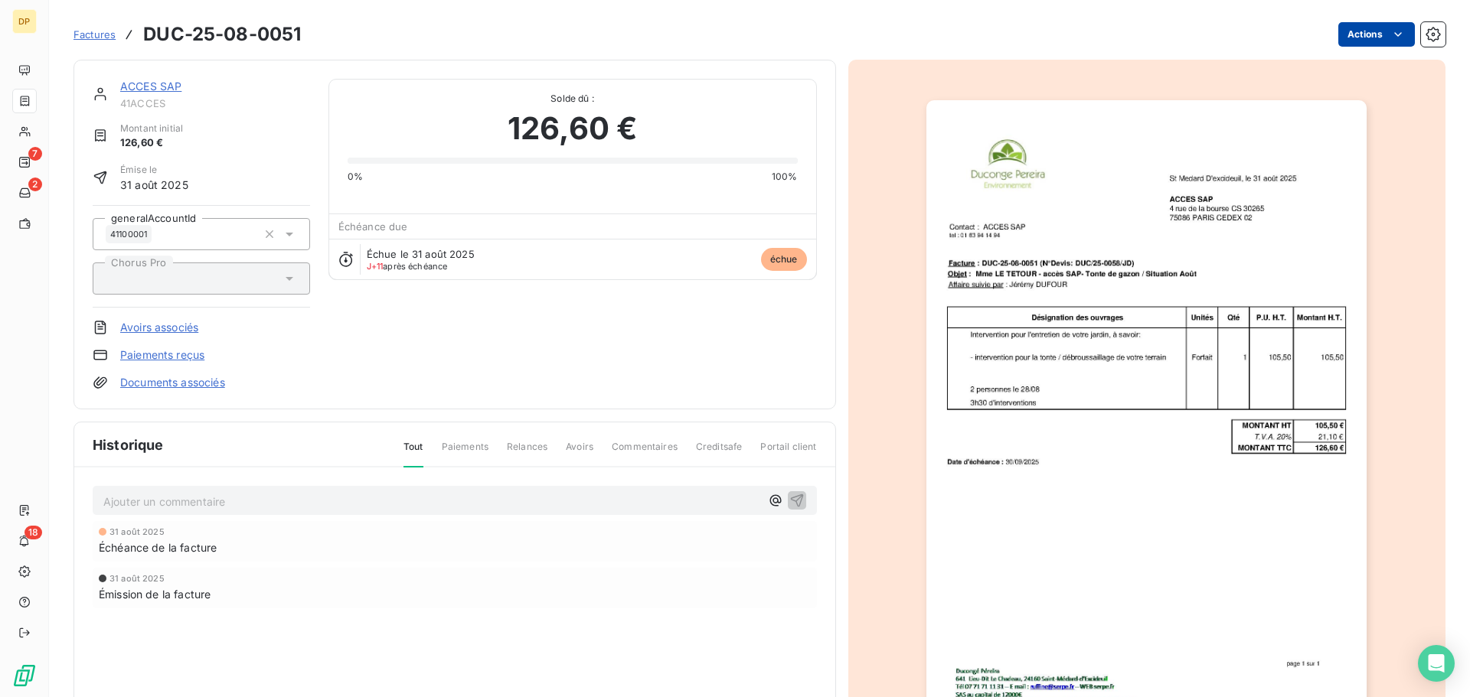
click at [1357, 29] on html "DP 7 2 18 Factures DUC-25-08-0051 Actions ACCES SAP 41ACCES Montant initial 126…" at bounding box center [735, 348] width 1470 height 697
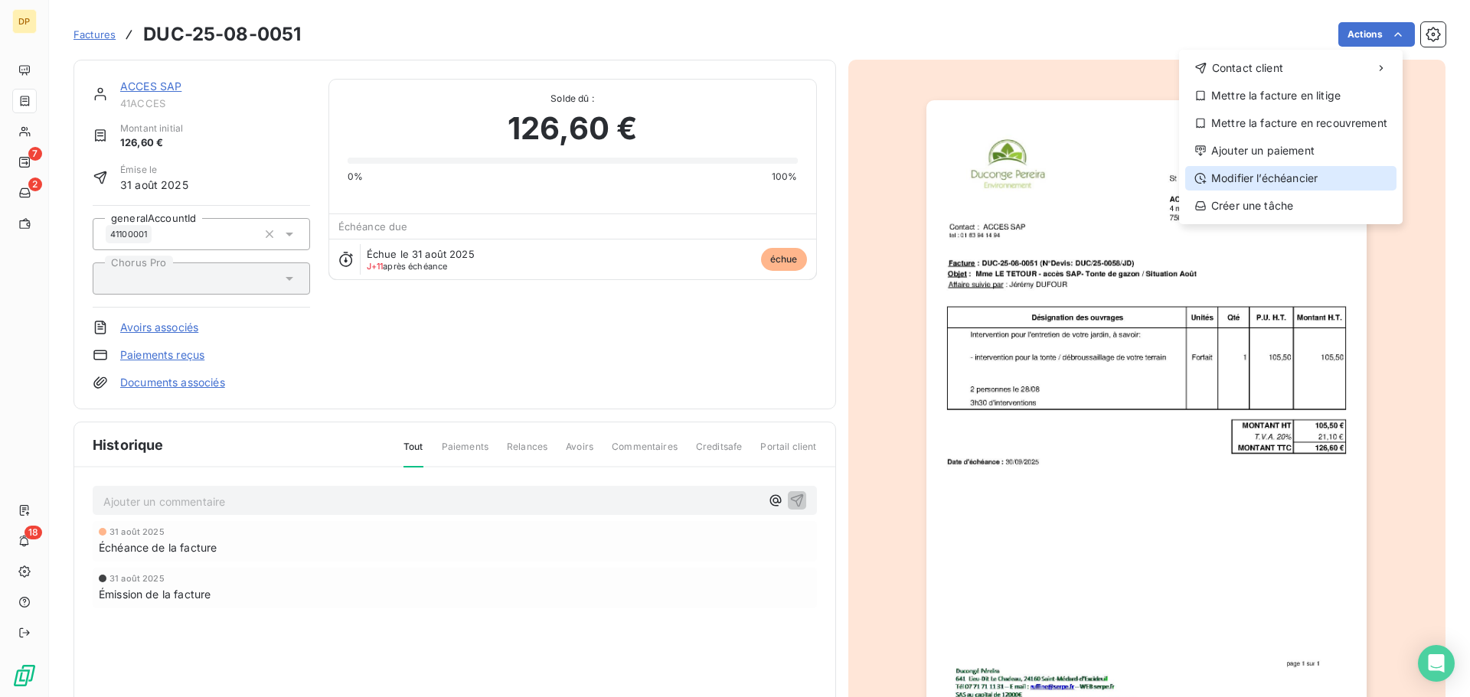
click at [1307, 175] on div "Modifier l’échéancier" at bounding box center [1290, 178] width 211 height 24
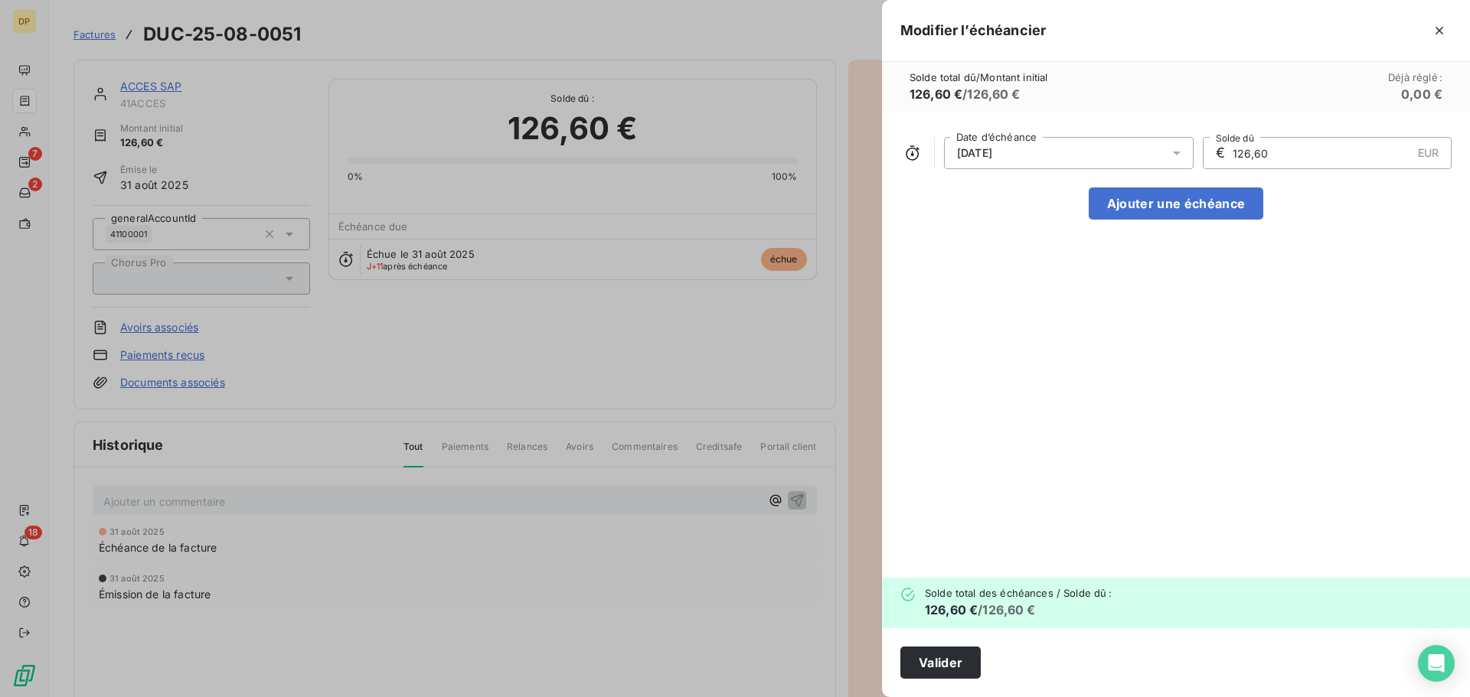
click at [992, 152] on span "[DATE]" at bounding box center [974, 153] width 35 height 12
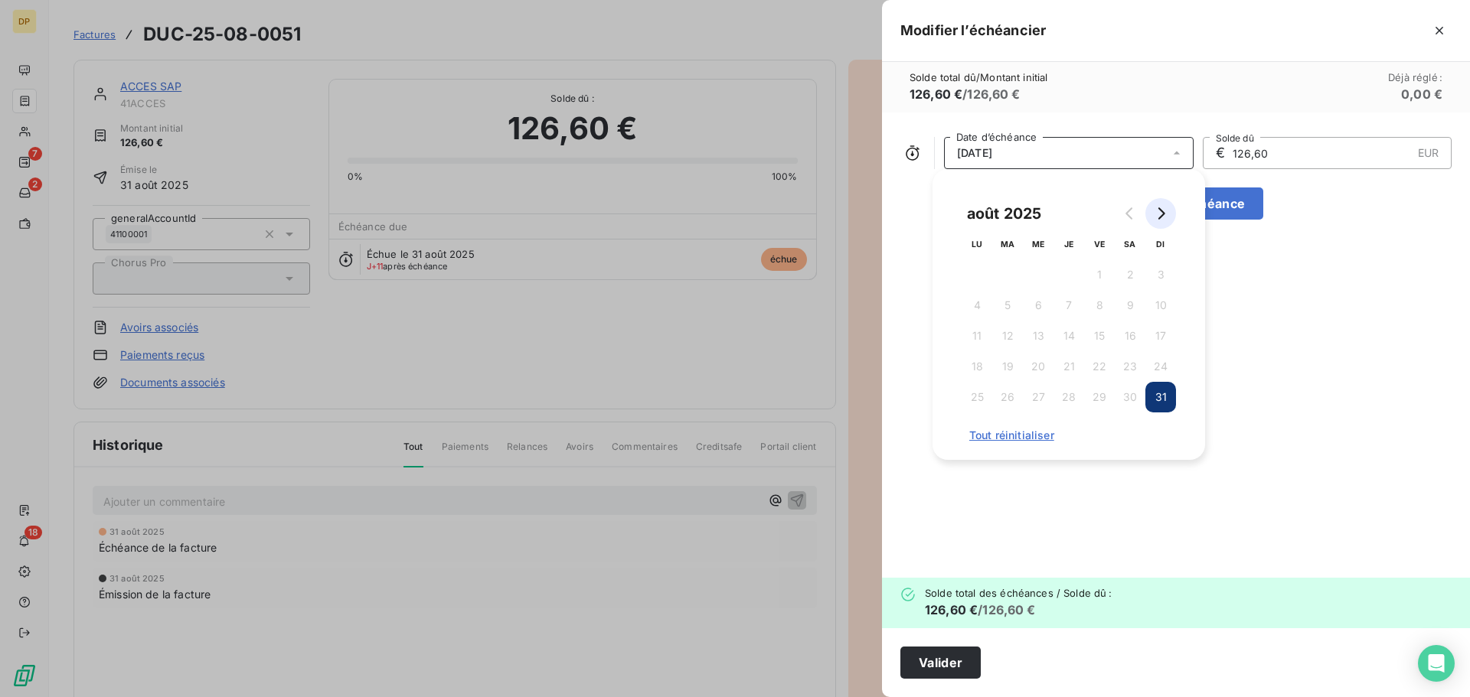
click at [1170, 215] on button "Go to next month" at bounding box center [1160, 213] width 31 height 31
click at [1013, 390] on button "30" at bounding box center [1007, 397] width 31 height 31
click at [941, 658] on button "Valider" at bounding box center [940, 663] width 80 height 32
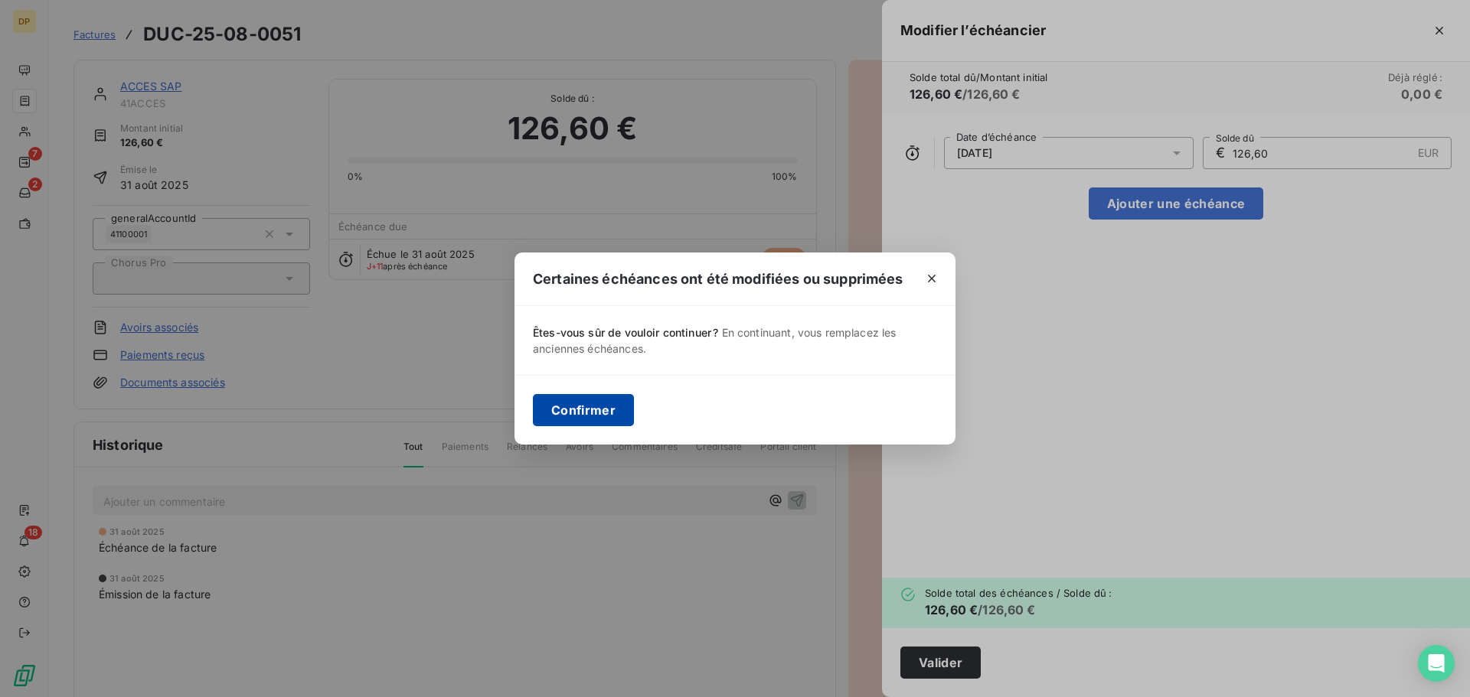
click at [602, 423] on button "Confirmer" at bounding box center [583, 410] width 101 height 32
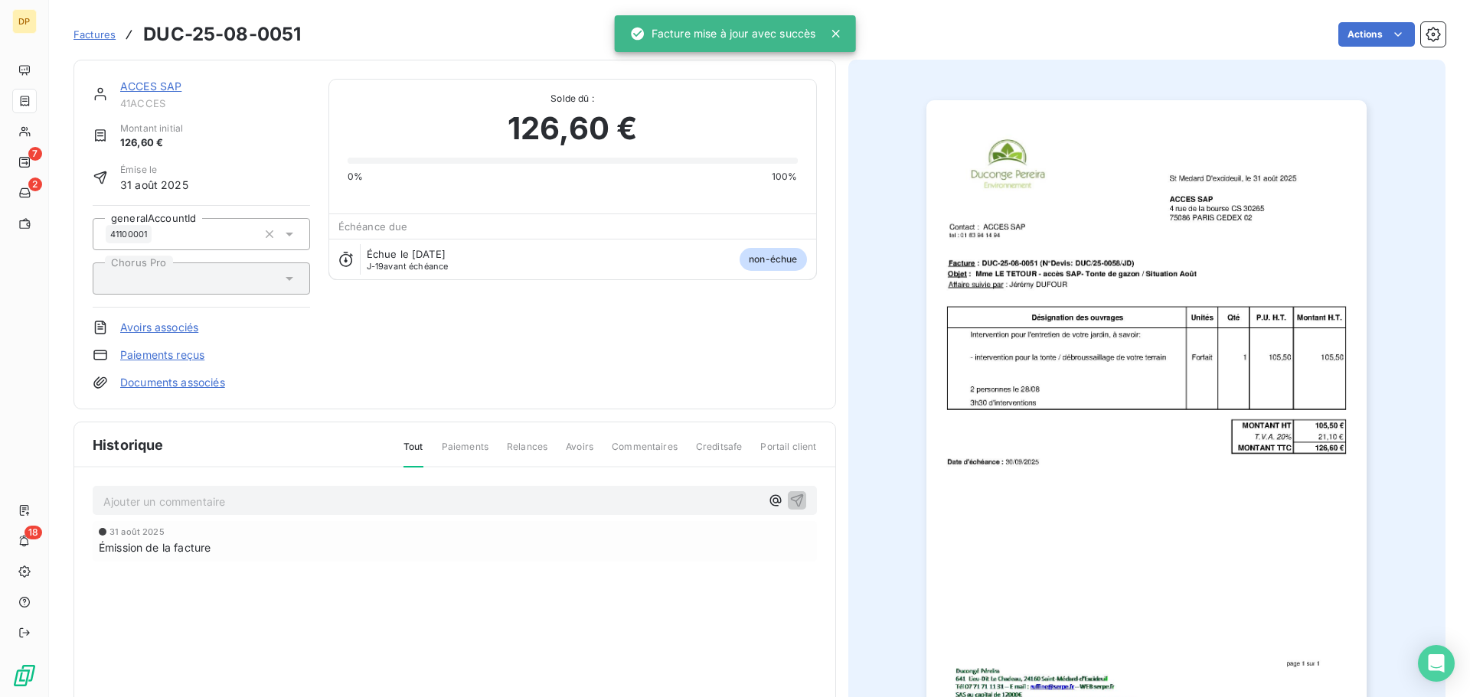
click at [153, 80] on link "ACCES SAP" at bounding box center [150, 86] width 61 height 13
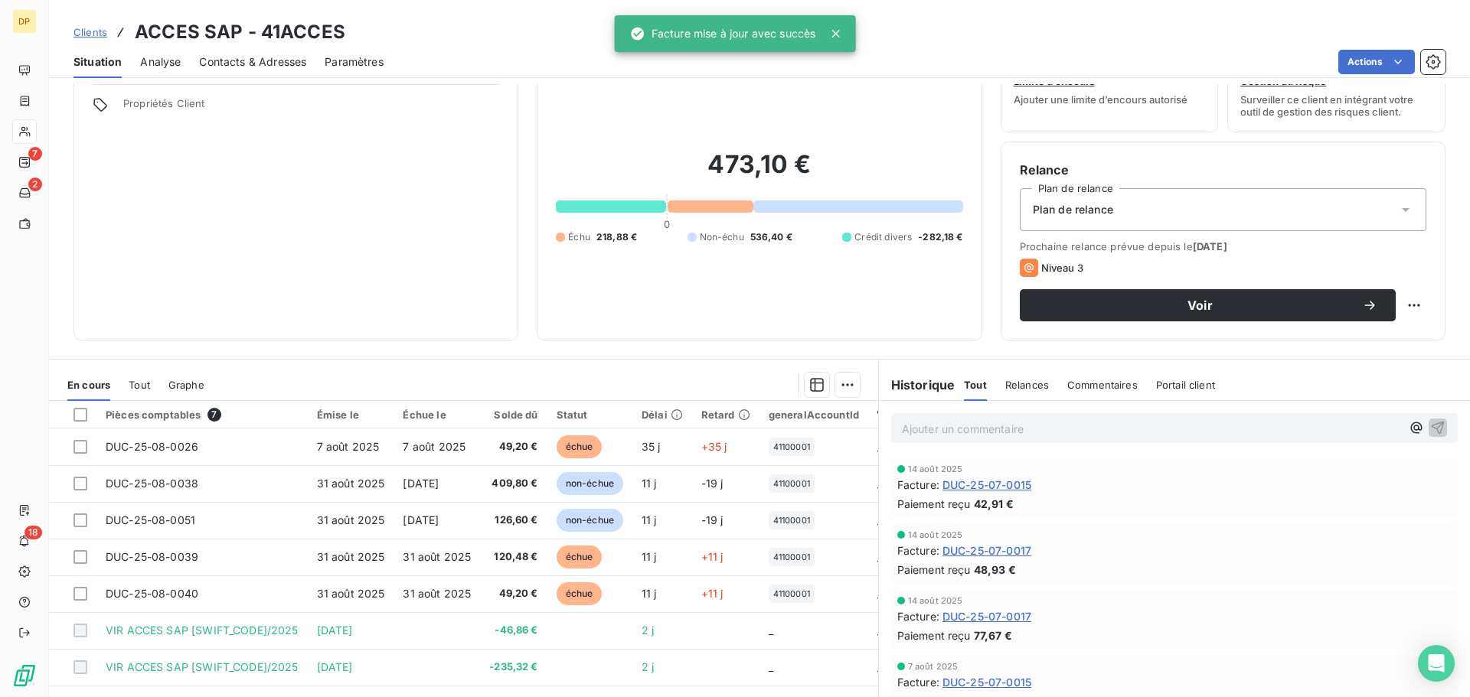
scroll to position [103, 0]
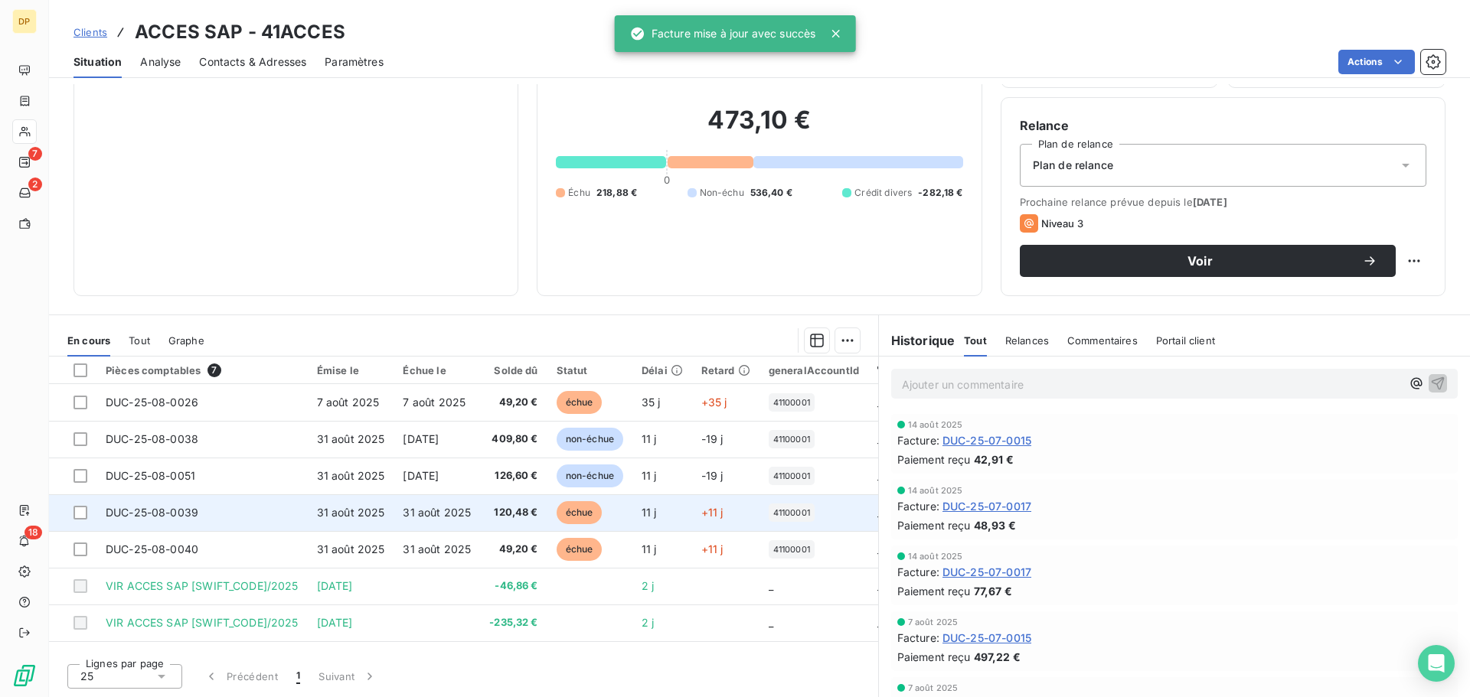
click at [321, 517] on span "31 août 2025" at bounding box center [351, 512] width 68 height 13
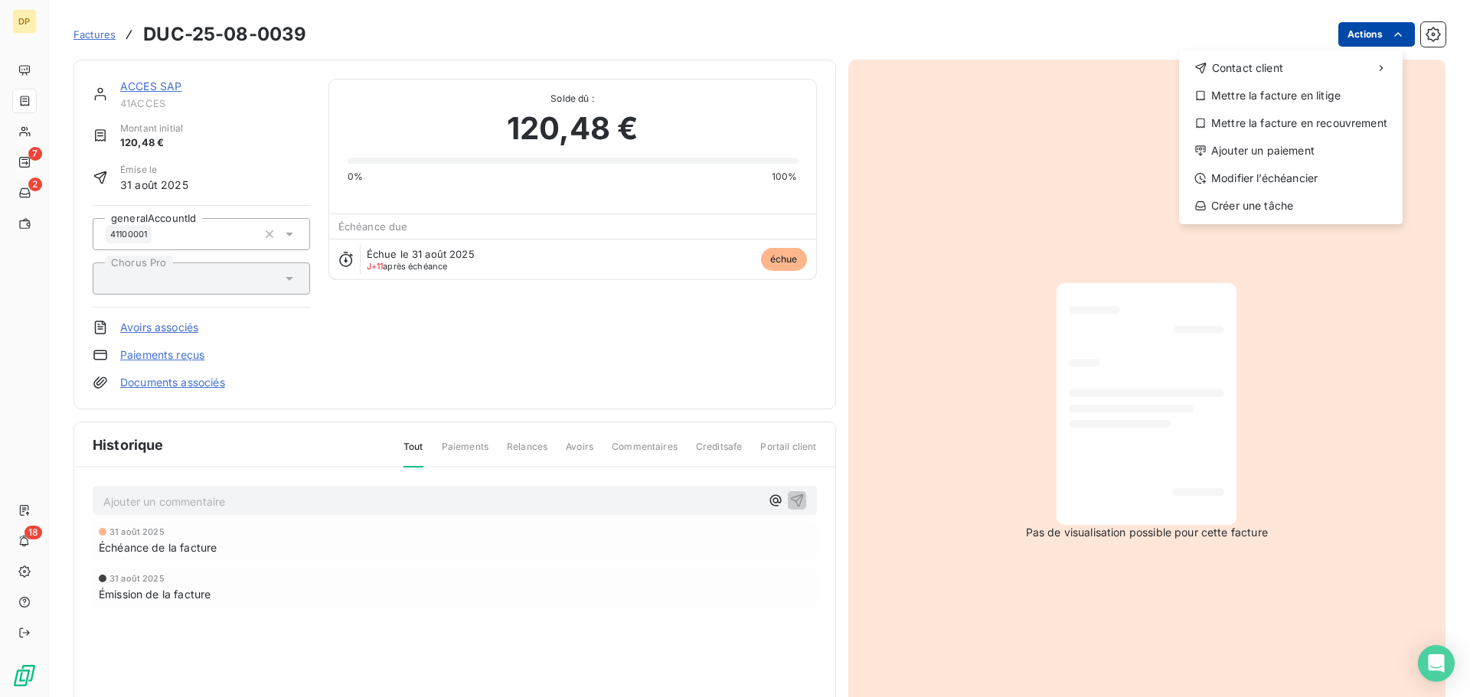
click at [1359, 32] on html "DP 7 2 18 Factures DUC-25-08-0039 Actions Contact client Mettre la facture en l…" at bounding box center [735, 348] width 1470 height 697
click at [1272, 173] on div "Modifier l’échéancier" at bounding box center [1290, 178] width 211 height 24
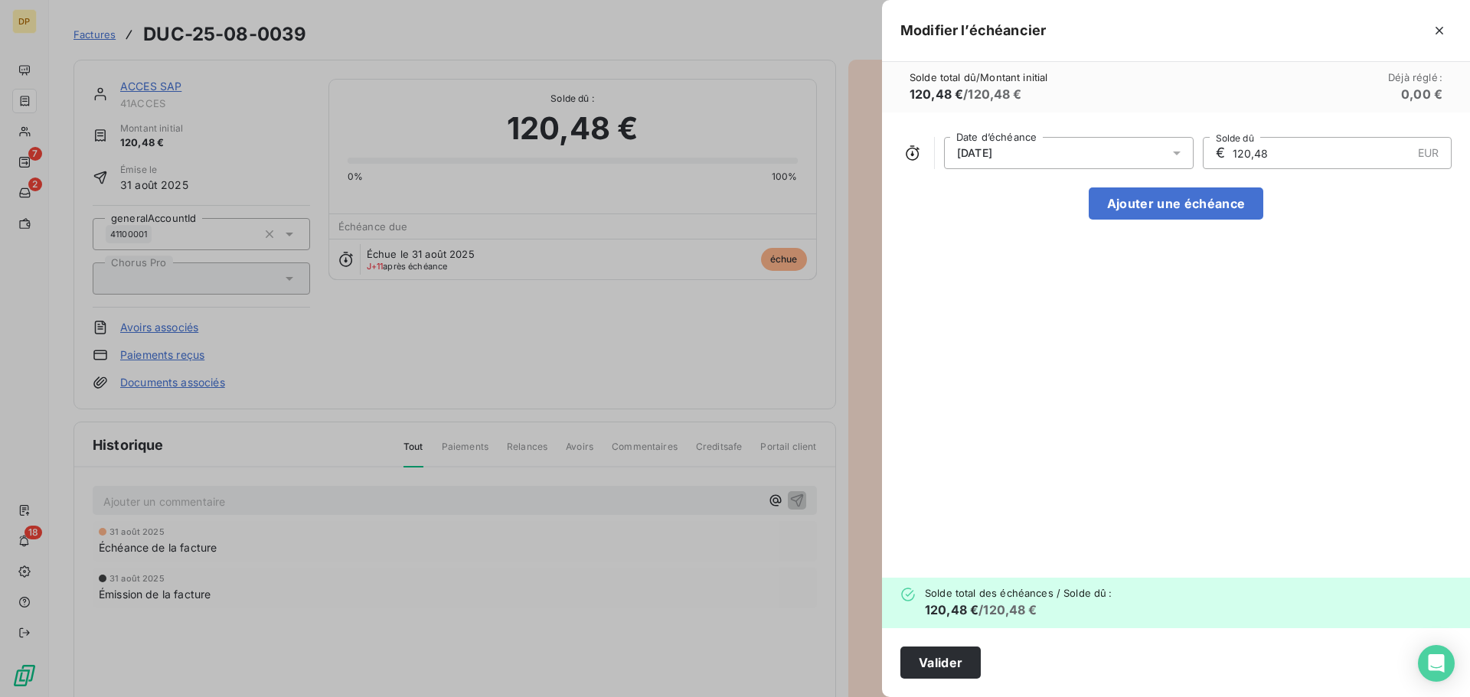
click at [1039, 154] on div "[DATE]" at bounding box center [1069, 153] width 250 height 32
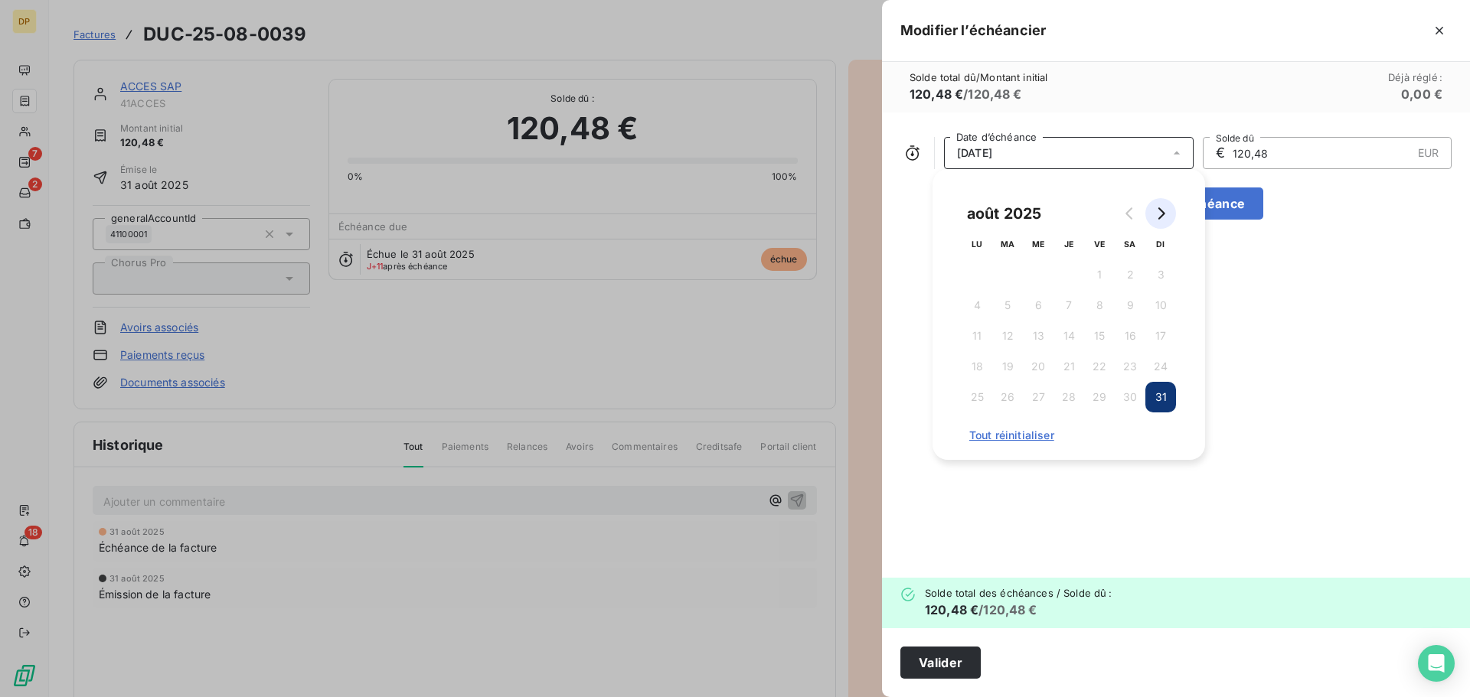
click at [1163, 219] on icon "Go to next month" at bounding box center [1160, 213] width 12 height 12
click at [1009, 404] on button "30" at bounding box center [1007, 397] width 31 height 31
click at [931, 669] on button "Valider" at bounding box center [940, 663] width 80 height 32
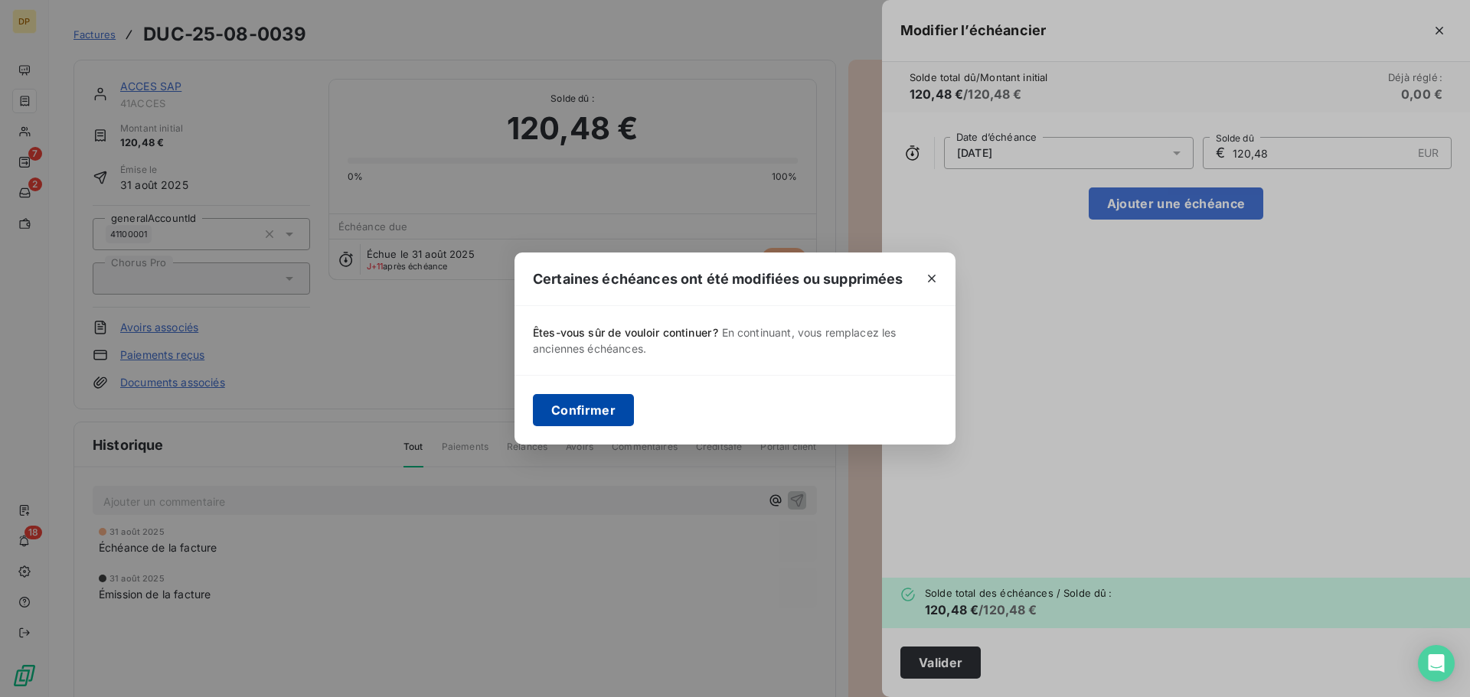
click at [588, 409] on button "Confirmer" at bounding box center [583, 410] width 101 height 32
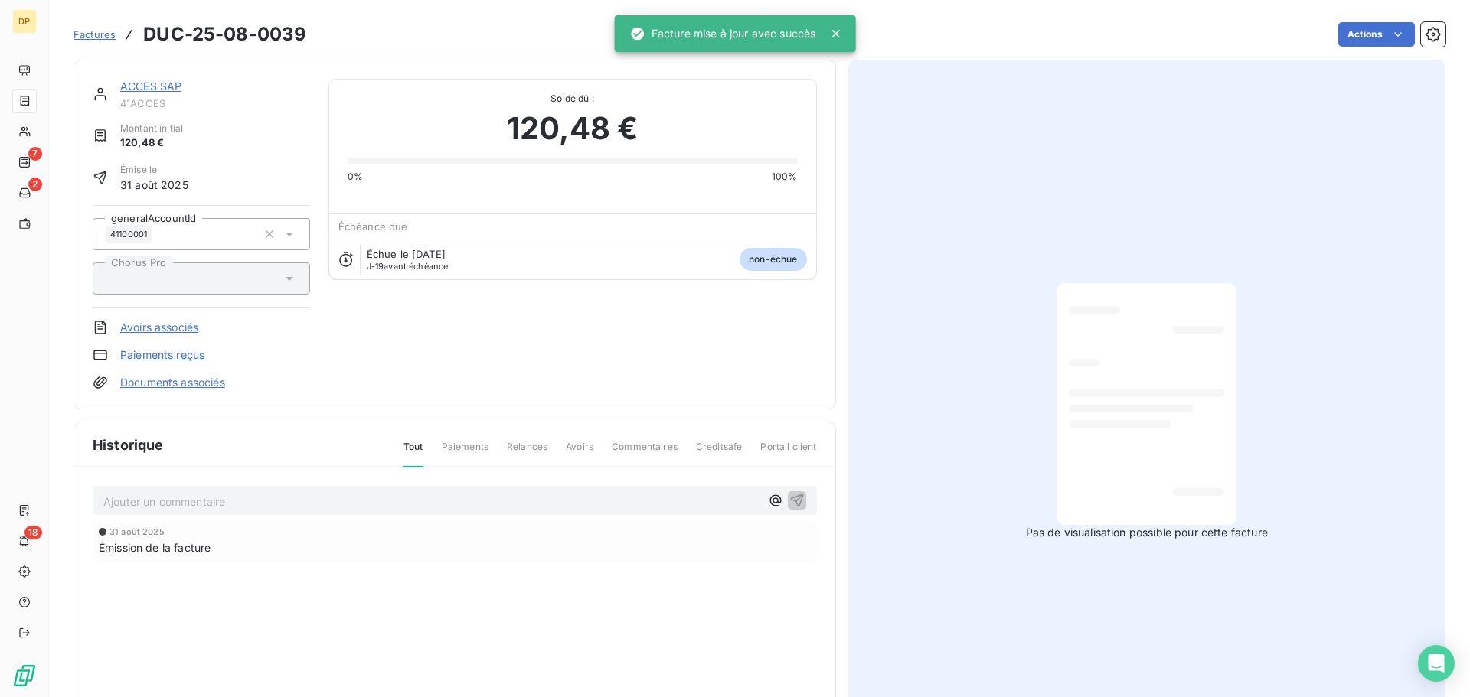
click at [155, 83] on link "ACCES SAP" at bounding box center [150, 86] width 61 height 13
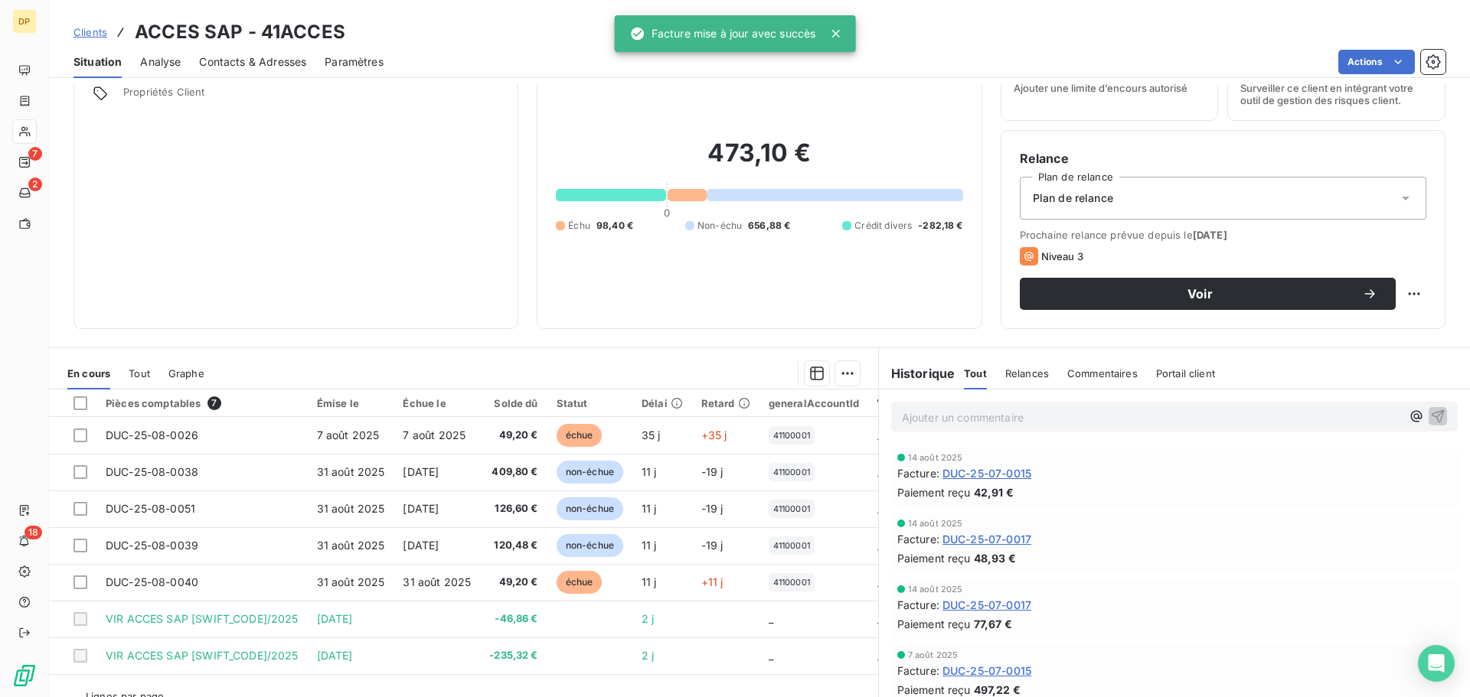
scroll to position [103, 0]
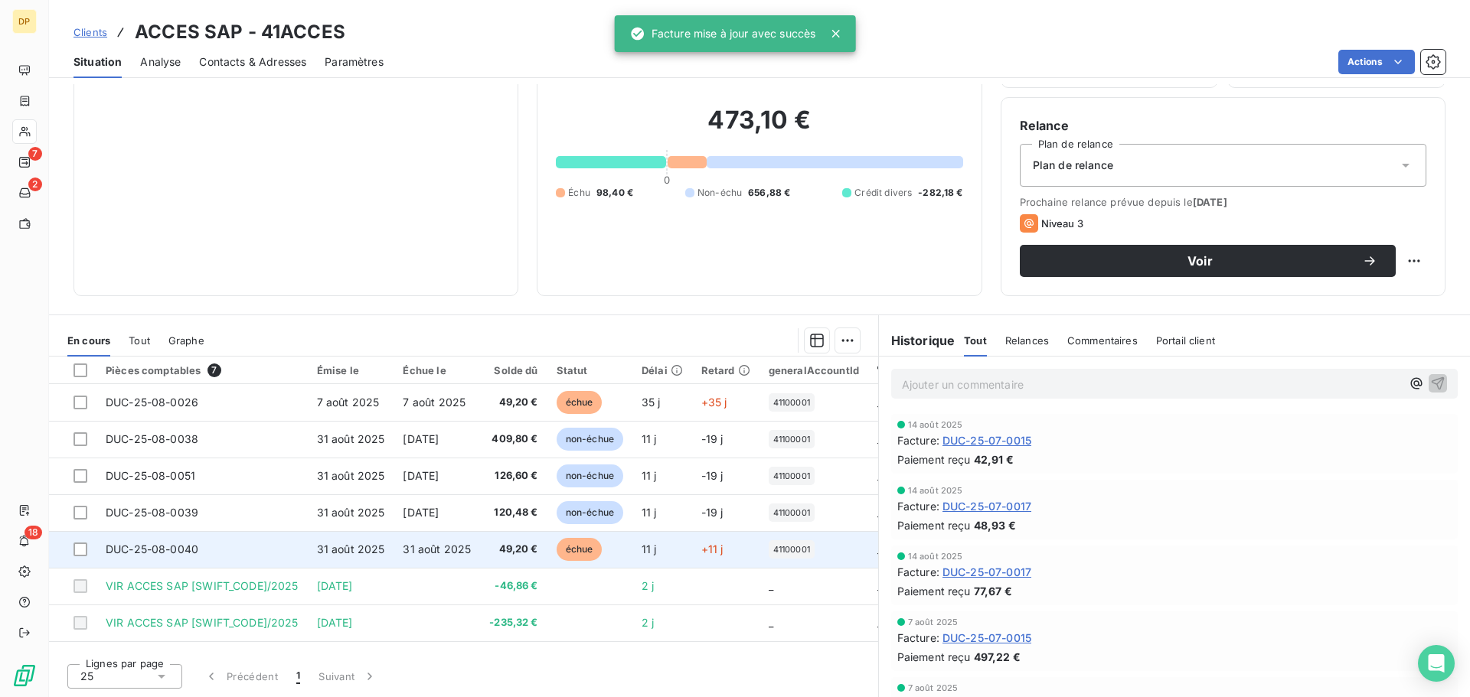
click at [296, 542] on td "DUC-25-08-0040" at bounding box center [201, 549] width 211 height 37
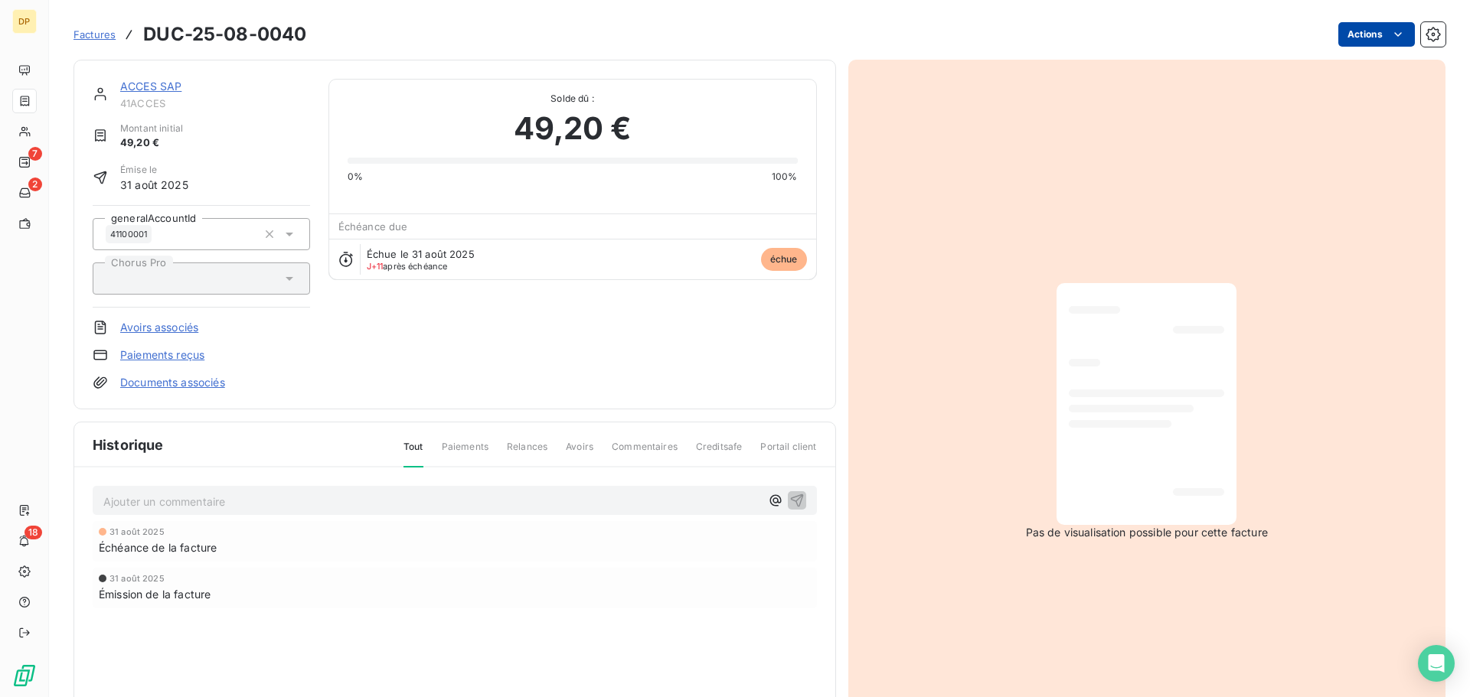
click at [1331, 38] on html "DP 7 2 18 Factures DUC-25-08-0040 Actions ACCES SAP 41ACCES Montant initial 49,…" at bounding box center [735, 348] width 1470 height 697
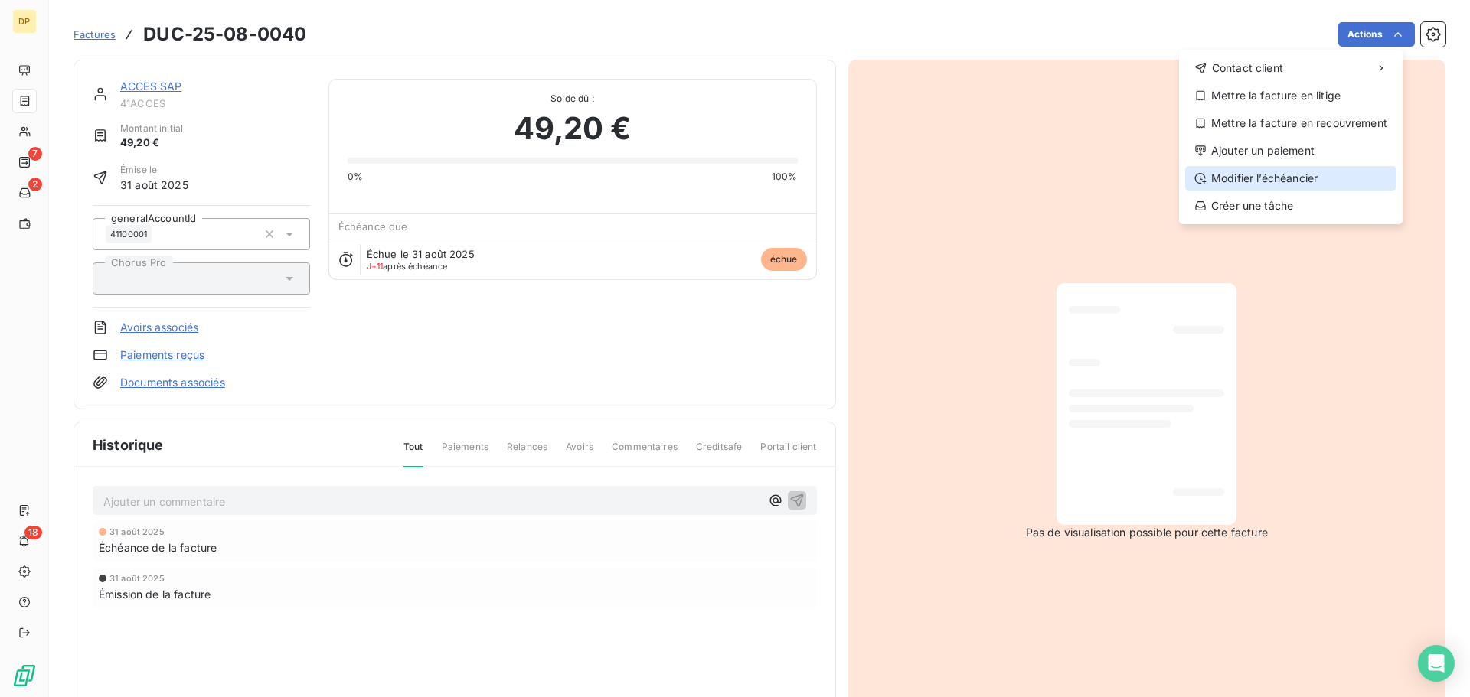
click at [1294, 177] on div "Modifier l’échéancier" at bounding box center [1290, 178] width 211 height 24
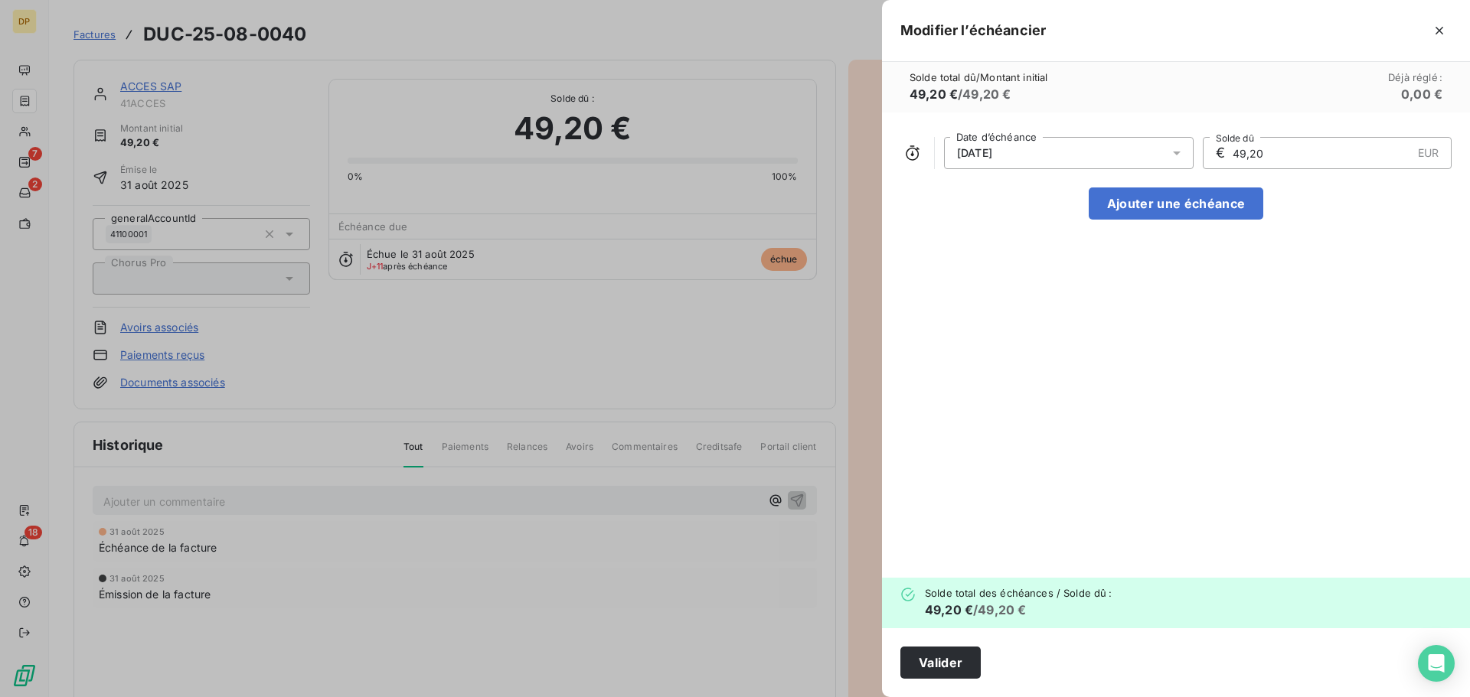
click at [1015, 161] on div "[DATE]" at bounding box center [1069, 153] width 250 height 32
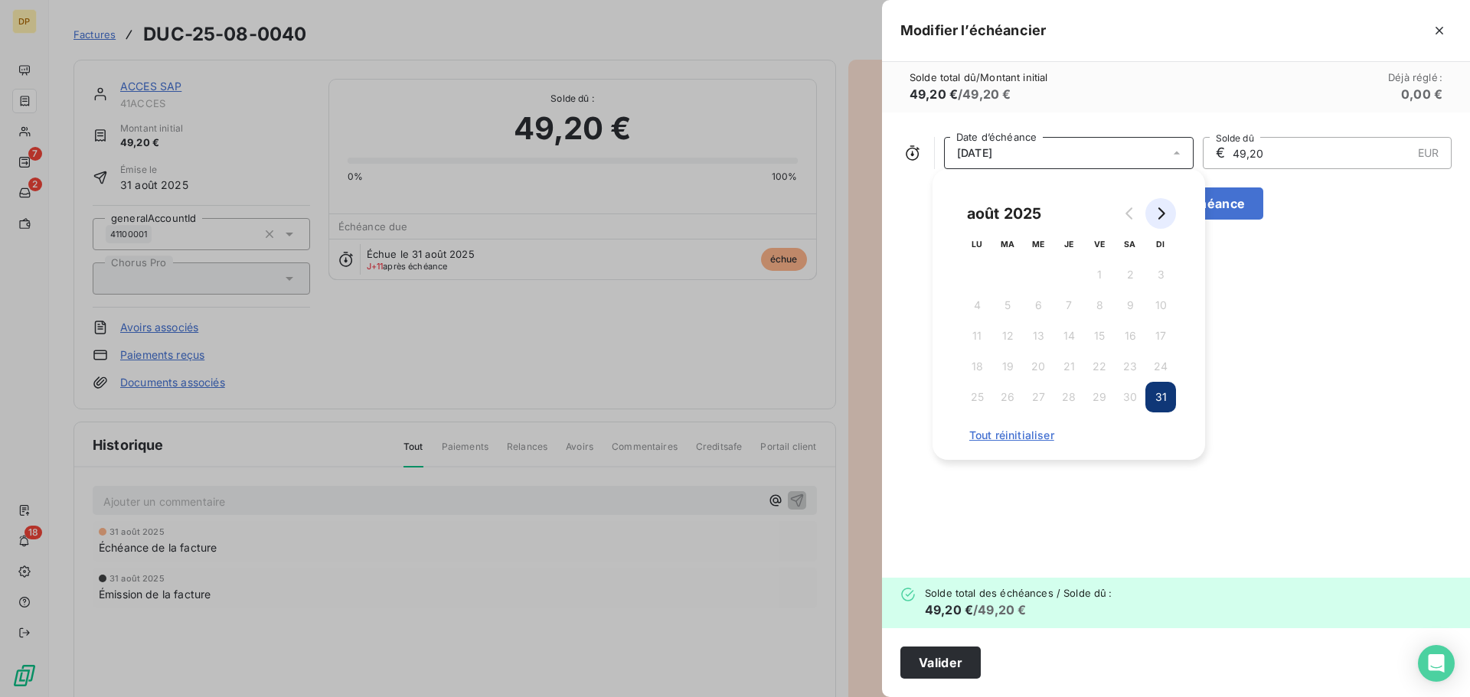
click at [1151, 217] on button "Go to next month" at bounding box center [1160, 213] width 31 height 31
click at [1003, 394] on button "30" at bounding box center [1007, 397] width 31 height 31
click at [961, 656] on button "Valider" at bounding box center [940, 663] width 80 height 32
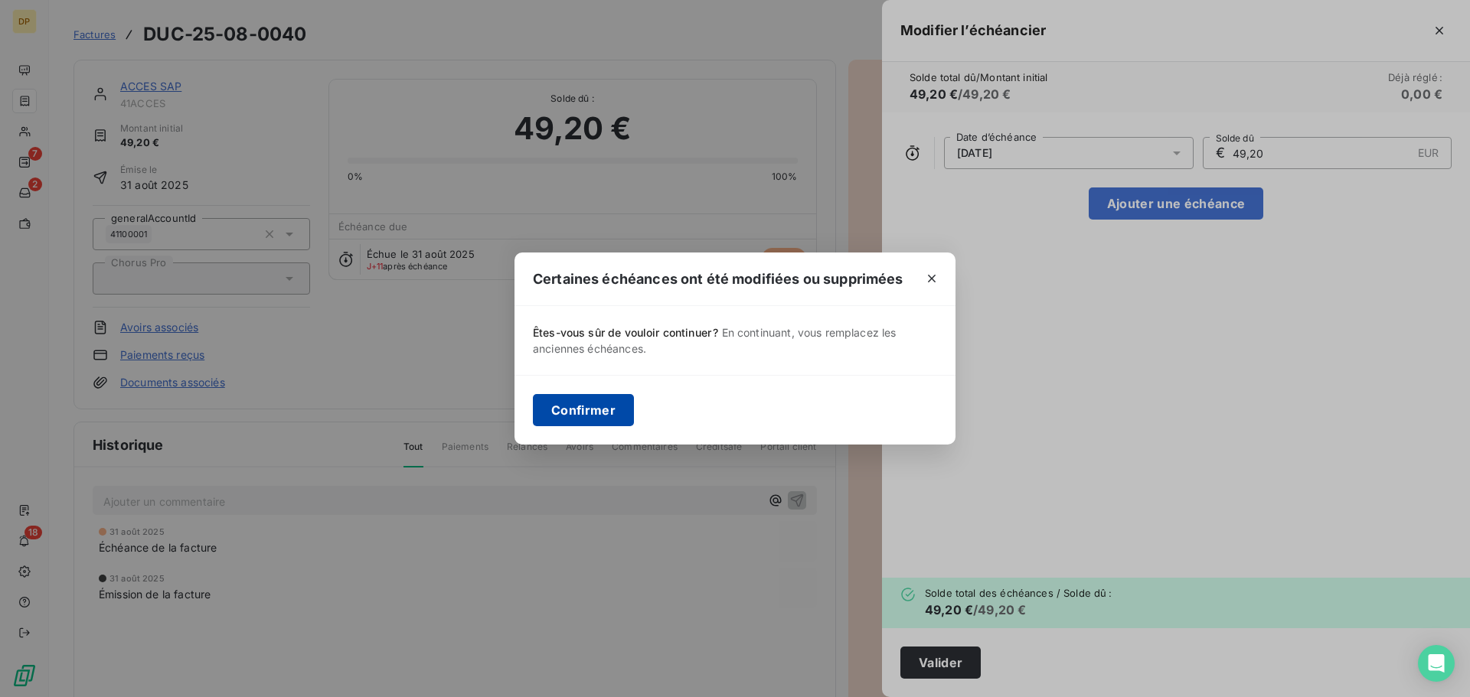
click at [595, 408] on button "Confirmer" at bounding box center [583, 410] width 101 height 32
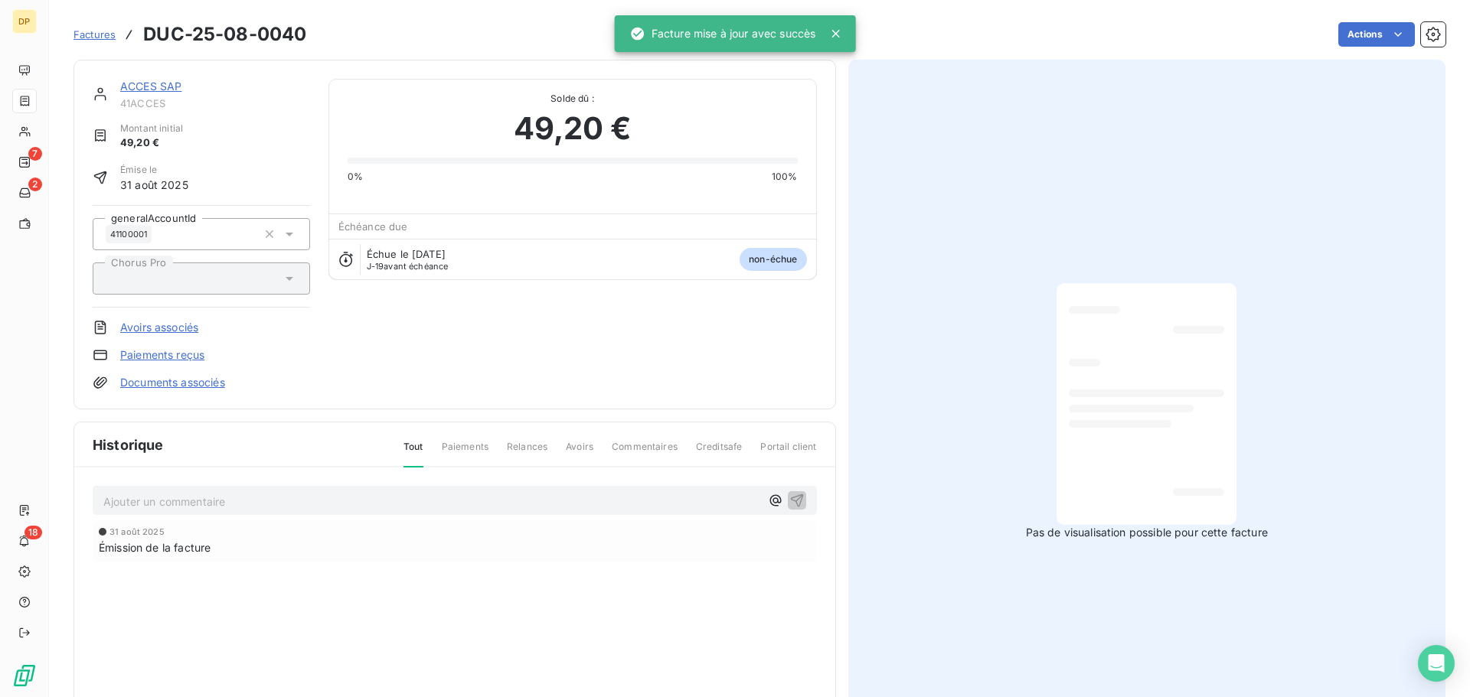
click at [139, 86] on link "ACCES SAP" at bounding box center [150, 86] width 61 height 13
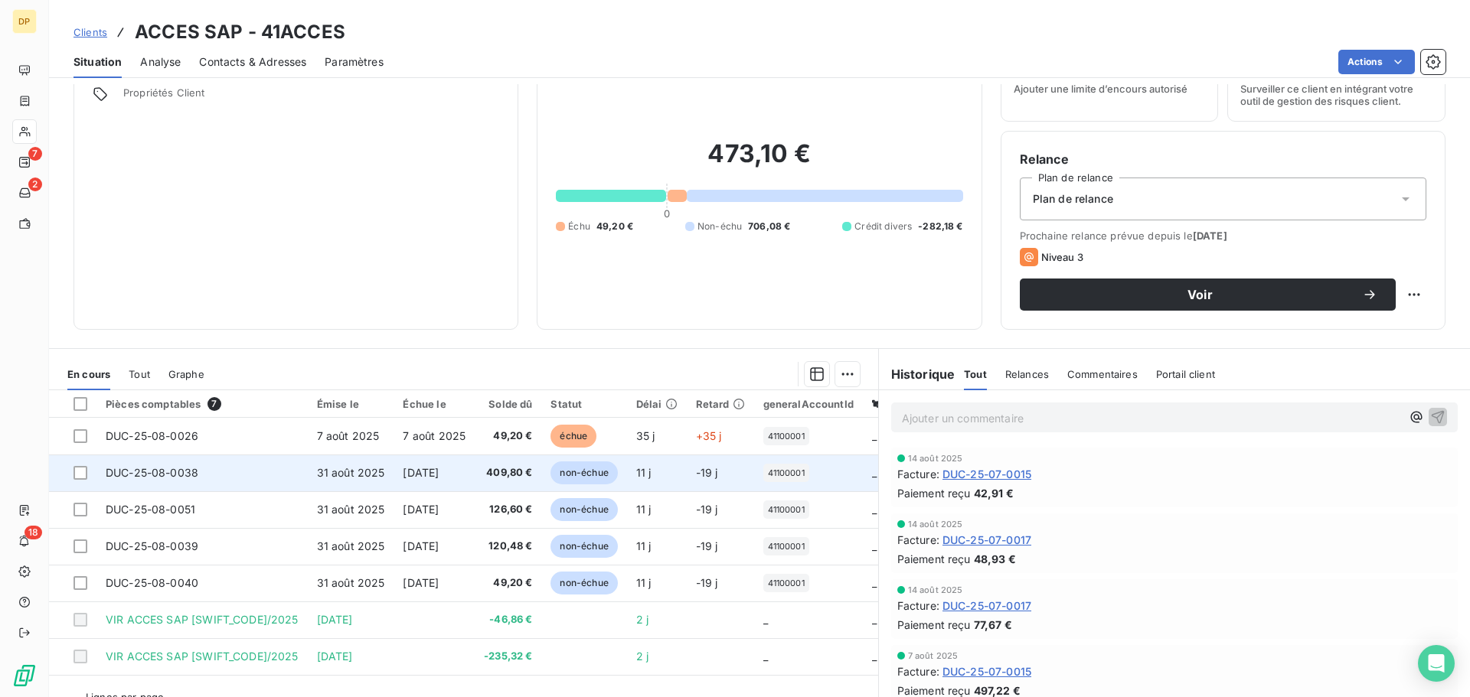
scroll to position [103, 0]
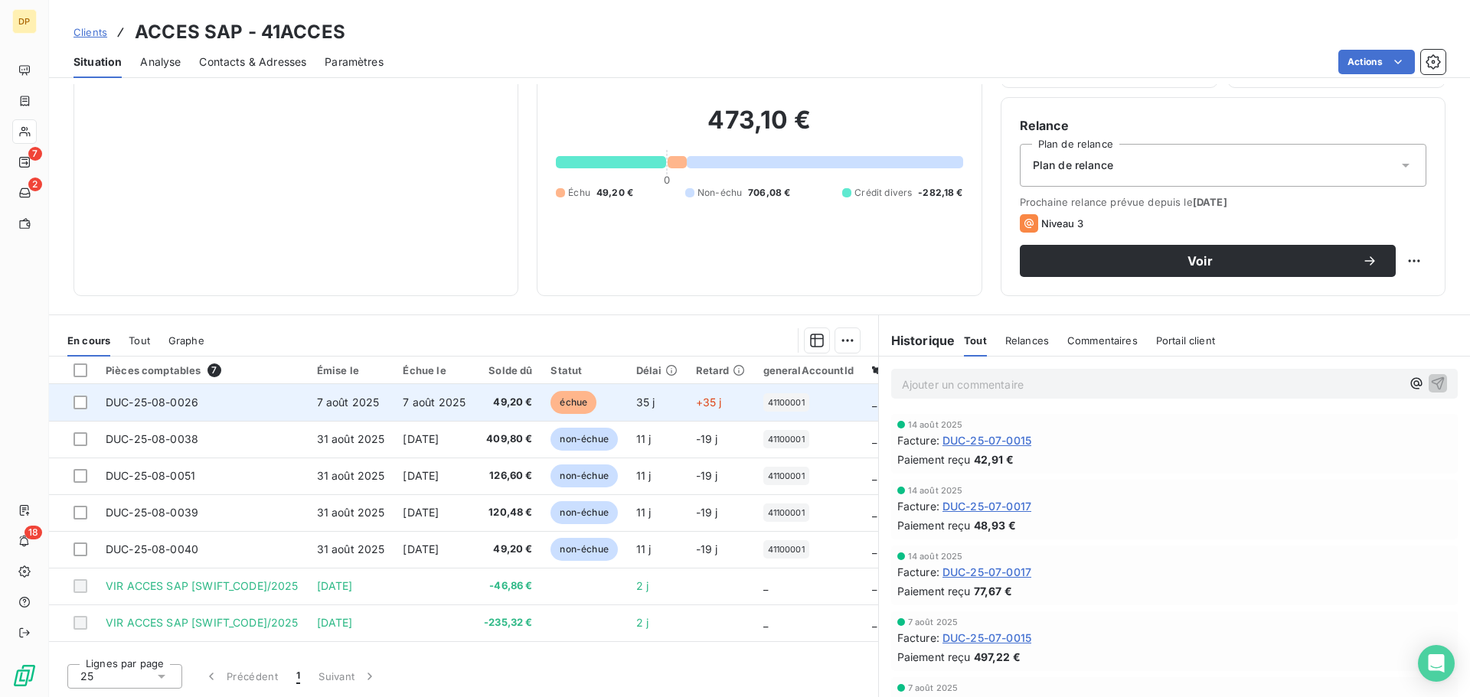
click at [460, 414] on td "7 août 2025" at bounding box center [433, 402] width 81 height 37
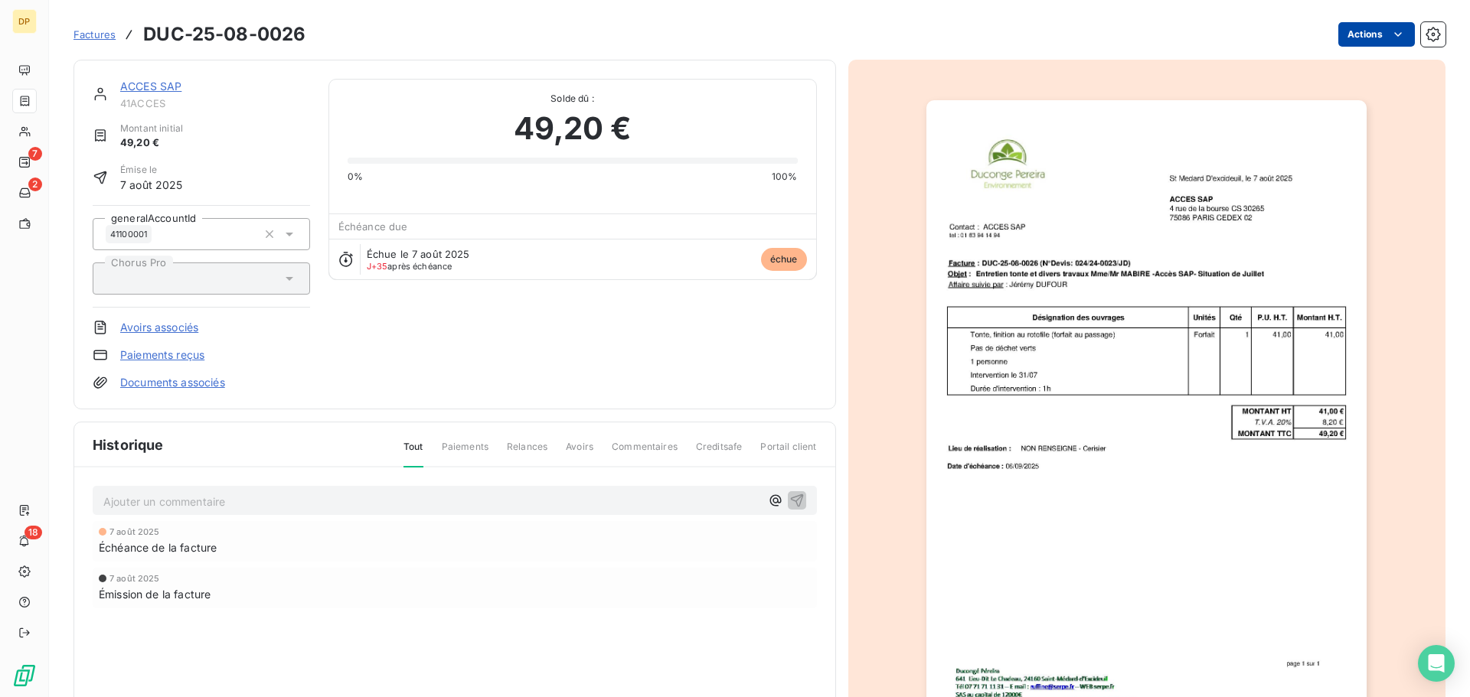
click at [1375, 26] on html "DP 7 2 18 Factures DUC-25-08-0026 Actions ACCES SAP 41ACCES Montant initial 49,…" at bounding box center [735, 348] width 1470 height 697
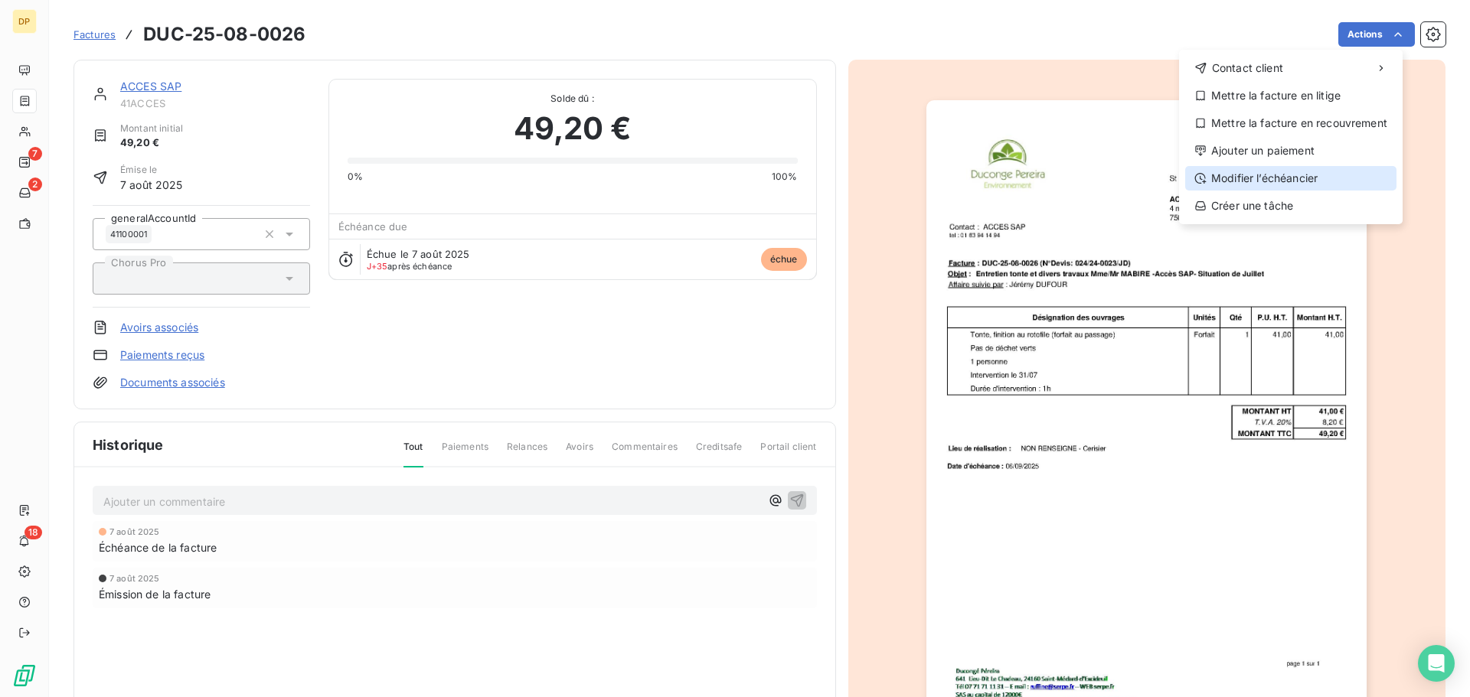
click at [1287, 174] on div "Modifier l’échéancier" at bounding box center [1290, 178] width 211 height 24
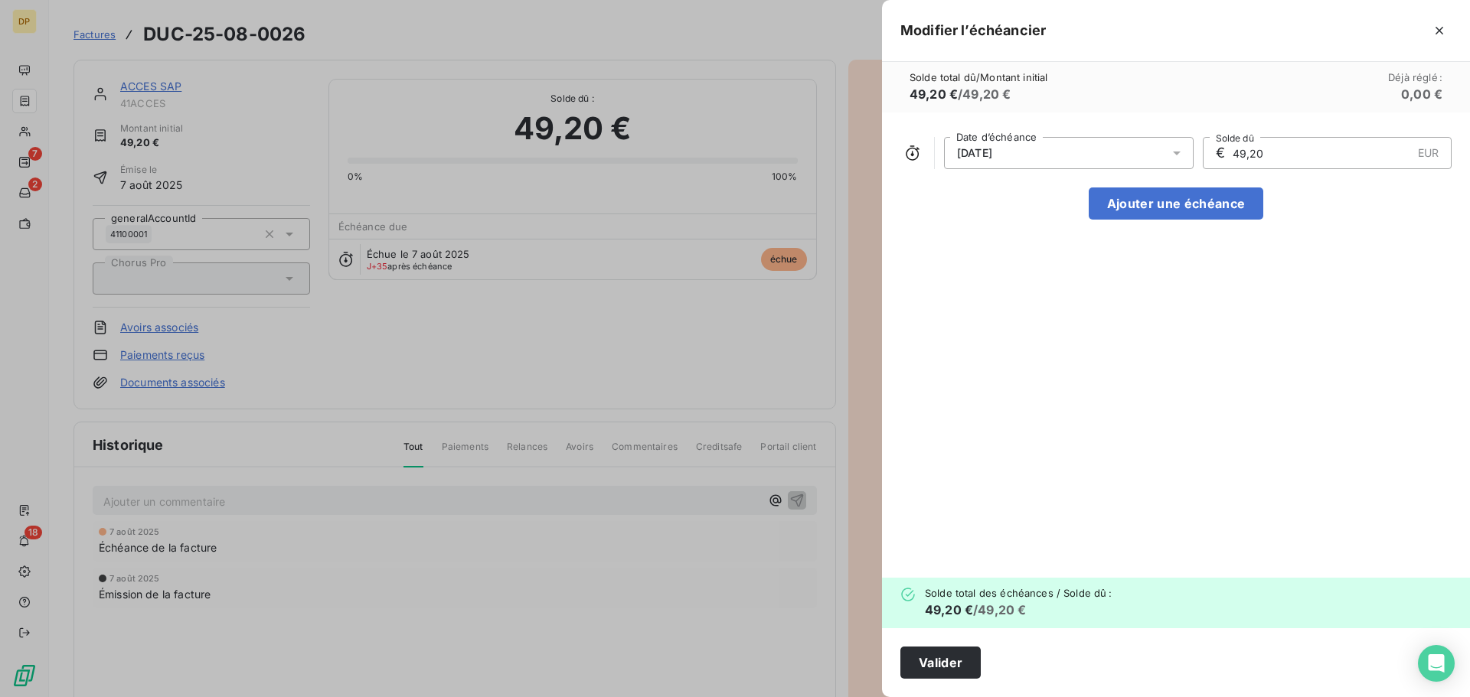
click at [1113, 156] on div "[DATE]" at bounding box center [1069, 153] width 250 height 32
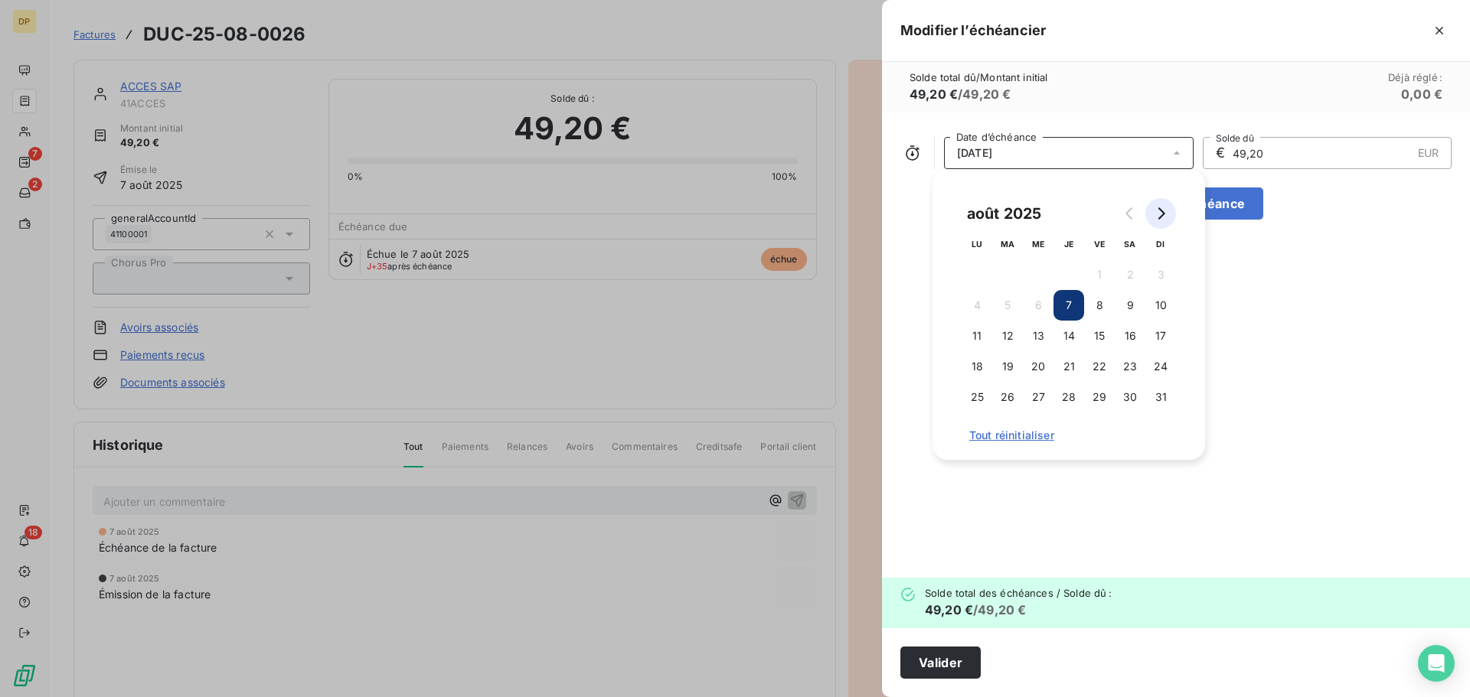
click at [1151, 211] on button "Go to next month" at bounding box center [1160, 213] width 31 height 31
click at [1152, 275] on button "7" at bounding box center [1160, 274] width 31 height 31
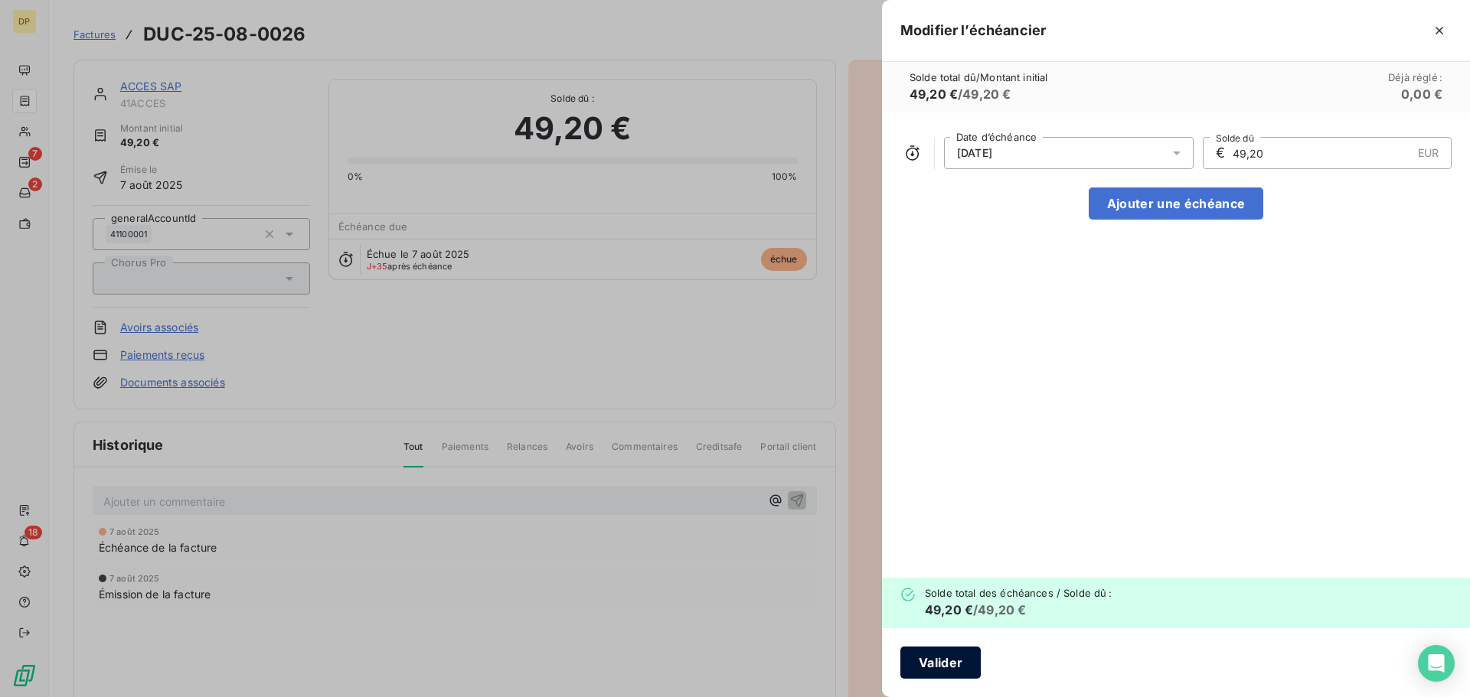
click at [933, 665] on button "Valider" at bounding box center [940, 663] width 80 height 32
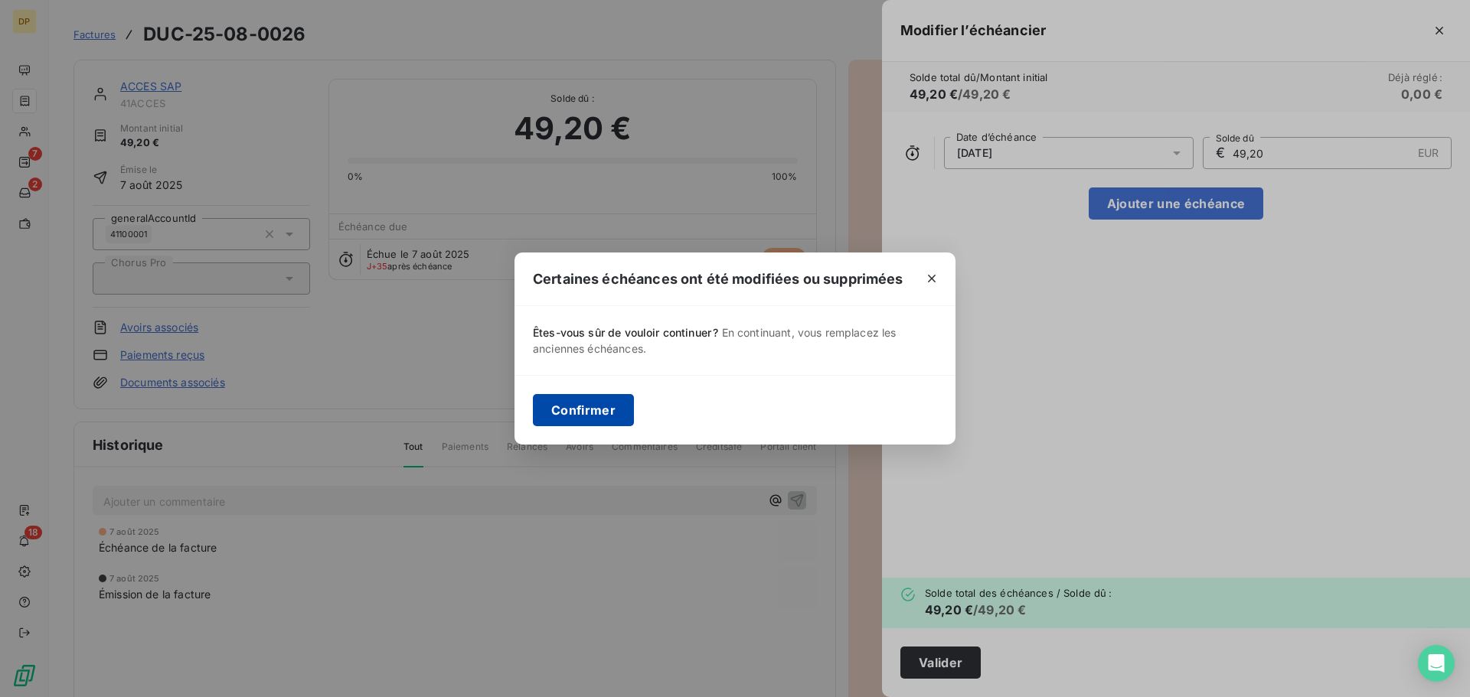
click at [578, 416] on button "Confirmer" at bounding box center [583, 410] width 101 height 32
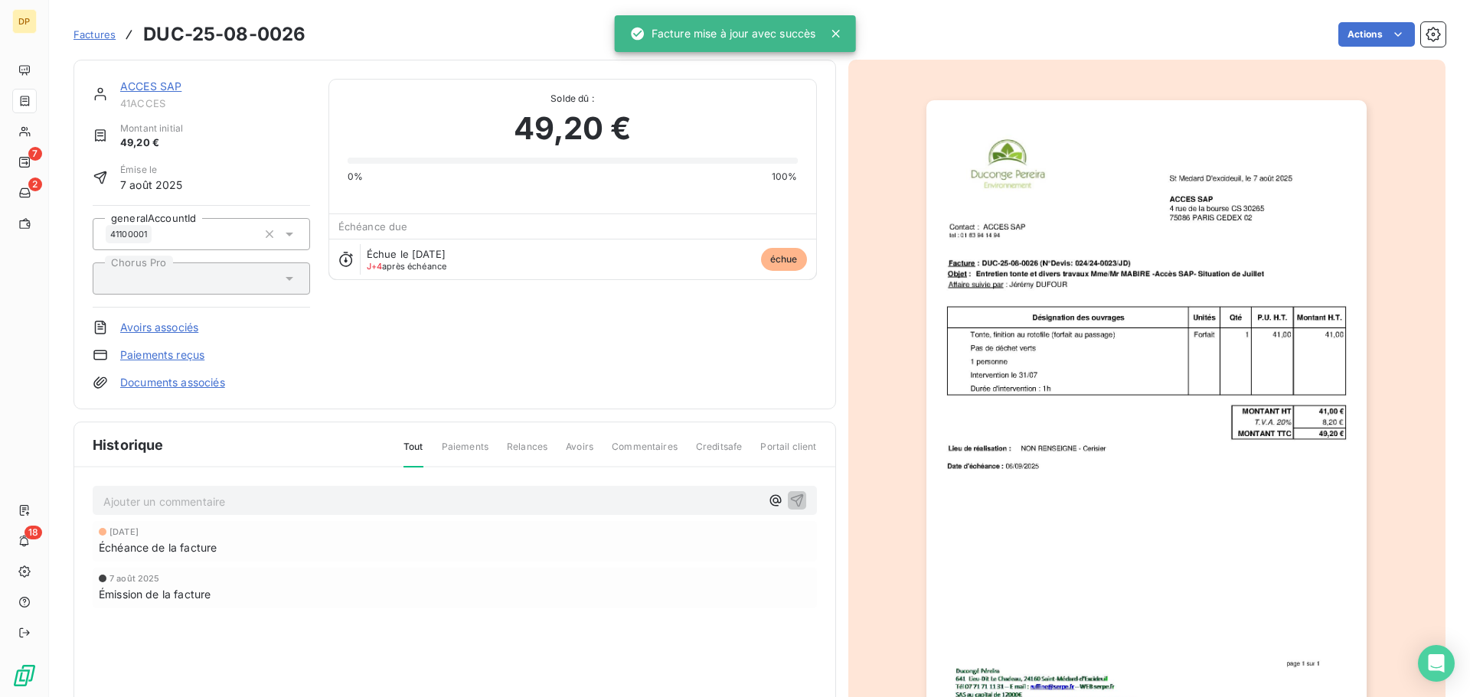
click at [175, 85] on link "ACCES SAP" at bounding box center [150, 86] width 61 height 13
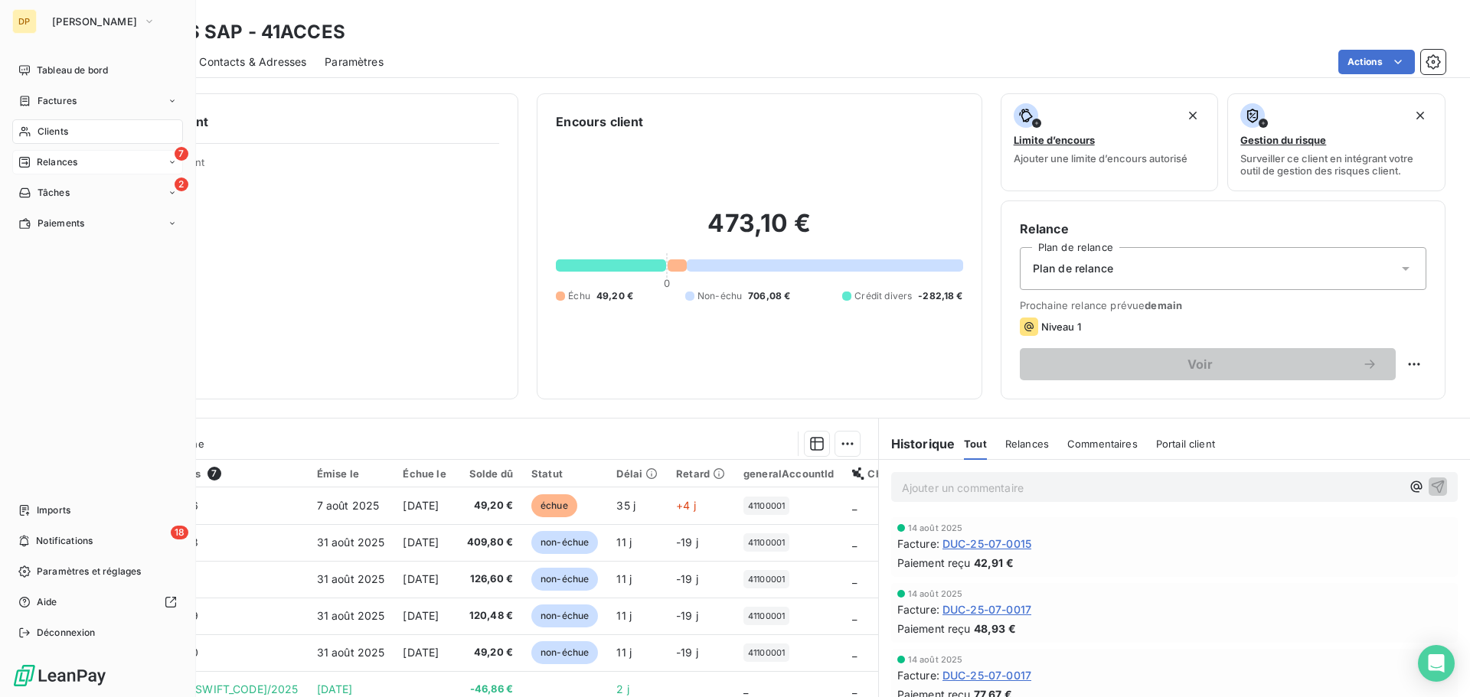
drag, startPoint x: 47, startPoint y: 170, endPoint x: 51, endPoint y: 157, distance: 13.6
click at [51, 157] on span "Relances" at bounding box center [57, 162] width 41 height 14
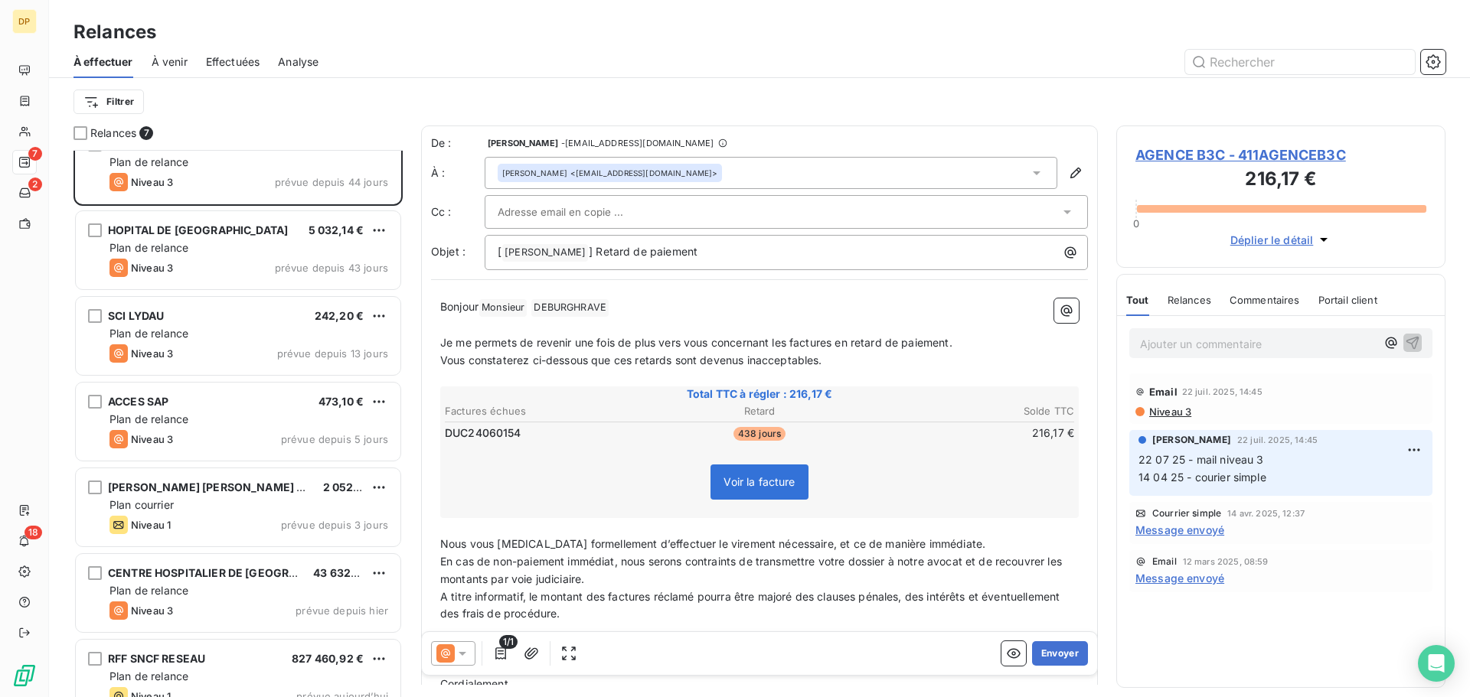
scroll to position [54, 0]
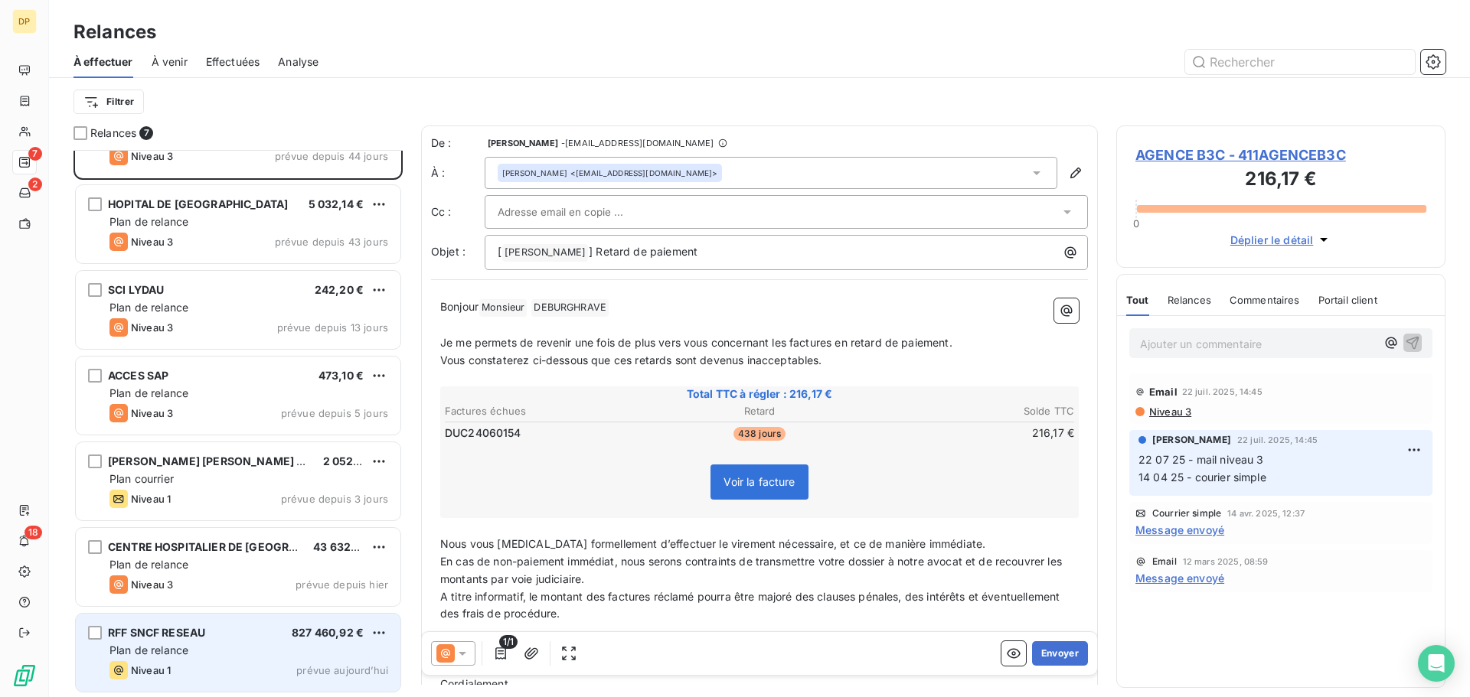
click at [227, 638] on div "RFF SNCF RESEAU 827 460,92 €" at bounding box center [248, 633] width 279 height 14
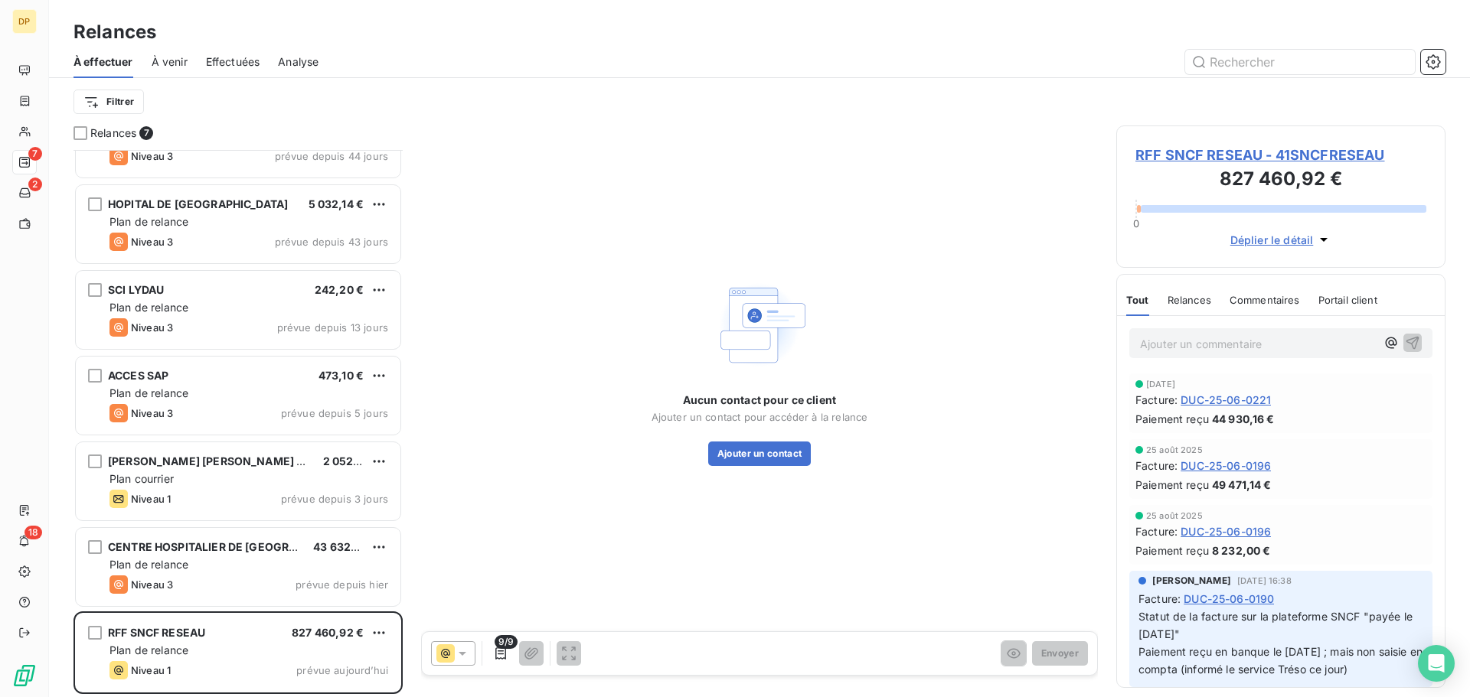
click at [1246, 352] on p "Ajouter un commentaire ﻿" at bounding box center [1258, 343] width 236 height 19
click at [1405, 343] on icon "button" at bounding box center [1412, 341] width 15 height 15
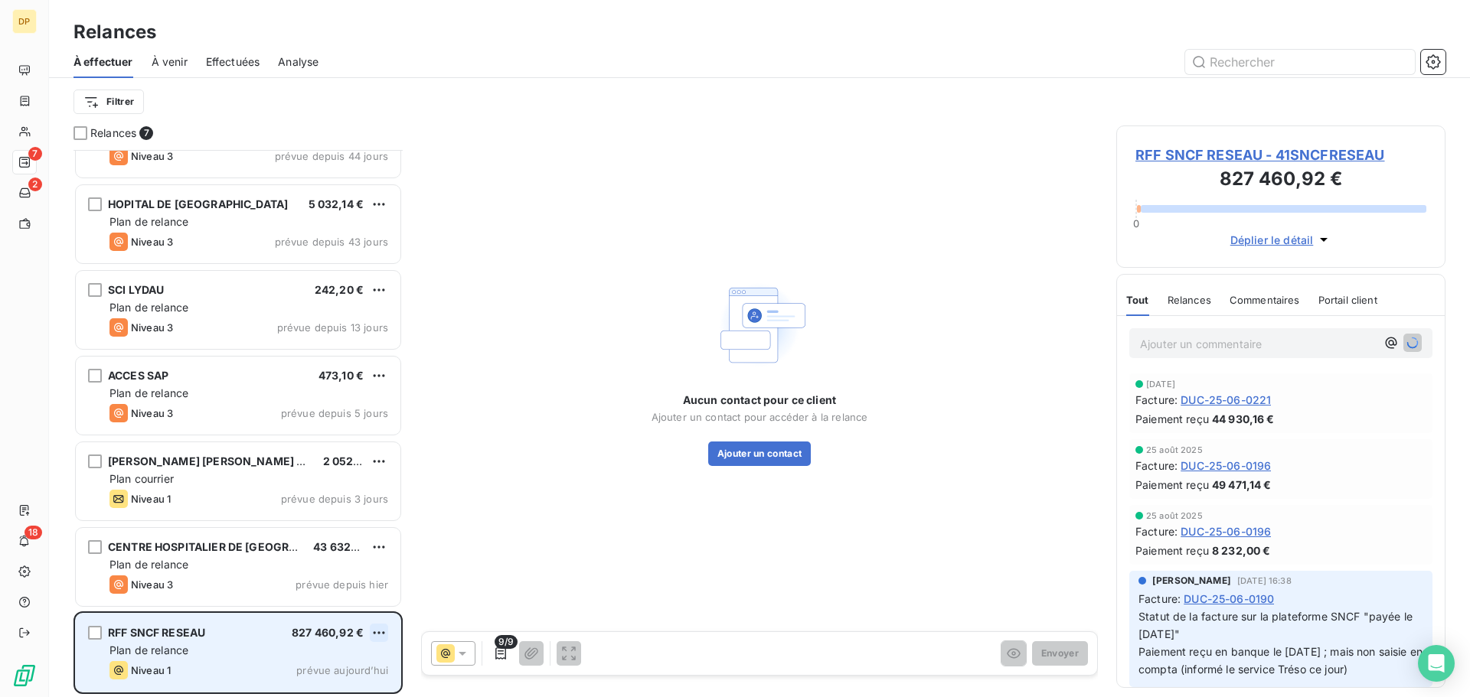
click at [374, 628] on html "DP 7 2 18 Relances À effectuer À venir Effectuées Analyse Filtrer Relances 7 AG…" at bounding box center [735, 348] width 1470 height 697
click at [353, 608] on div "Passer cette action" at bounding box center [312, 602] width 137 height 24
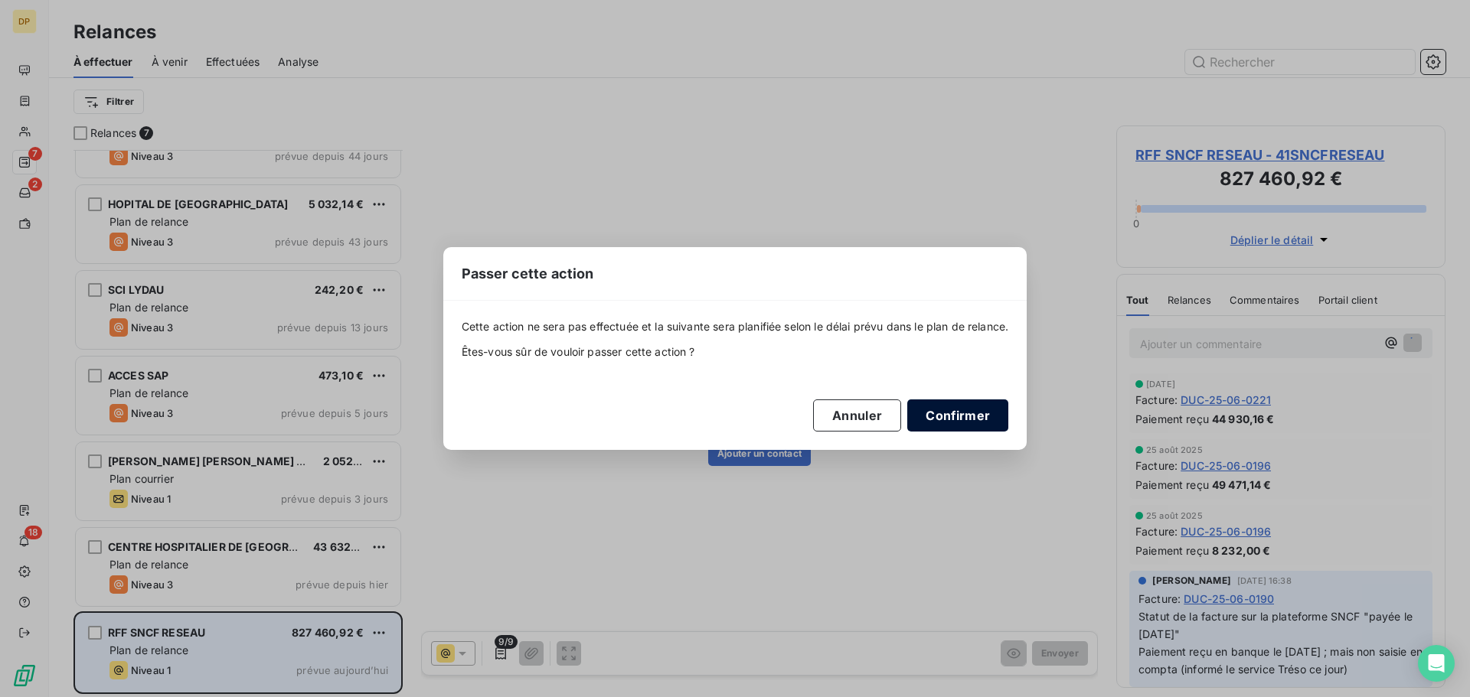
click at [953, 409] on button "Confirmer" at bounding box center [957, 416] width 101 height 32
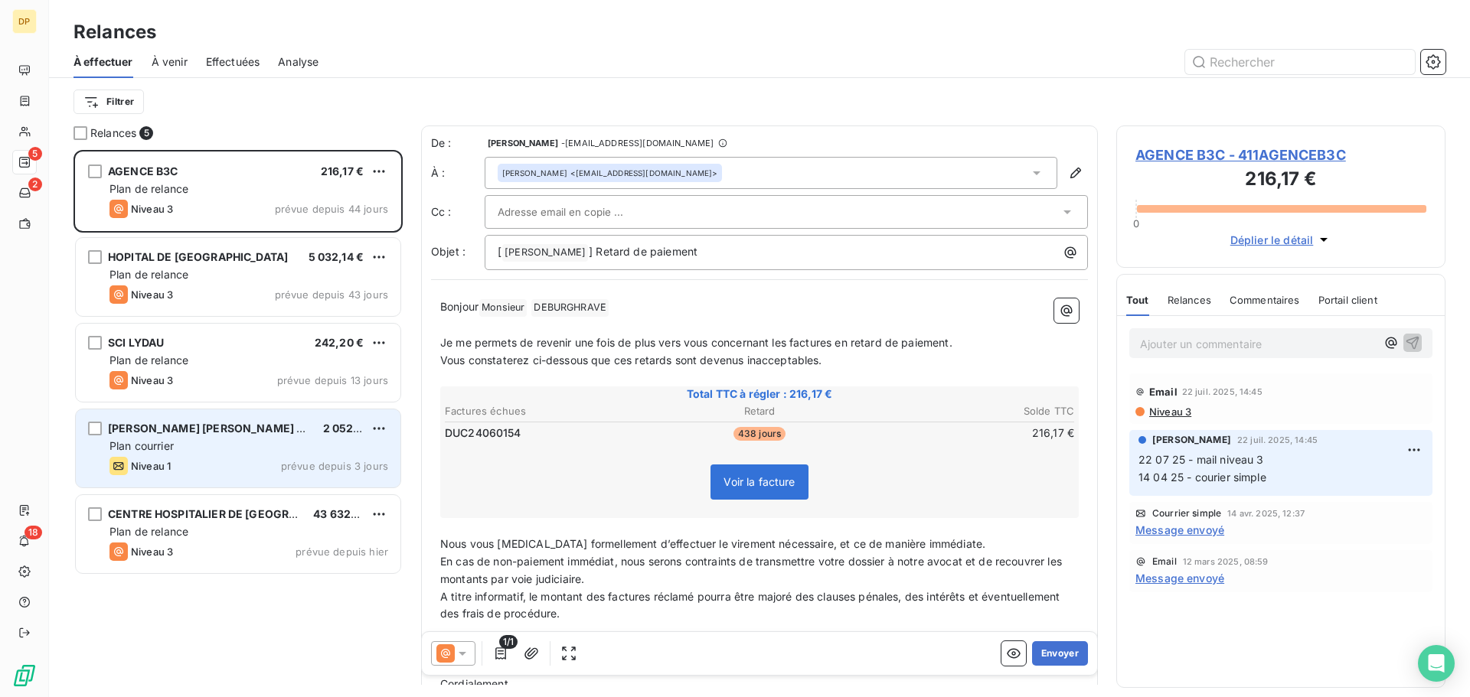
click at [223, 444] on div "Plan courrier" at bounding box center [248, 446] width 279 height 15
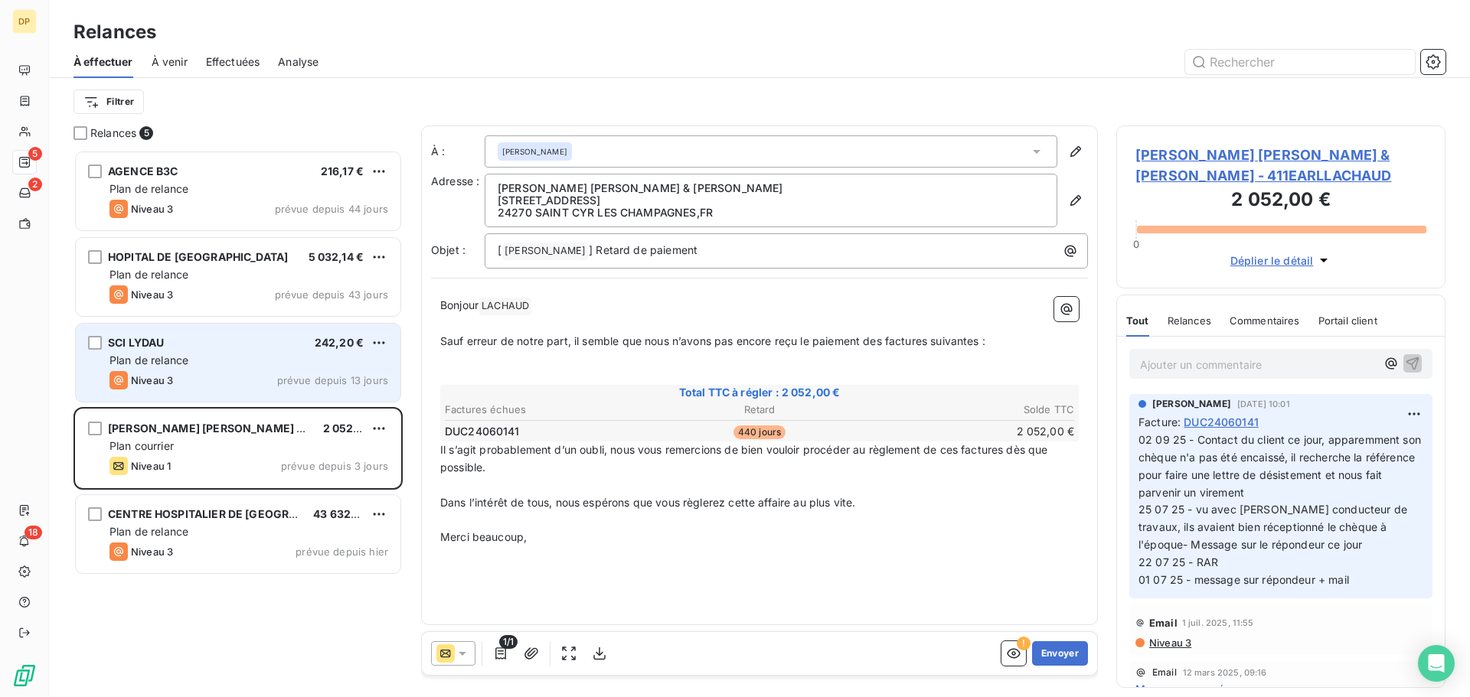
click at [307, 380] on span "prévue depuis 13 jours" at bounding box center [332, 380] width 111 height 12
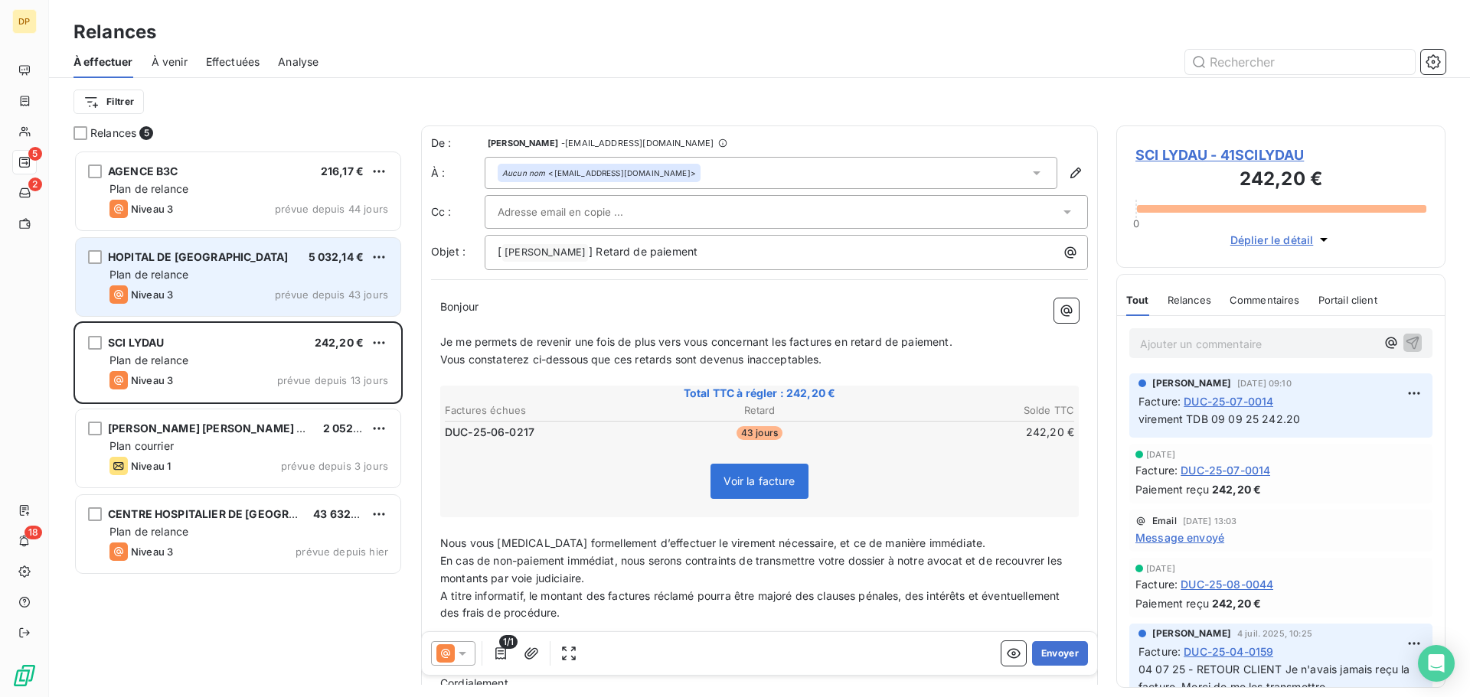
click at [305, 255] on div "HOPITAL DE JOIGNY 5 032,14 €" at bounding box center [248, 257] width 279 height 14
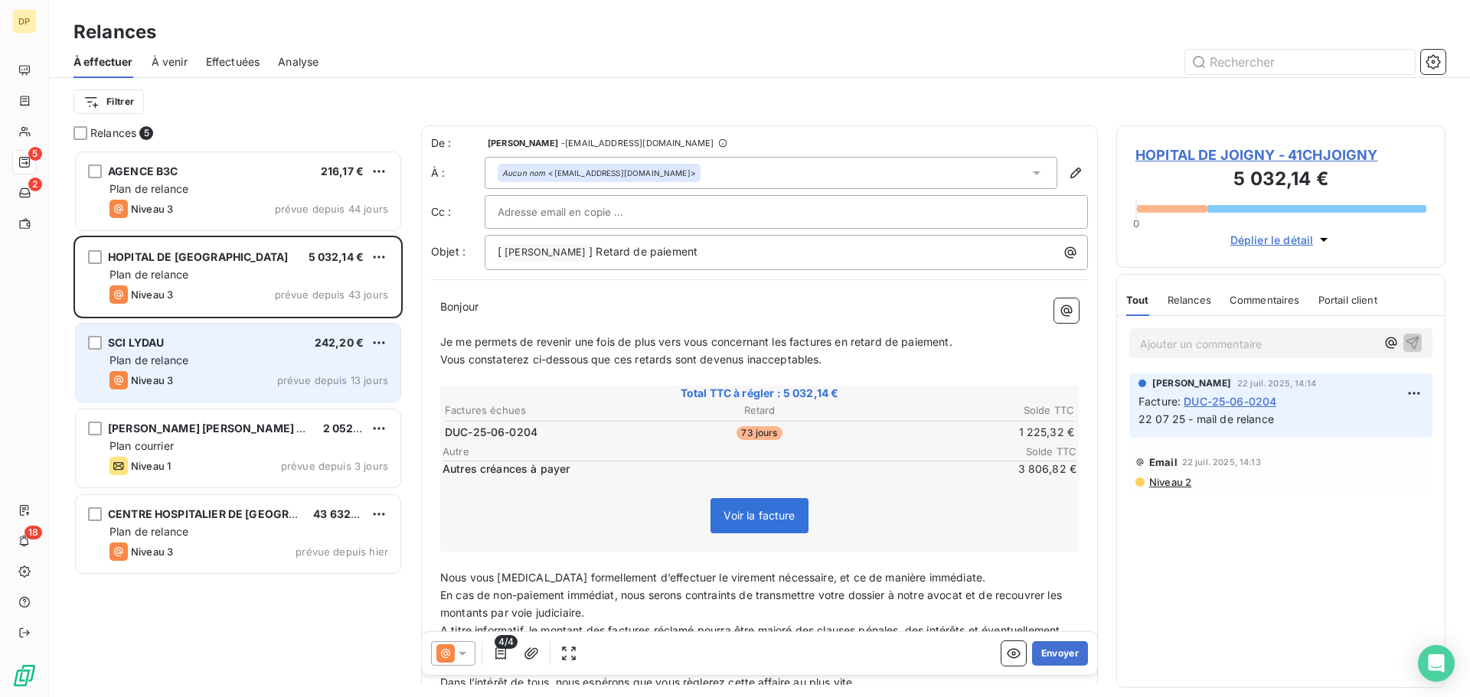
click at [219, 372] on div "Niveau 3 prévue depuis 13 jours" at bounding box center [248, 380] width 279 height 18
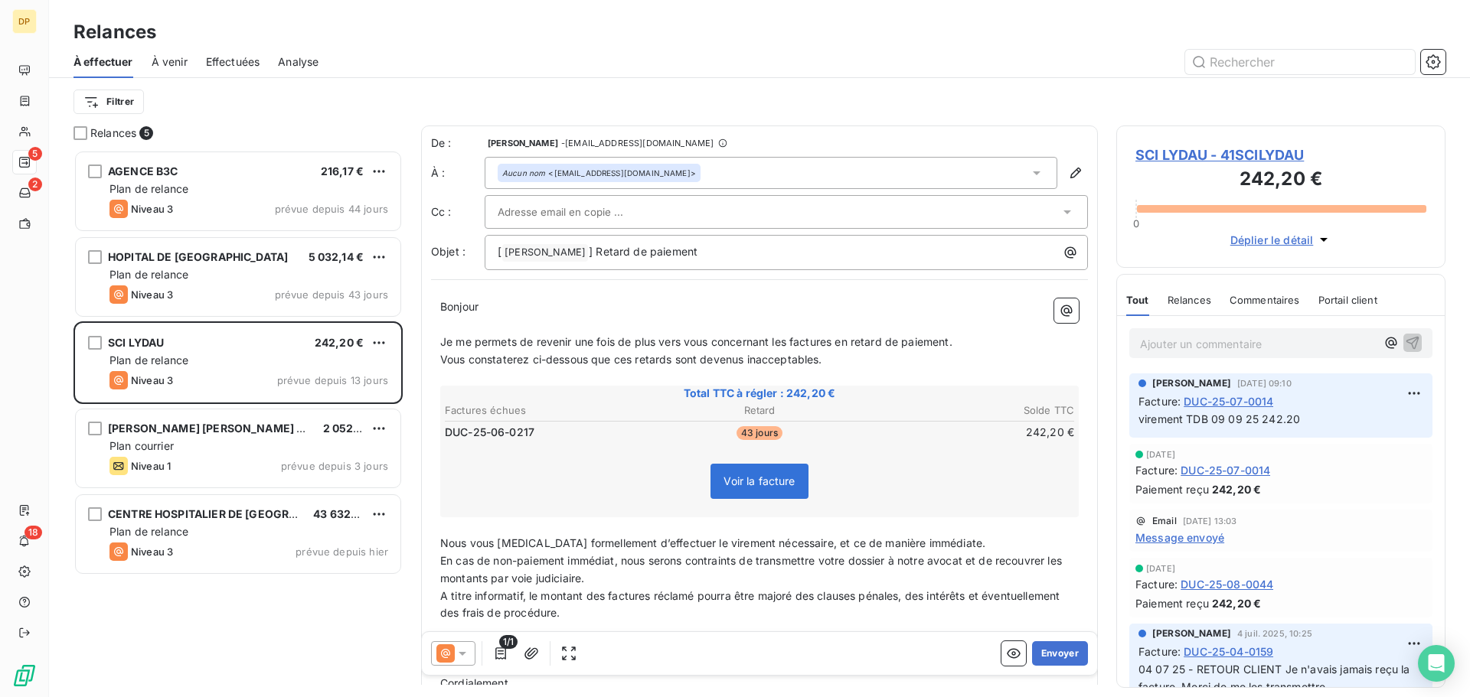
click at [1193, 157] on span "SCI LYDAU - 41SCILYDAU" at bounding box center [1280, 155] width 291 height 21
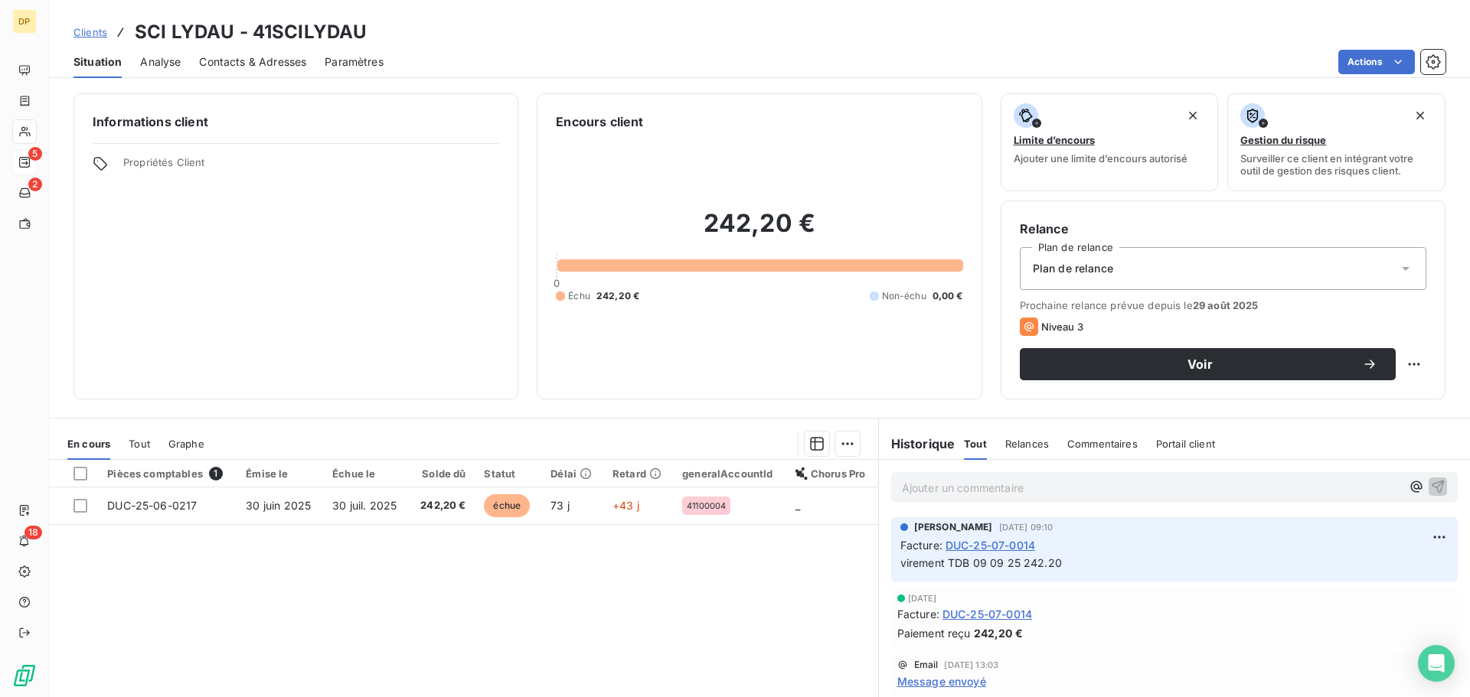
click at [230, 66] on span "Contacts & Adresses" at bounding box center [252, 61] width 107 height 15
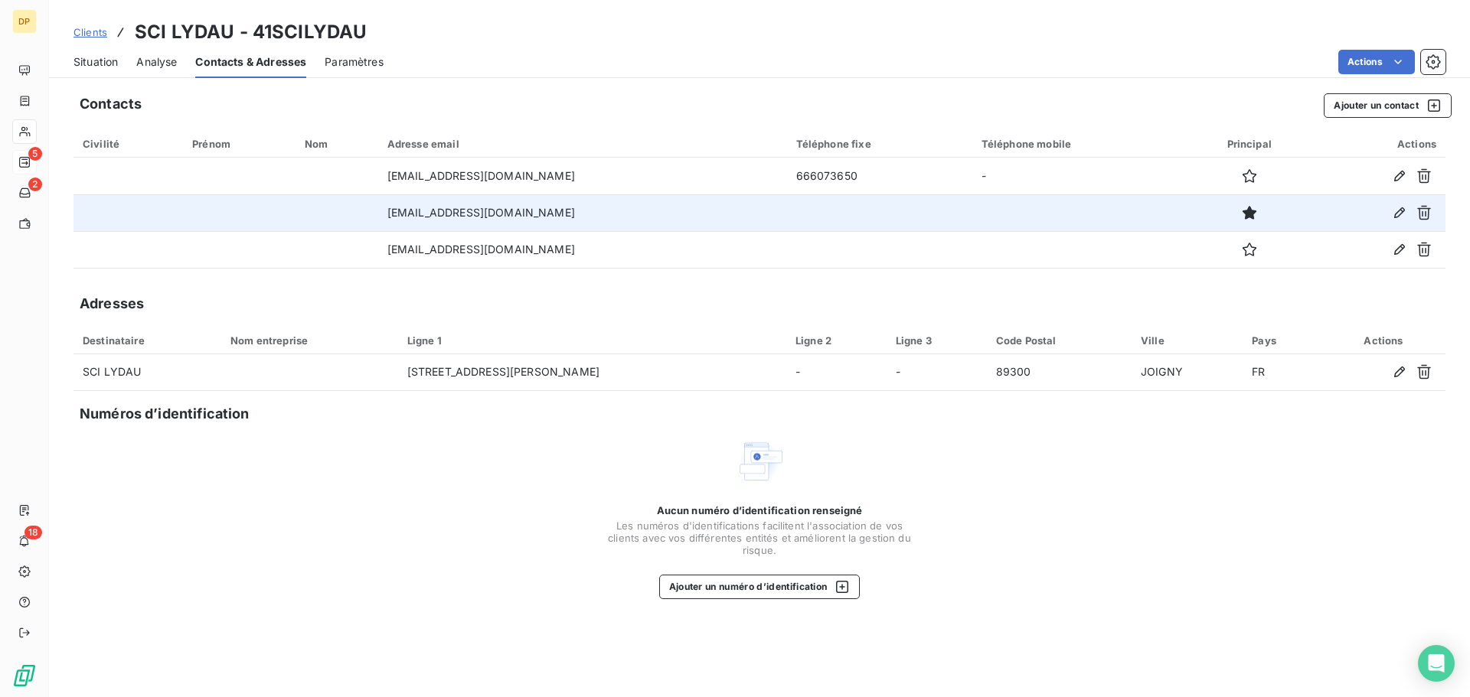
click at [507, 214] on td "[EMAIL_ADDRESS][DOMAIN_NAME]" at bounding box center [582, 212] width 409 height 37
copy td "[EMAIL_ADDRESS][DOMAIN_NAME]"
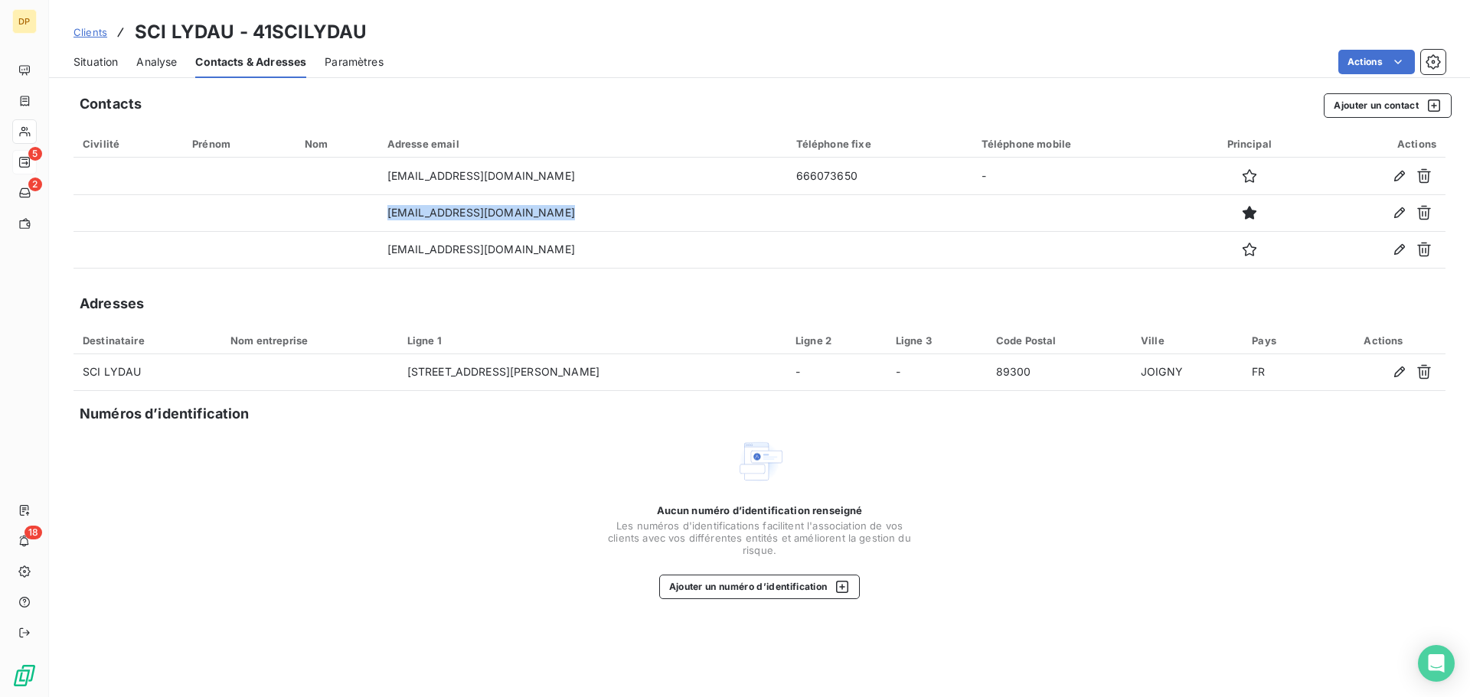
click at [103, 60] on span "Situation" at bounding box center [95, 61] width 44 height 15
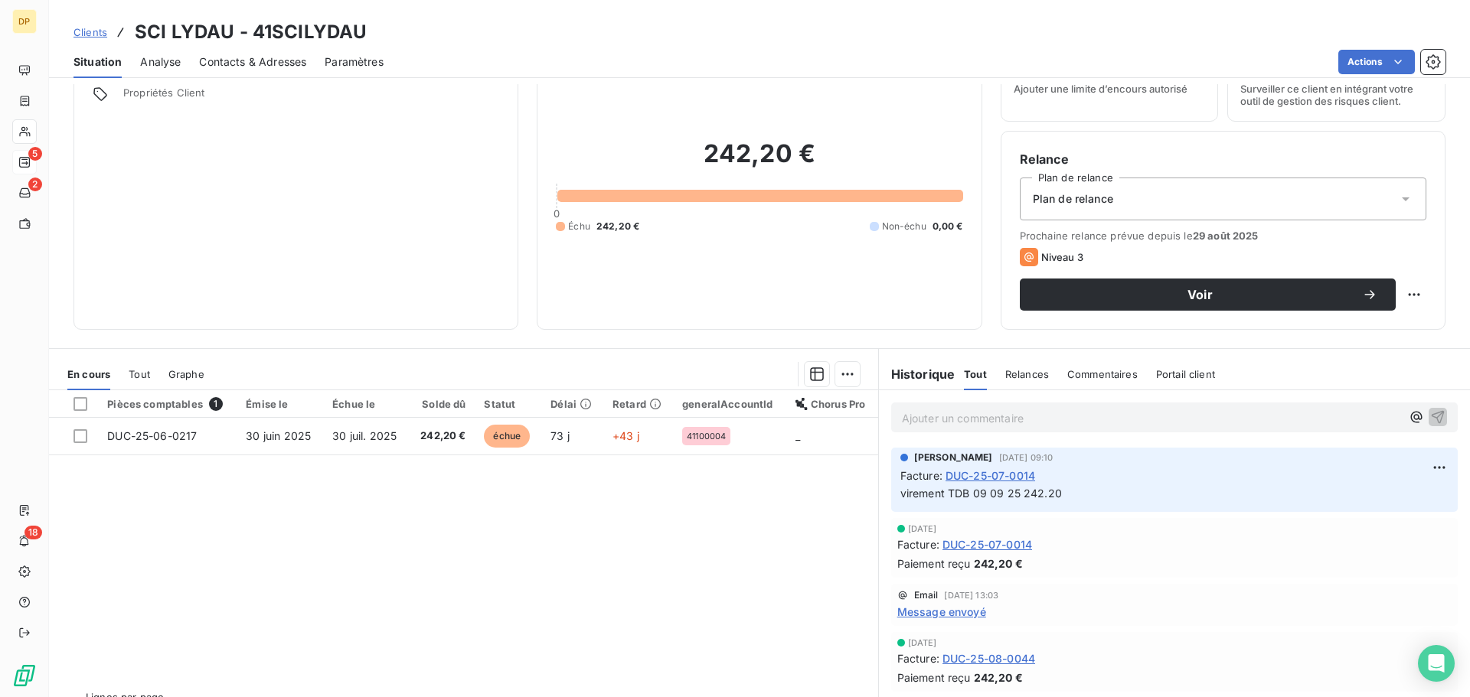
scroll to position [103, 0]
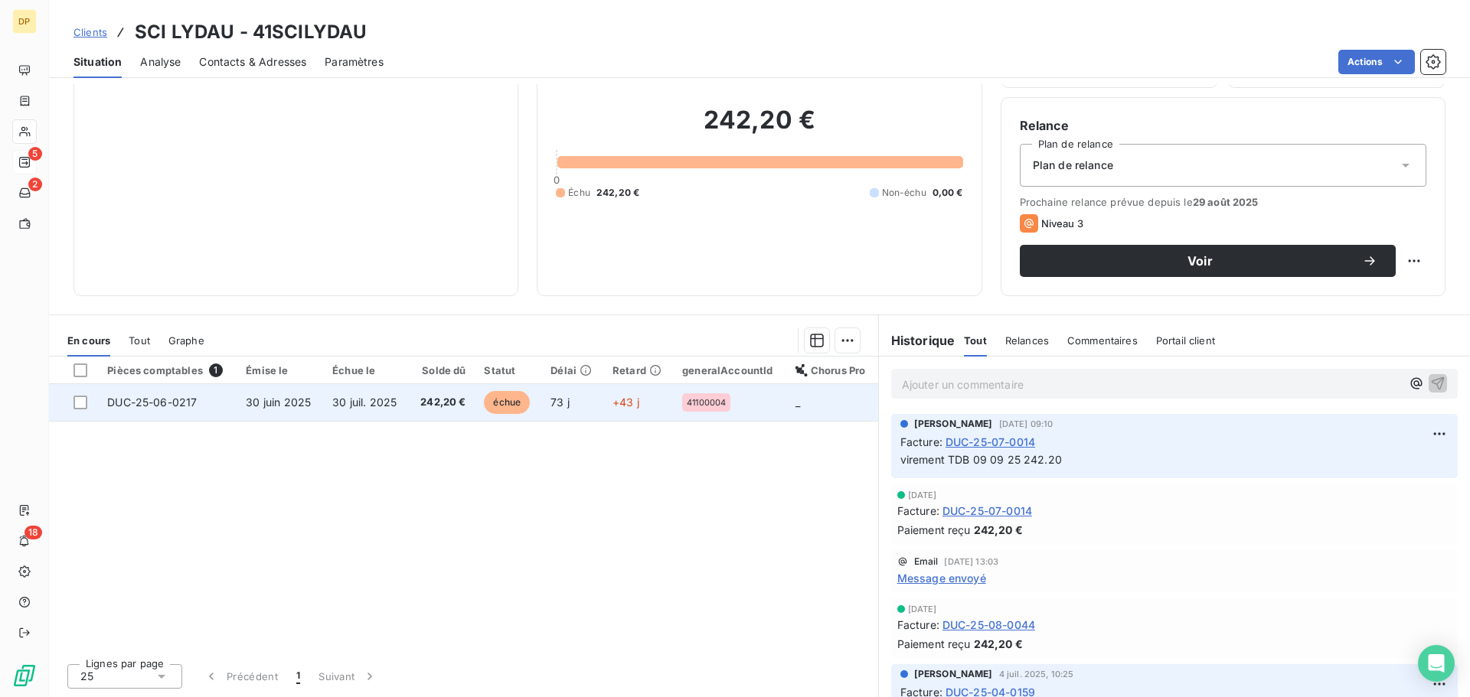
click at [396, 404] on td "30 juil. 2025" at bounding box center [366, 402] width 86 height 37
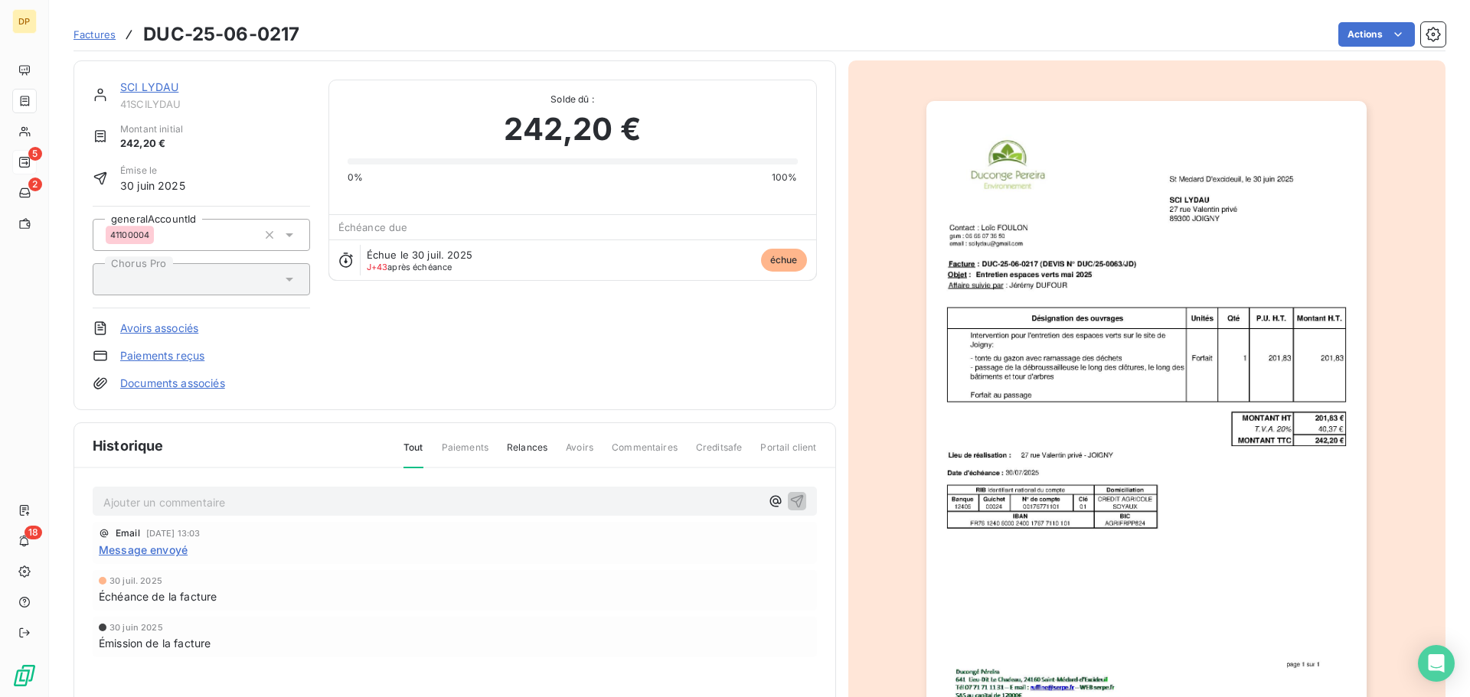
scroll to position [106, 0]
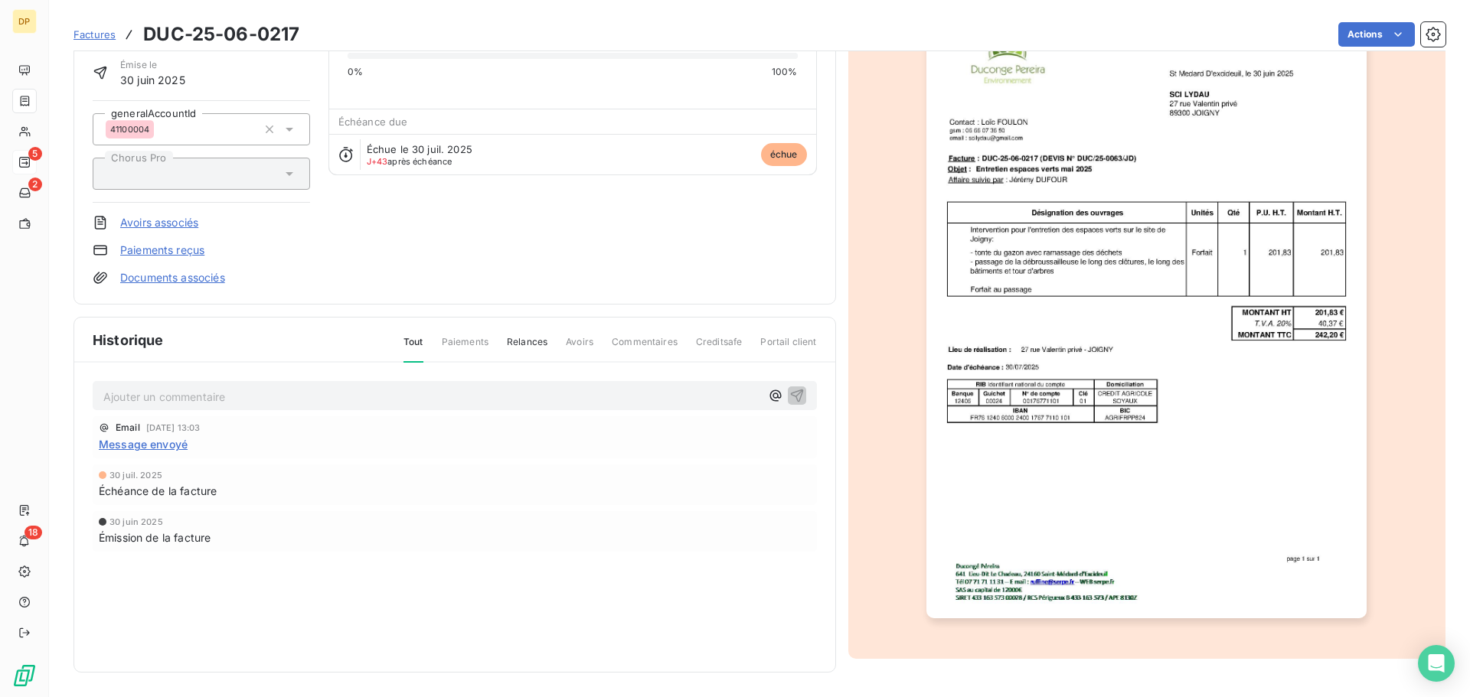
click at [234, 396] on p "Ajouter un commentaire ﻿" at bounding box center [431, 396] width 657 height 19
click at [256, 396] on span "11 09 25 - mail de relance - piement reçu pour la facture de juillet & aout" at bounding box center [288, 395] width 370 height 13
click at [494, 392] on p "11 09 25 - mail de relance - paiement reçu pour la facture de juillet & aout" at bounding box center [431, 396] width 657 height 18
click at [789, 395] on icon "button" at bounding box center [796, 394] width 15 height 15
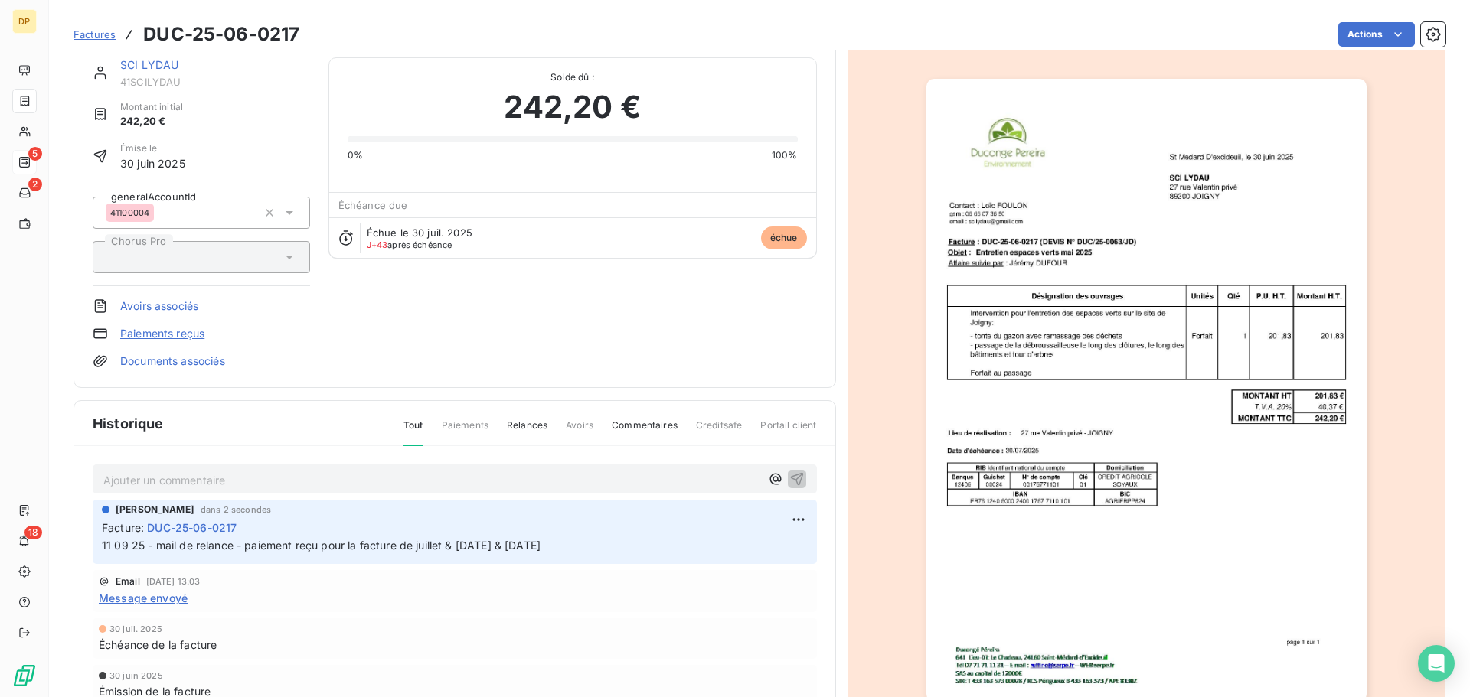
scroll to position [0, 0]
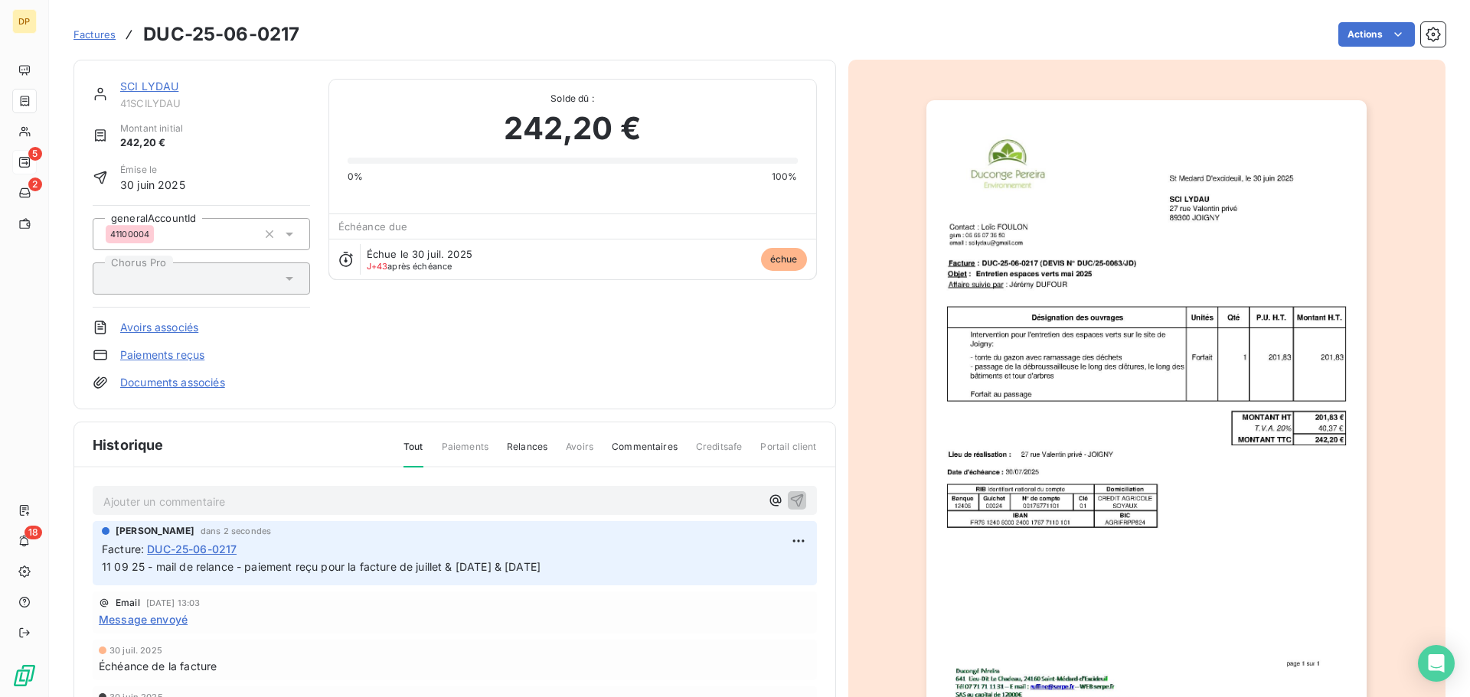
click at [145, 85] on link "SCI LYDAU" at bounding box center [149, 86] width 58 height 13
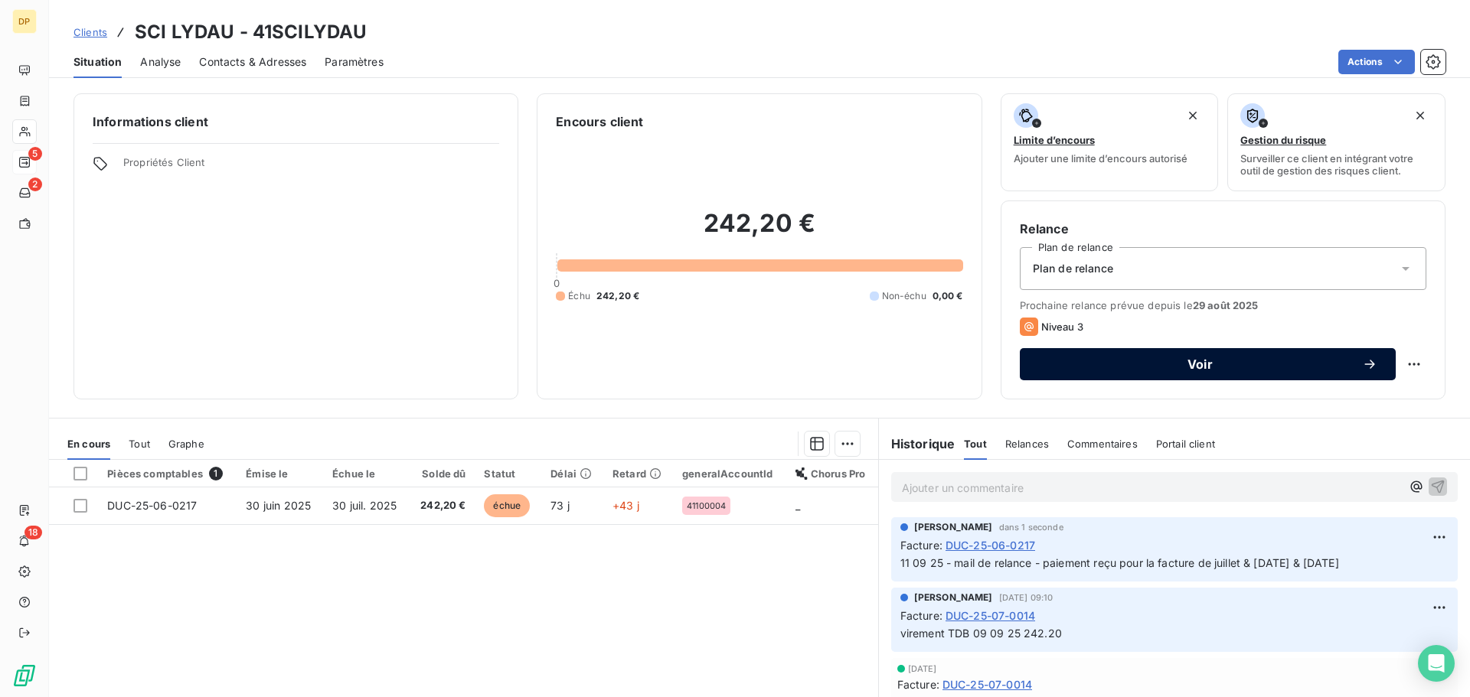
click at [1114, 367] on span "Voir" at bounding box center [1200, 364] width 324 height 12
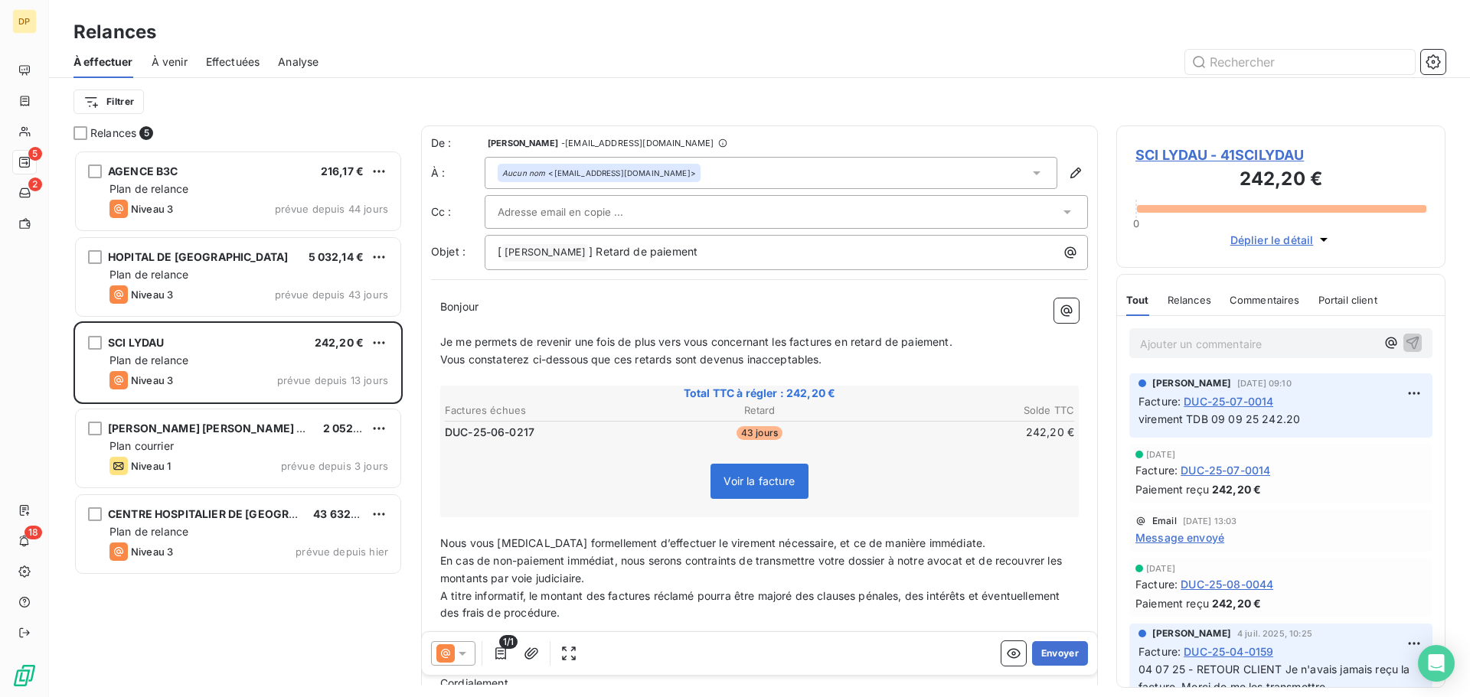
scroll to position [536, 318]
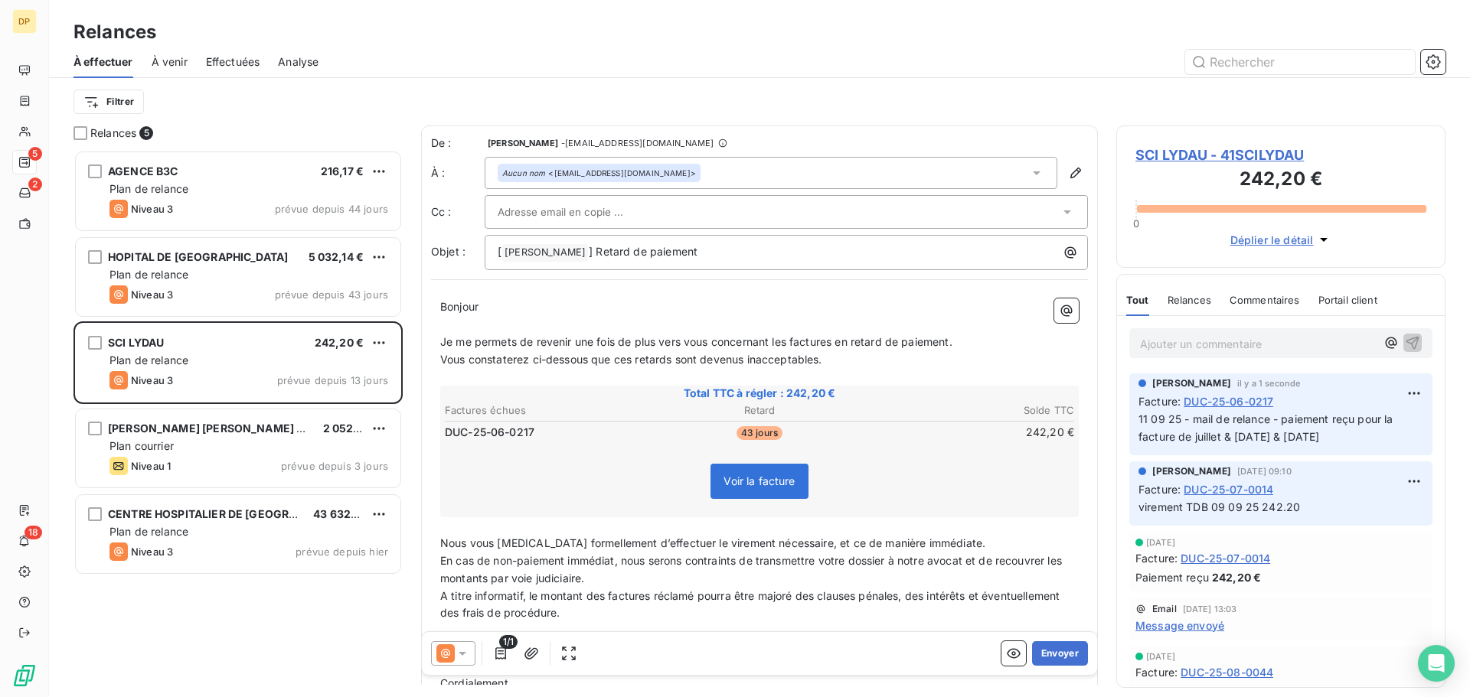
click at [466, 654] on icon at bounding box center [462, 653] width 15 height 15
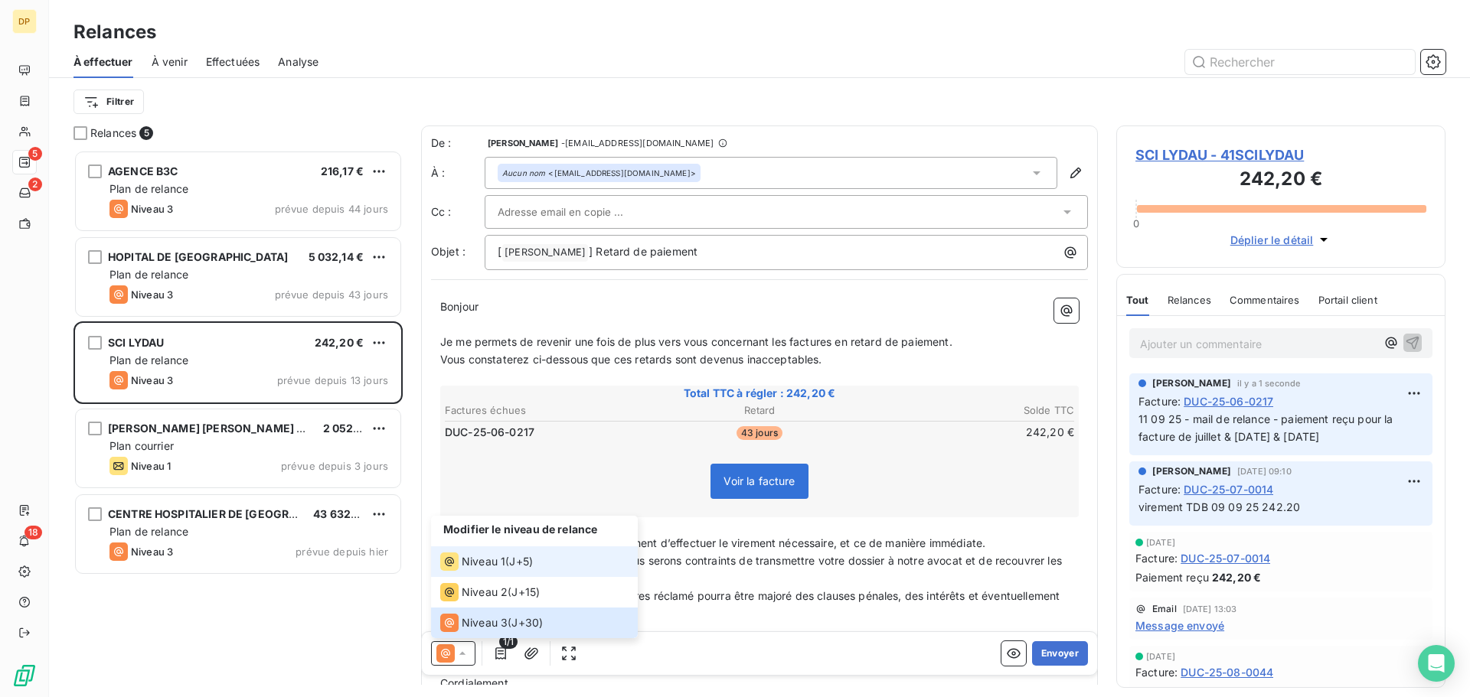
click at [486, 560] on span "Niveau 1" at bounding box center [484, 561] width 44 height 15
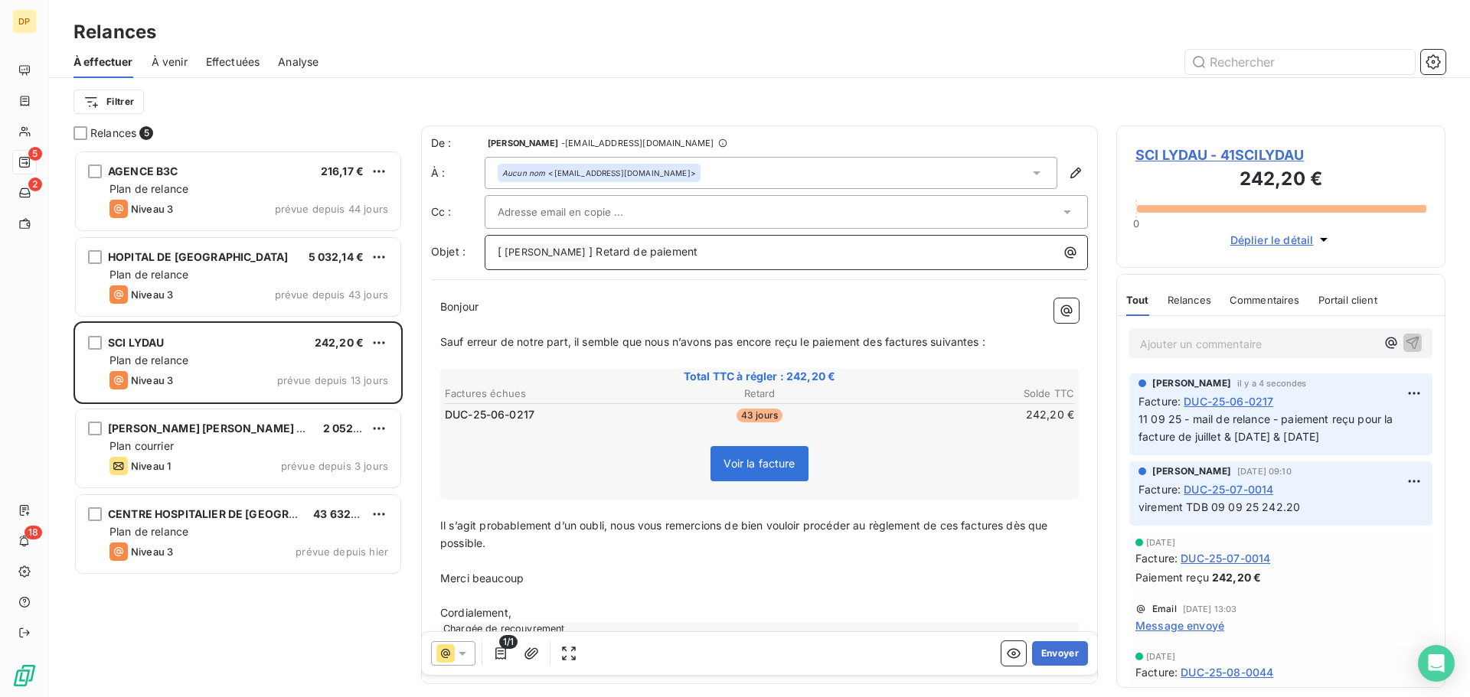
click at [610, 256] on span "] Retard de paiement" at bounding box center [643, 251] width 109 height 13
click at [478, 307] on span "Bonjour" at bounding box center [459, 306] width 38 height 13
drag, startPoint x: 569, startPoint y: 341, endPoint x: 436, endPoint y: 346, distance: 133.3
click at [436, 346] on div "Bonjour, ﻿ ﻿ ﻿ ﻿ Sauf erreur de notre part, il semble que nous n’avons pas [MED…" at bounding box center [759, 481] width 657 height 385
click at [617, 341] on span "Nous avons bien reçu 2 virements , il semble que nous n’avons pas encore reçu l…" at bounding box center [737, 341] width 595 height 13
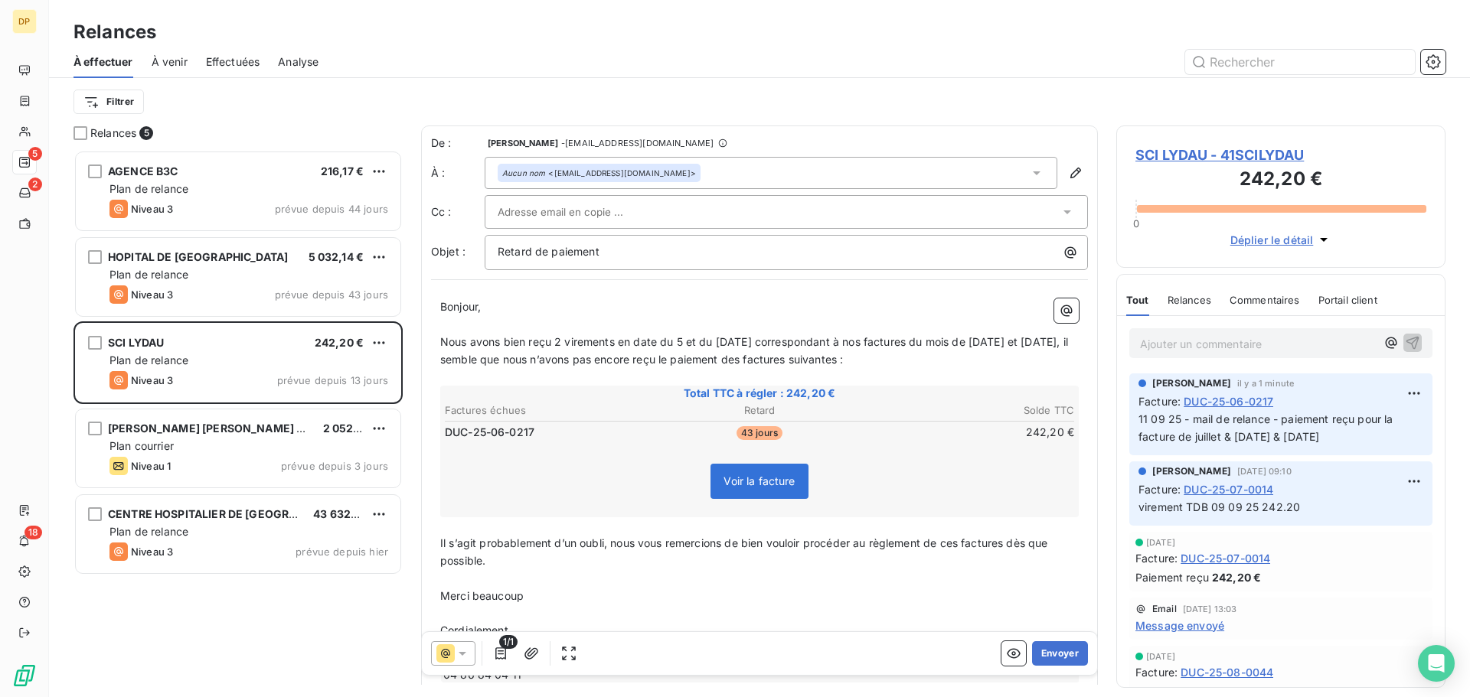
click at [1062, 347] on span "Nous avons bien reçu 2 virements en date du 5 et du [DATE] correspondant à nos …" at bounding box center [755, 350] width 631 height 31
click at [791, 364] on span "Nous avons bien reçu 2 virements en date du 5 et du [DATE] correspondant à nos …" at bounding box center [755, 350] width 631 height 31
drag, startPoint x: 878, startPoint y: 357, endPoint x: 844, endPoint y: 366, distance: 34.7
click at [844, 366] on p "Nous avons bien reçu 2 virements en date du 5 et du [DATE] correspondant à nos …" at bounding box center [759, 351] width 638 height 35
drag, startPoint x: 885, startPoint y: 361, endPoint x: 470, endPoint y: 354, distance: 414.9
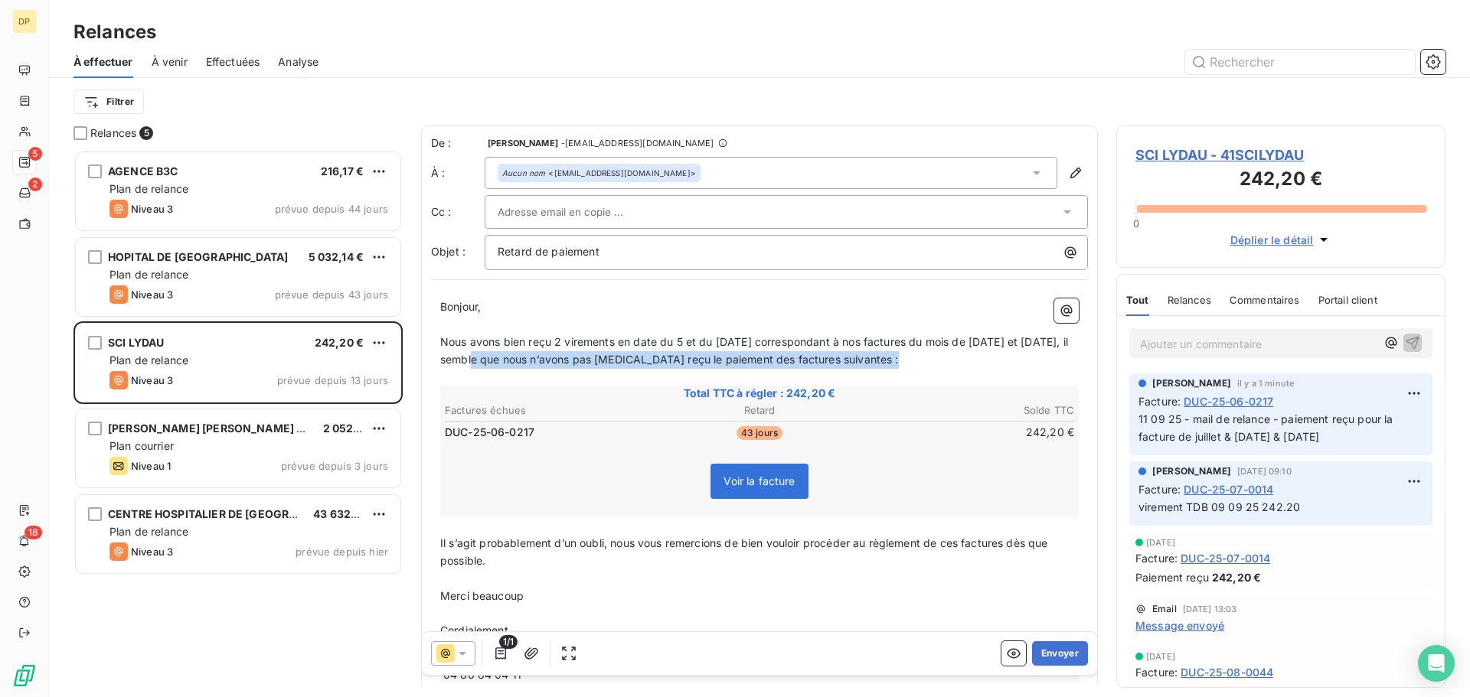
click at [470, 354] on span "Nous avons bien reçu 2 virements en date du 5 et du [DATE] correspondant à nos …" at bounding box center [755, 350] width 631 height 31
click at [602, 361] on span "Nous avons bien reçu 2 virements en date du 5 et du [DATE] correspondant à nos …" at bounding box center [756, 350] width 633 height 31
click at [895, 362] on span "Nous avons bien reçu 2 virements en date du 5 et du [DATE] correspondant à nos …" at bounding box center [756, 350] width 633 height 31
click at [959, 544] on span "Il s’agit probablement d’un oubli, nous vous remercions de bien vouloir procéde…" at bounding box center [745, 552] width 611 height 31
click at [1018, 546] on span "Il s’agit probablement d’un oubli, nous vous remercions de bien vouloir procéde…" at bounding box center [749, 552] width 619 height 31
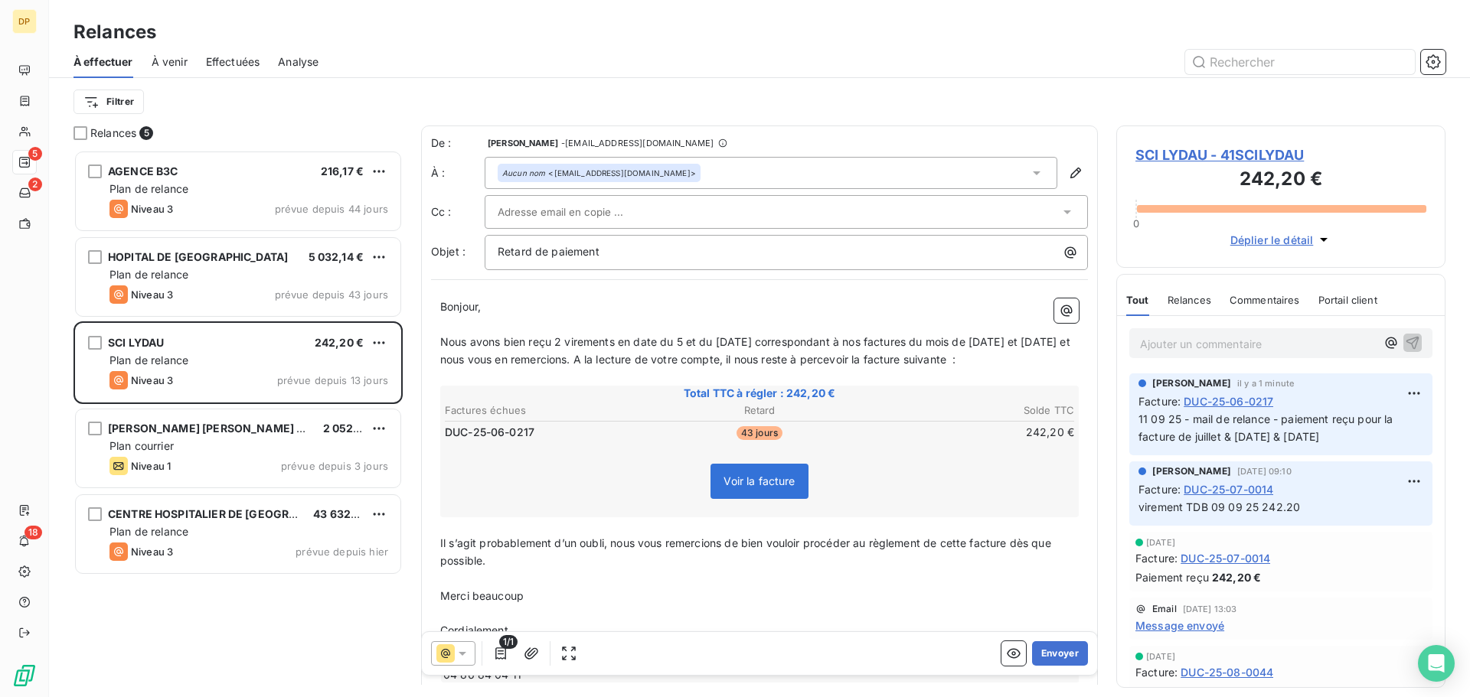
click at [544, 592] on p "Merci beaucoup" at bounding box center [759, 597] width 638 height 18
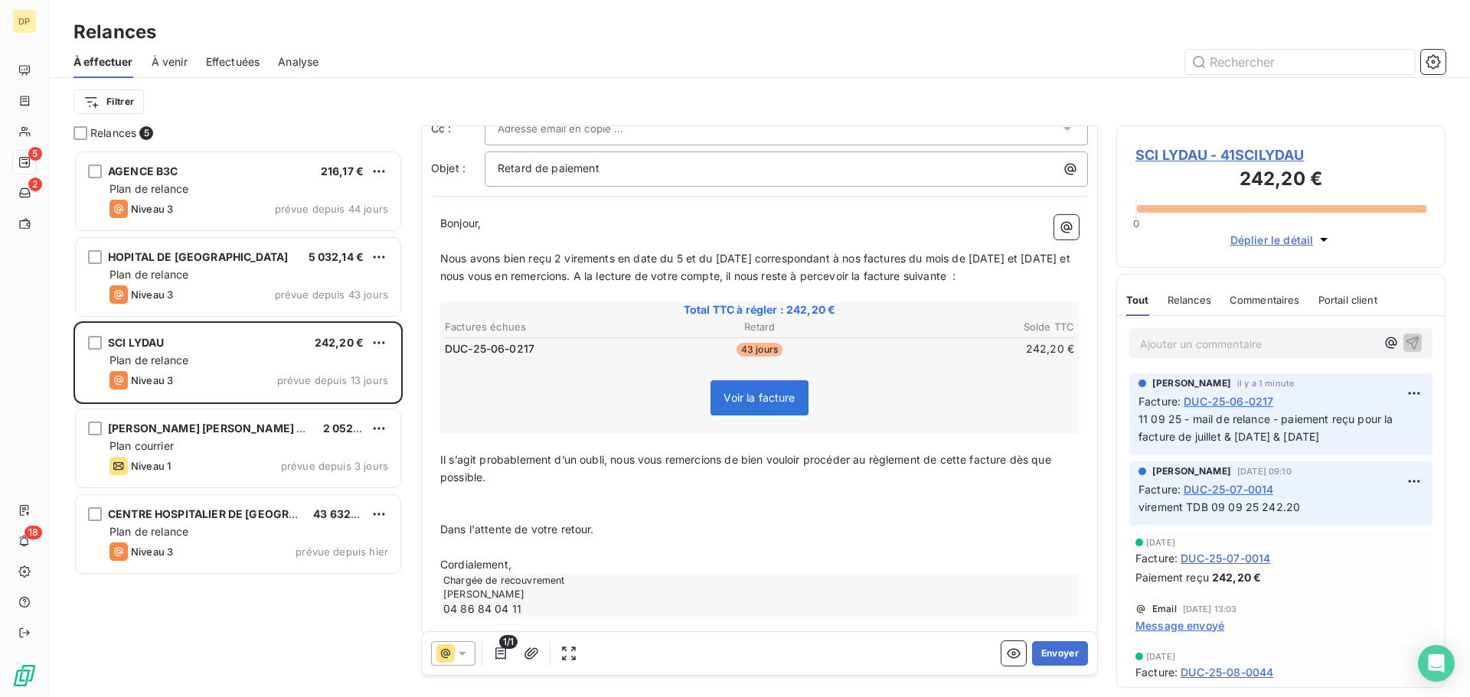
drag, startPoint x: 451, startPoint y: 560, endPoint x: 458, endPoint y: 574, distance: 15.4
click at [450, 560] on span "Cordialement," at bounding box center [475, 564] width 71 height 13
click at [977, 581] on div "Chargée de recouvrement [PERSON_NAME] 04 86 84 04 11" at bounding box center [760, 595] width 638 height 43
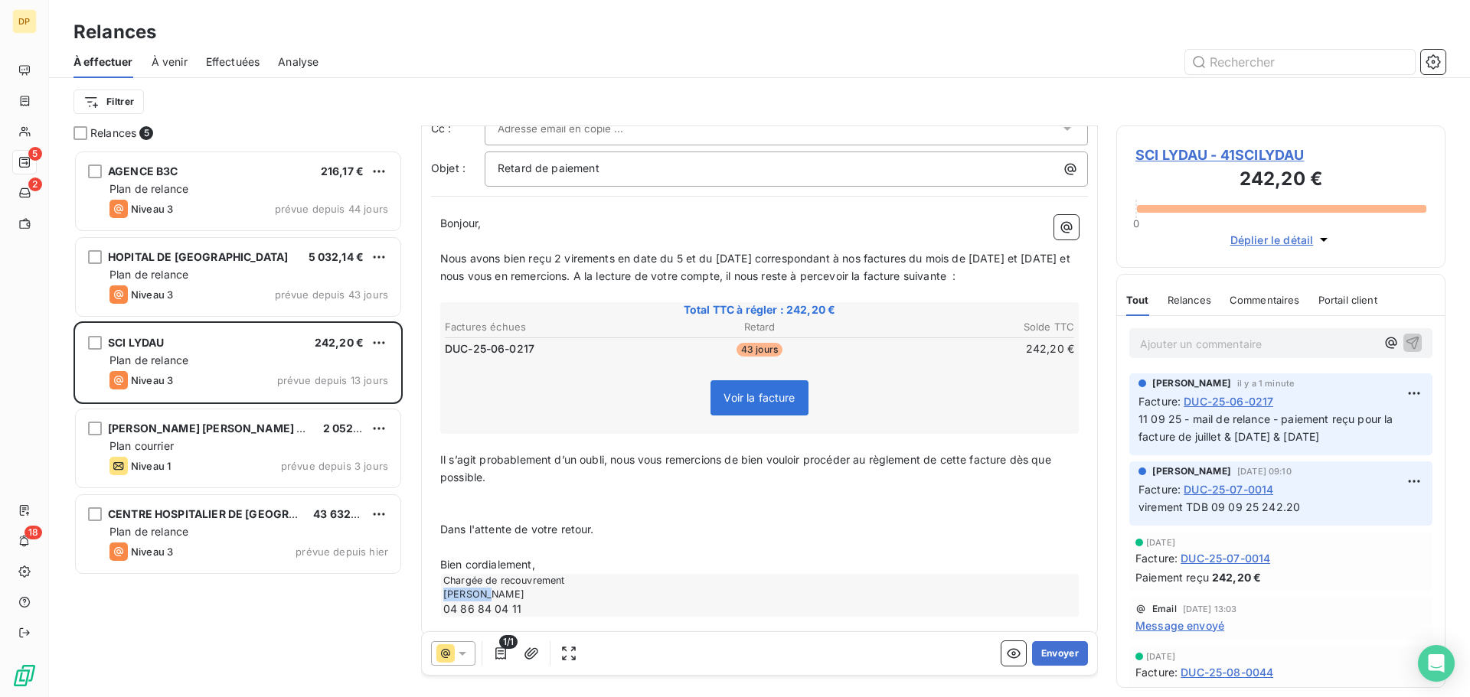
click at [977, 581] on div "Chargée de recouvrement [PERSON_NAME] 04 86 84 04 11" at bounding box center [760, 595] width 638 height 43
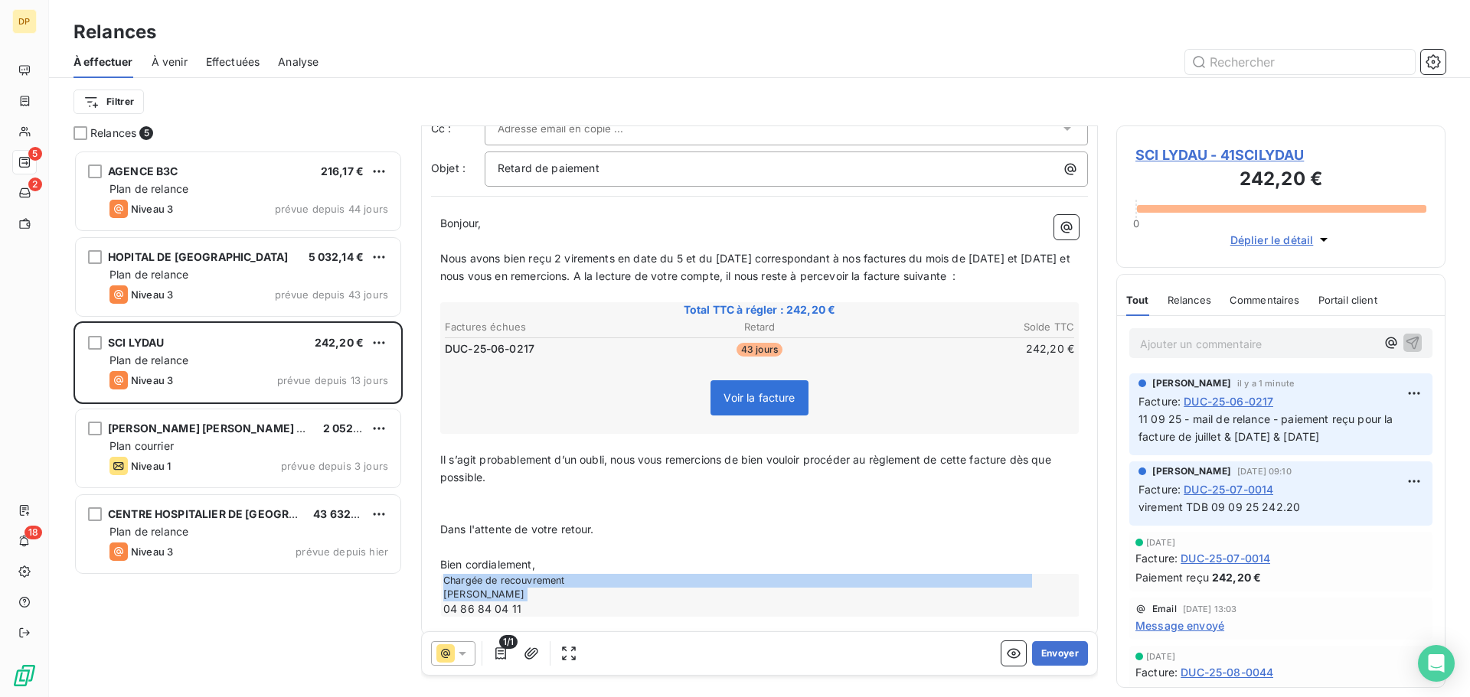
click at [977, 581] on div "Chargée de recouvrement [PERSON_NAME] 04 86 84 04 11" at bounding box center [760, 595] width 638 height 43
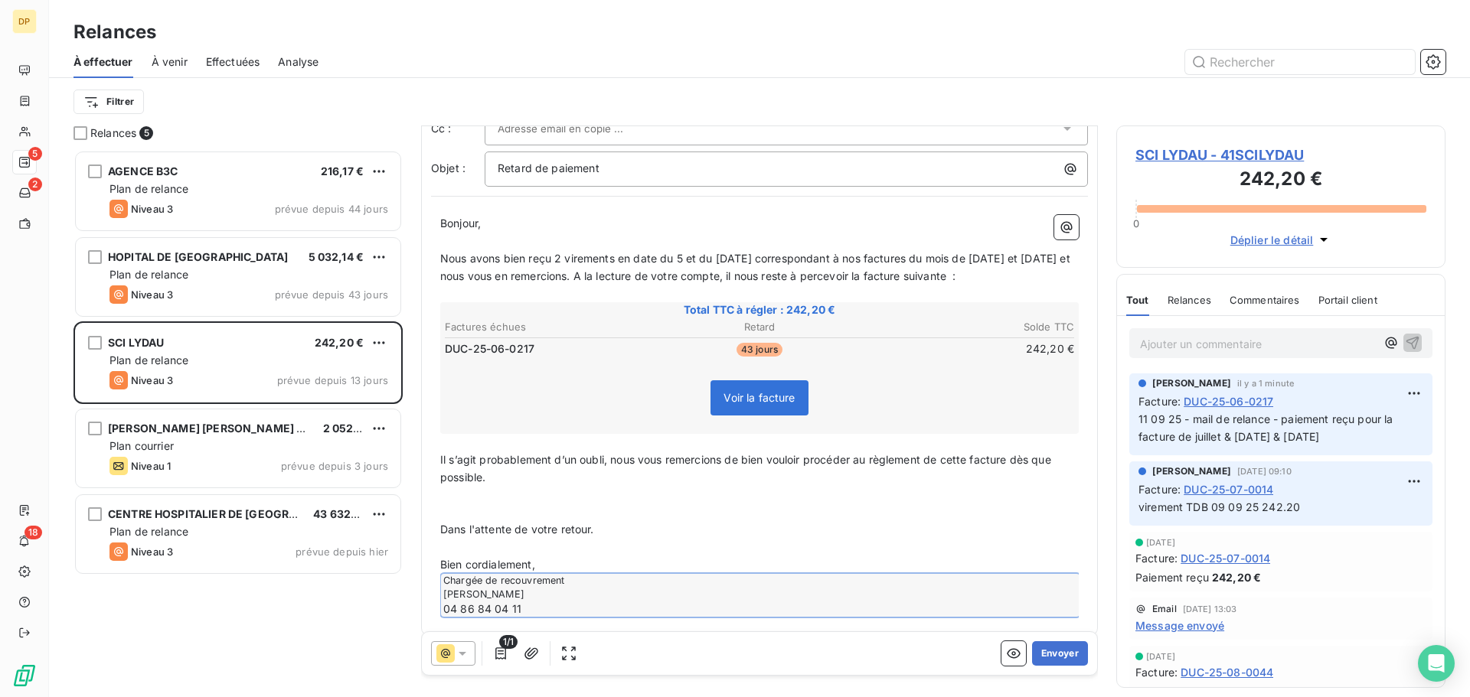
click at [587, 569] on p "Bien cordialement," at bounding box center [759, 565] width 638 height 18
click at [577, 579] on div "Chargée de recouvrement [PERSON_NAME] 04 86 84 04 11" at bounding box center [760, 595] width 638 height 43
click at [558, 562] on p "Bien cordialement," at bounding box center [759, 565] width 638 height 18
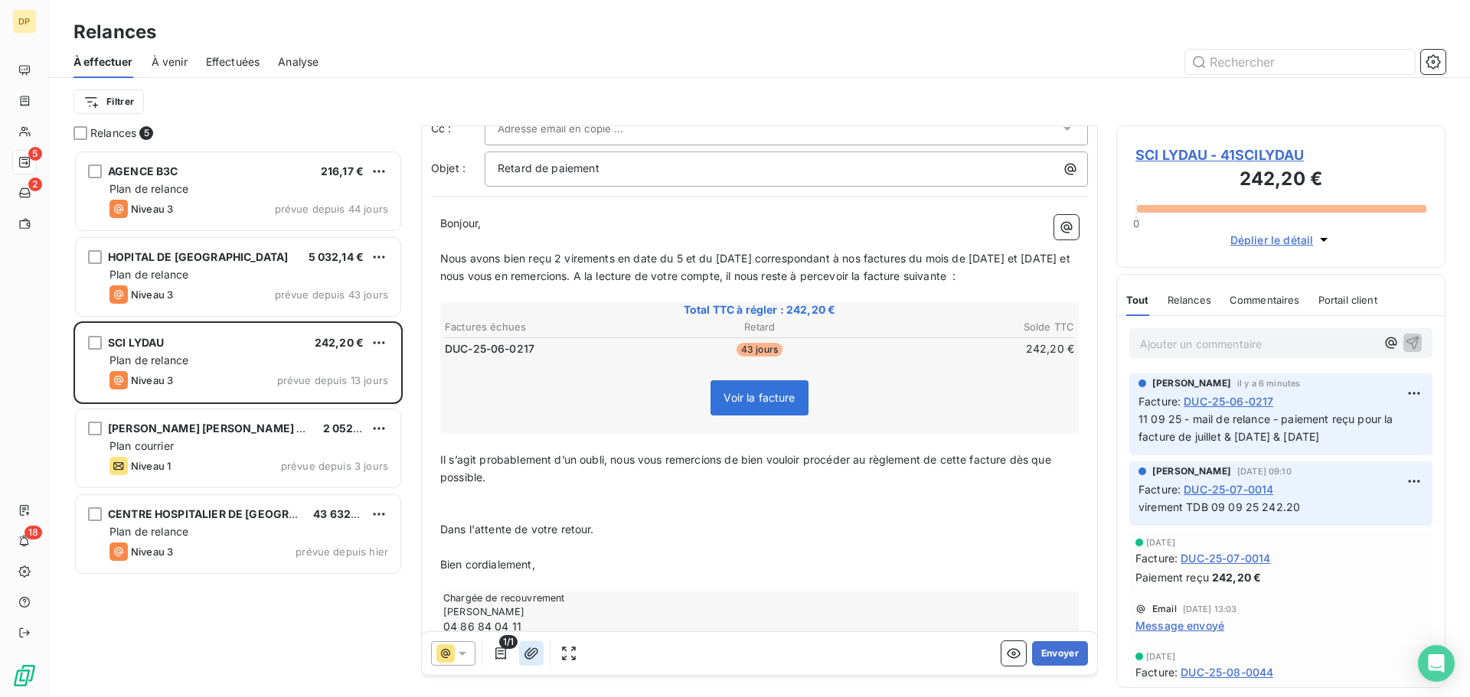
click at [530, 655] on icon "button" at bounding box center [531, 653] width 15 height 15
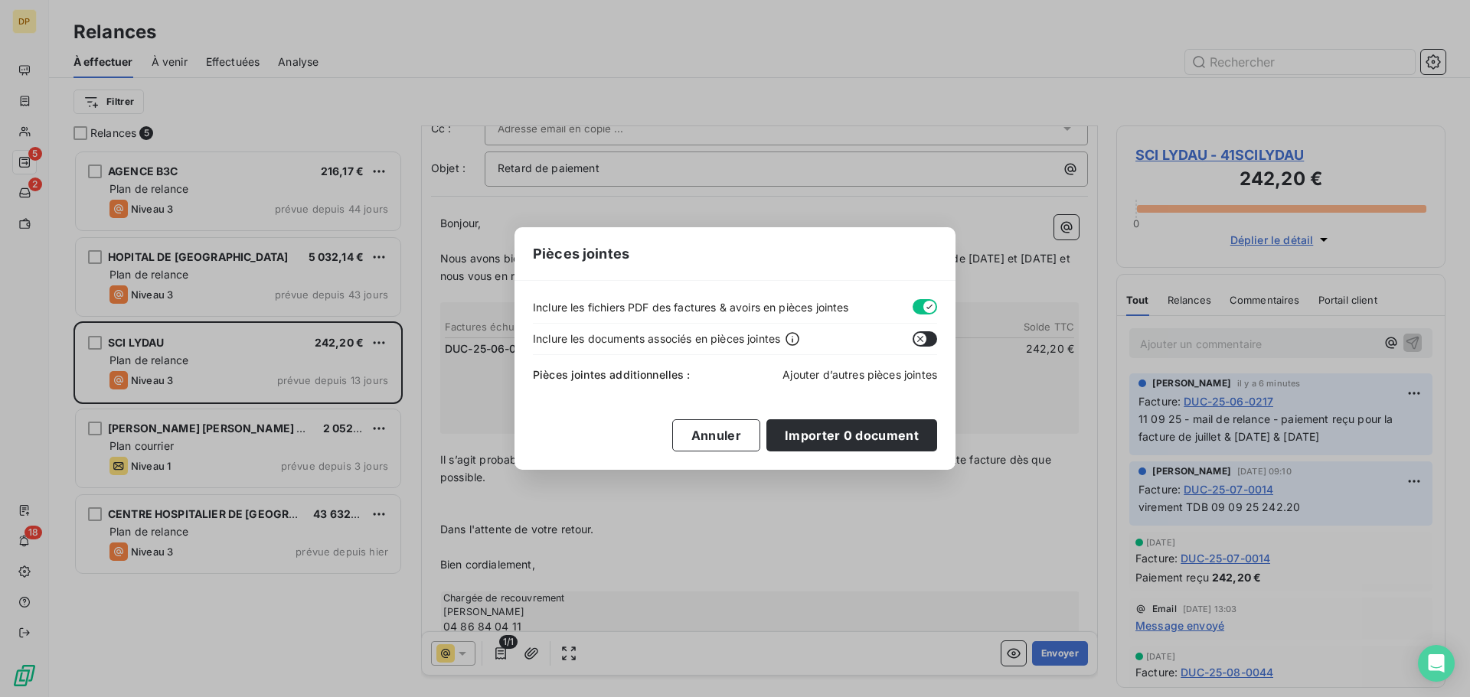
click at [847, 373] on span "Ajouter d’autres pièces jointes" at bounding box center [859, 374] width 155 height 13
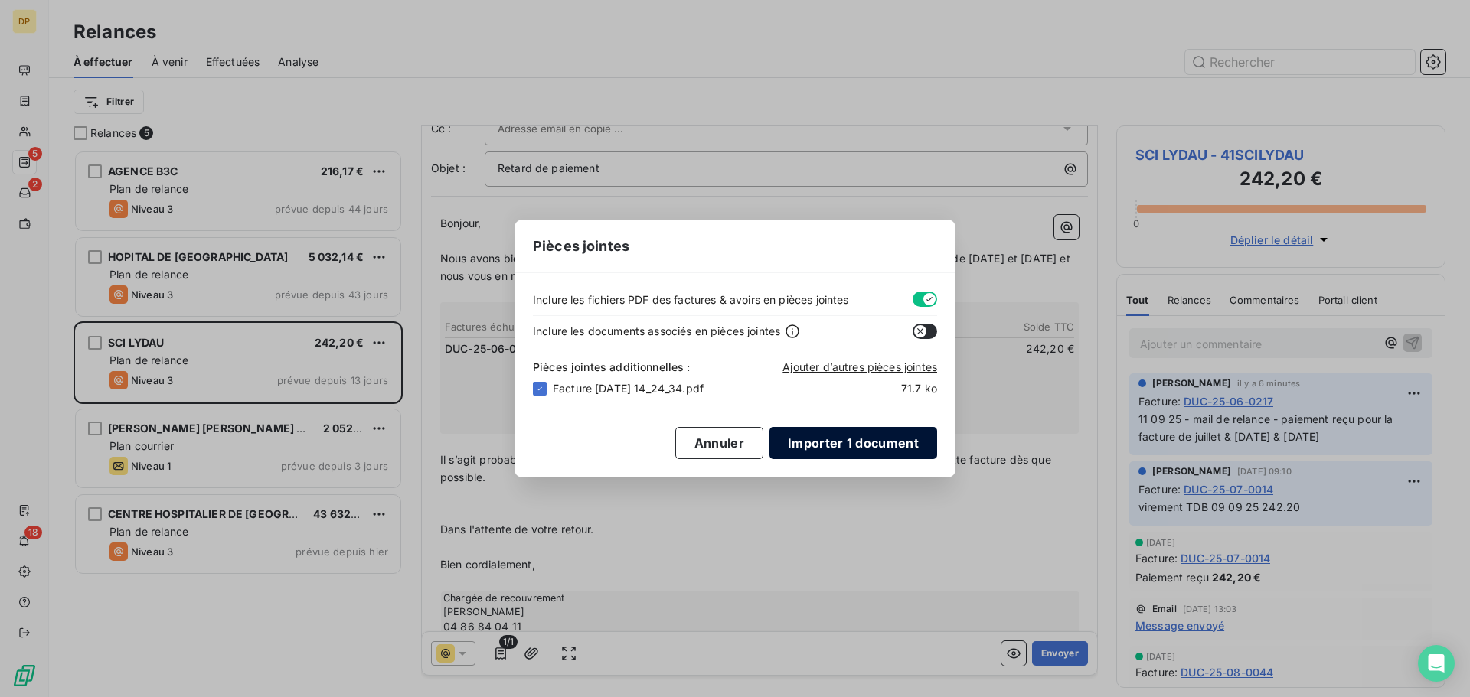
click at [873, 442] on button "Importer 1 document" at bounding box center [853, 443] width 168 height 32
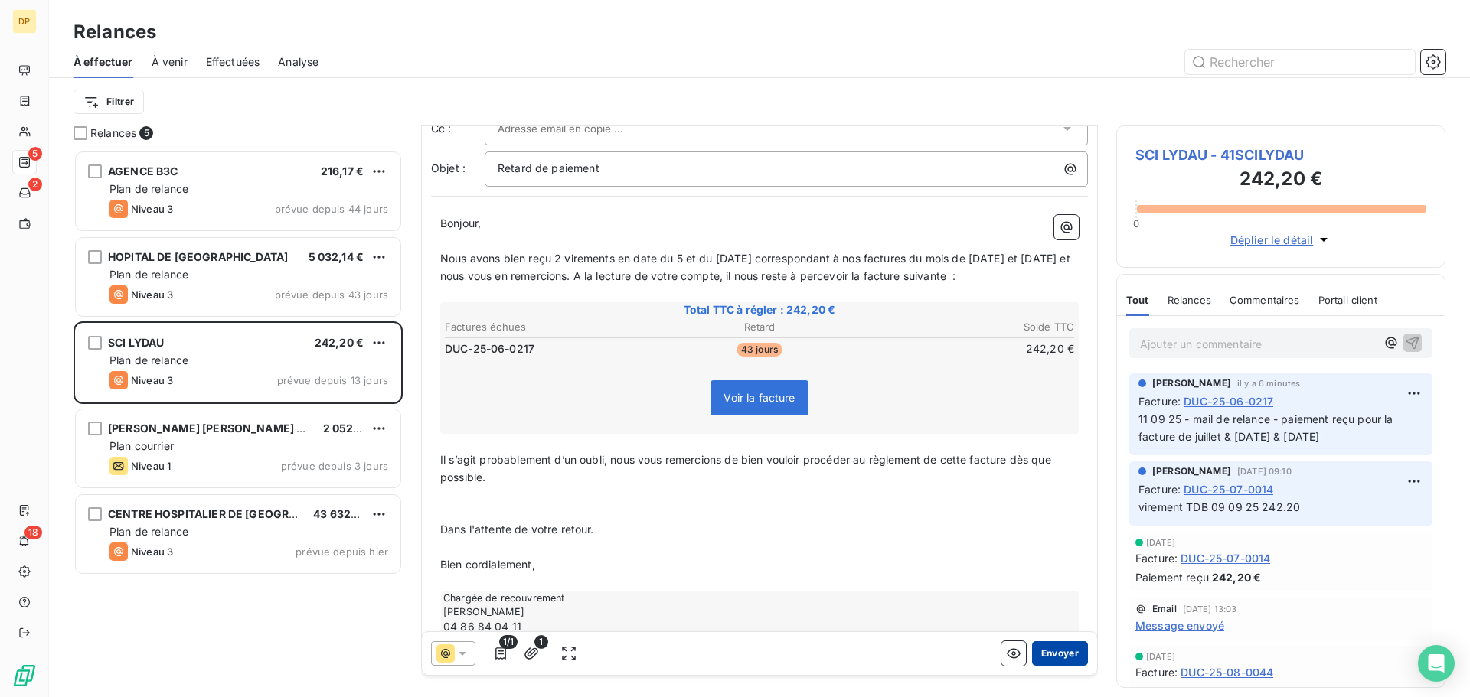
click at [1046, 651] on button "Envoyer" at bounding box center [1060, 653] width 56 height 24
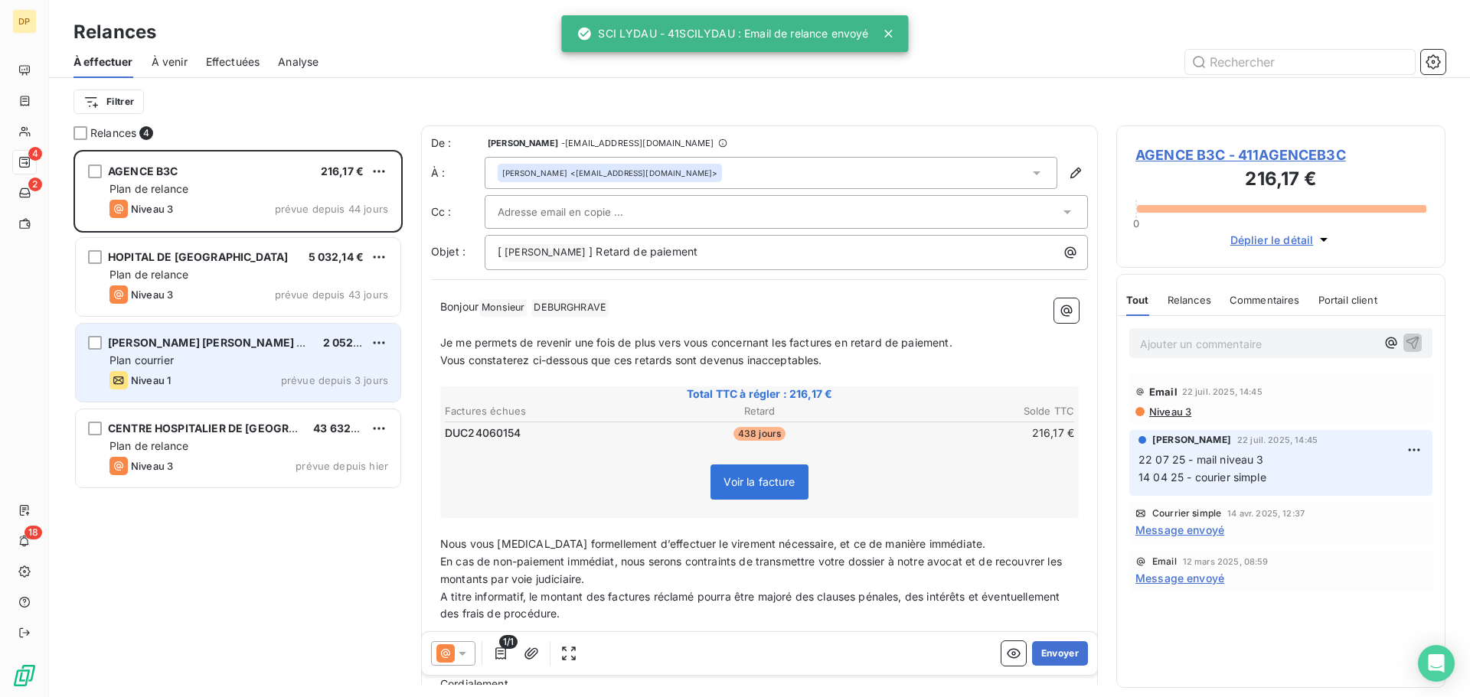
click at [229, 359] on div "Plan courrier" at bounding box center [248, 360] width 279 height 15
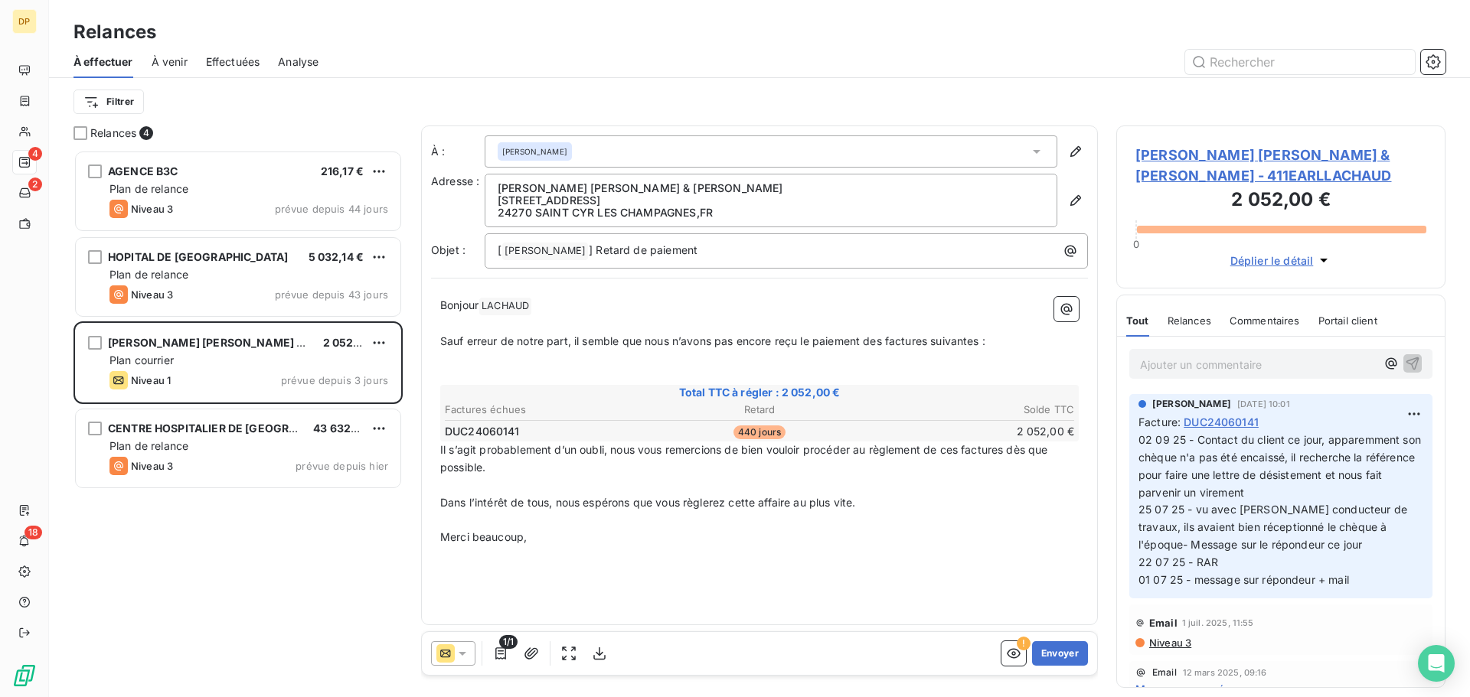
click at [1241, 144] on div "[PERSON_NAME] [PERSON_NAME] & JULIEN - 411EARLLACHAUD 2 052,00 € 0 Déplier le d…" at bounding box center [1280, 207] width 329 height 163
click at [1190, 155] on span "[PERSON_NAME] [PERSON_NAME] & [PERSON_NAME] - 411EARLLACHAUD" at bounding box center [1280, 165] width 291 height 41
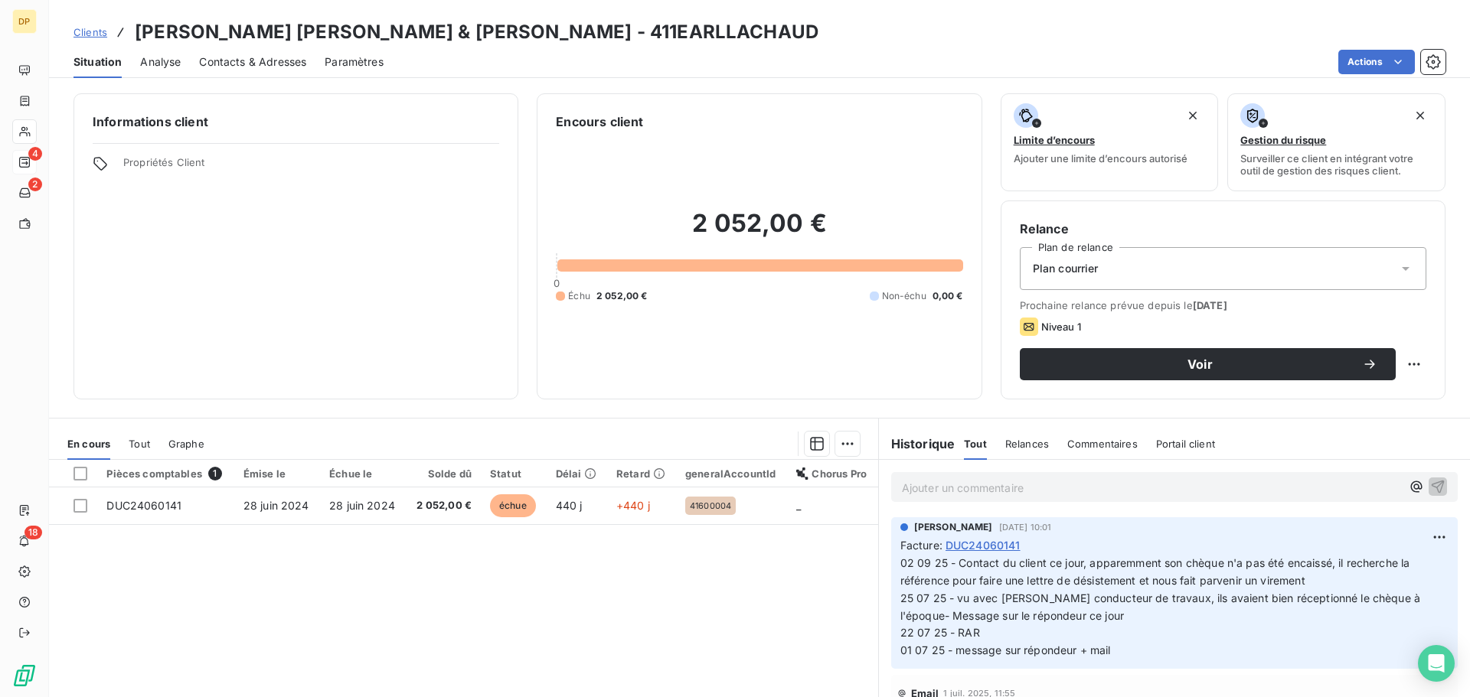
click at [222, 60] on span "Contacts & Adresses" at bounding box center [252, 61] width 107 height 15
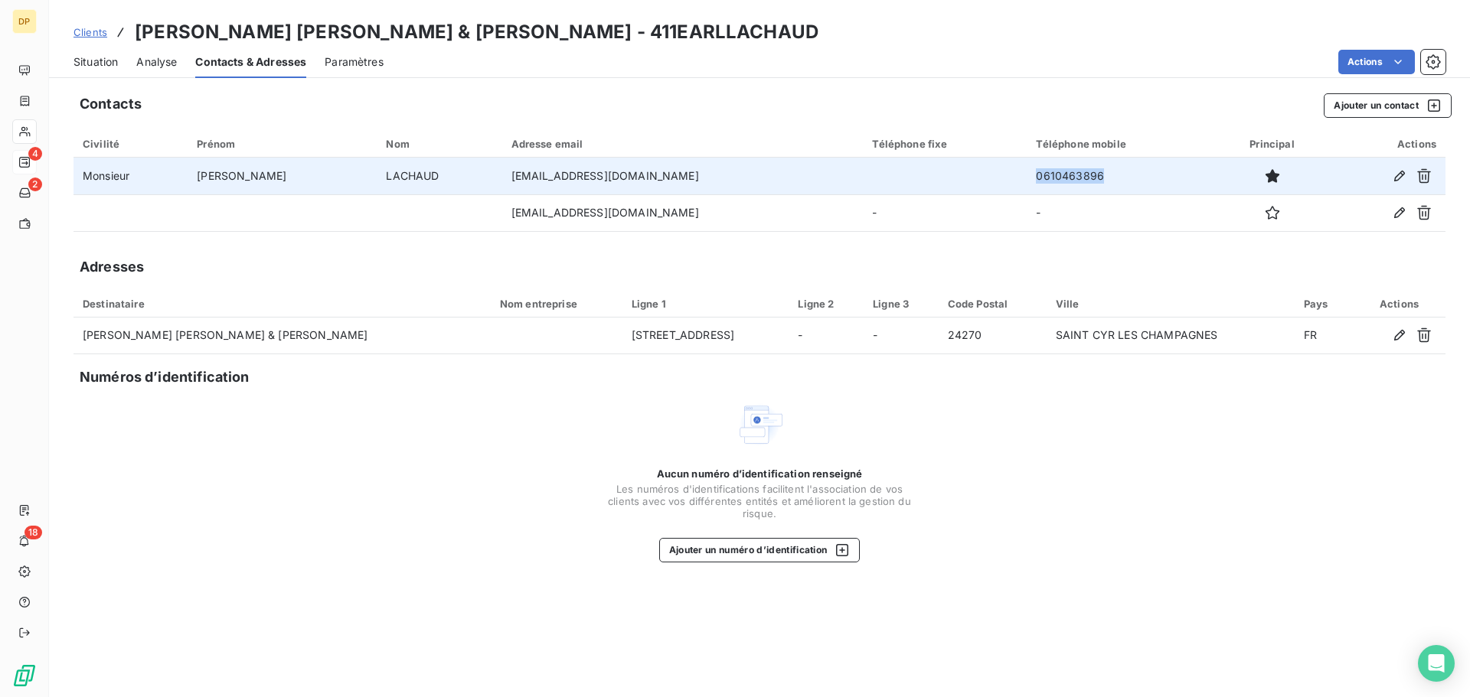
drag, startPoint x: 1058, startPoint y: 184, endPoint x: 928, endPoint y: 184, distance: 130.1
click at [928, 184] on tr "Monsieur [PERSON_NAME] [EMAIL_ADDRESS][DOMAIN_NAME] 0610463896" at bounding box center [759, 176] width 1372 height 37
copy tr "0610463896"
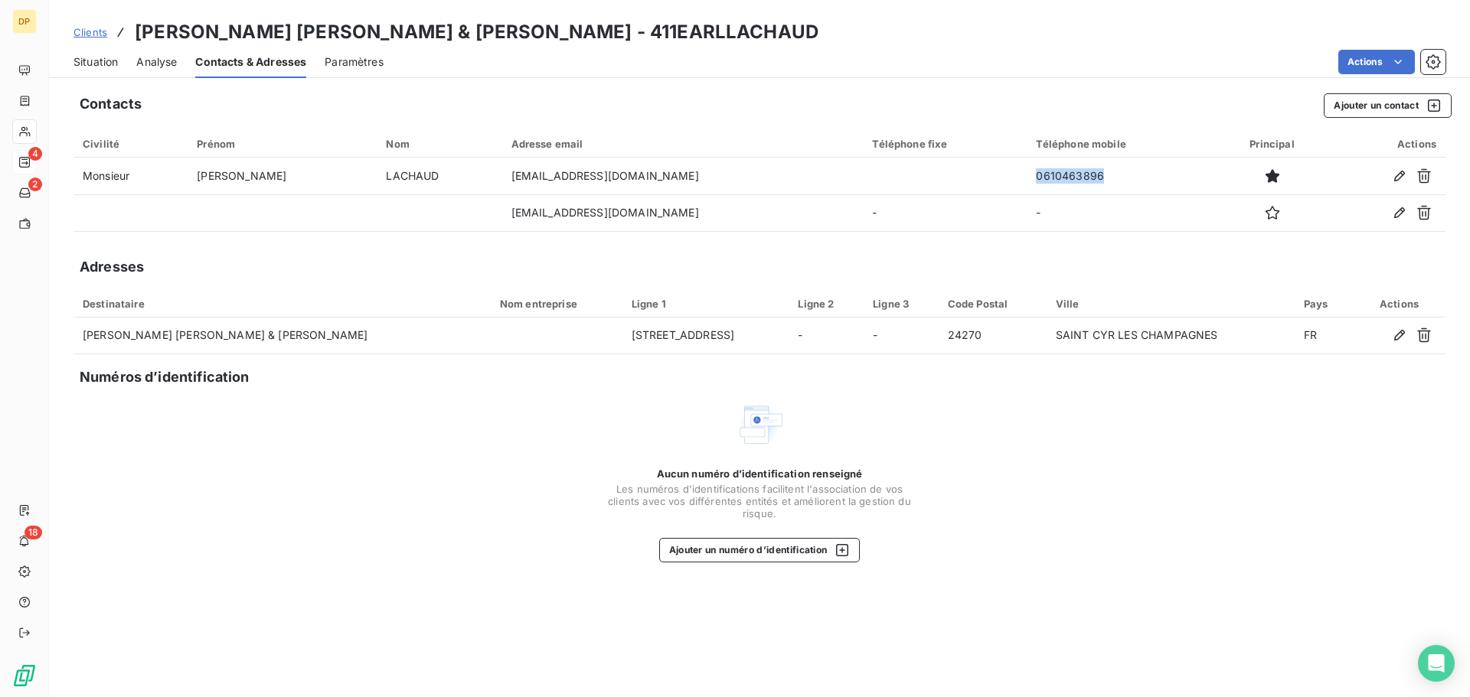
click at [107, 64] on span "Situation" at bounding box center [95, 61] width 44 height 15
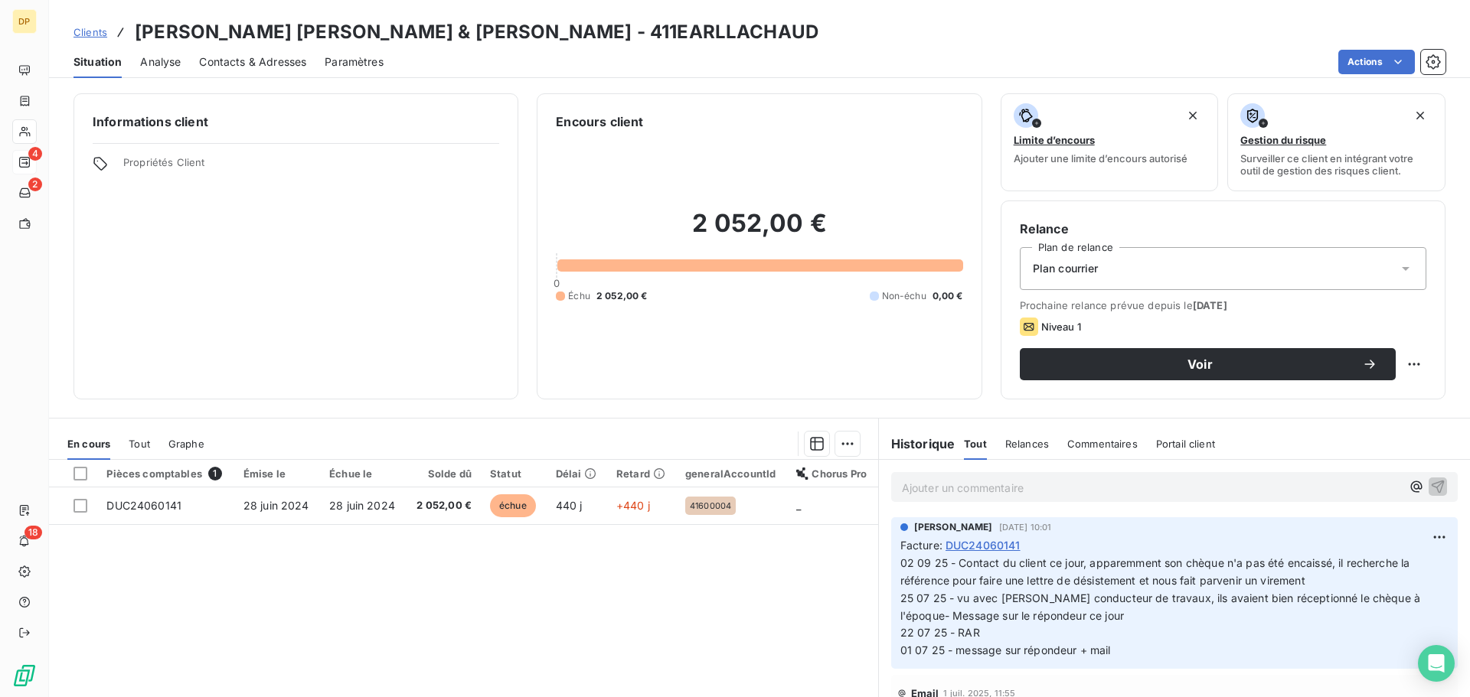
click at [286, 67] on span "Contacts & Adresses" at bounding box center [252, 61] width 107 height 15
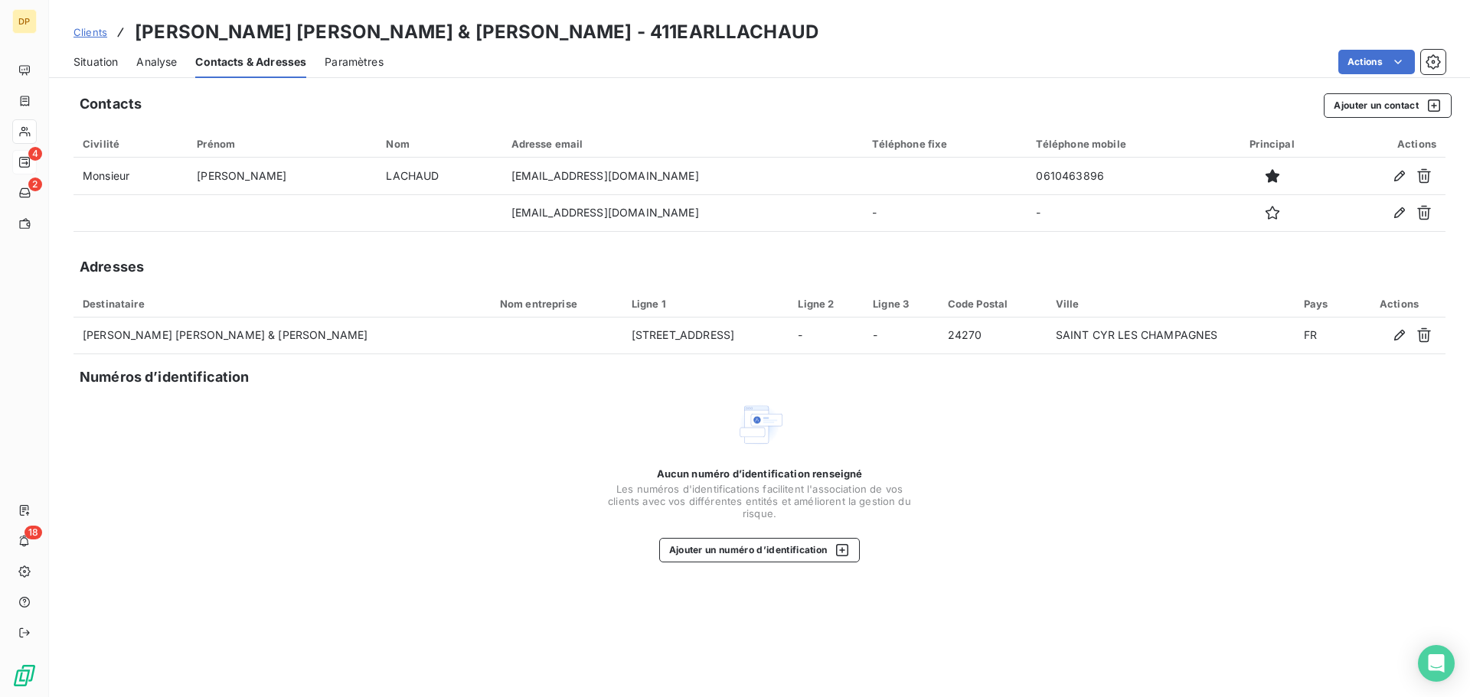
click at [96, 65] on span "Situation" at bounding box center [95, 61] width 44 height 15
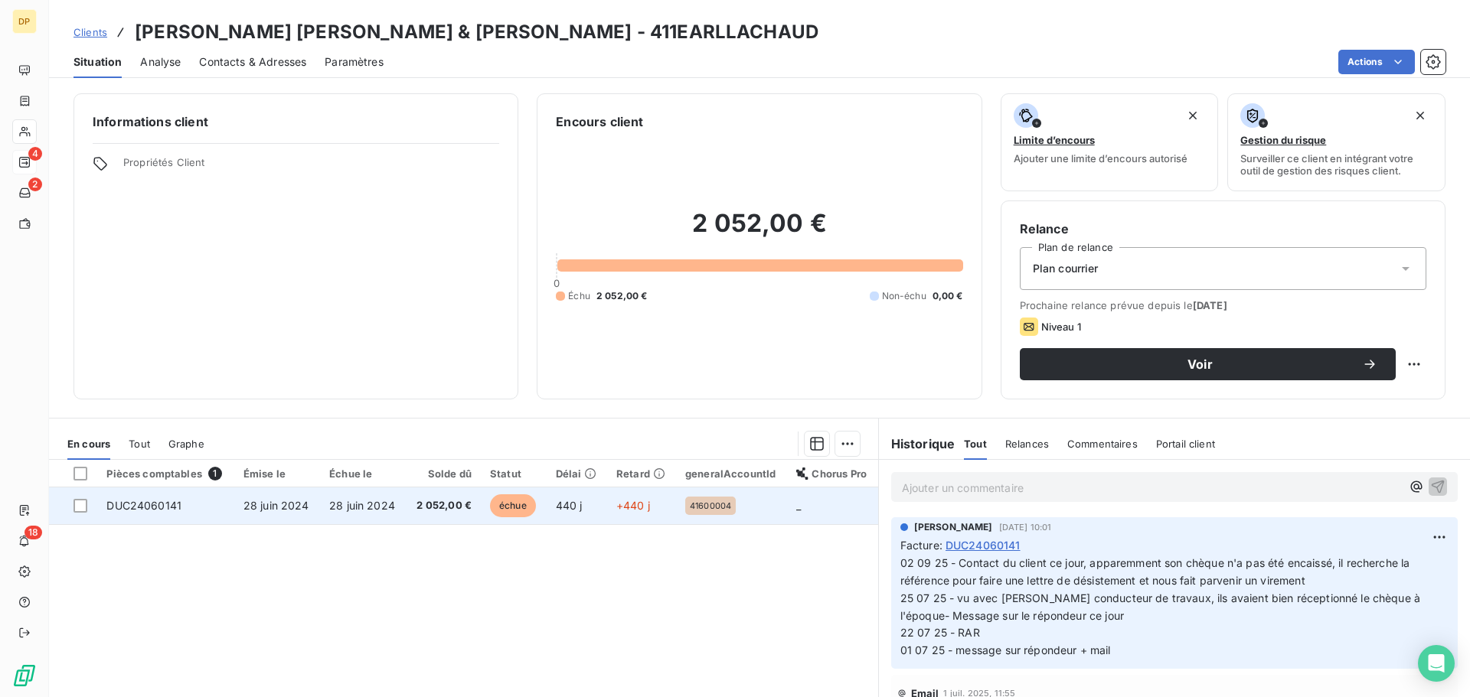
click at [375, 501] on span "28 juin 2024" at bounding box center [362, 505] width 66 height 13
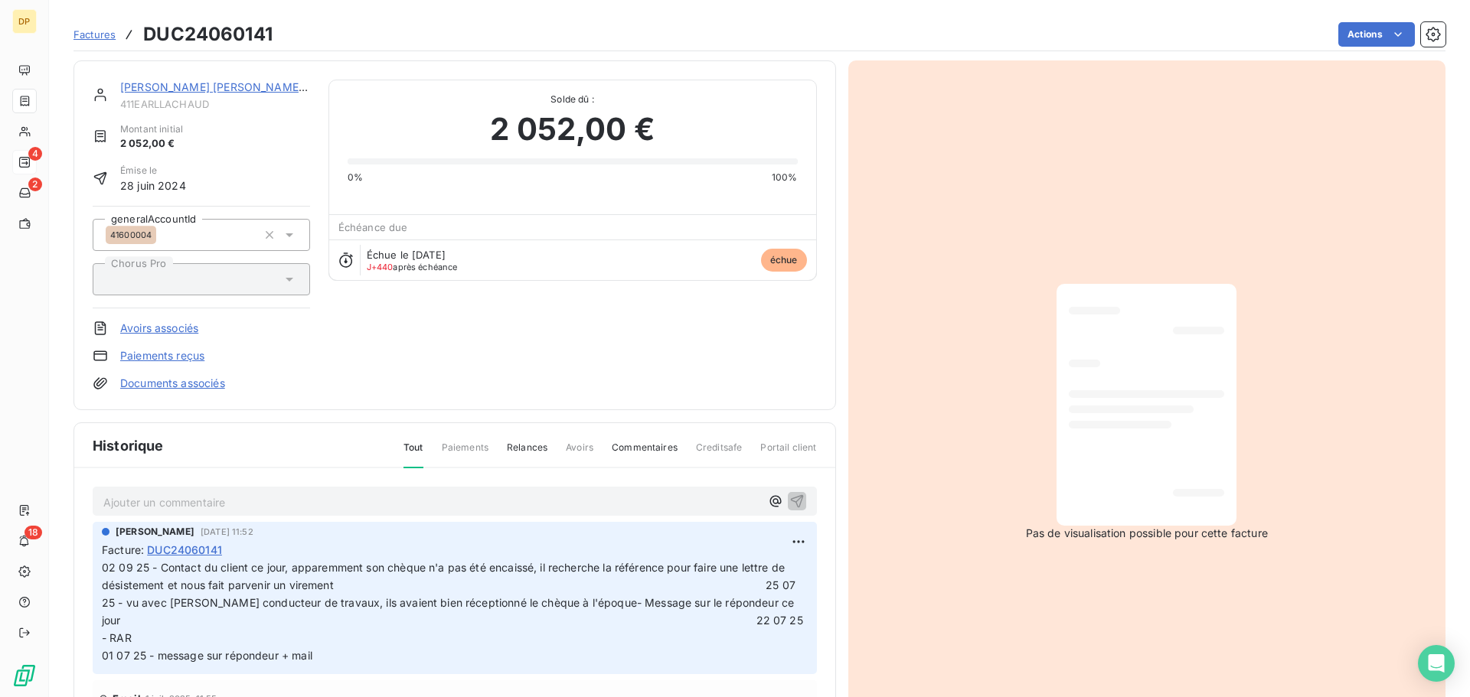
scroll to position [106, 0]
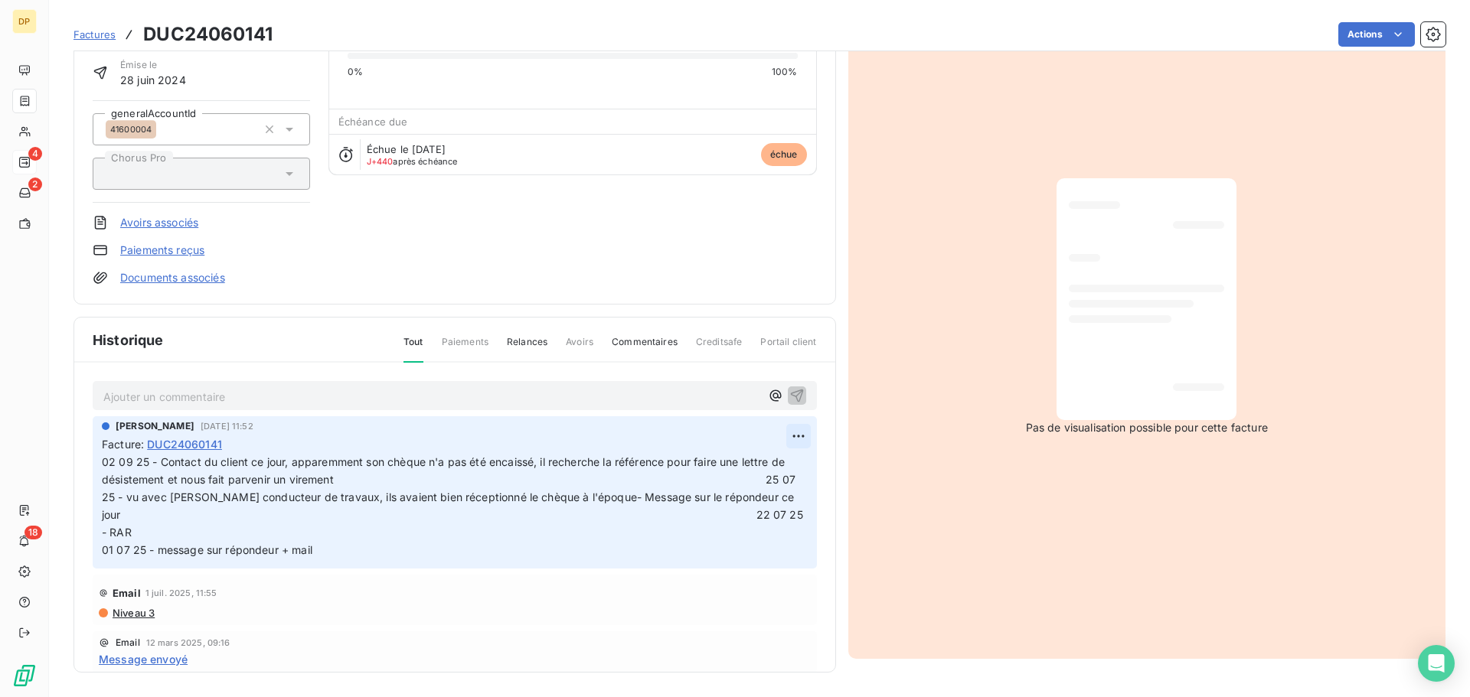
click at [772, 435] on html "DP 4 2 18 Factures DUC24060141 Actions [PERSON_NAME] [PERSON_NAME] & JULIEN 411…" at bounding box center [735, 348] width 1470 height 697
click at [760, 460] on div "Editer" at bounding box center [744, 470] width 86 height 24
click at [102, 462] on span "02 09 25 - Contact du client ce jour, apparemment son chèque n'a pas été encais…" at bounding box center [481, 505] width 759 height 100
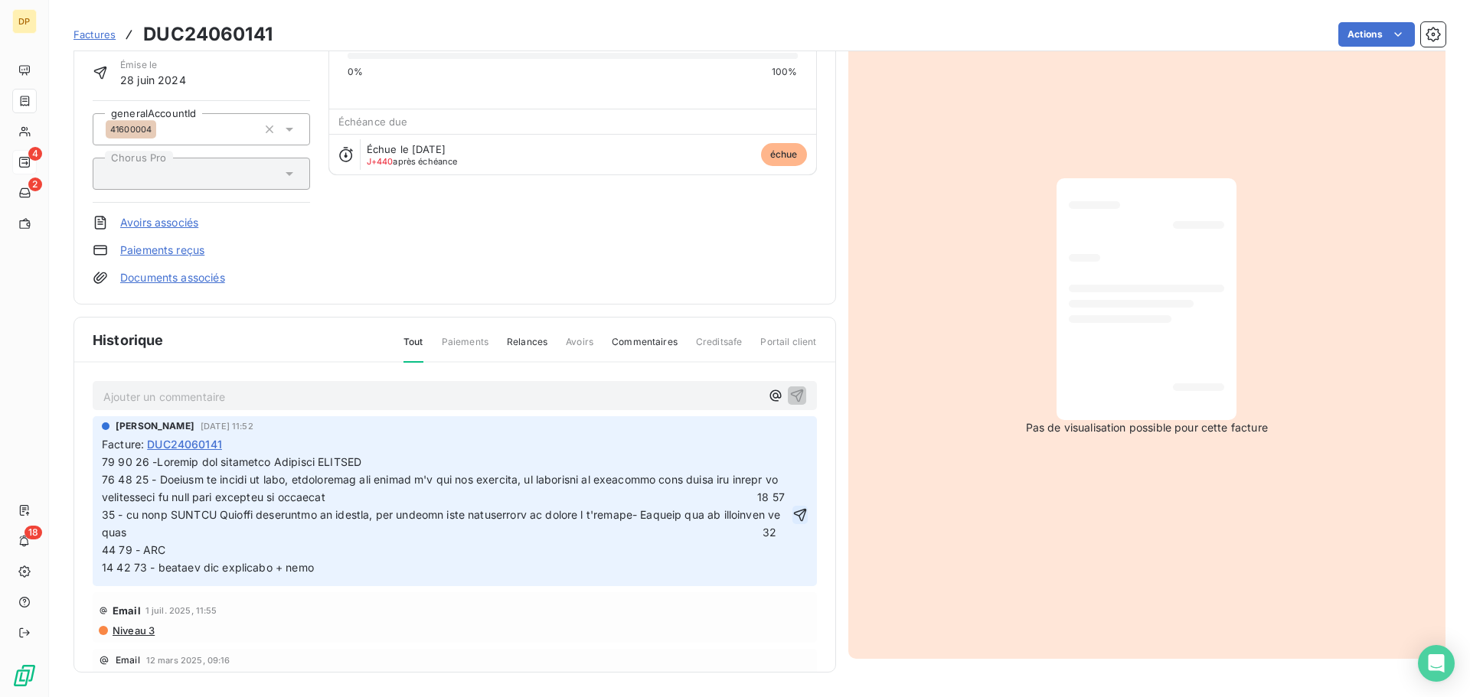
click at [792, 518] on icon "button" at bounding box center [799, 514] width 15 height 15
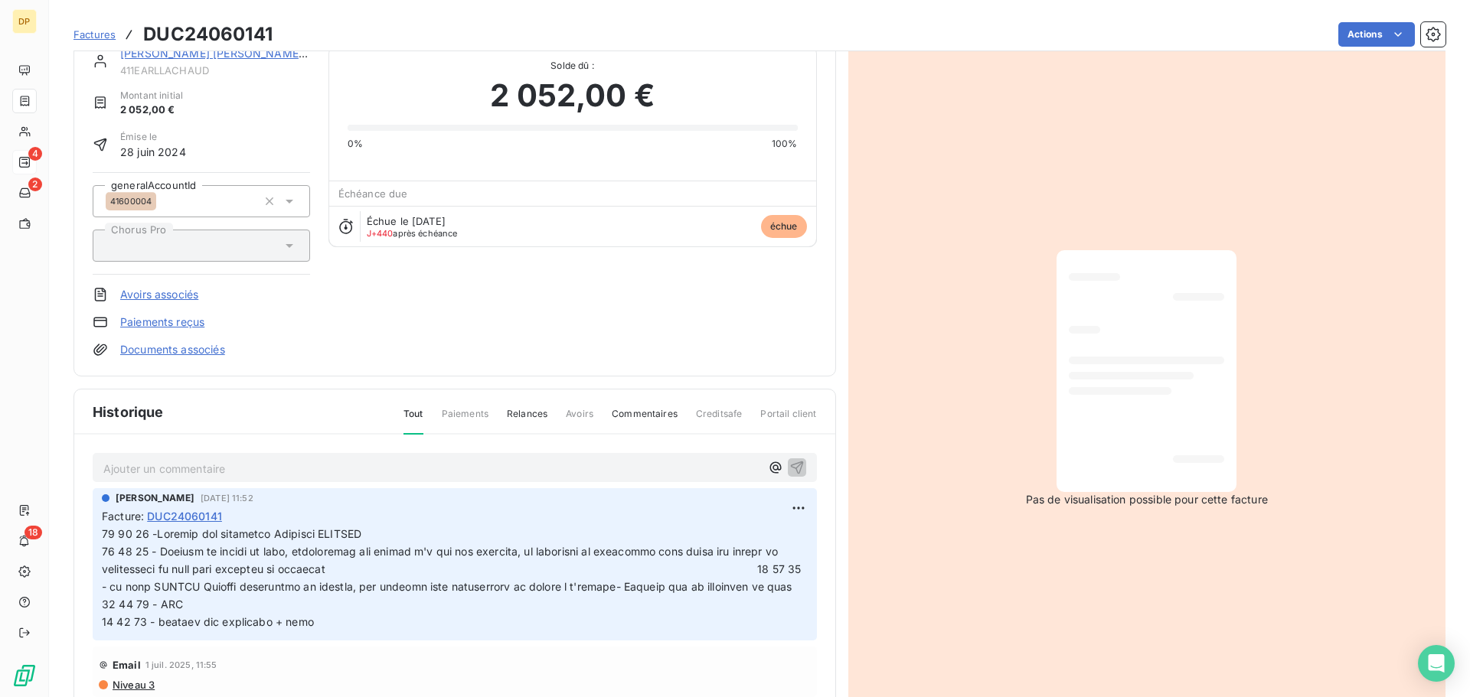
scroll to position [0, 0]
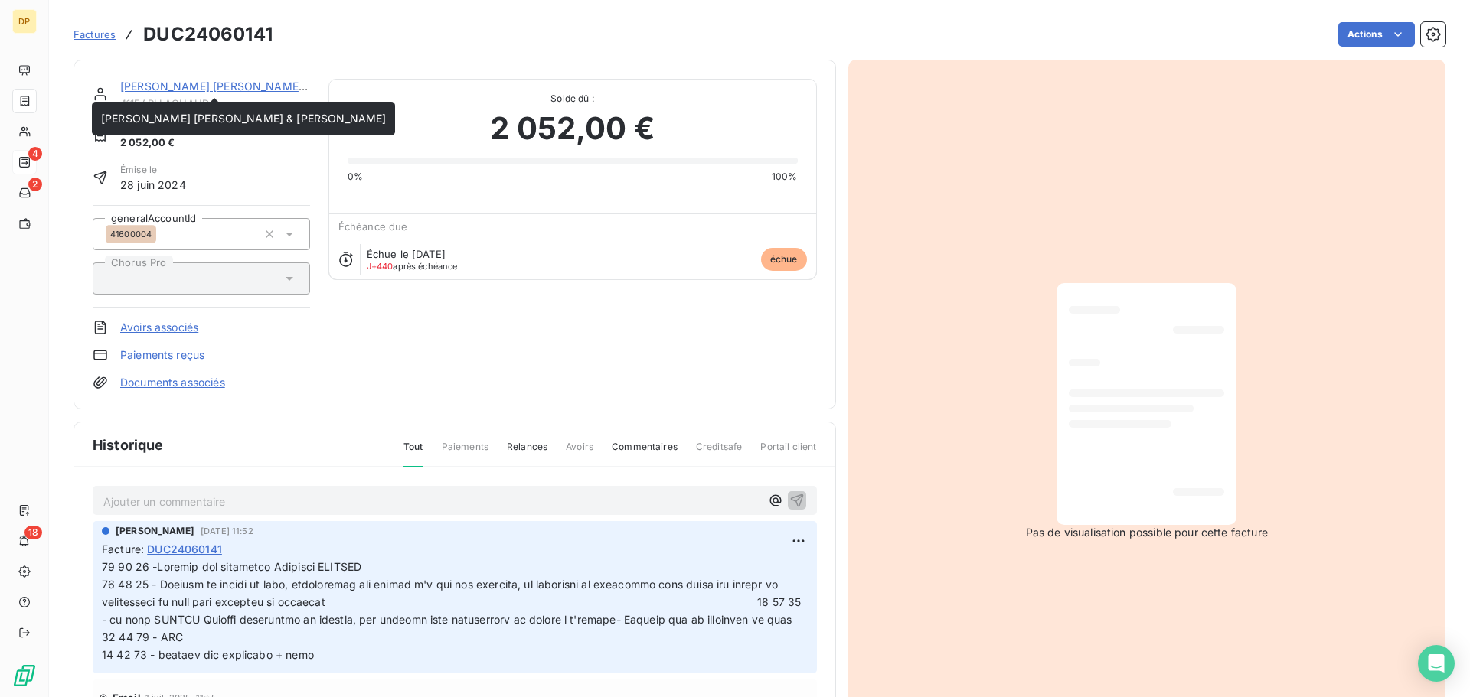
click at [259, 82] on link "[PERSON_NAME] [PERSON_NAME] & [PERSON_NAME]" at bounding box center [262, 86] width 285 height 13
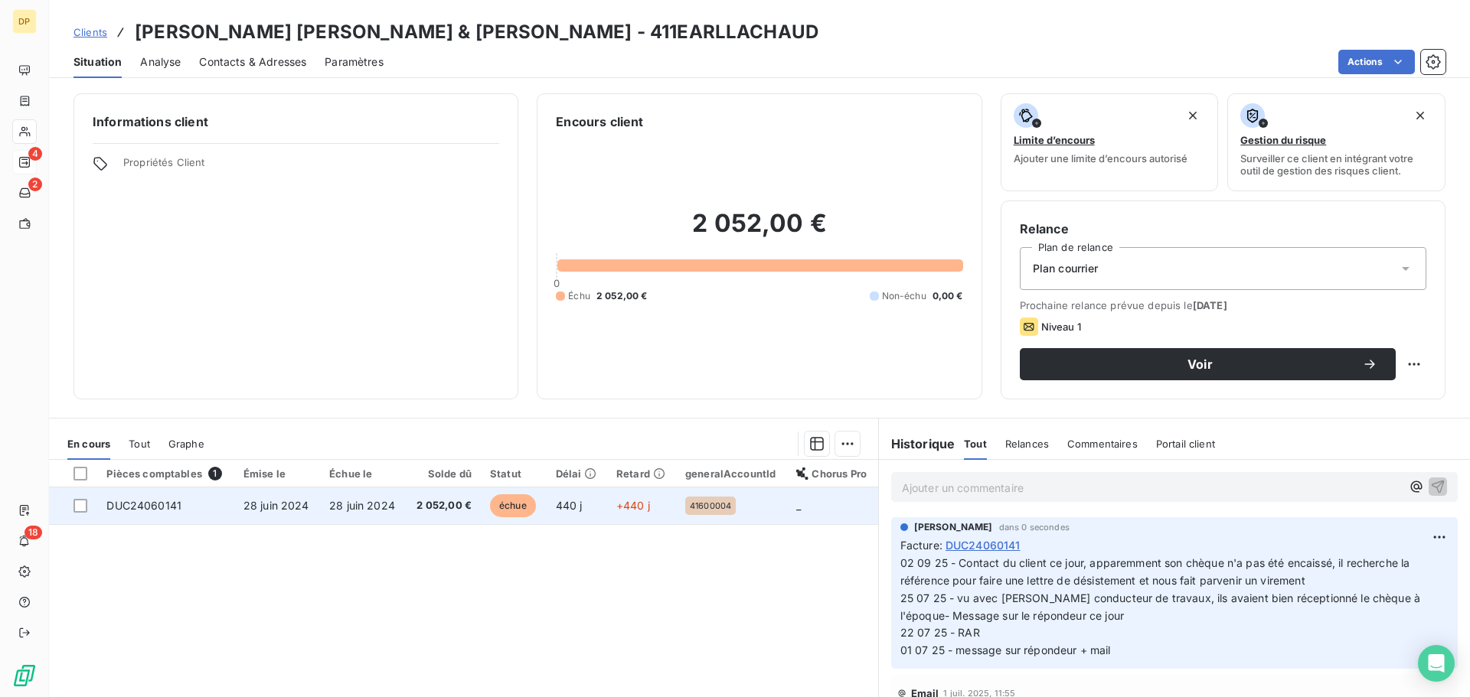
click at [407, 521] on td "2 052,00 €" at bounding box center [443, 506] width 75 height 37
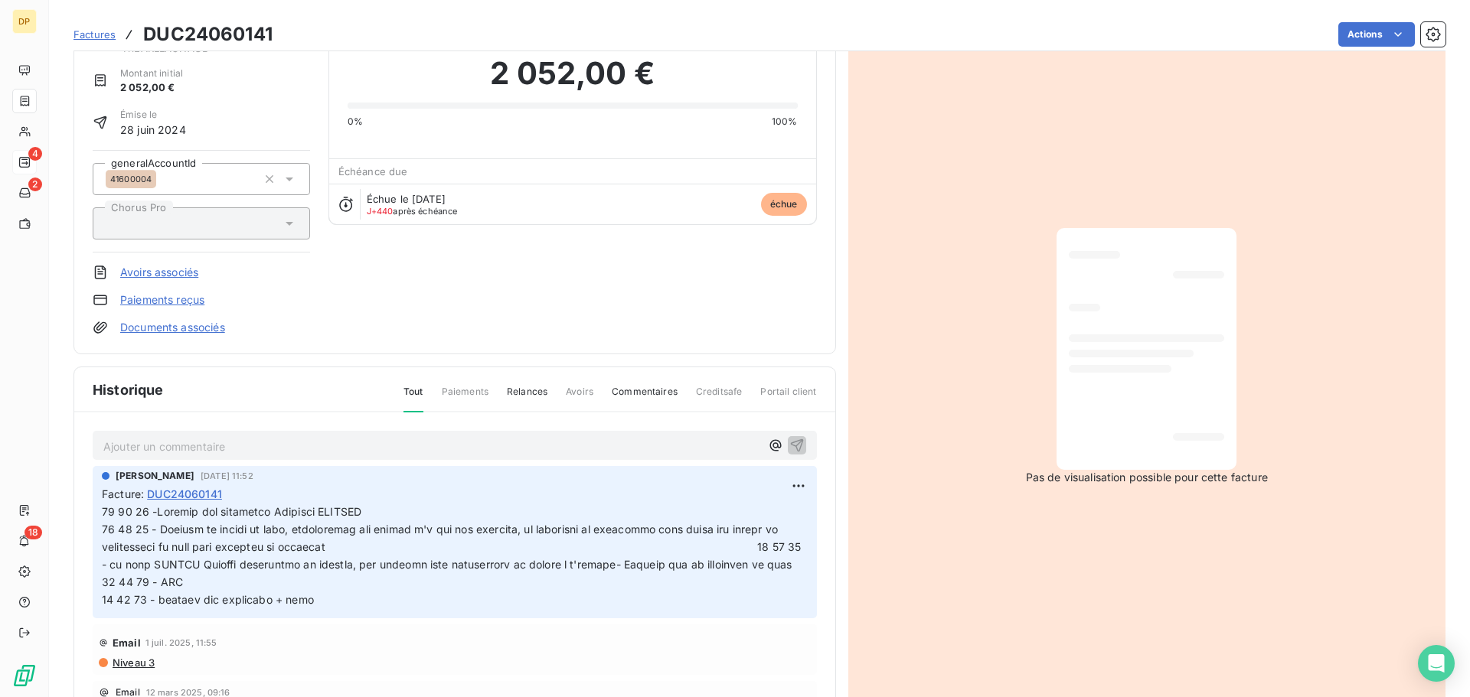
scroll to position [106, 0]
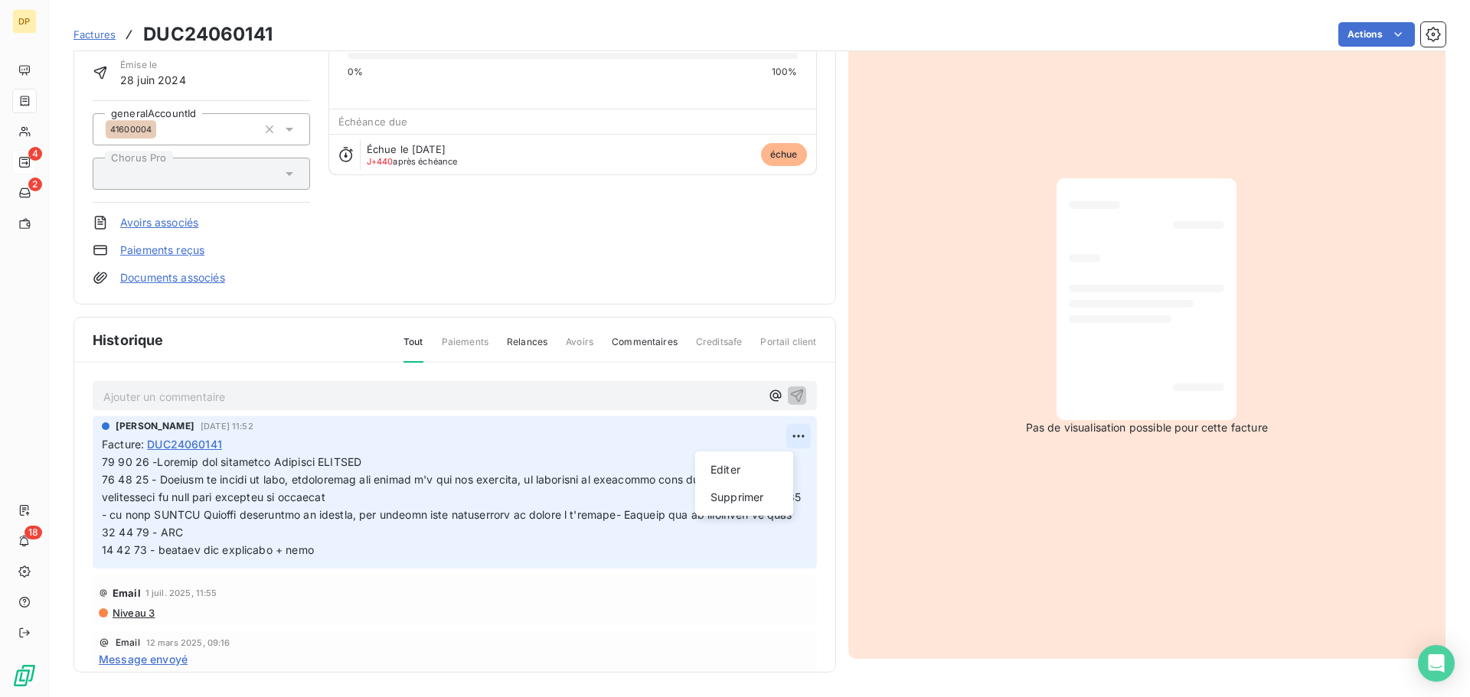
click at [787, 426] on html "DP 4 2 18 Factures DUC24060141 Actions [PERSON_NAME] [PERSON_NAME] & JULIEN 411…" at bounding box center [735, 348] width 1470 height 697
click at [740, 471] on div "Editer" at bounding box center [744, 470] width 86 height 24
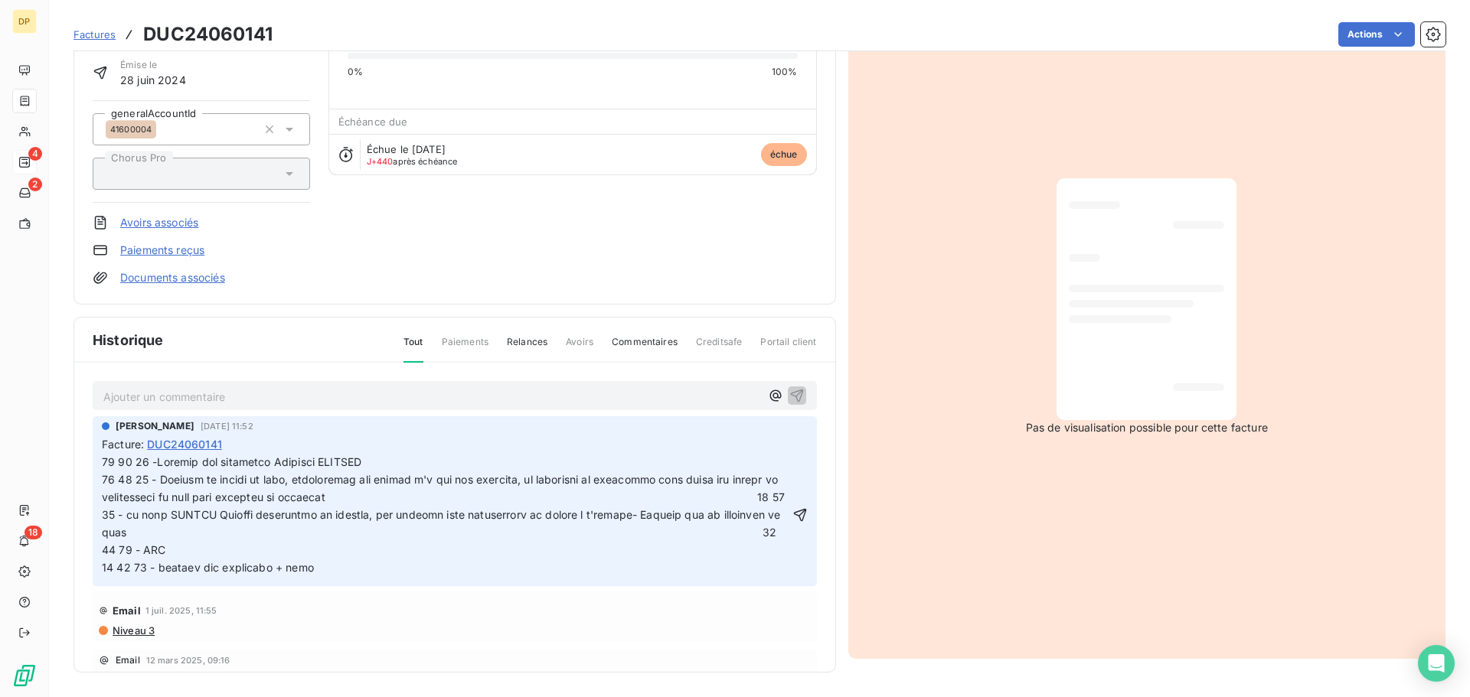
click at [540, 458] on span at bounding box center [474, 514] width 744 height 118
click at [790, 520] on div "[PERSON_NAME] [DATE] 11:52 Facture : DUC24060141" at bounding box center [455, 500] width 724 height 169
click at [792, 514] on icon "button" at bounding box center [799, 514] width 15 height 15
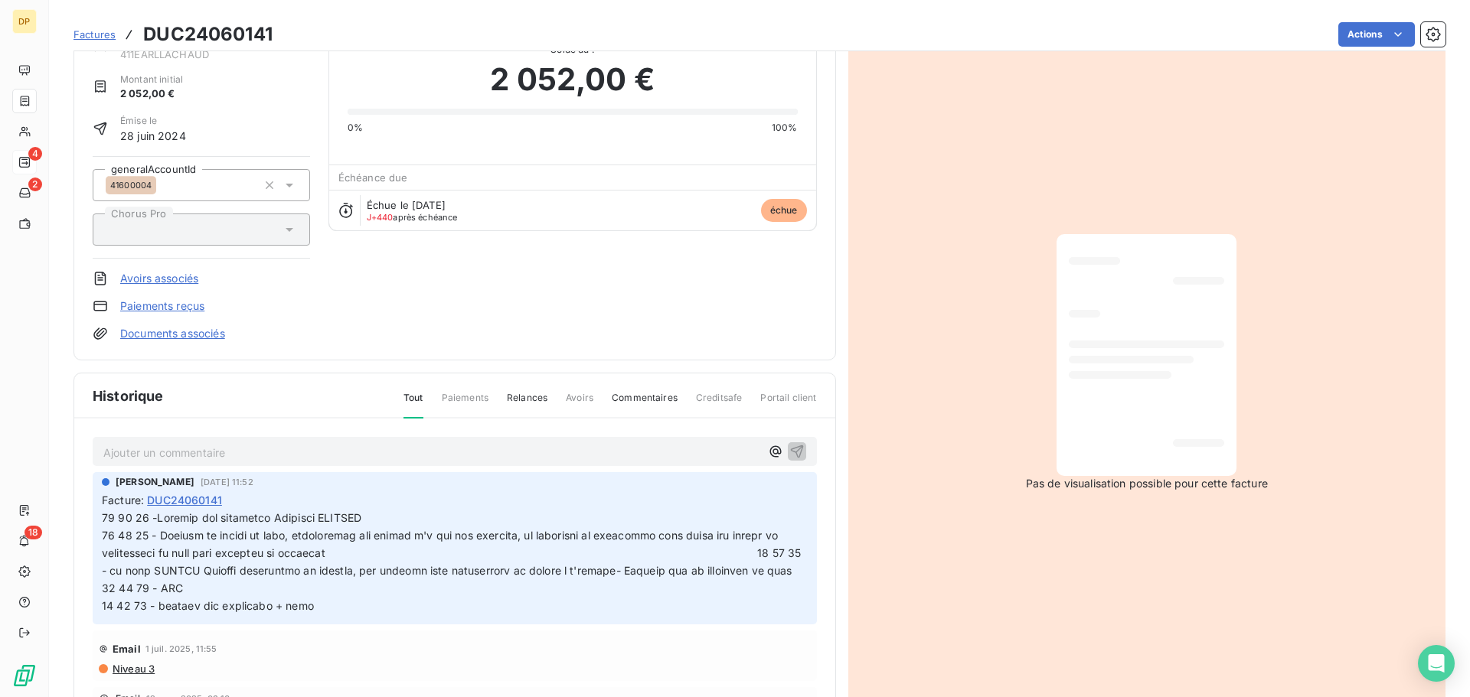
scroll to position [0, 0]
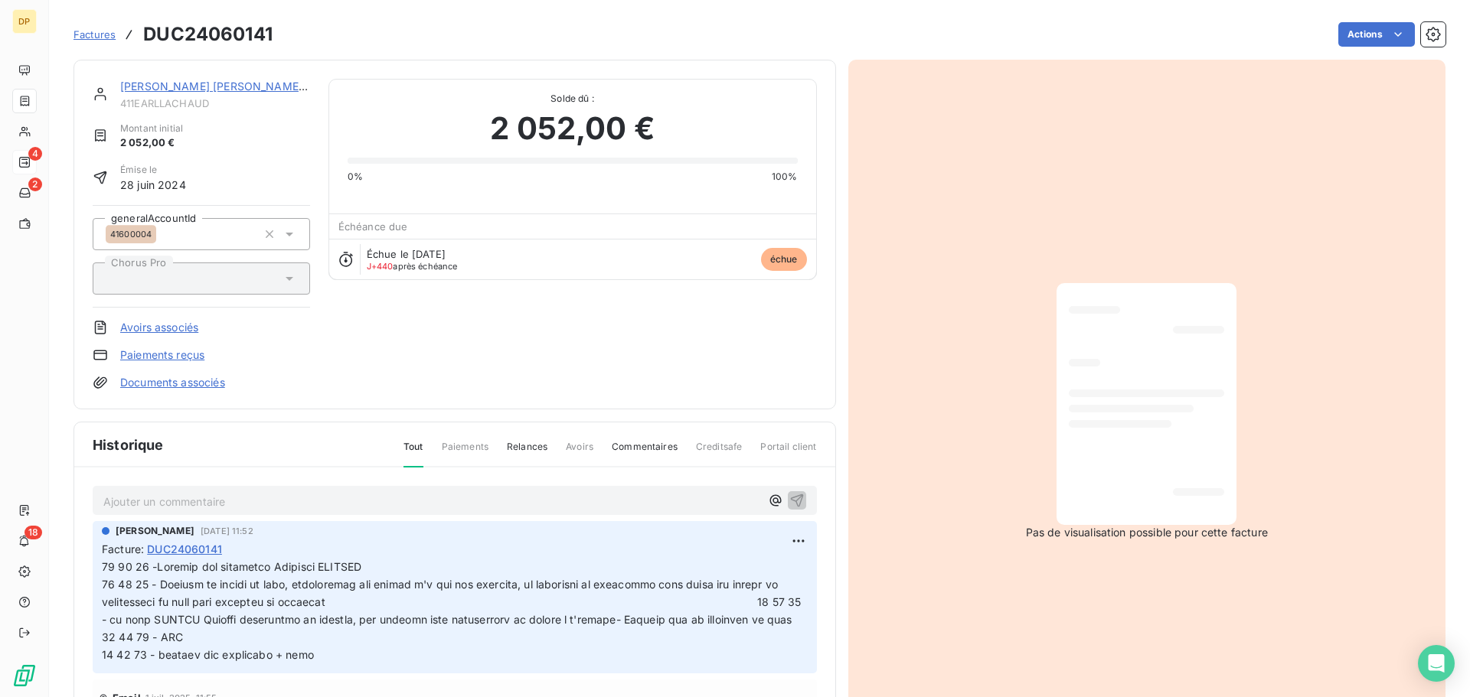
click at [197, 77] on div "[PERSON_NAME] [PERSON_NAME] & JULIEN 411EARLLACHAUD Montant initial 2 052,00 € …" at bounding box center [454, 235] width 762 height 350
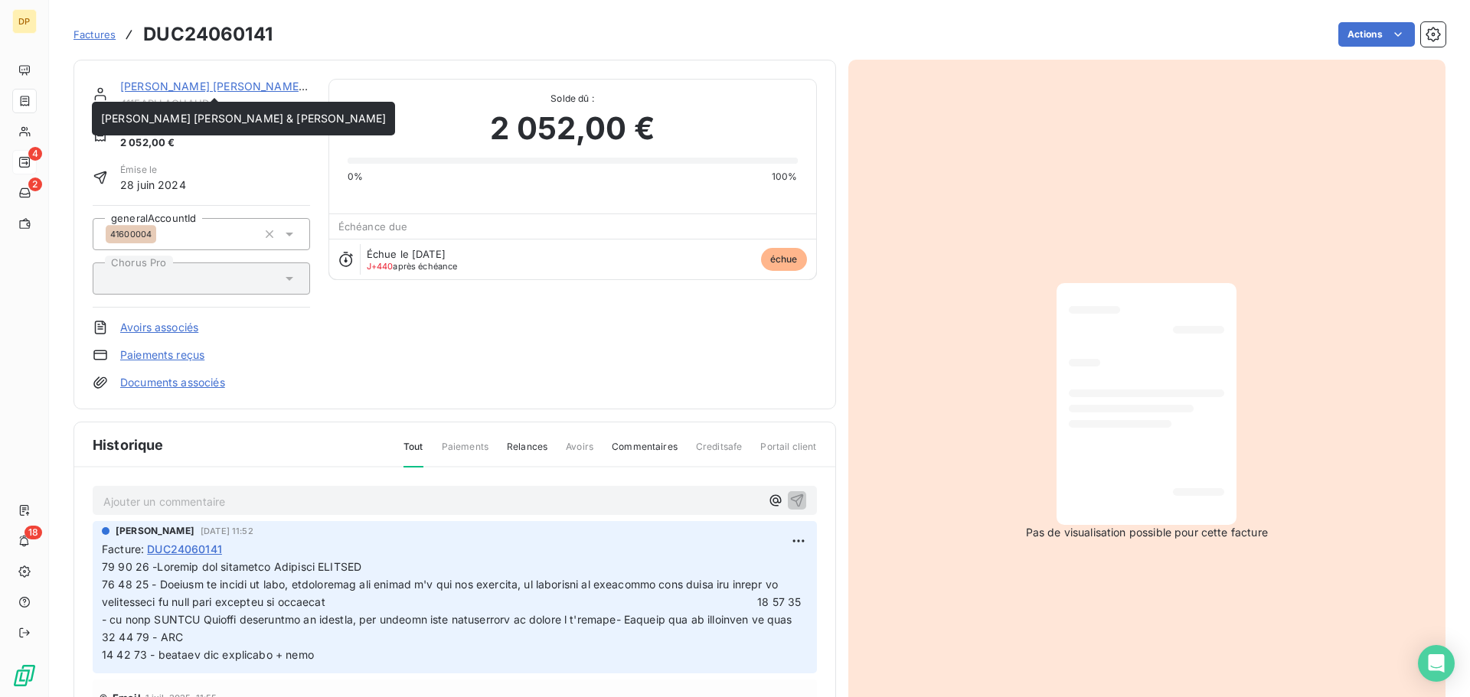
click at [196, 80] on link "[PERSON_NAME] [PERSON_NAME] & [PERSON_NAME]" at bounding box center [262, 86] width 285 height 13
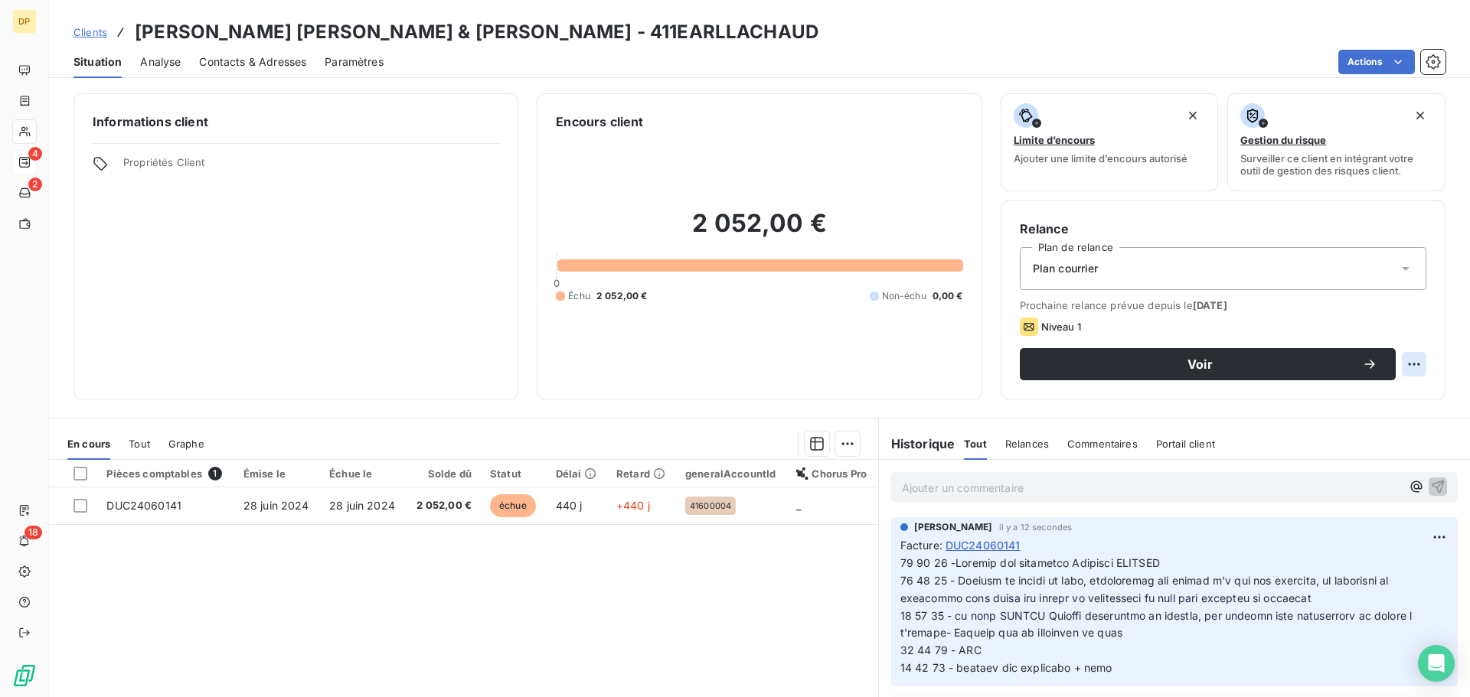
click at [1401, 365] on html "DP 4 2 18 Clients [PERSON_NAME] [PERSON_NAME] & [PERSON_NAME] - 411EARLLACHAUD …" at bounding box center [735, 348] width 1470 height 697
click at [1360, 398] on div "Replanifier cette action" at bounding box center [1339, 398] width 137 height 24
select select "8"
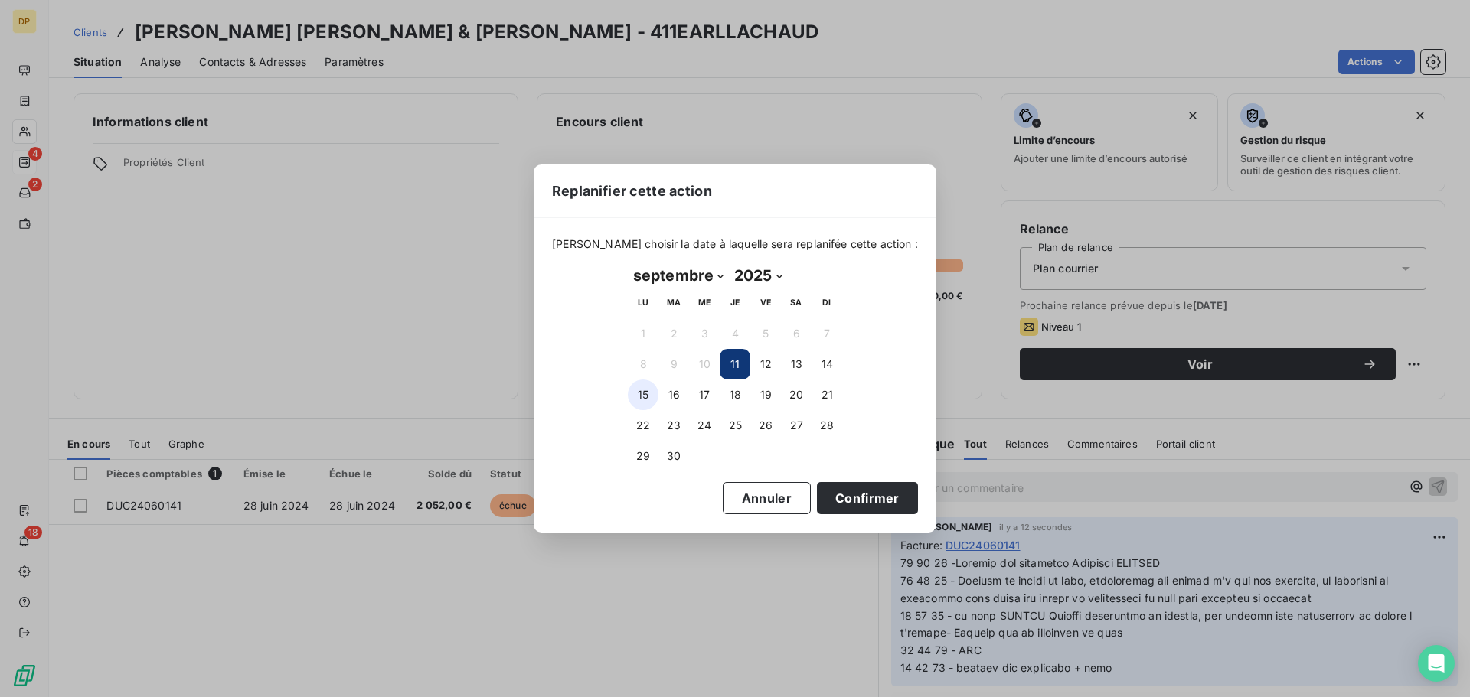
click at [644, 397] on button "15" at bounding box center [643, 395] width 31 height 31
click at [862, 500] on button "Confirmer" at bounding box center [867, 498] width 101 height 32
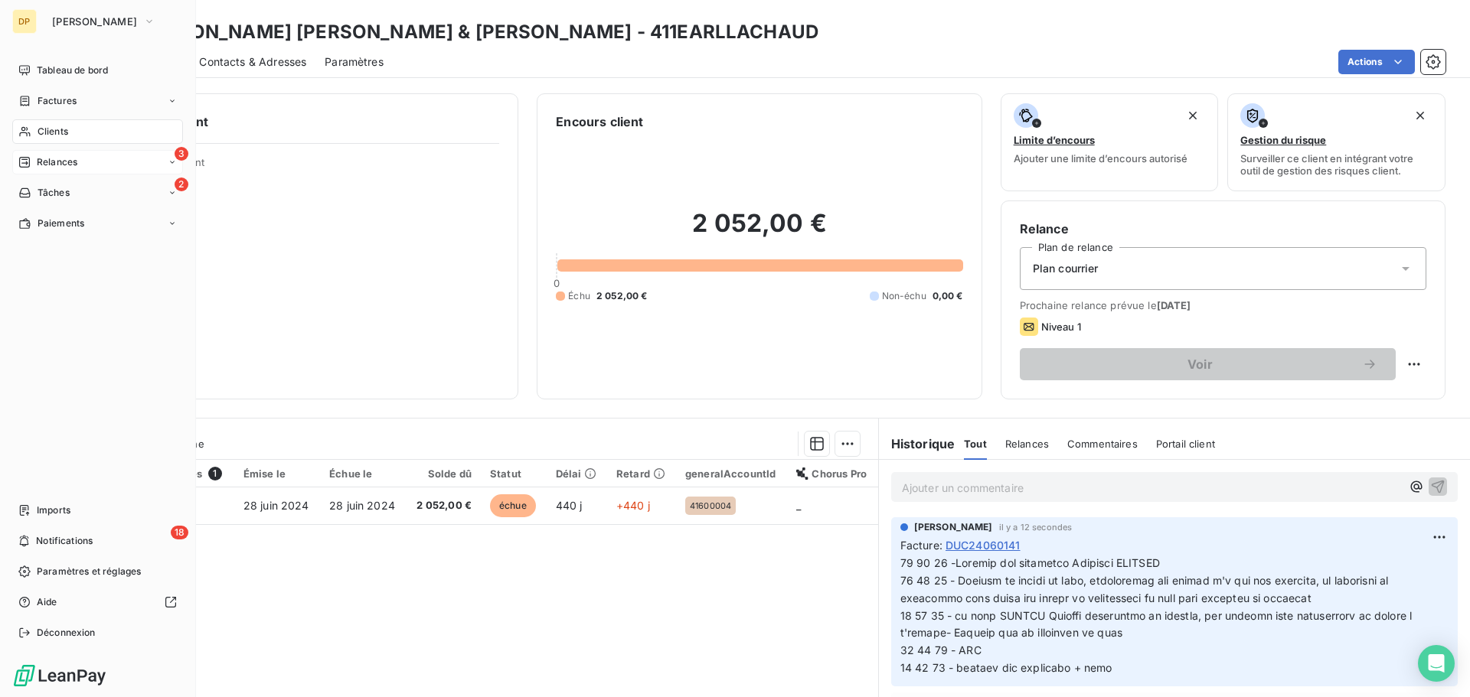
click at [49, 158] on span "Relances" at bounding box center [57, 162] width 41 height 14
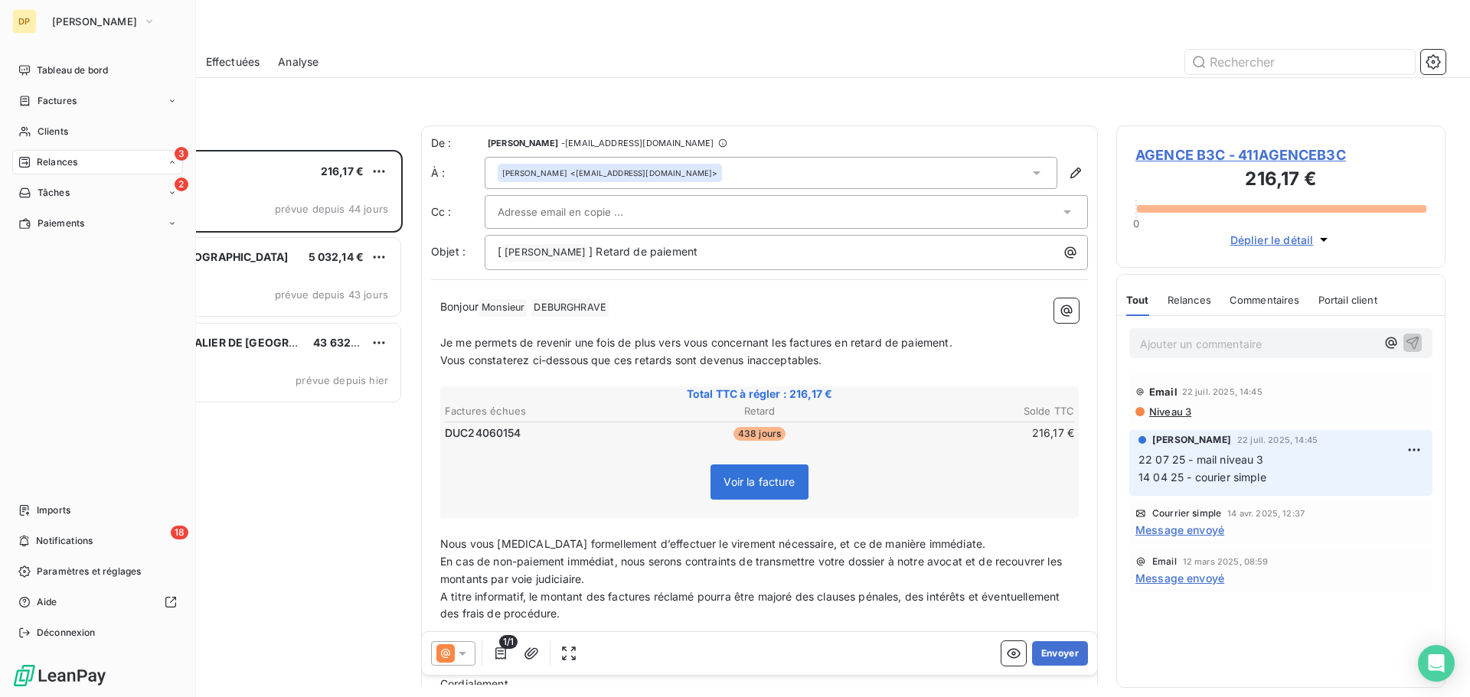
scroll to position [536, 318]
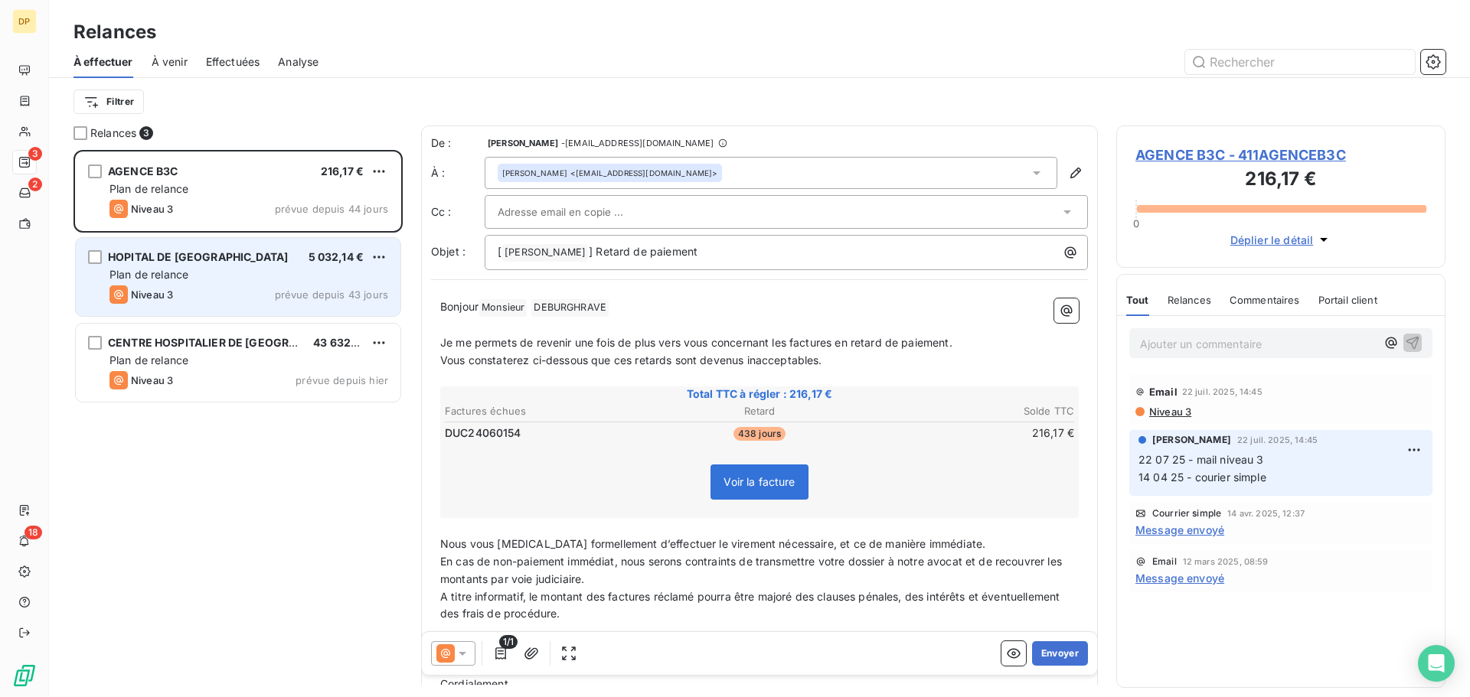
click at [273, 286] on div "Niveau 3 prévue depuis 43 jours" at bounding box center [248, 294] width 279 height 18
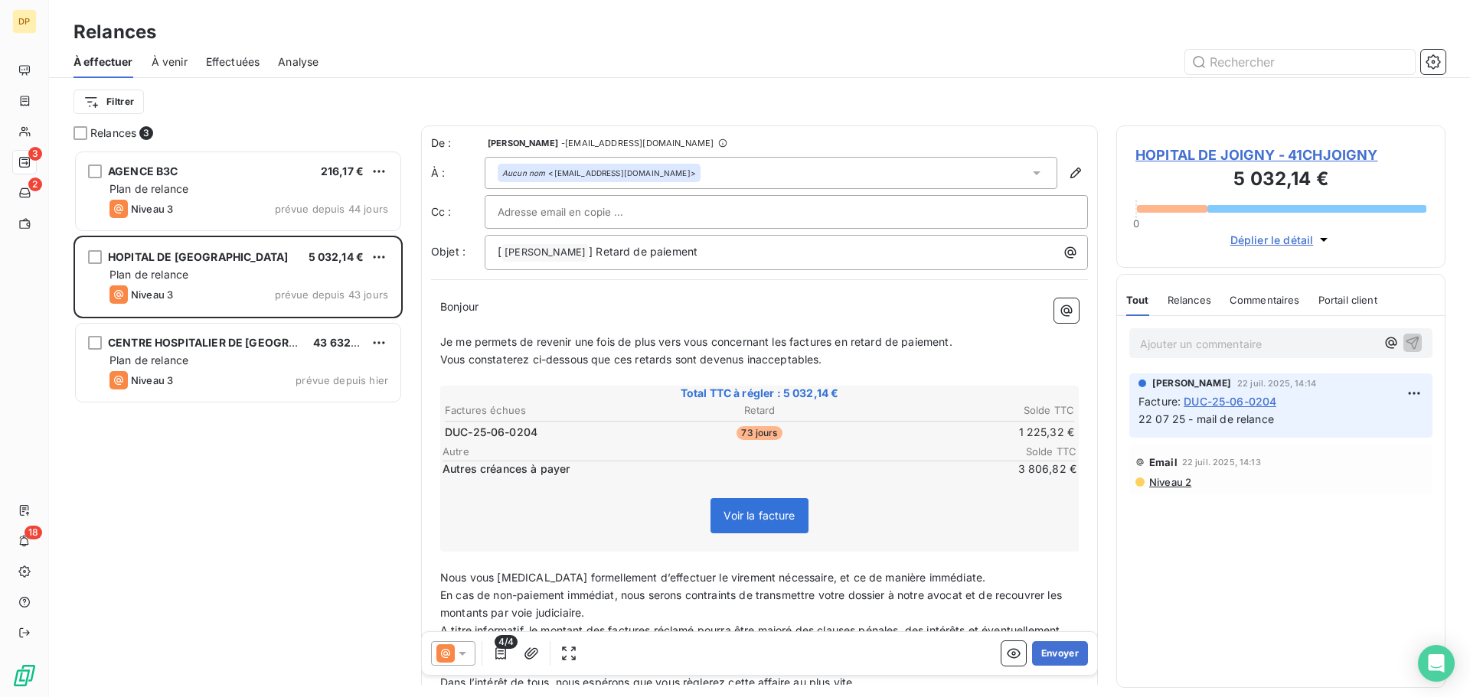
click at [1204, 152] on span "HOPITAL DE JOIGNY - 41CHJOIGNY" at bounding box center [1280, 155] width 291 height 21
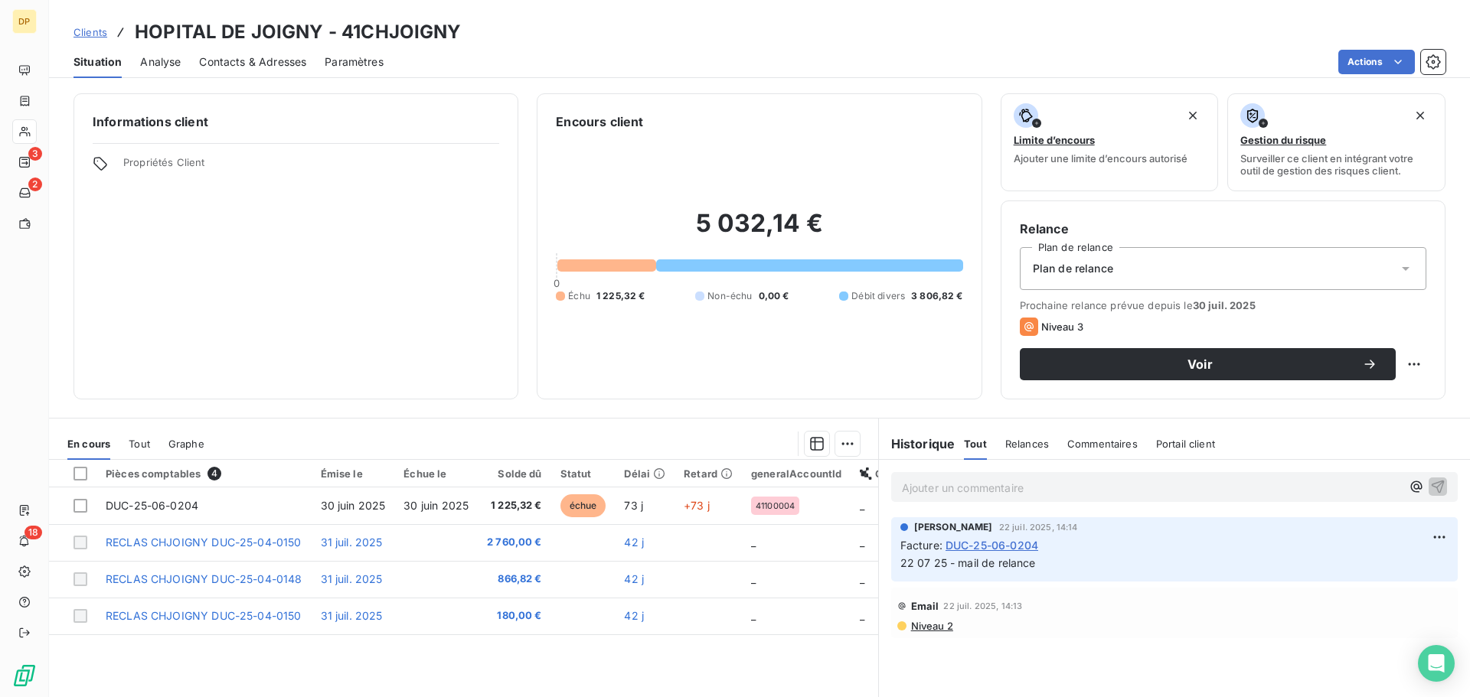
click at [385, 34] on h3 "HOPITAL DE JOIGNY - 41CHJOIGNY" at bounding box center [298, 32] width 327 height 28
copy h3 "41CHJOIGNY"
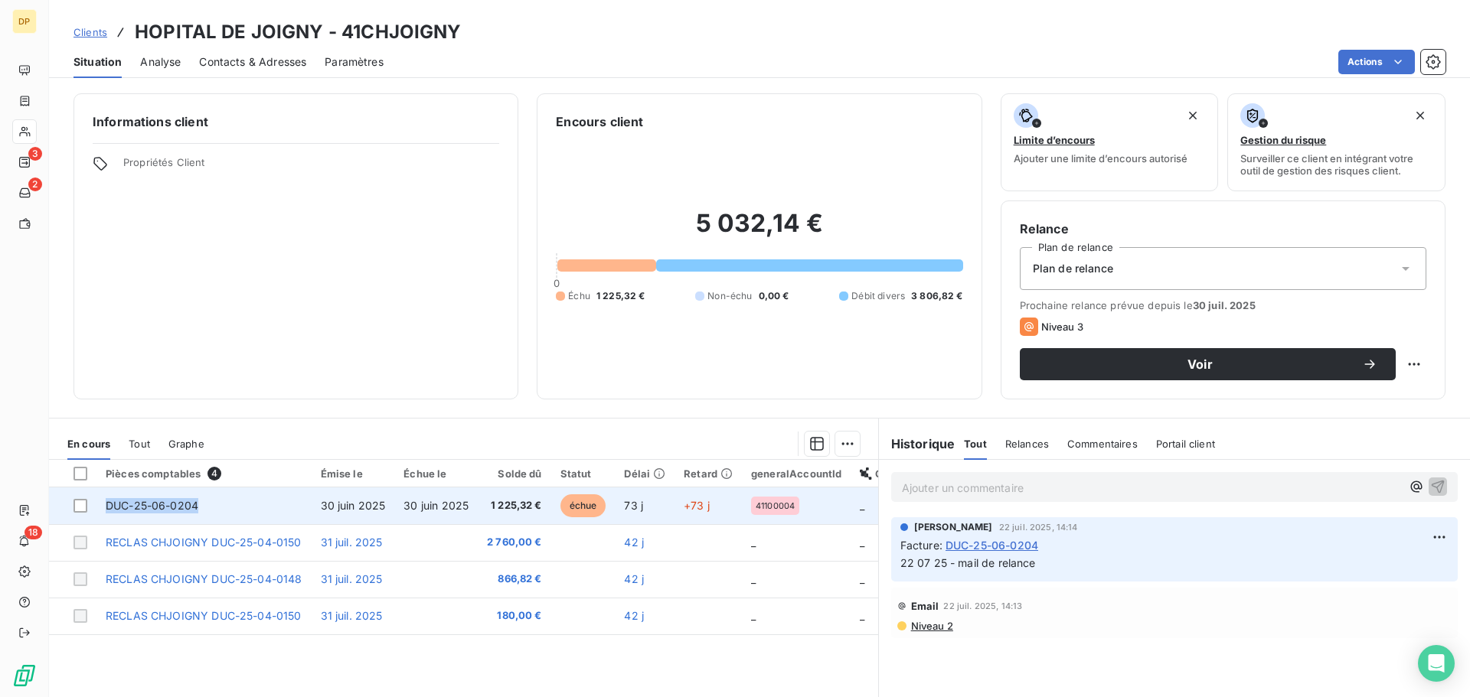
drag, startPoint x: 201, startPoint y: 506, endPoint x: 106, endPoint y: 506, distance: 94.1
click at [106, 506] on td "DUC-25-06-0204" at bounding box center [203, 506] width 215 height 37
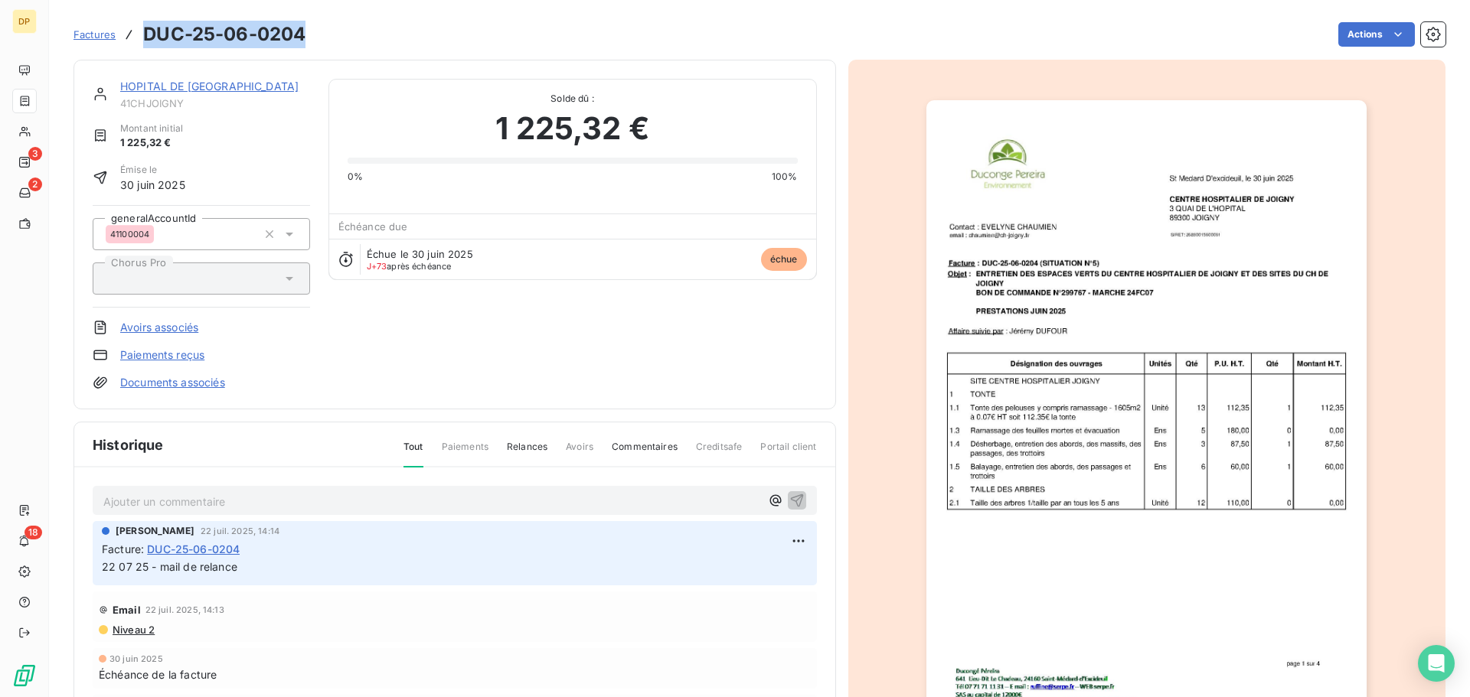
drag, startPoint x: 312, startPoint y: 36, endPoint x: 141, endPoint y: 38, distance: 171.5
click at [141, 38] on div "Factures DUC-25-06-0204 Actions" at bounding box center [759, 34] width 1372 height 32
copy h3 "DUC-25-06-0204"
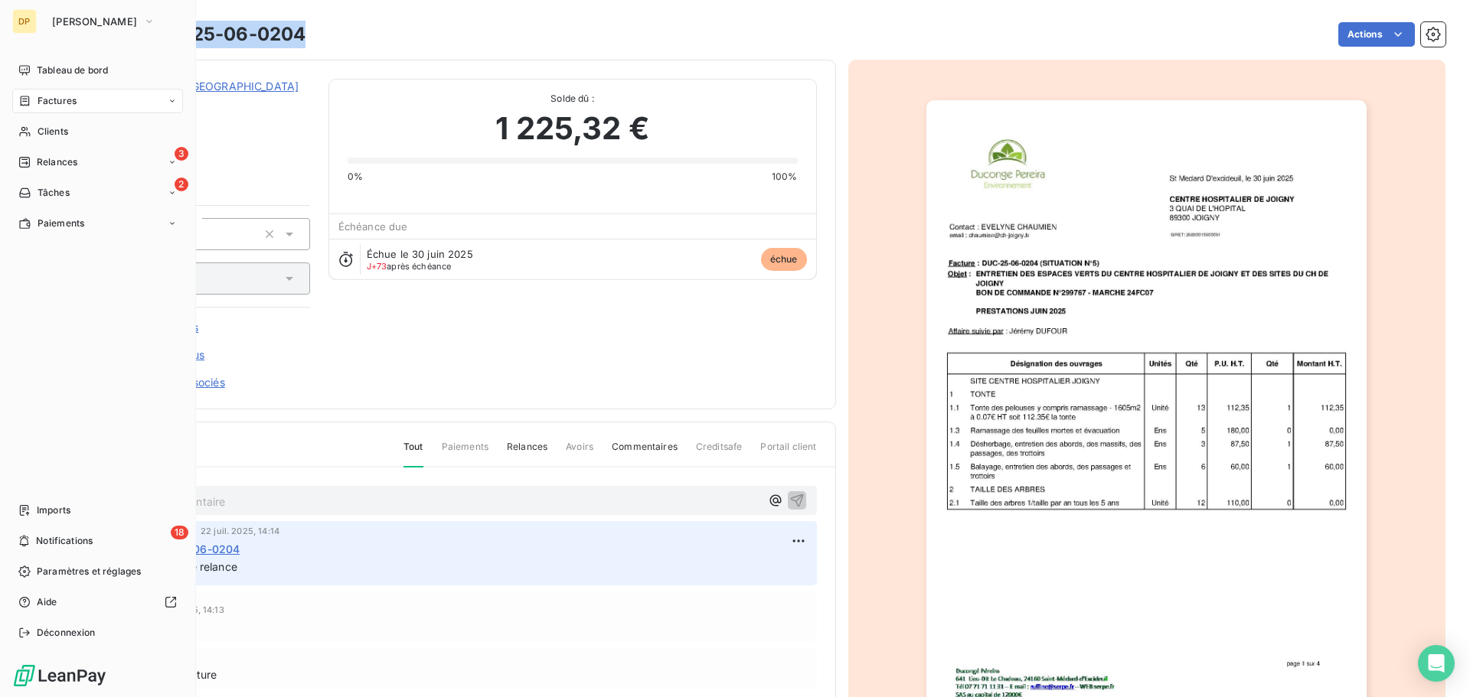
click at [54, 90] on div "Factures" at bounding box center [97, 101] width 171 height 24
click at [41, 139] on div "Clients" at bounding box center [97, 131] width 171 height 24
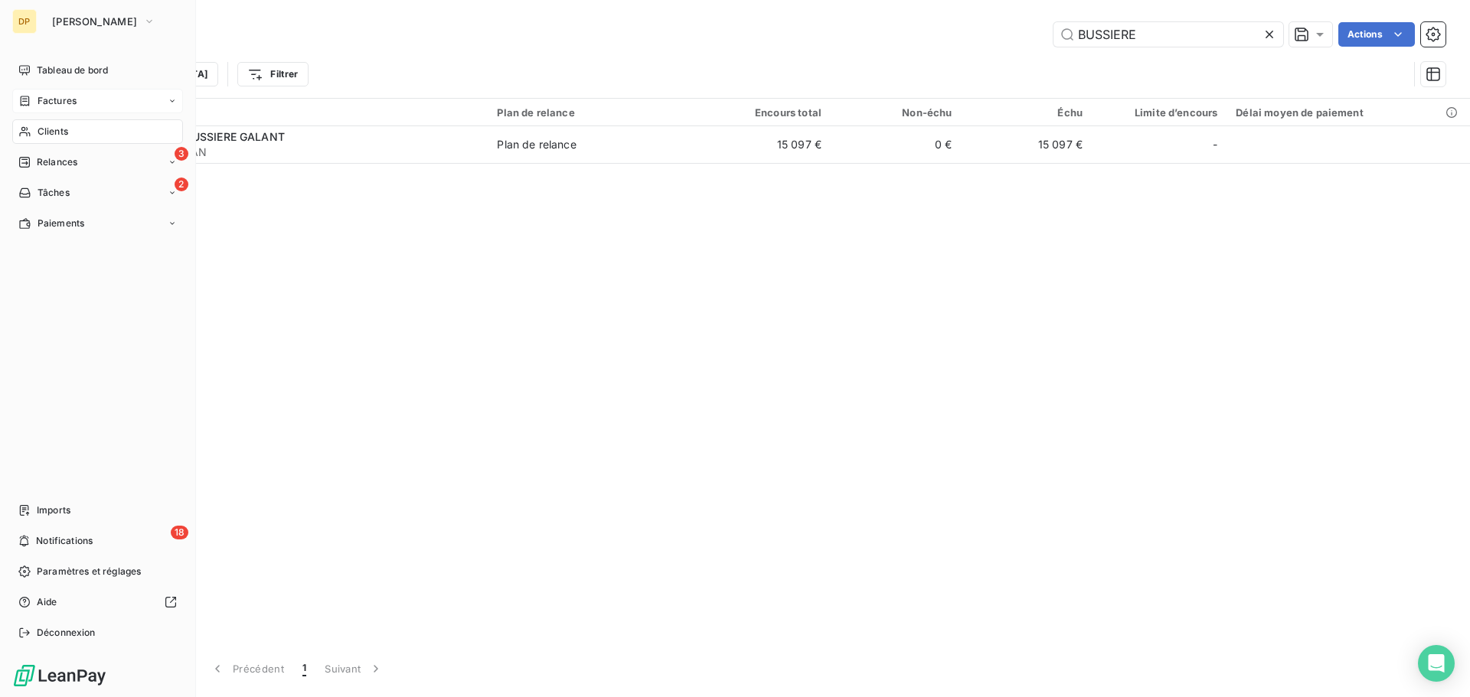
click at [56, 102] on span "Factures" at bounding box center [57, 101] width 39 height 14
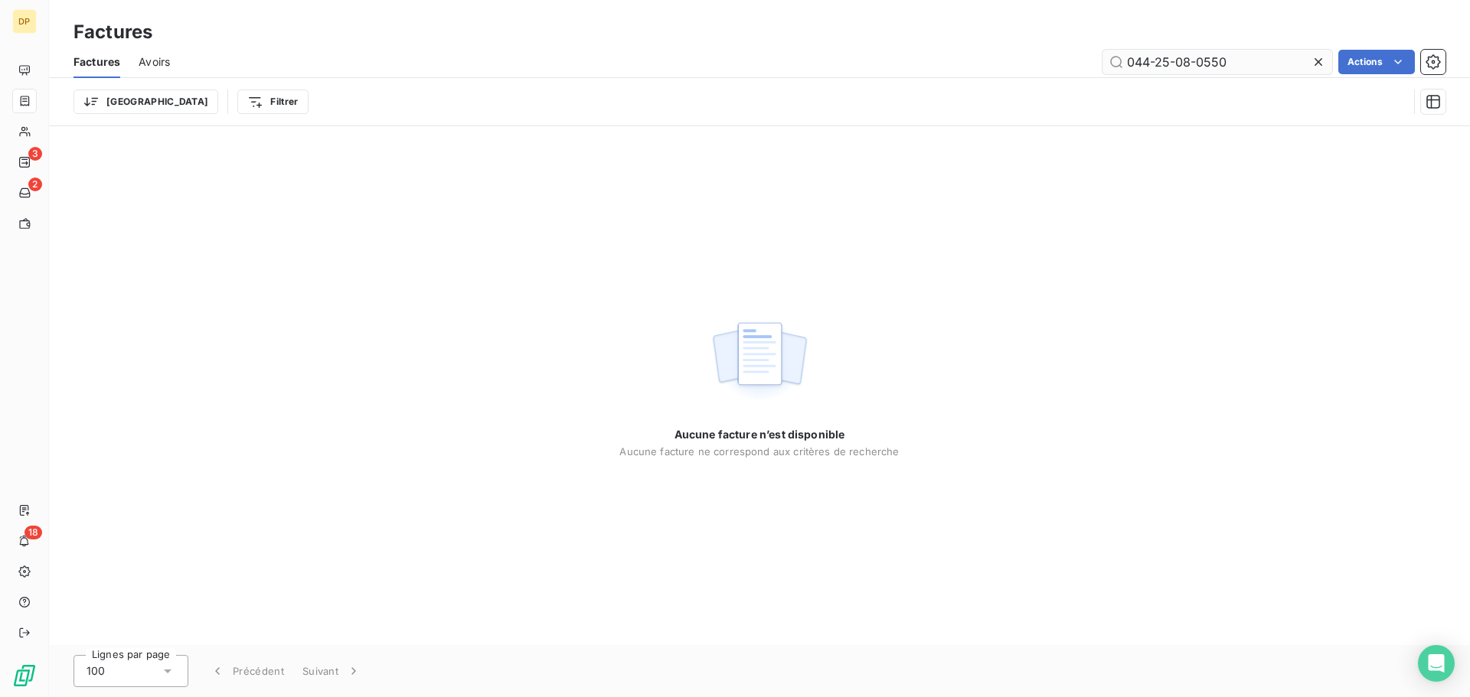
click at [1259, 60] on input "044-25-08-0550" at bounding box center [1217, 62] width 230 height 24
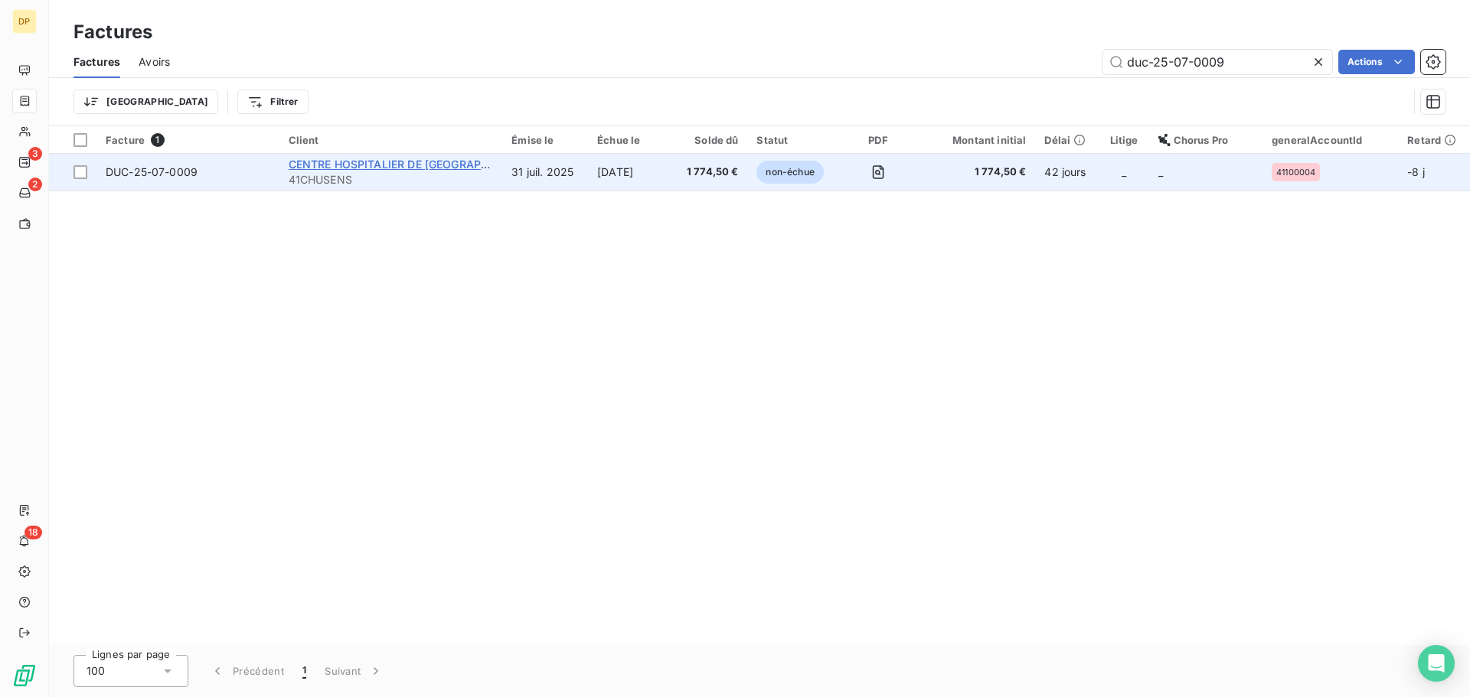
type input "duc-25-07-0009"
click at [403, 168] on span "CENTRE HOSPITALIER DE [GEOGRAPHIC_DATA]" at bounding box center [412, 164] width 247 height 13
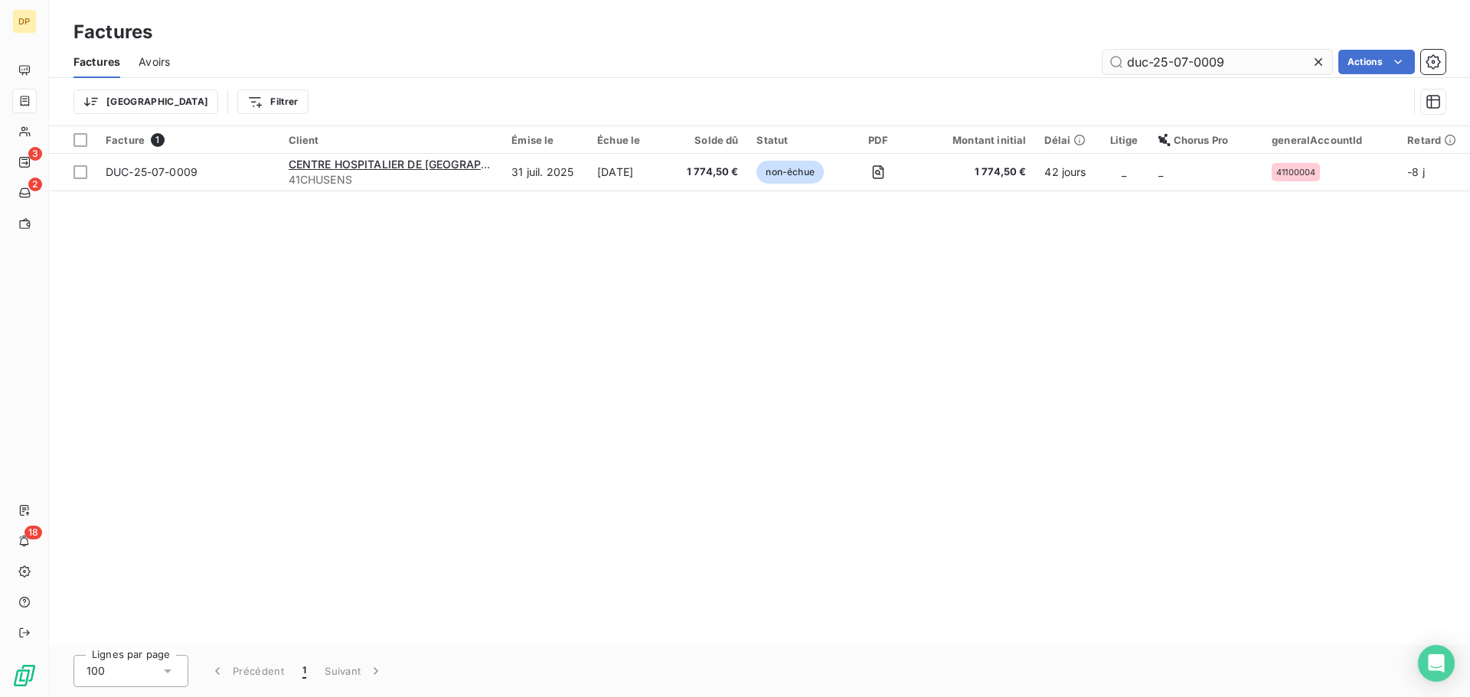
click at [1271, 57] on input "duc-25-07-0009" at bounding box center [1217, 62] width 230 height 24
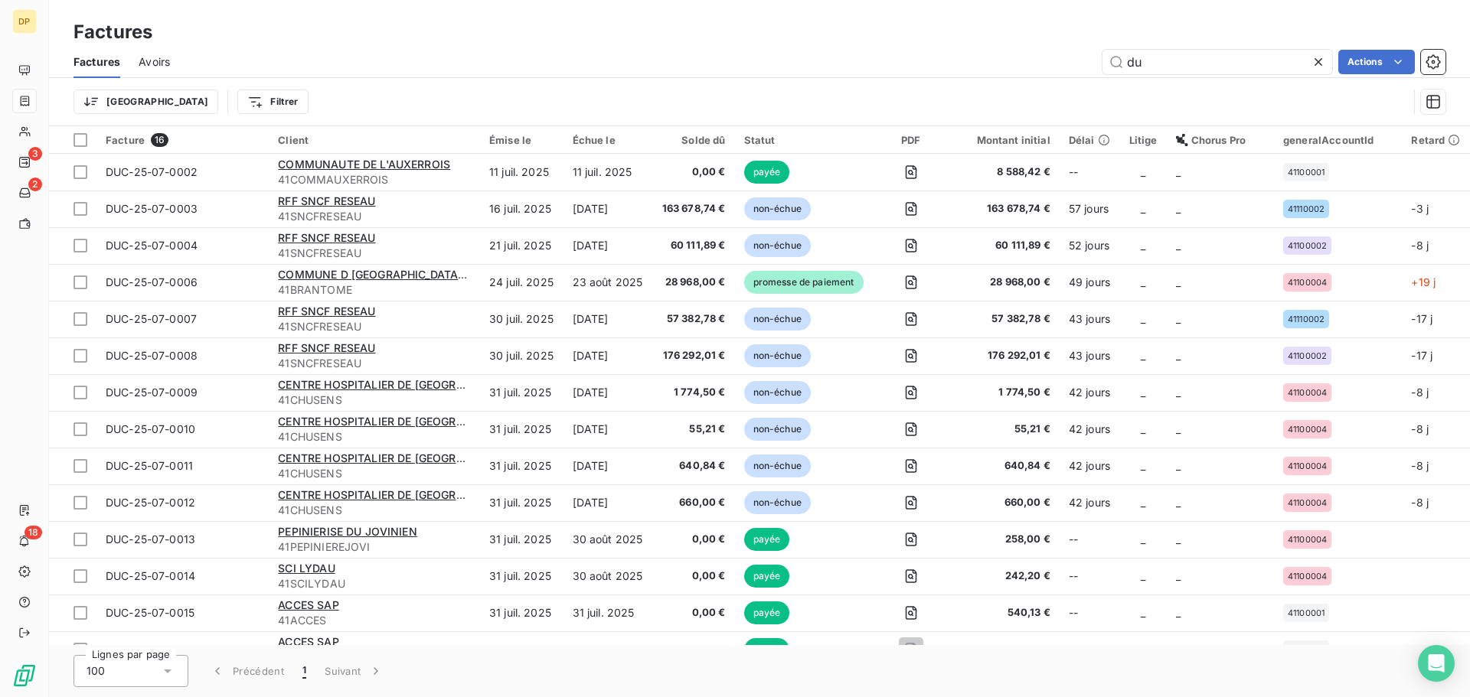
type input "d"
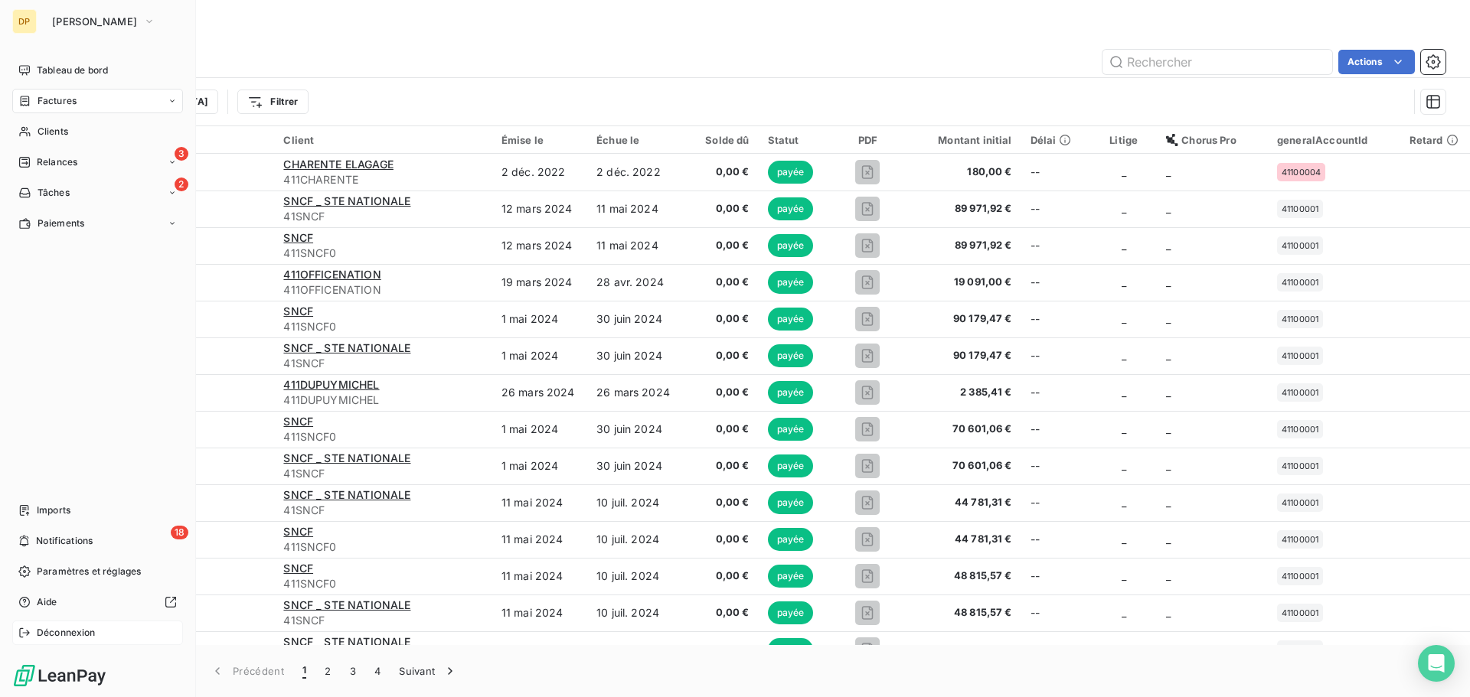
click at [86, 642] on div "Déconnexion" at bounding box center [97, 633] width 171 height 24
